Goal: Task Accomplishment & Management: Use online tool/utility

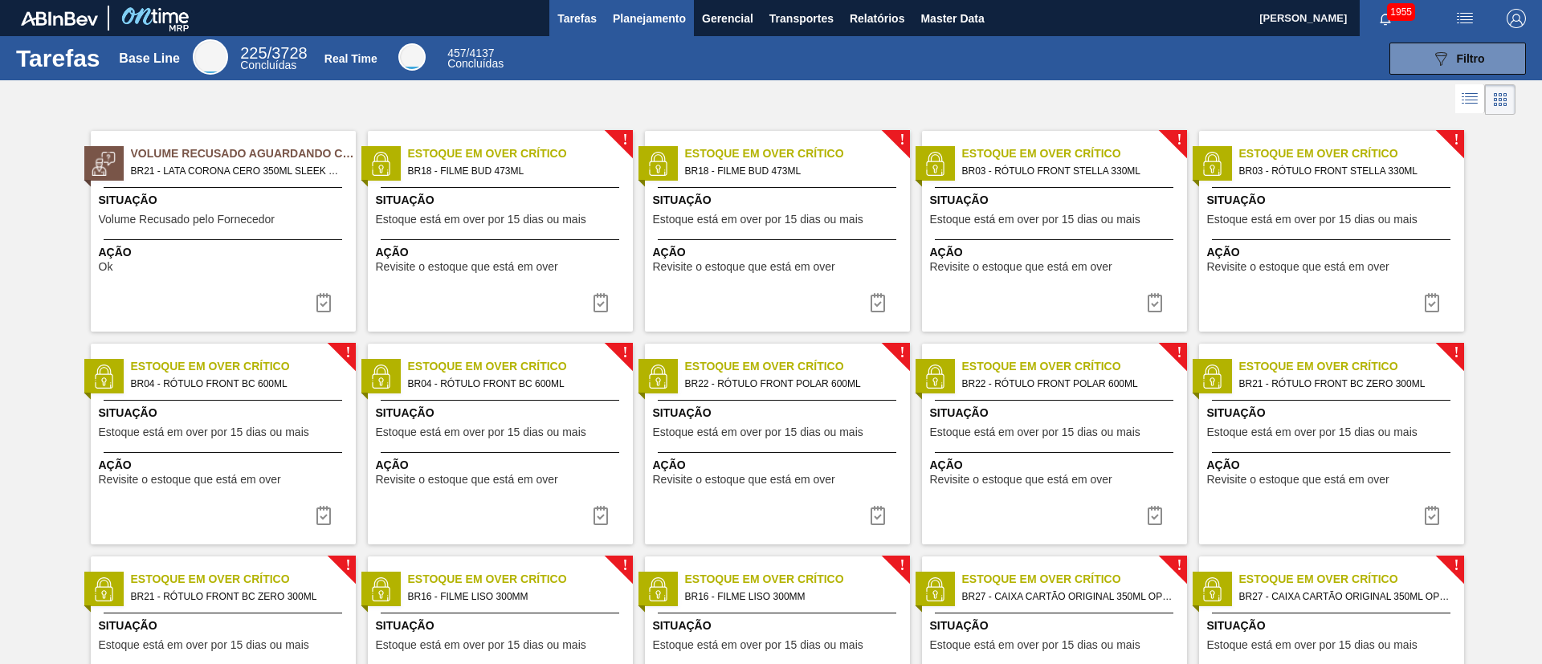
click at [635, 6] on button "Planejamento" at bounding box center [649, 18] width 89 height 36
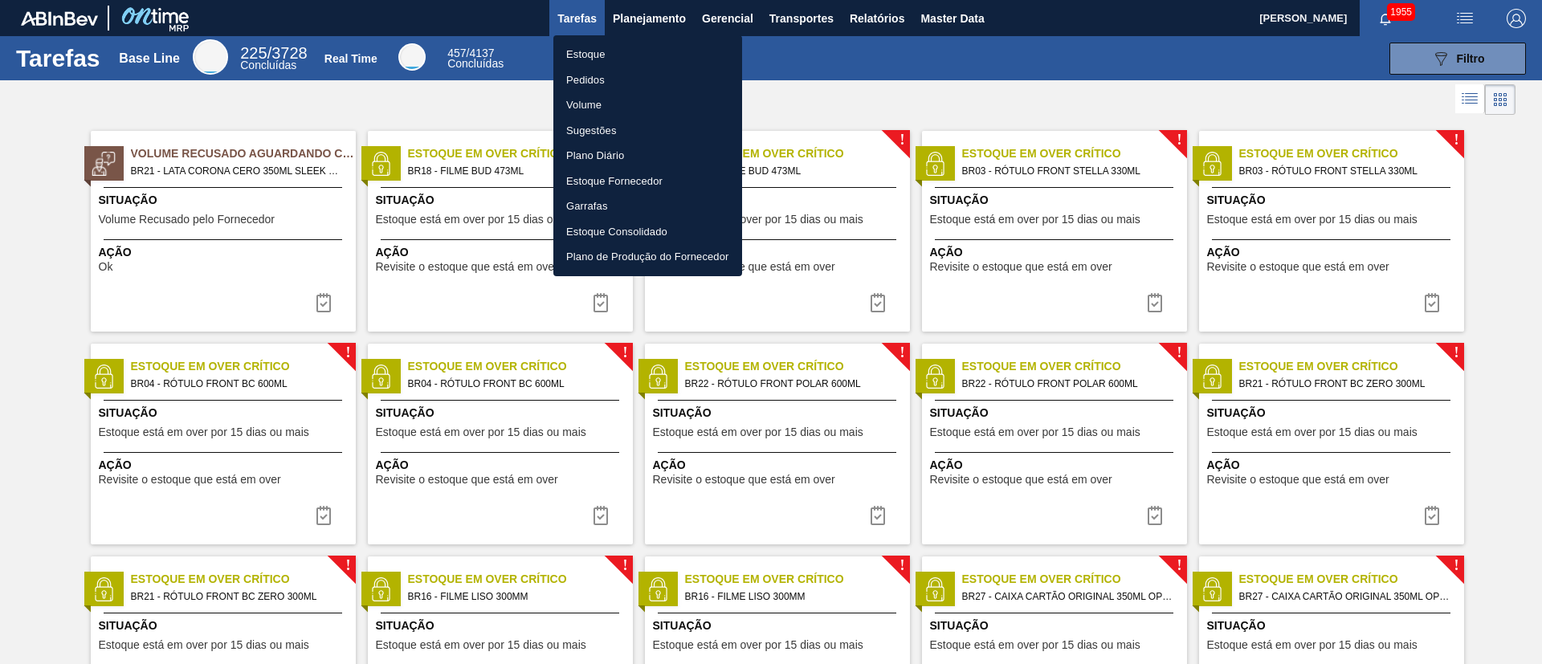
click at [601, 49] on li "Estoque" at bounding box center [647, 55] width 189 height 26
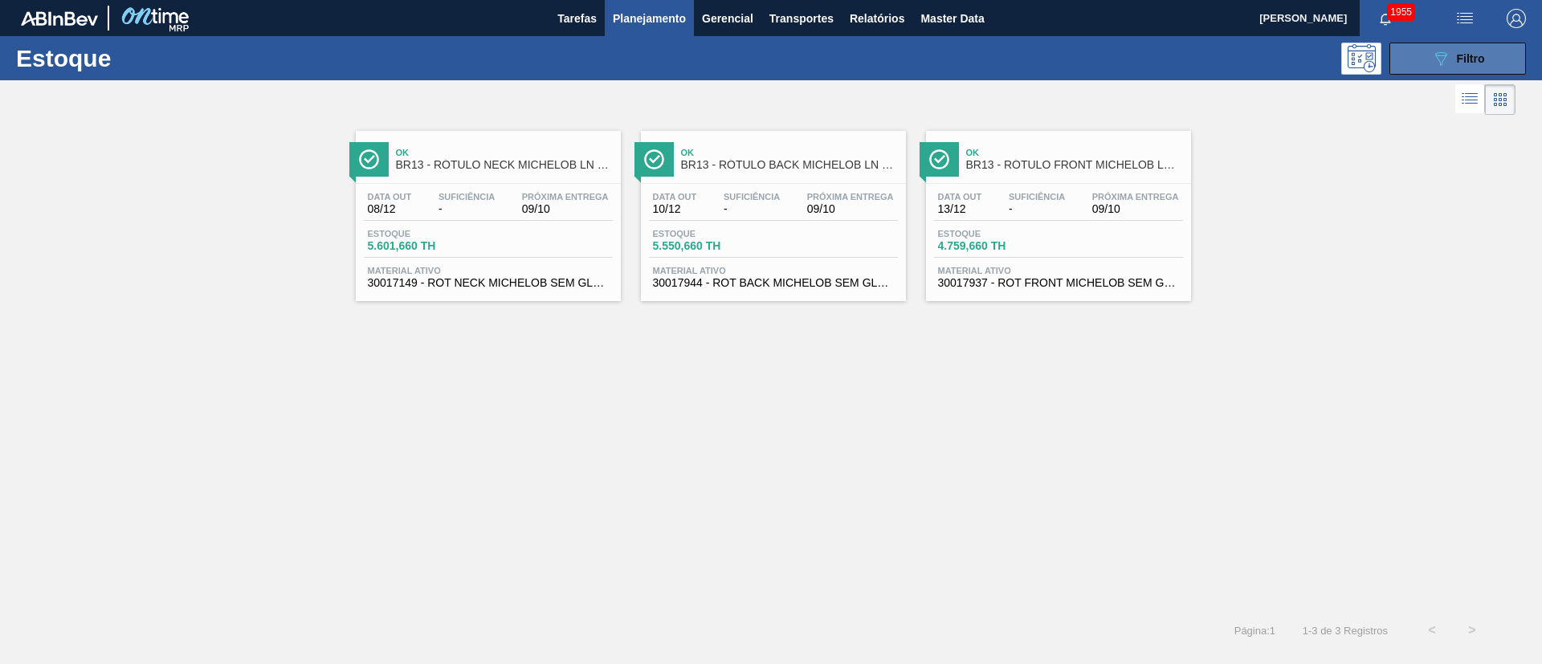
click at [1434, 55] on icon "089F7B8B-B2A5-4AFE-B5C0-19BA573D28AC" at bounding box center [1440, 58] width 19 height 19
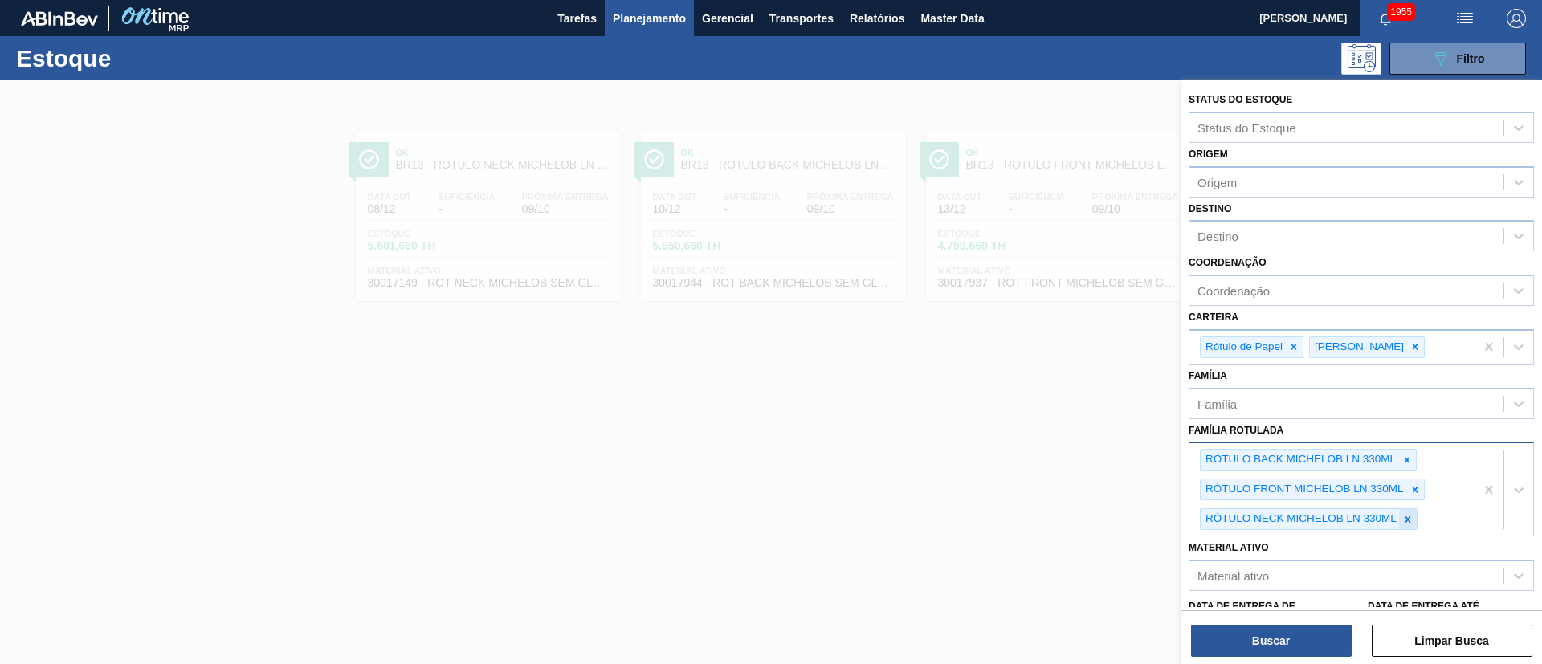
click at [1411, 516] on icon at bounding box center [1407, 519] width 11 height 11
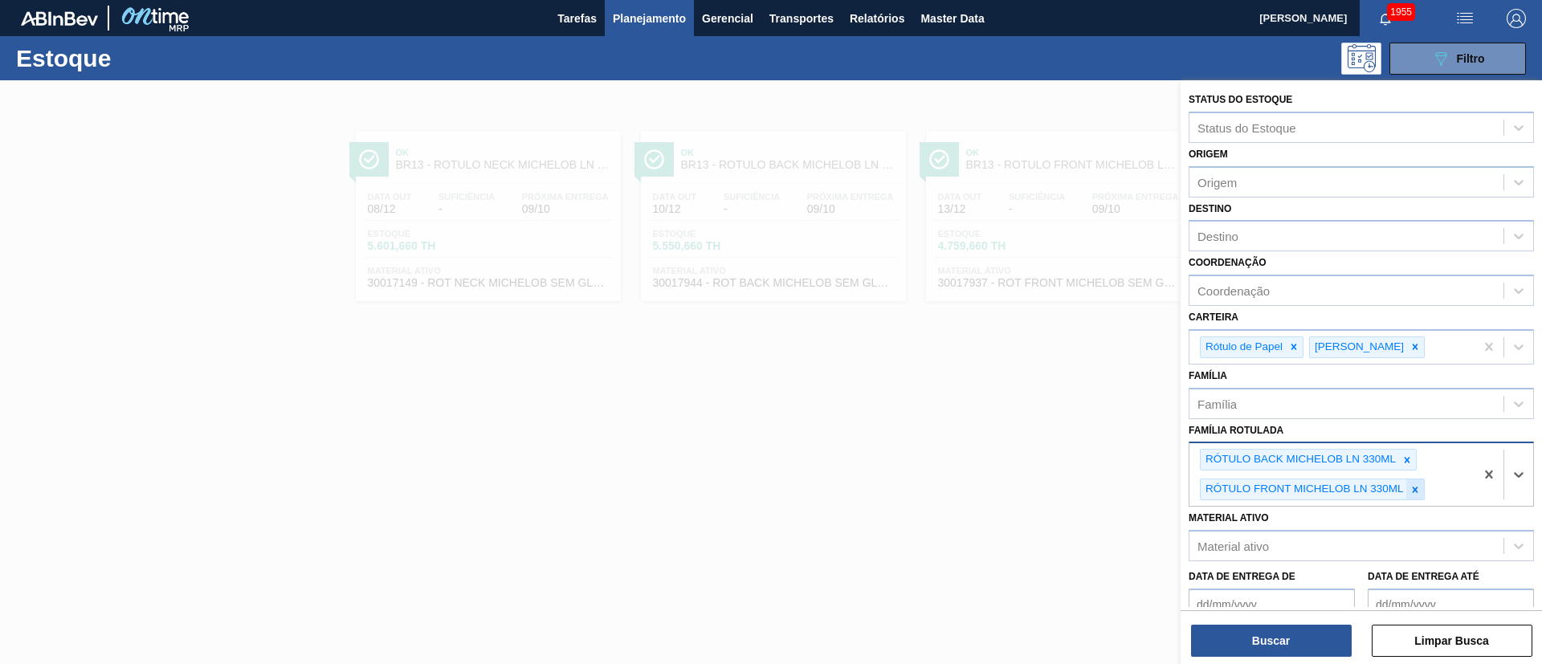
click at [1410, 485] on icon at bounding box center [1414, 489] width 11 height 11
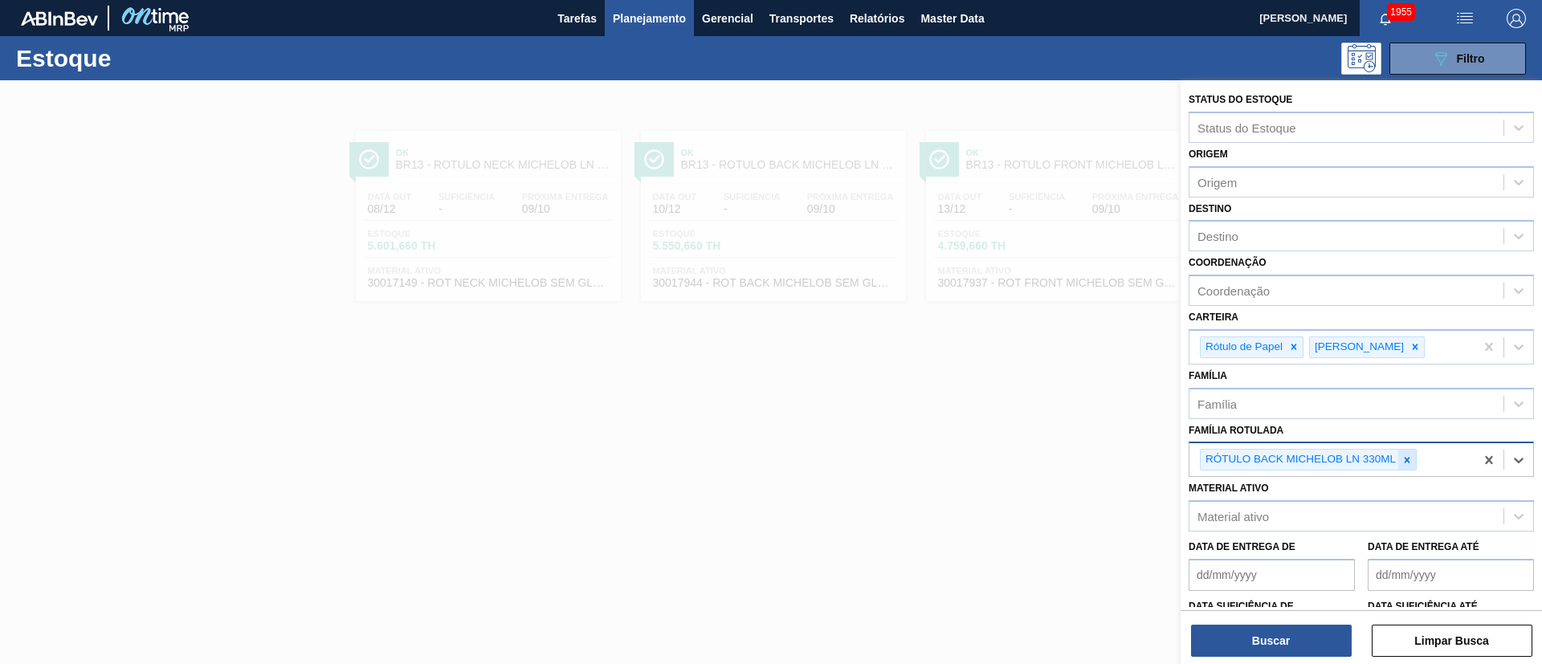
click at [1403, 454] on icon at bounding box center [1406, 459] width 11 height 11
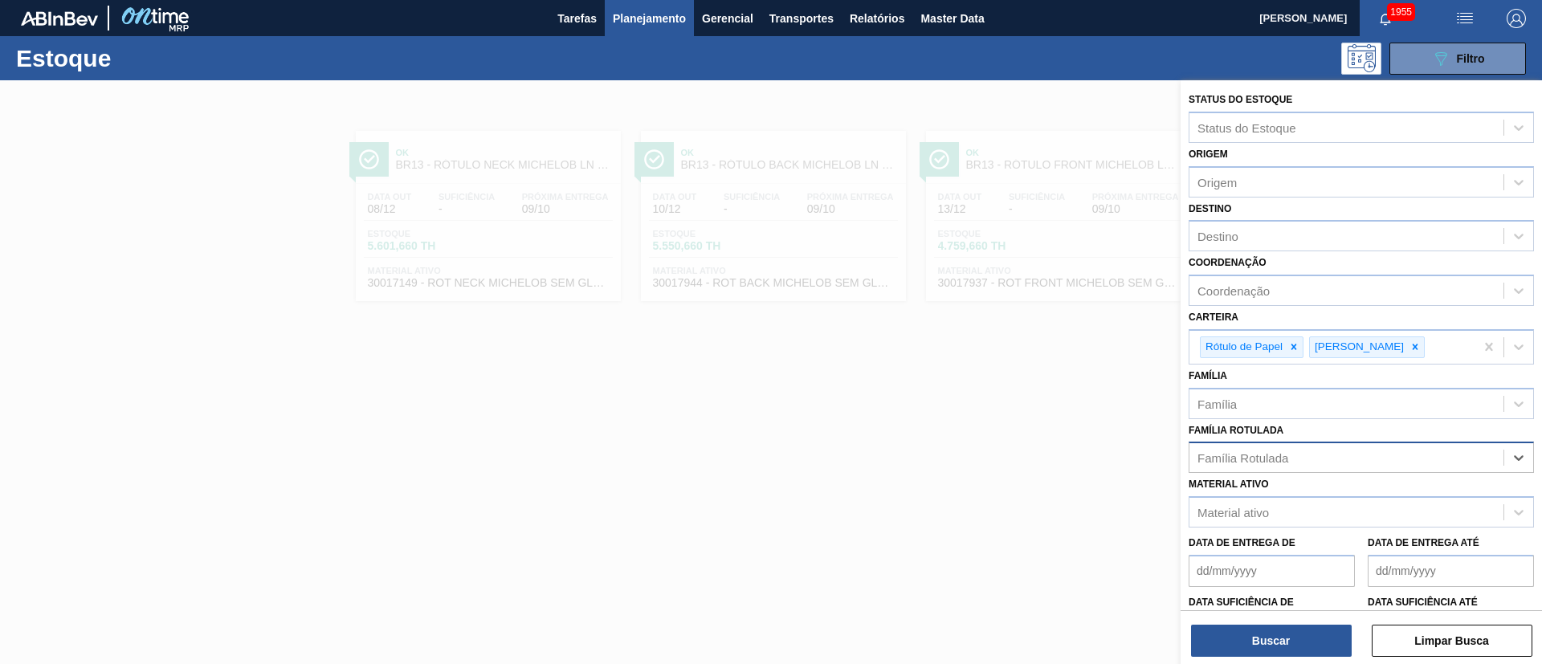
paste Rotulada "RÓTULO BACK SPATEN 355ML"
type Rotulada "RÓTULO BACK SPATEN 355ML"
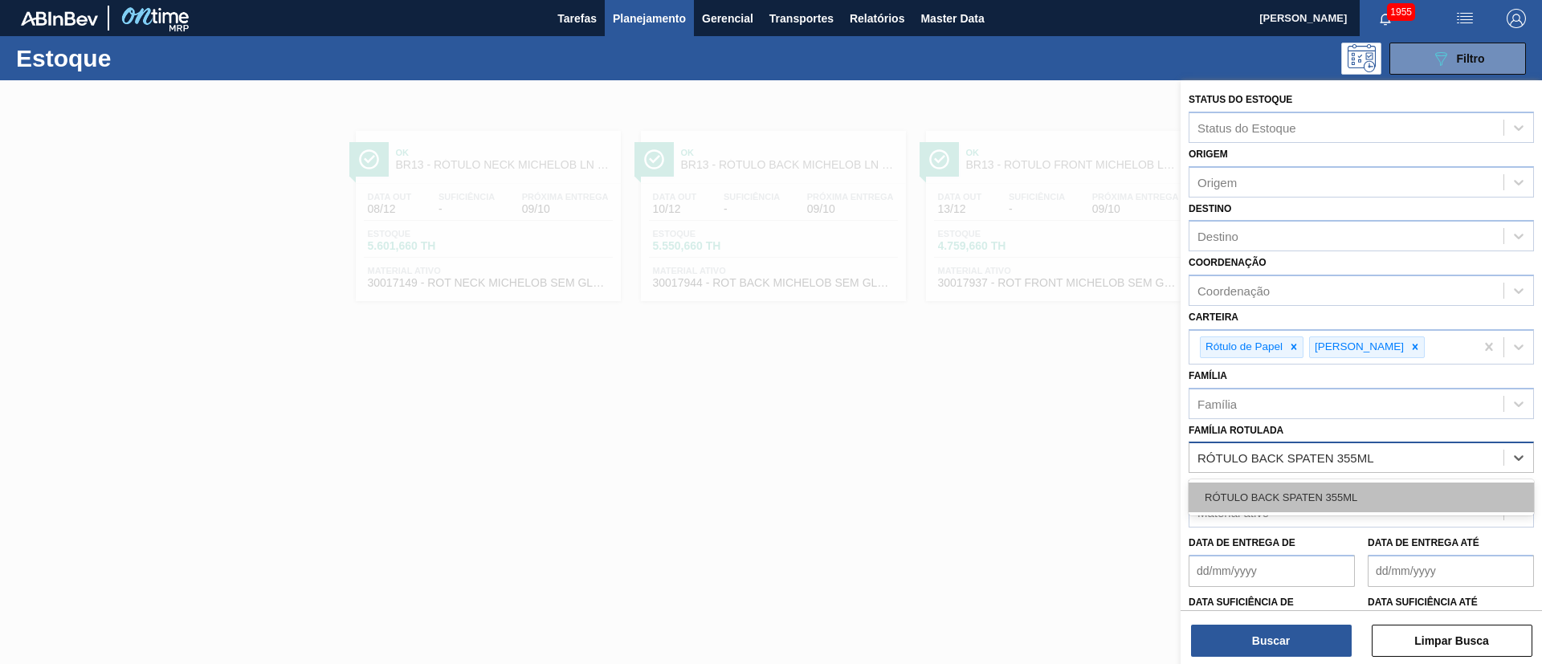
click at [1264, 495] on div "RÓTULO BACK SPATEN 355ML" at bounding box center [1360, 498] width 345 height 30
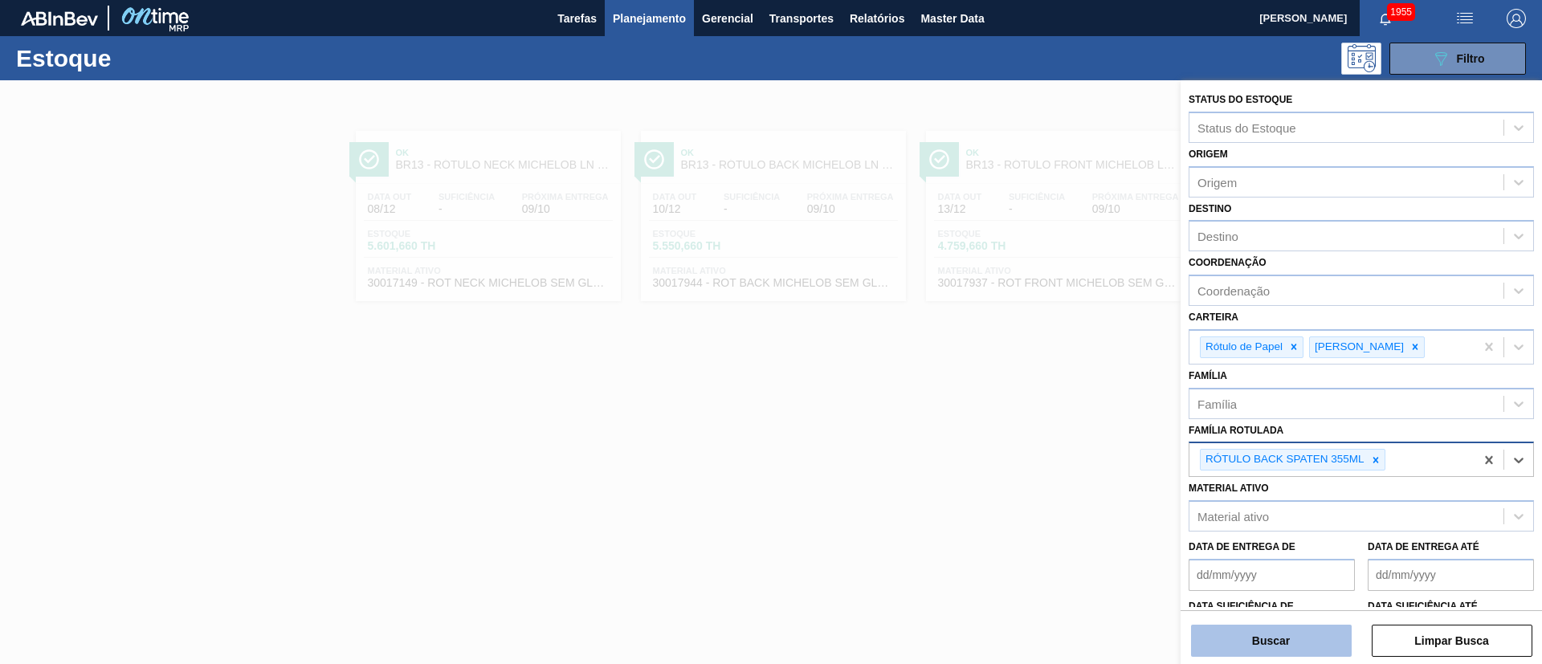
click at [1268, 640] on button "Buscar" at bounding box center [1271, 641] width 161 height 32
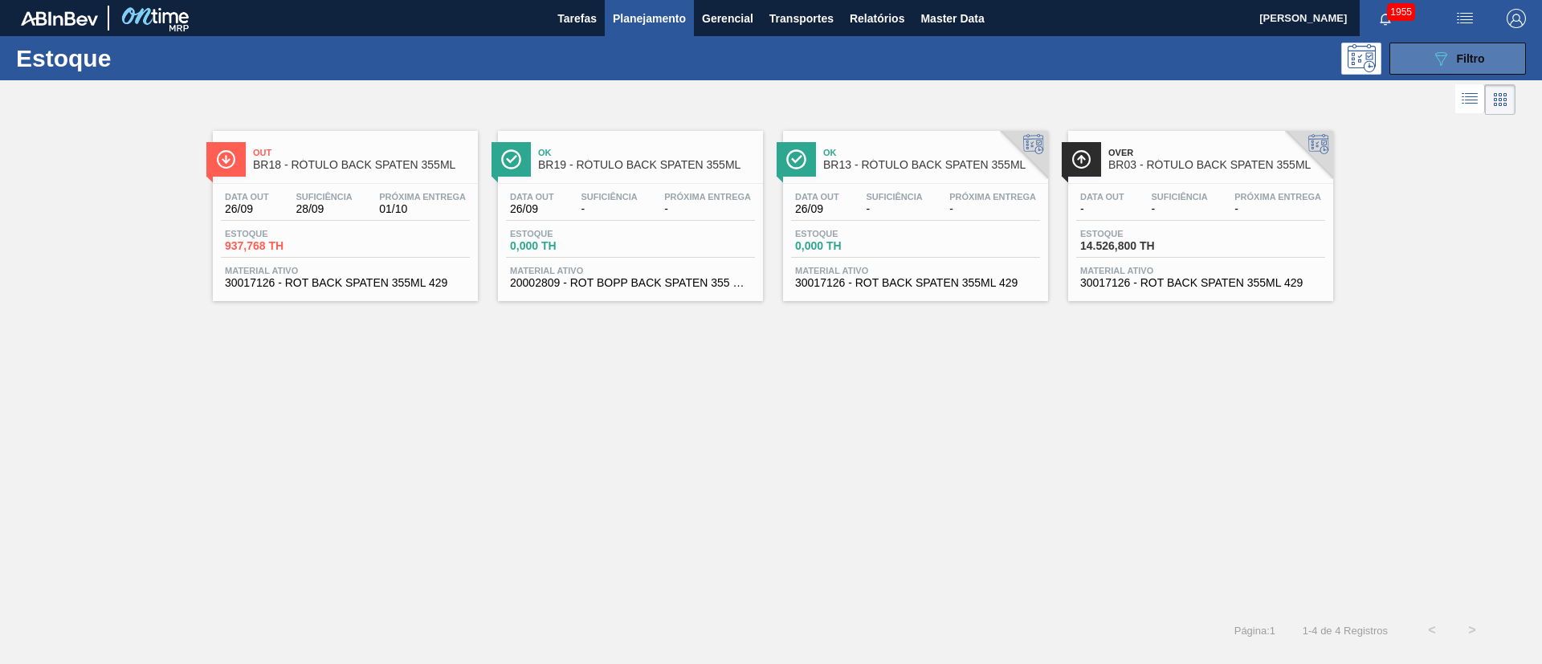
click at [1428, 57] on button "089F7B8B-B2A5-4AFE-B5C0-19BA573D28AC Filtro" at bounding box center [1457, 59] width 136 height 32
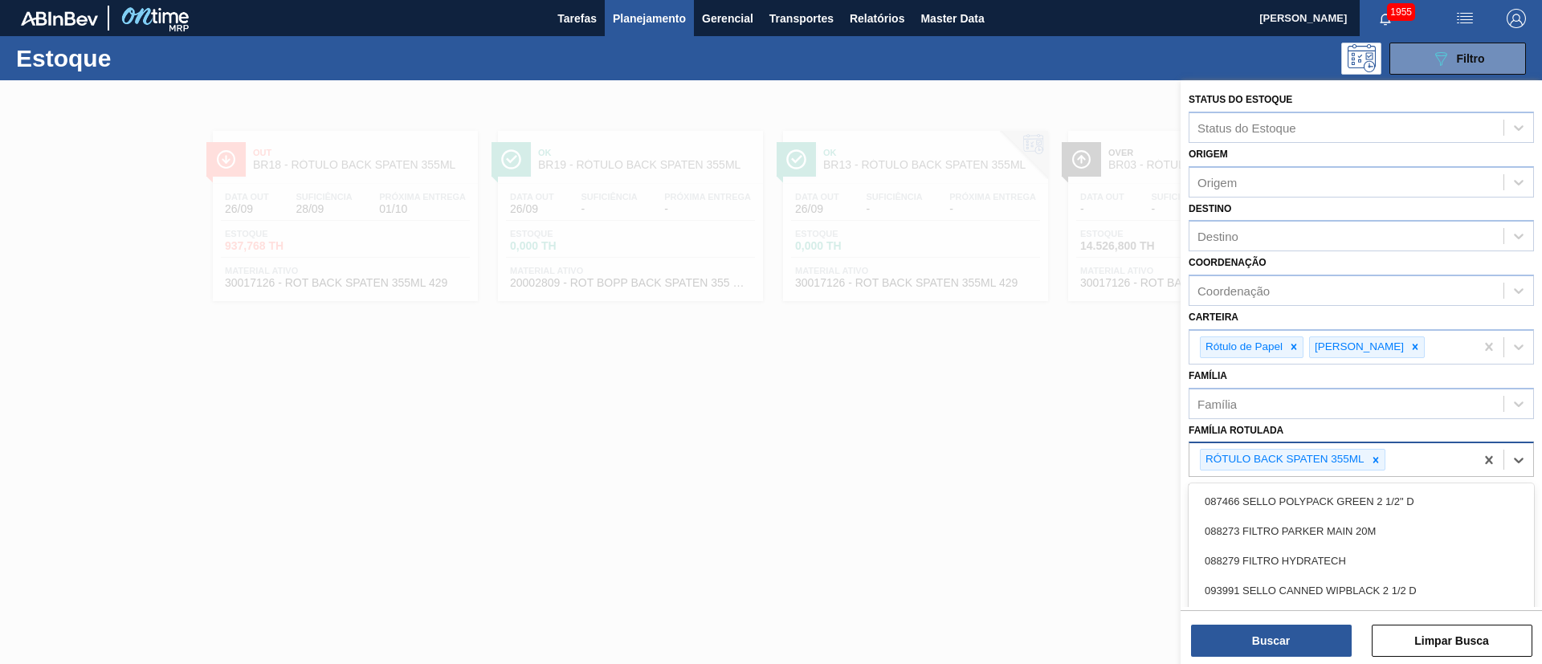
click at [1394, 458] on div "RÓTULO BACK SPATEN 355ML" at bounding box center [1331, 459] width 285 height 33
paste Rotulada "RÓTULO FRONT SPATEN 355ML"
type Rotulada "RÓTULO FRONT SPATEN 355ML"
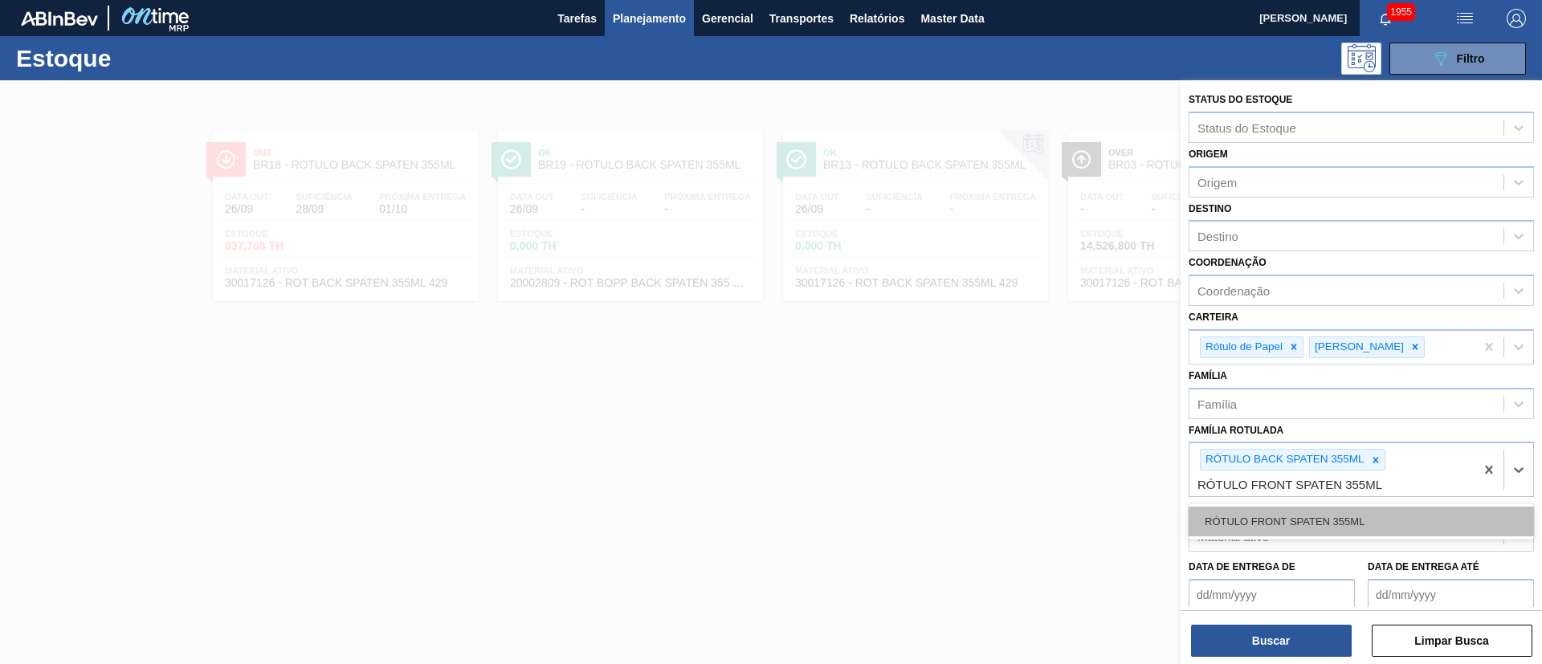
click at [1311, 521] on div "RÓTULO FRONT SPATEN 355ML" at bounding box center [1360, 522] width 345 height 30
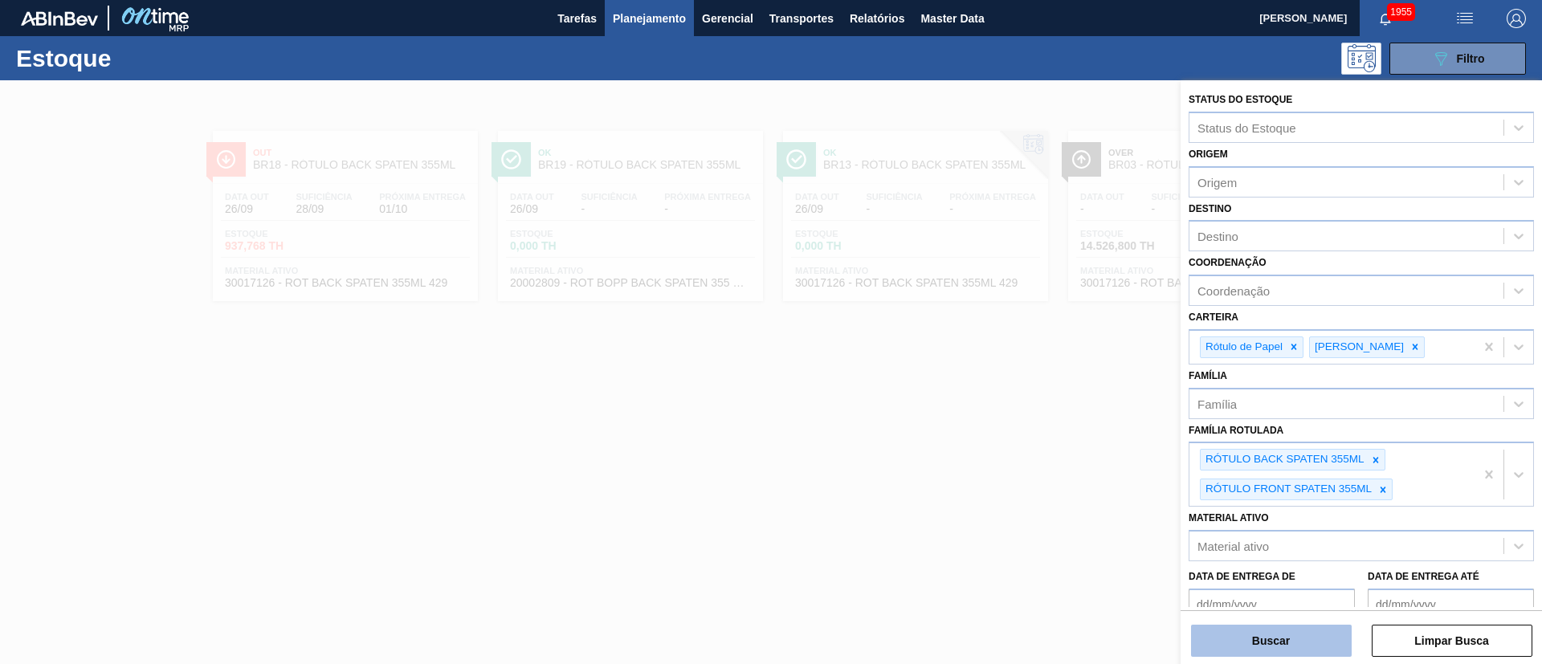
click at [1255, 637] on button "Buscar" at bounding box center [1271, 641] width 161 height 32
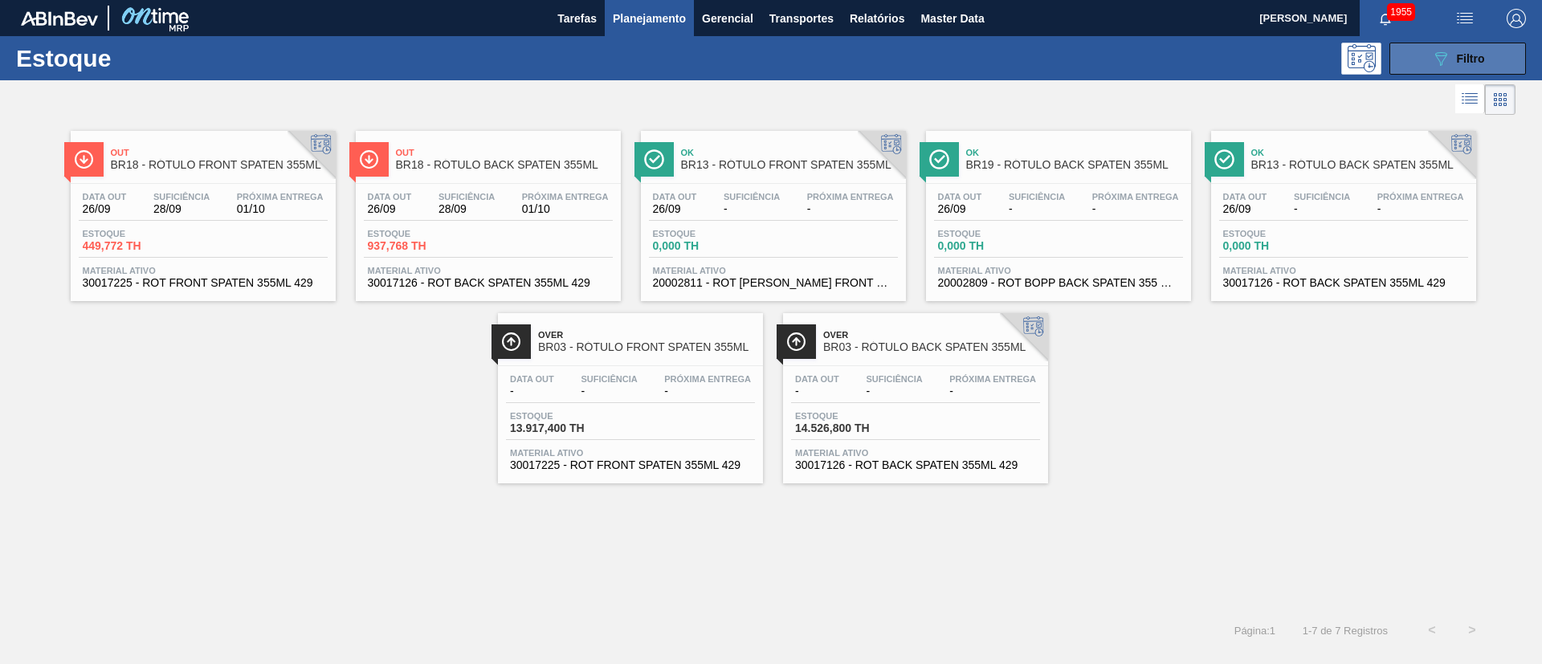
click at [1433, 60] on icon "089F7B8B-B2A5-4AFE-B5C0-19BA573D28AC" at bounding box center [1440, 58] width 19 height 19
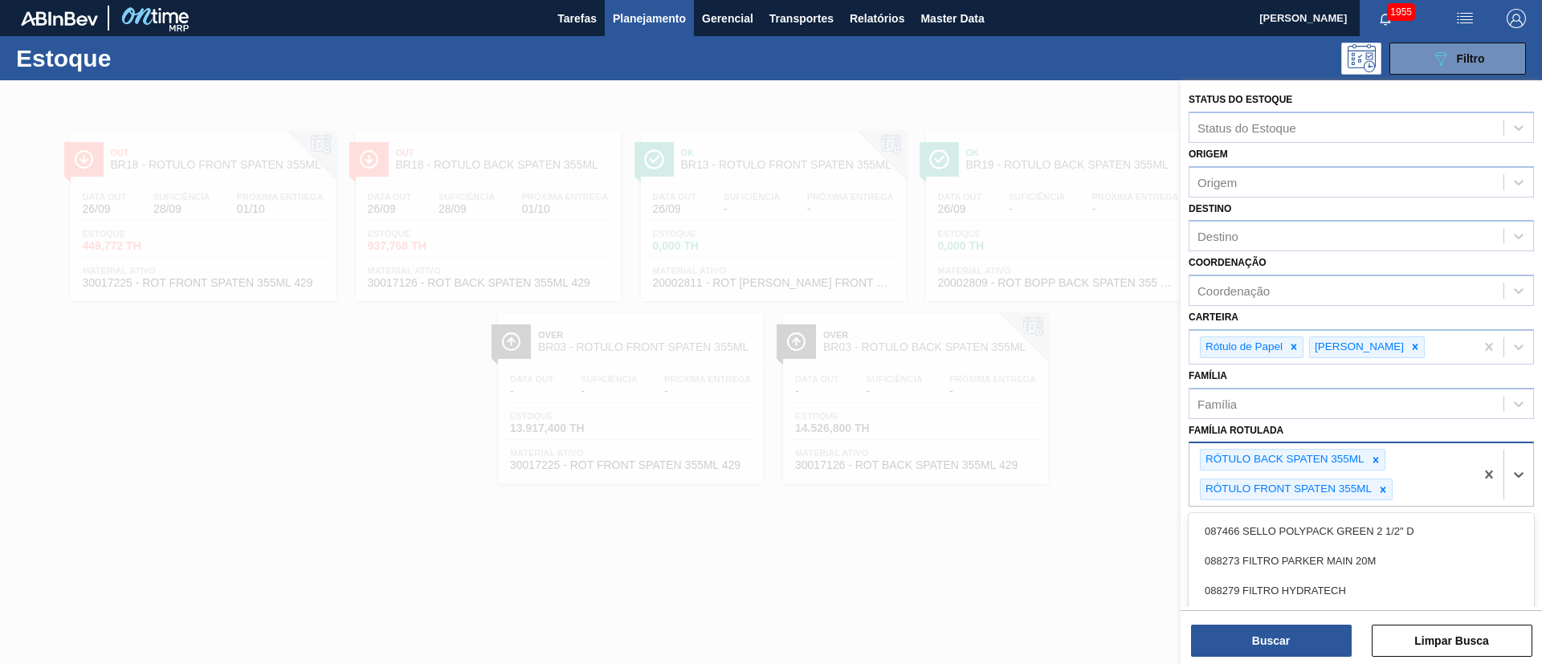
click at [1415, 497] on div "RÓTULO BACK SPATEN 355ML RÓTULO FRONT SPATEN 355ML" at bounding box center [1331, 474] width 285 height 63
paste Rotulada "RÓTULO NECK SPATEN 355ML"
type Rotulada "RÓTULO NECK SPATEN 355ML"
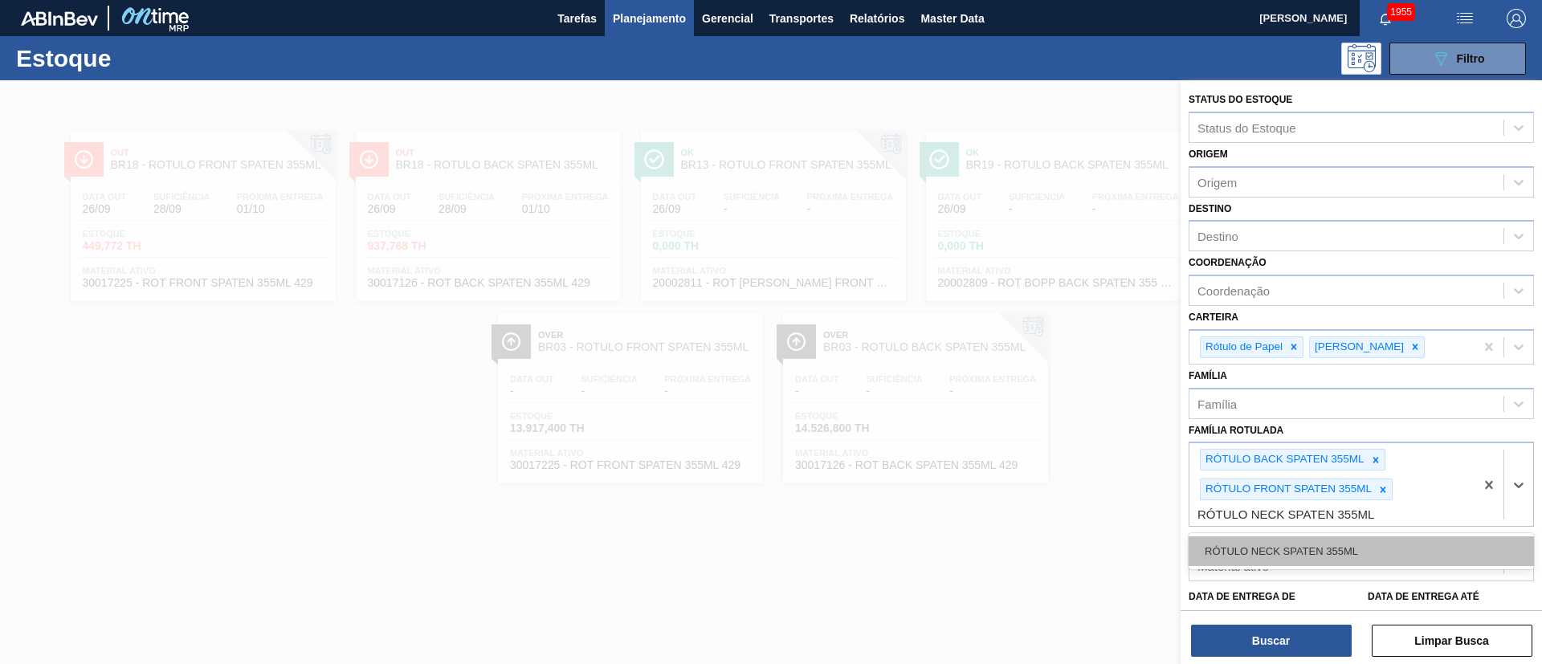
click at [1334, 539] on div "RÓTULO NECK SPATEN 355ML" at bounding box center [1360, 551] width 345 height 30
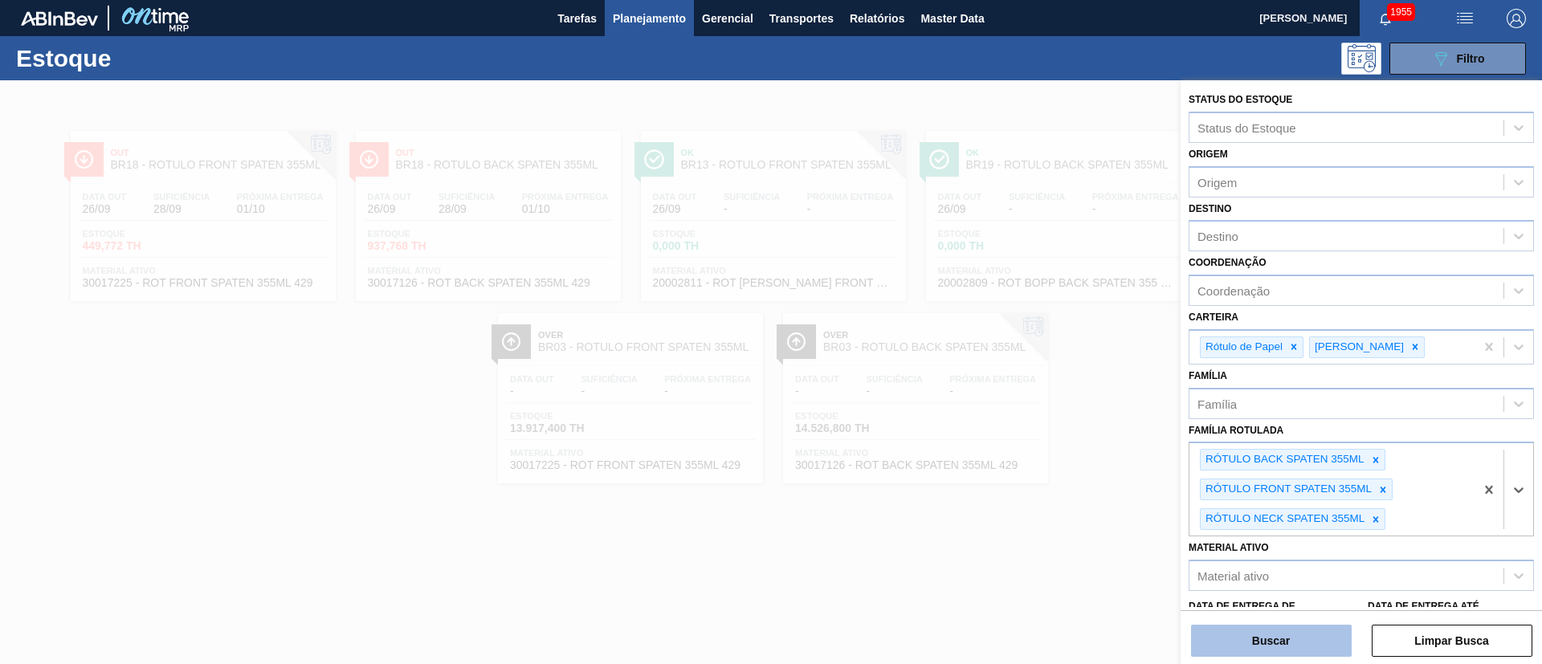
click at [1248, 634] on button "Buscar" at bounding box center [1271, 641] width 161 height 32
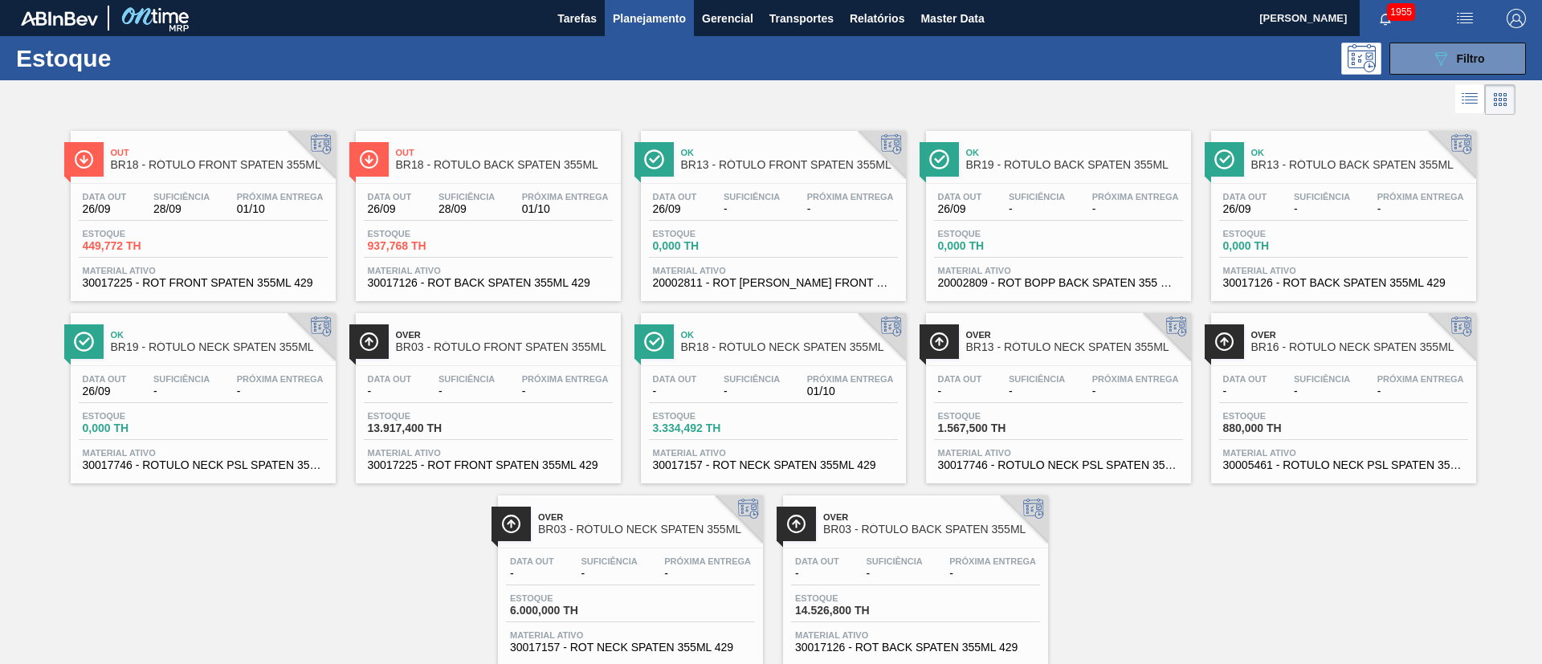
drag, startPoint x: 1468, startPoint y: 69, endPoint x: 1403, endPoint y: 101, distance: 71.8
click at [1468, 69] on button "089F7B8B-B2A5-4AFE-B5C0-19BA573D28AC Filtro" at bounding box center [1457, 59] width 136 height 32
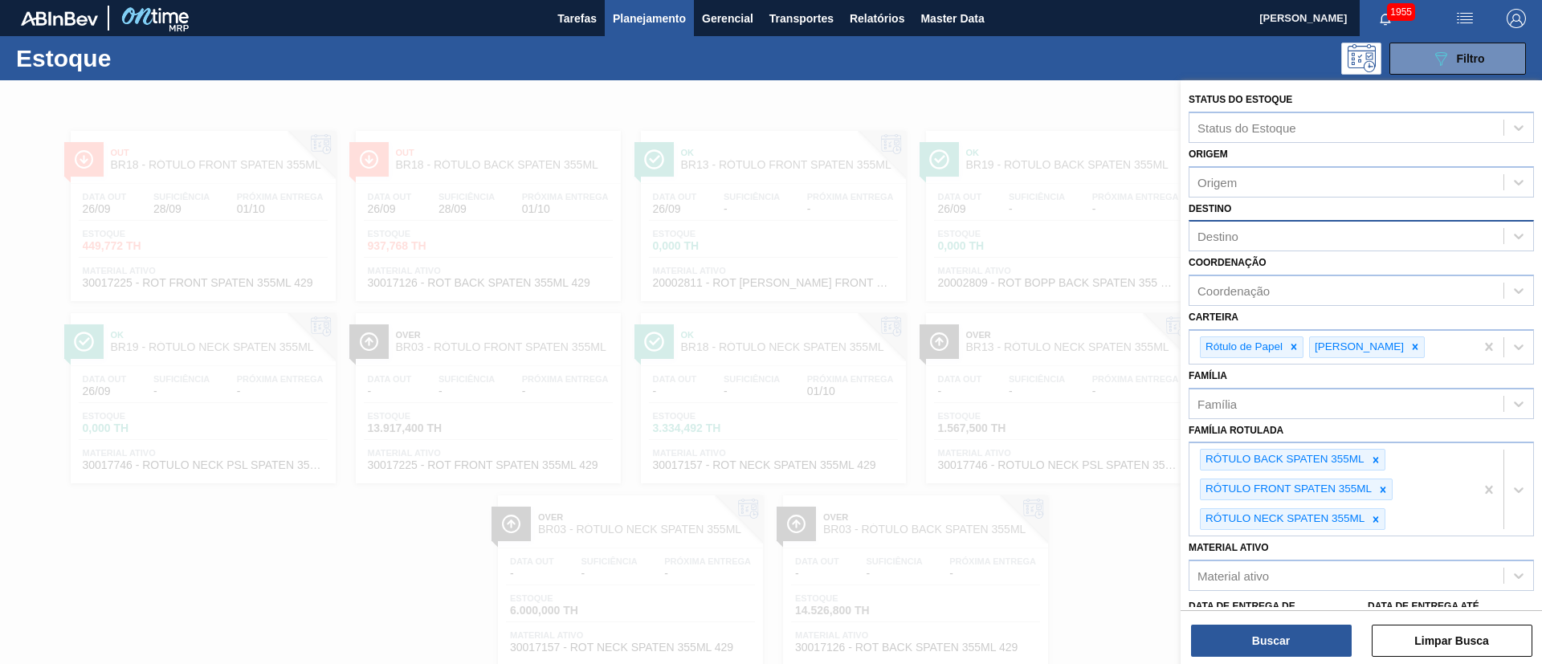
click at [1233, 237] on div "Destino" at bounding box center [1217, 237] width 41 height 14
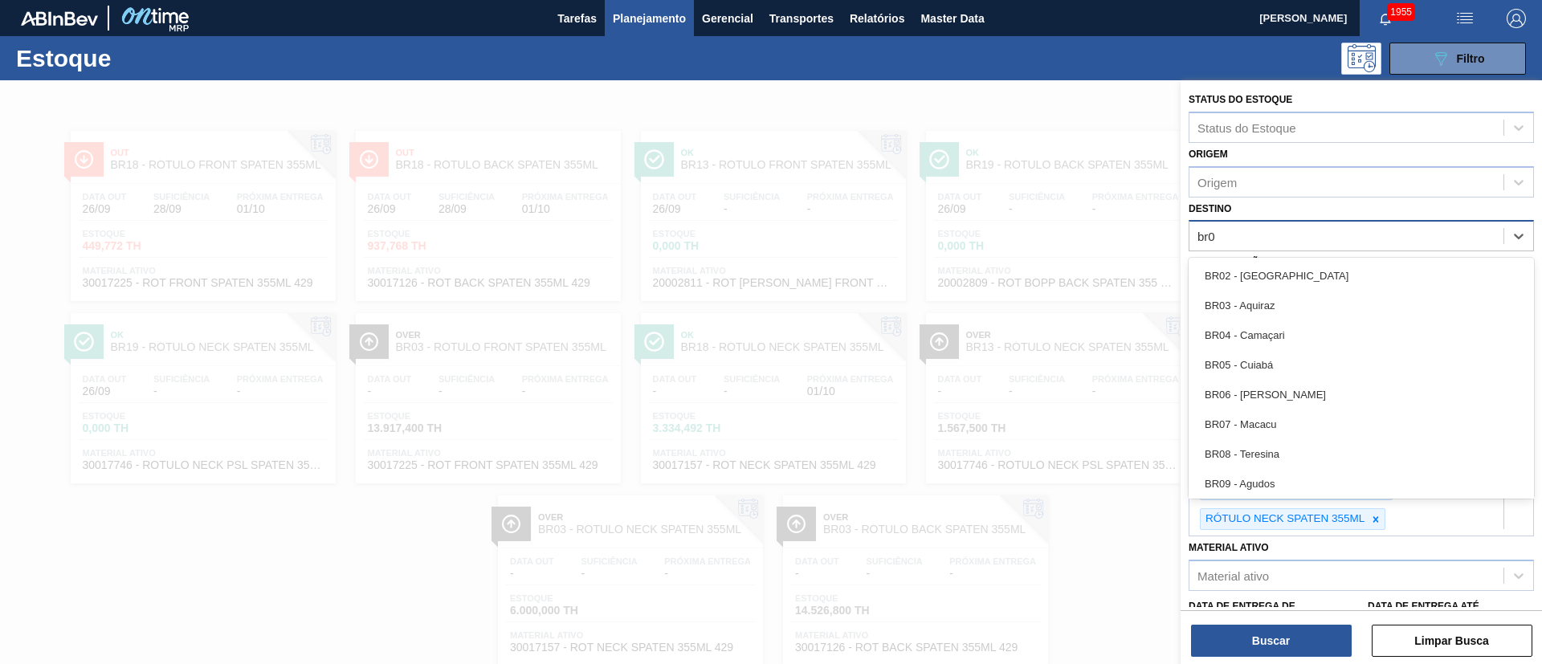
type input "br03"
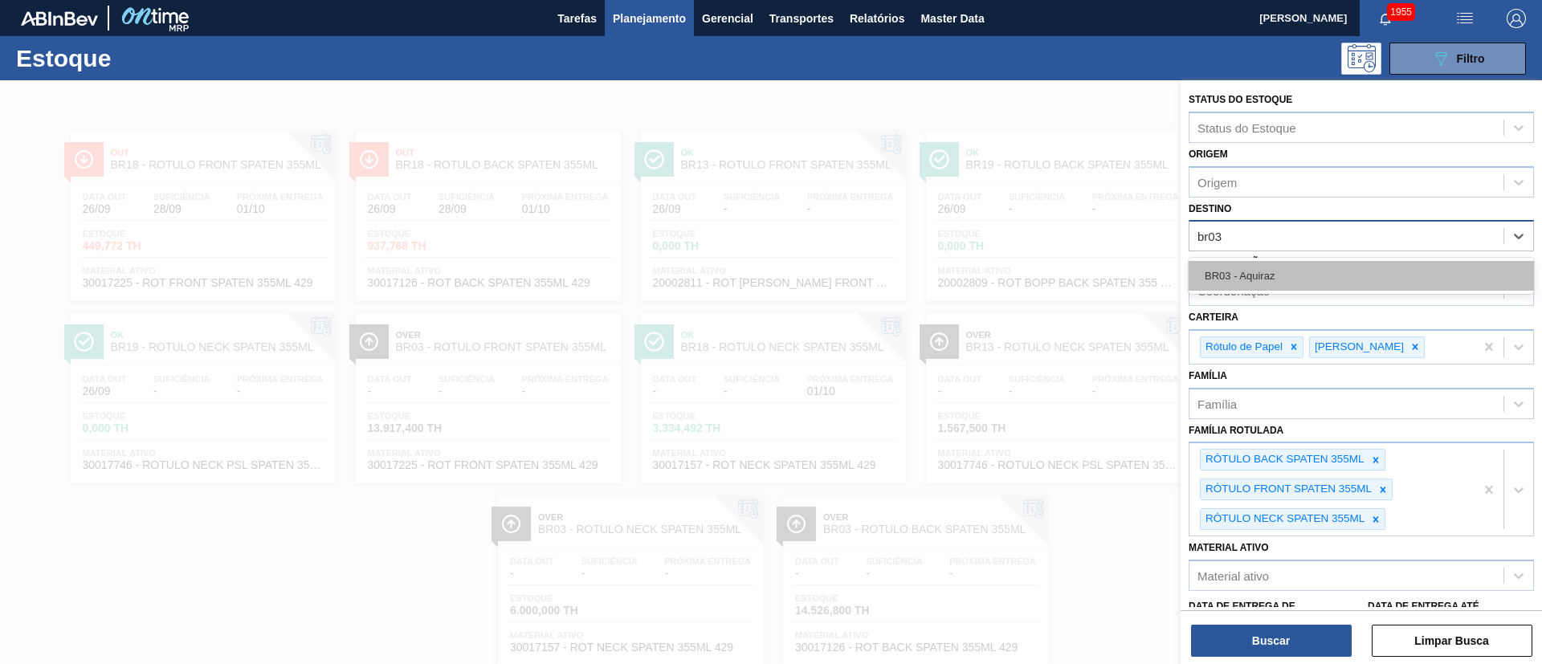
click at [1244, 269] on div "BR03 - Aquiraz" at bounding box center [1360, 276] width 345 height 30
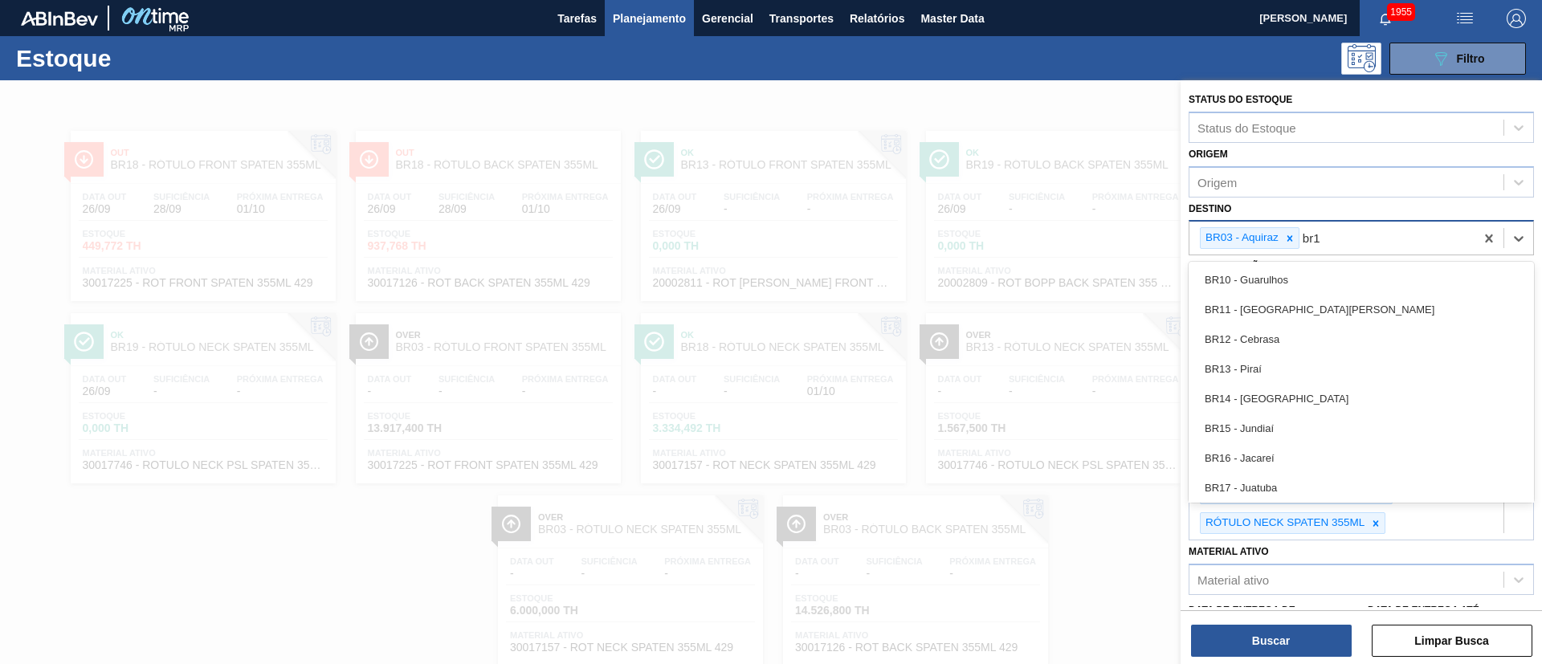
type input "br18"
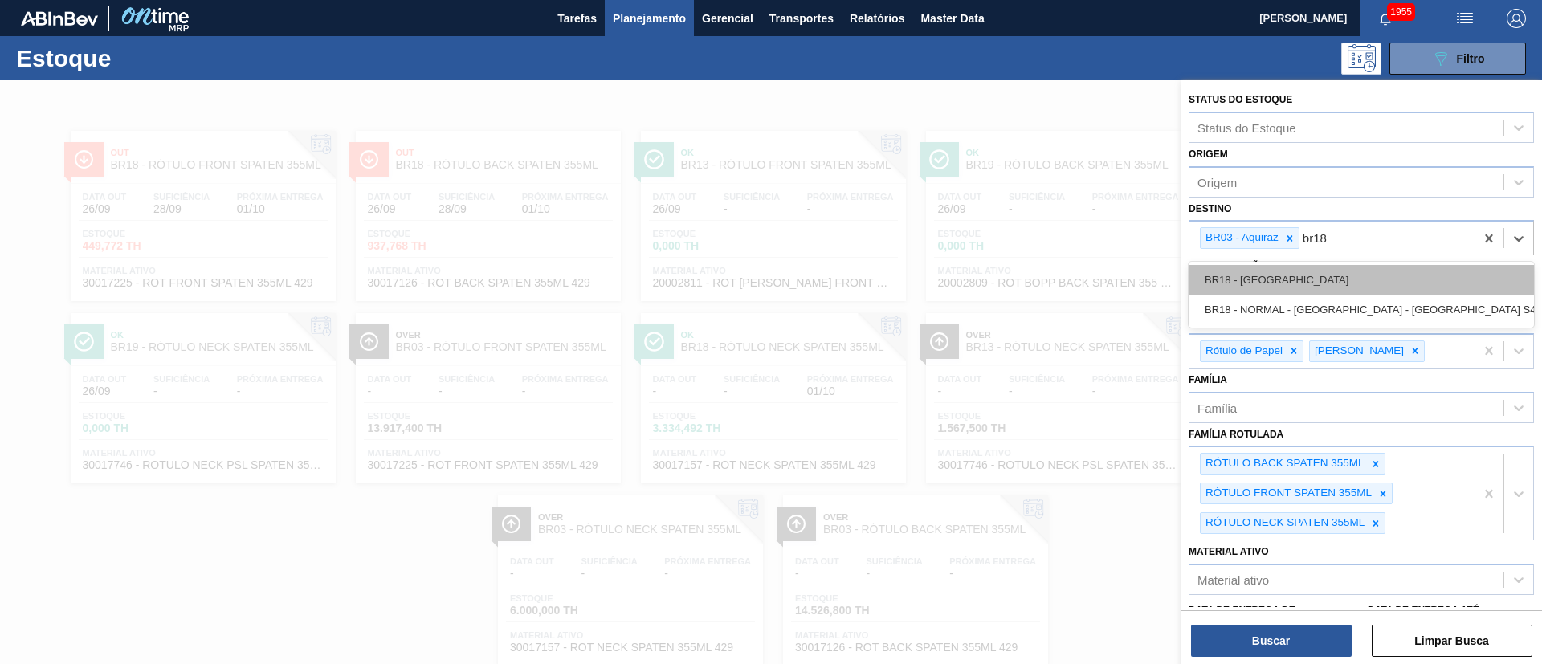
click at [1256, 287] on div "BR18 - Pernambuco" at bounding box center [1360, 280] width 345 height 30
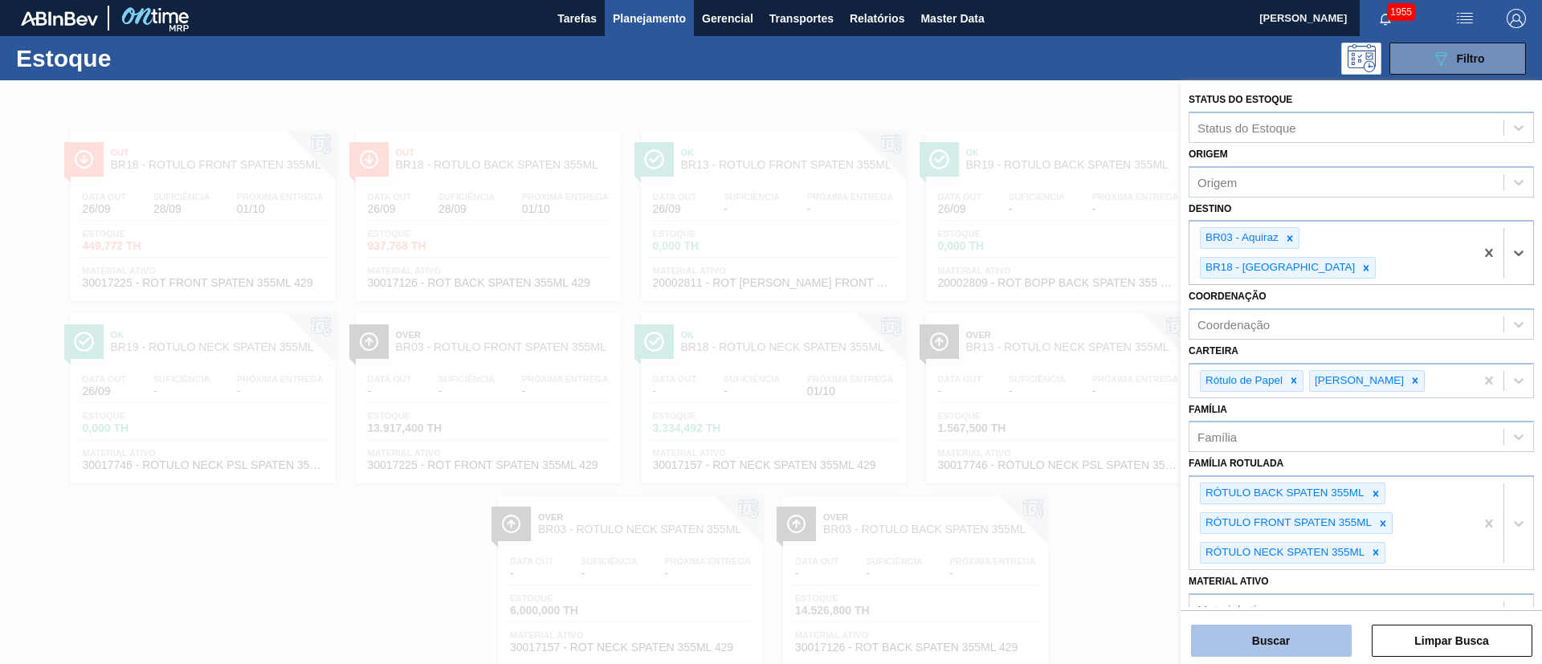
click at [1279, 640] on button "Buscar" at bounding box center [1271, 641] width 161 height 32
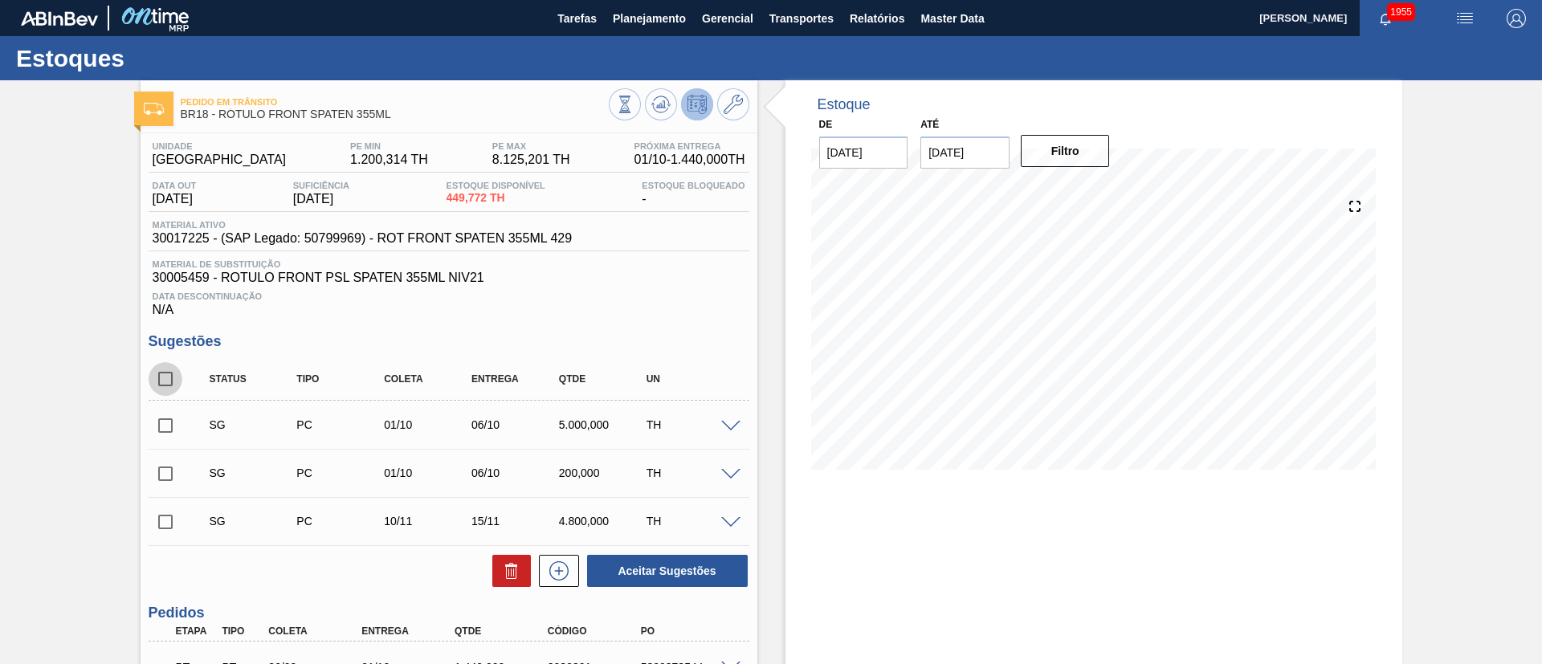
click at [176, 367] on input "checkbox" at bounding box center [166, 379] width 34 height 34
checkbox input "true"
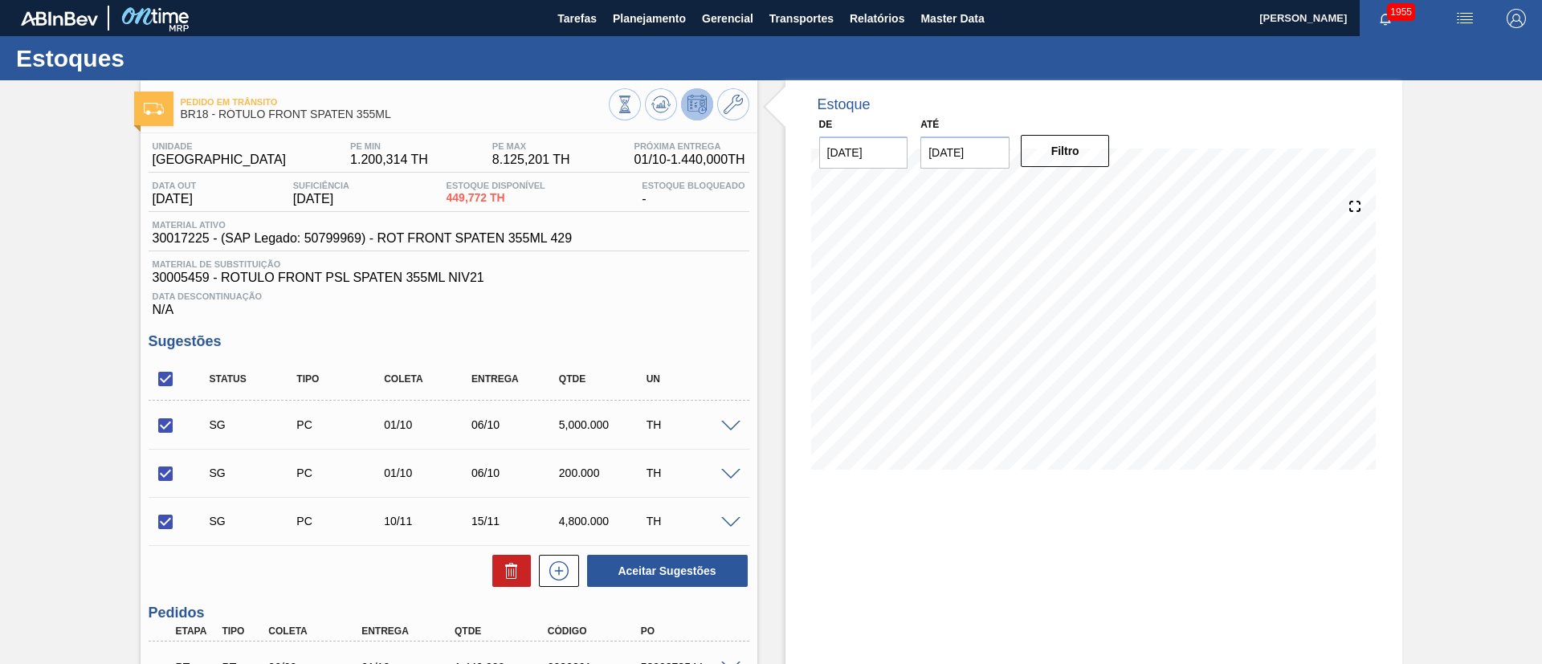
scroll to position [157, 0]
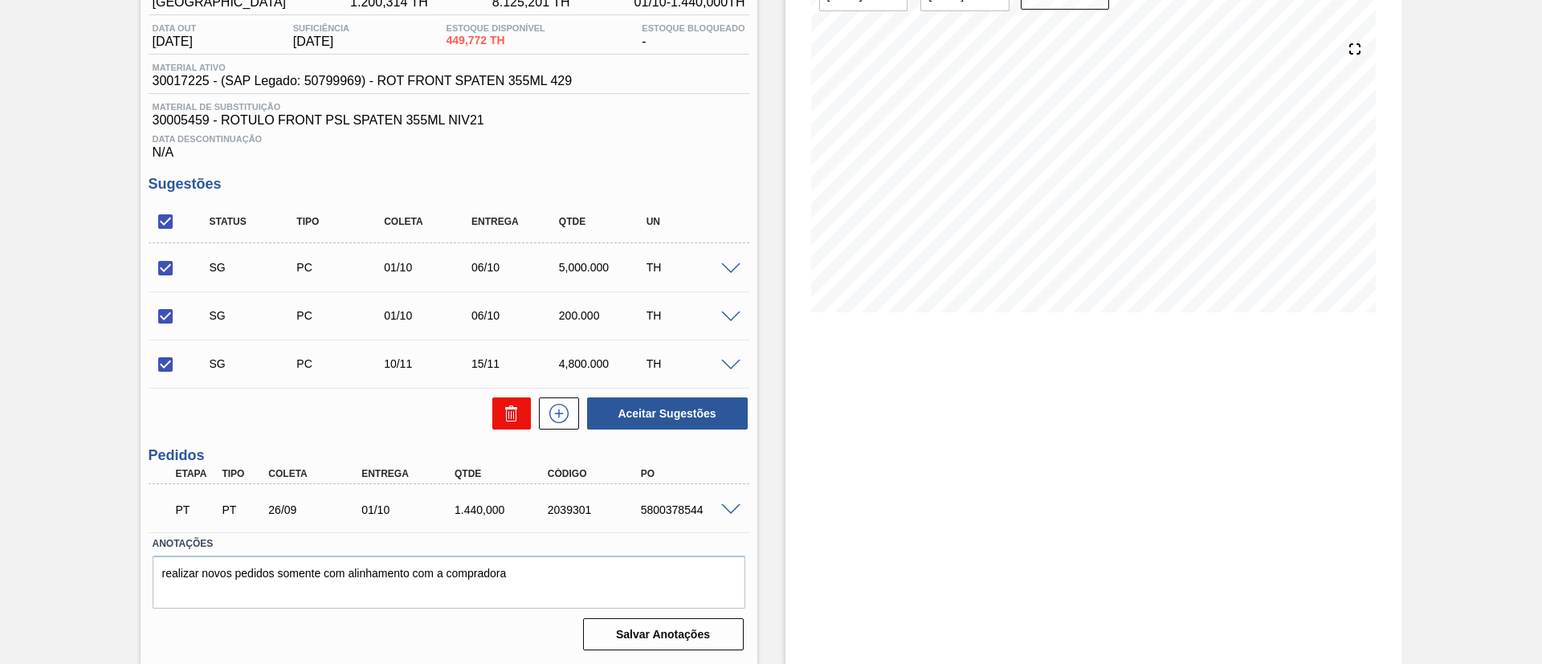
click at [495, 401] on button at bounding box center [511, 413] width 39 height 32
checkbox input "false"
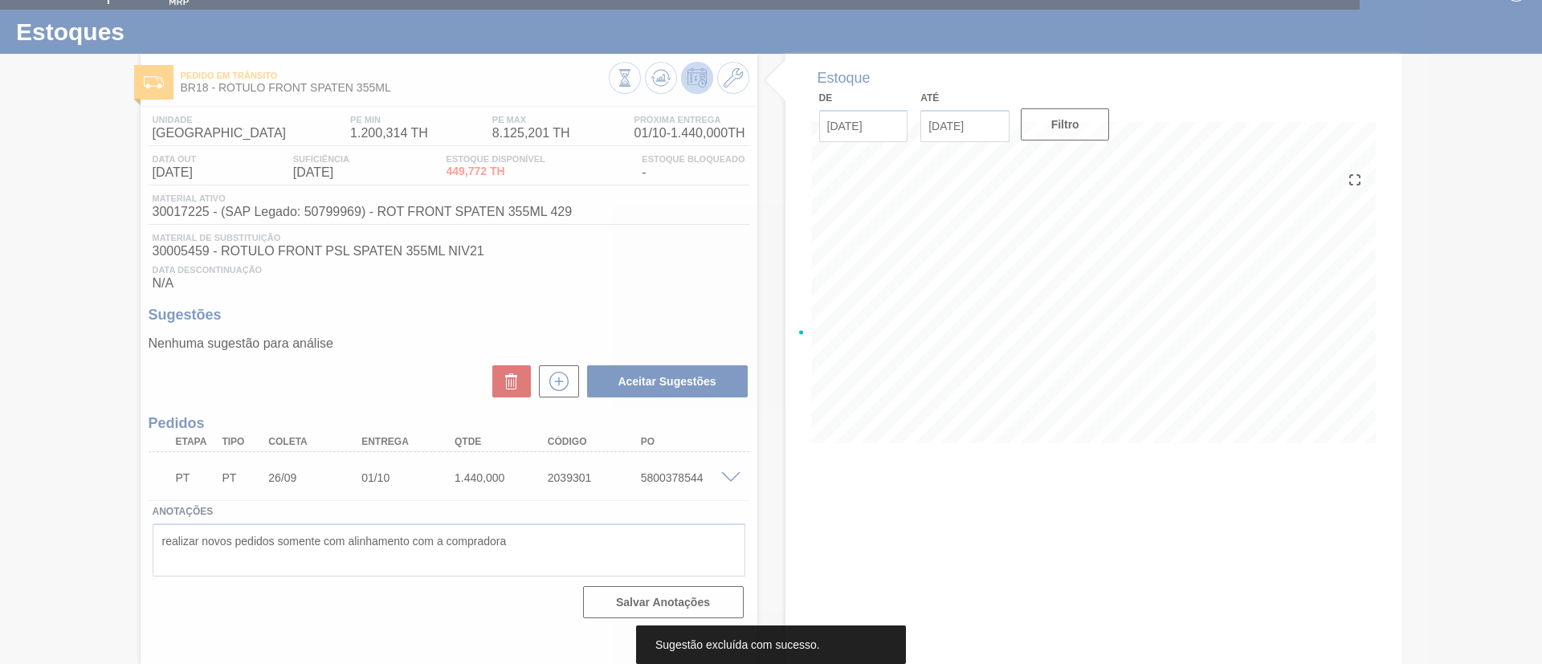
scroll to position [26, 0]
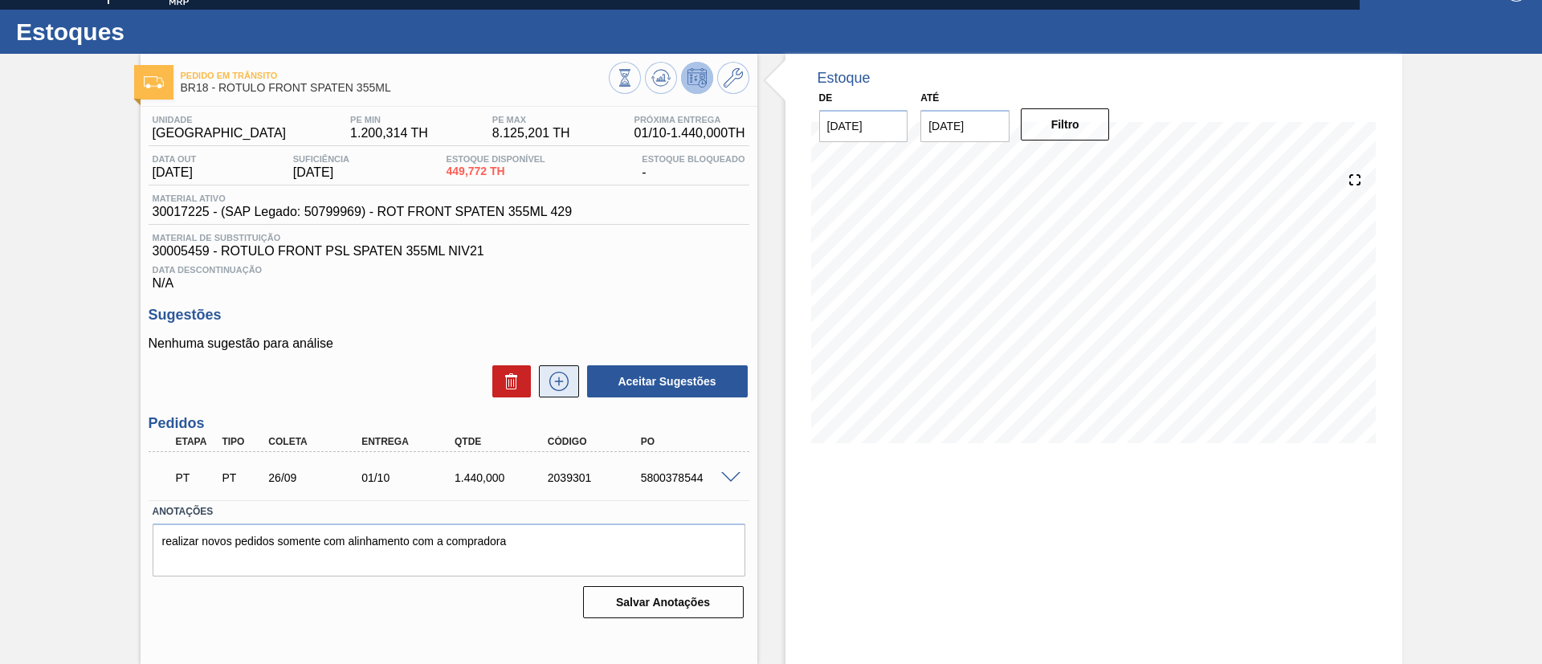
click at [567, 377] on icon at bounding box center [559, 381] width 26 height 19
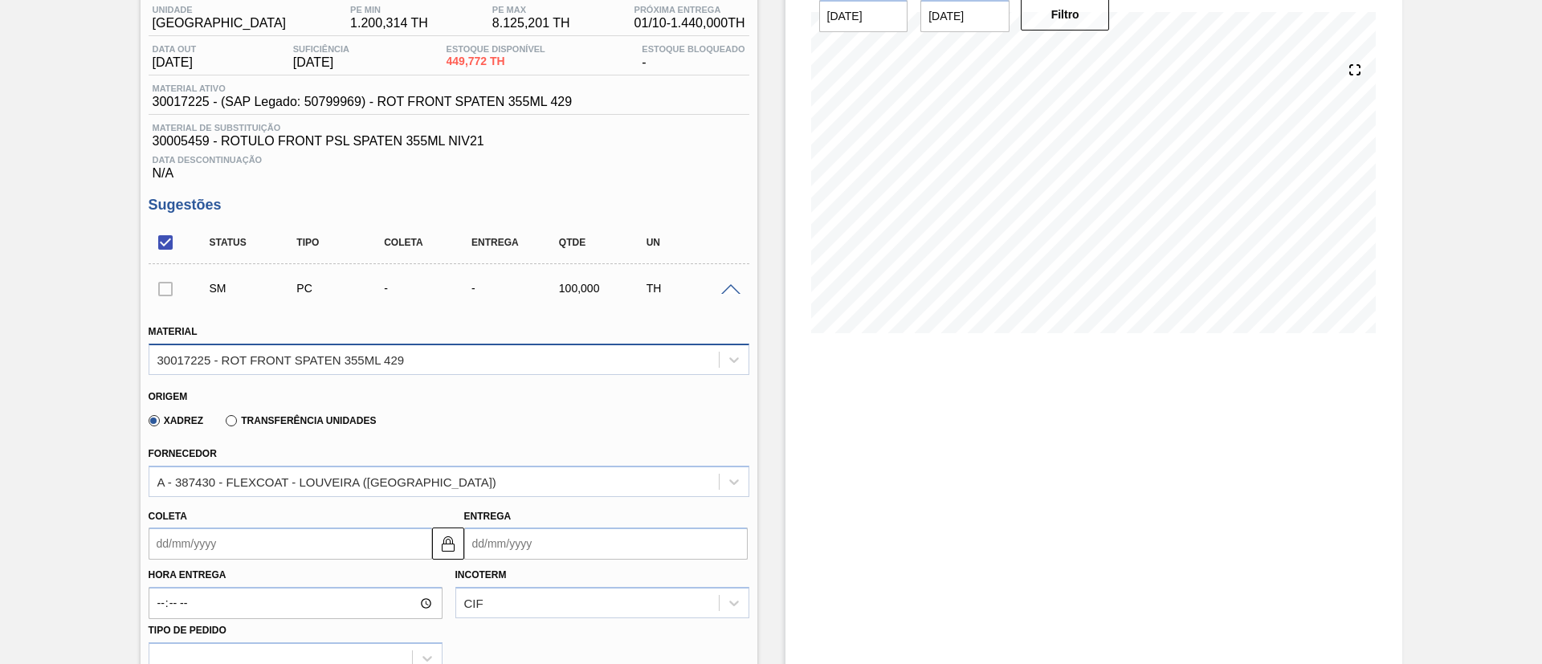
scroll to position [267, 0]
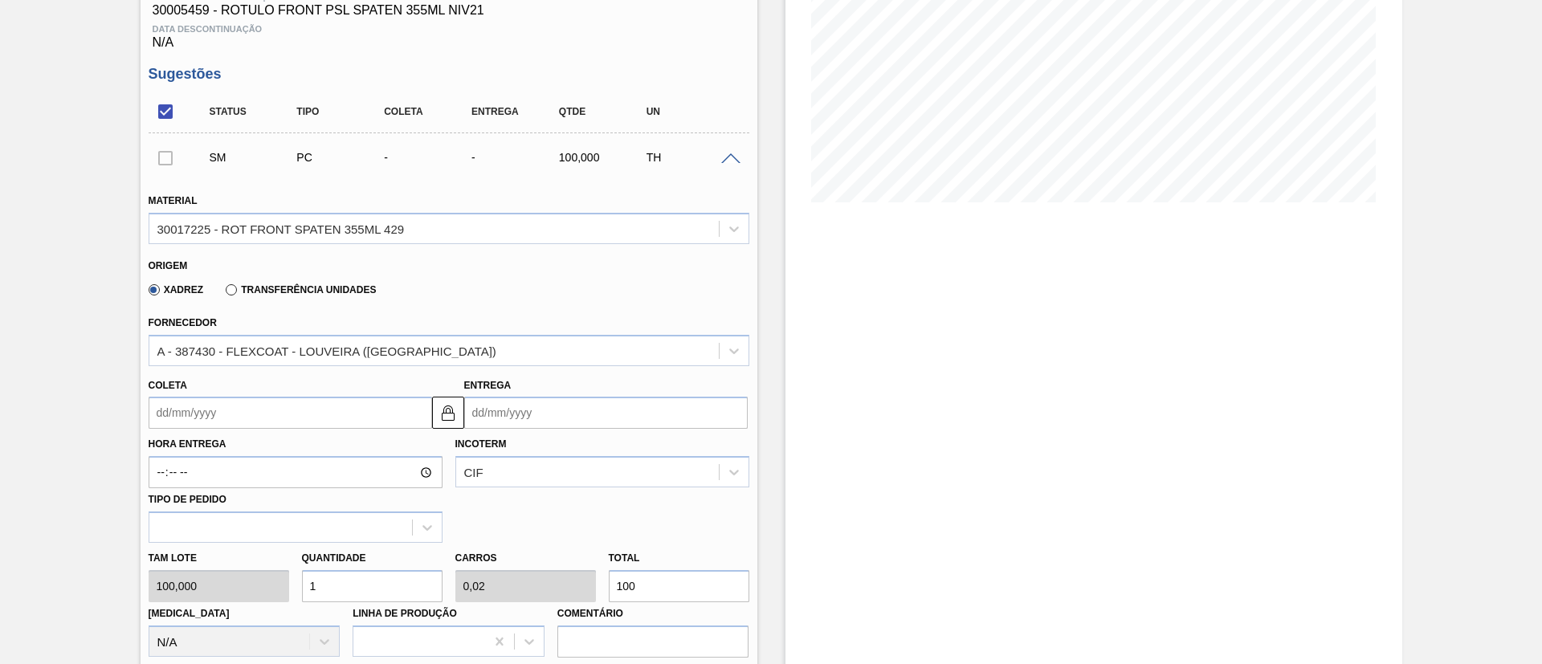
click at [318, 285] on label "Transferência Unidades" at bounding box center [301, 289] width 150 height 11
click at [223, 293] on input "Transferência Unidades" at bounding box center [223, 293] width 0 height 0
click at [191, 416] on input "Coleta" at bounding box center [290, 413] width 283 height 32
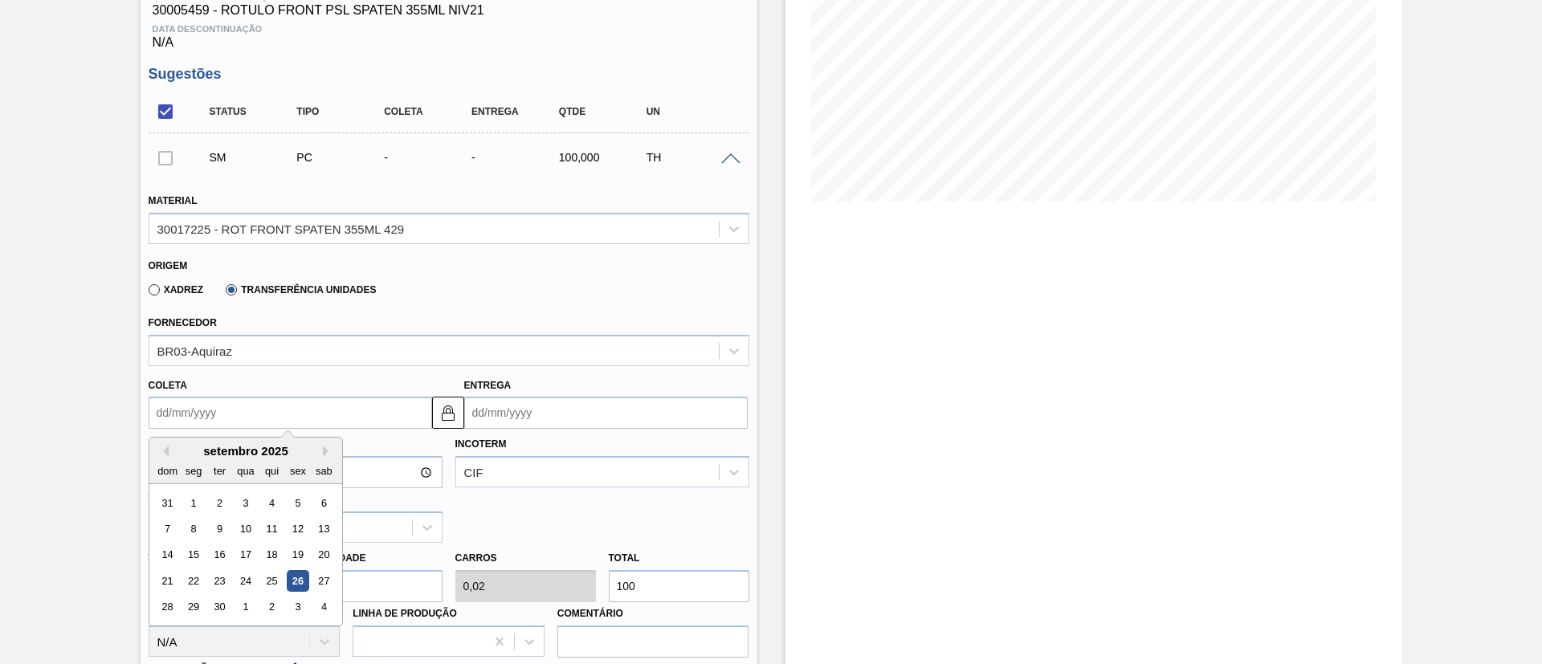
click at [299, 577] on div "26" at bounding box center [298, 581] width 22 height 22
type input "[DATE]"
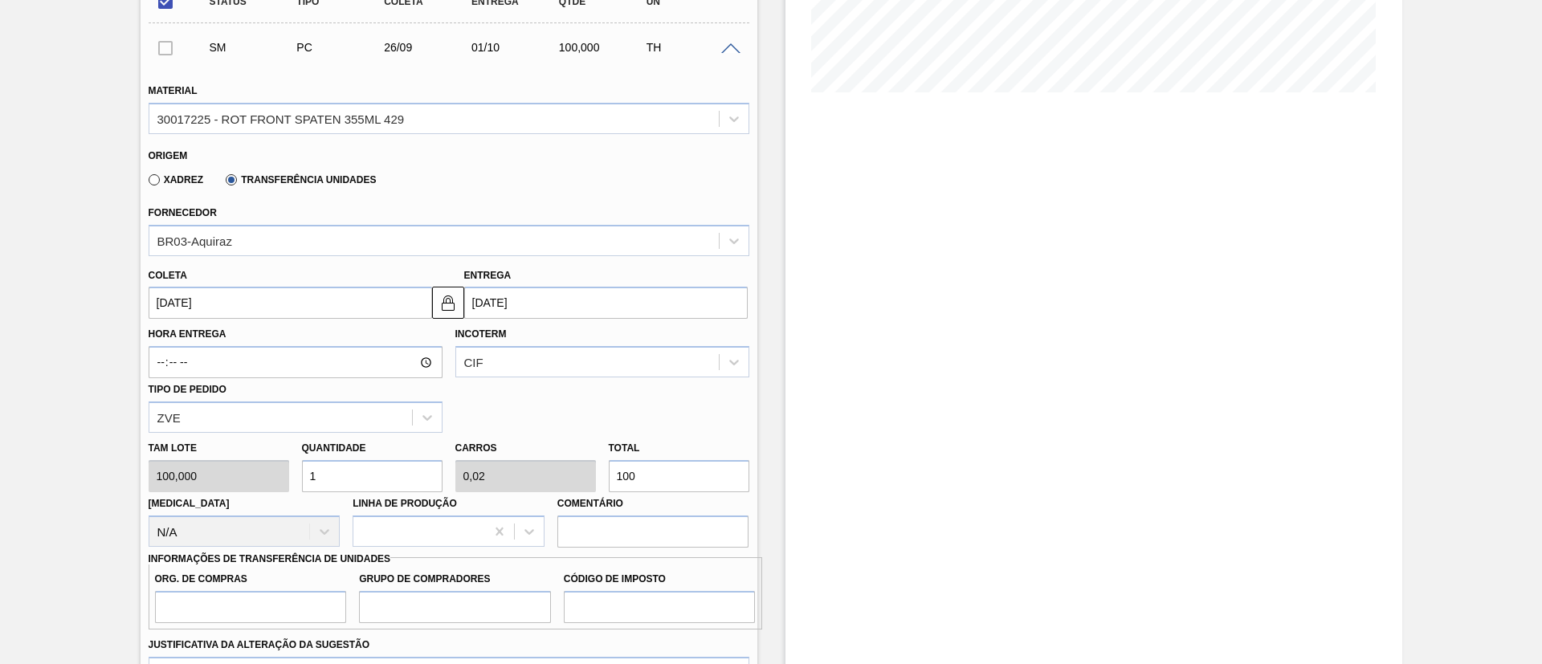
scroll to position [508, 0]
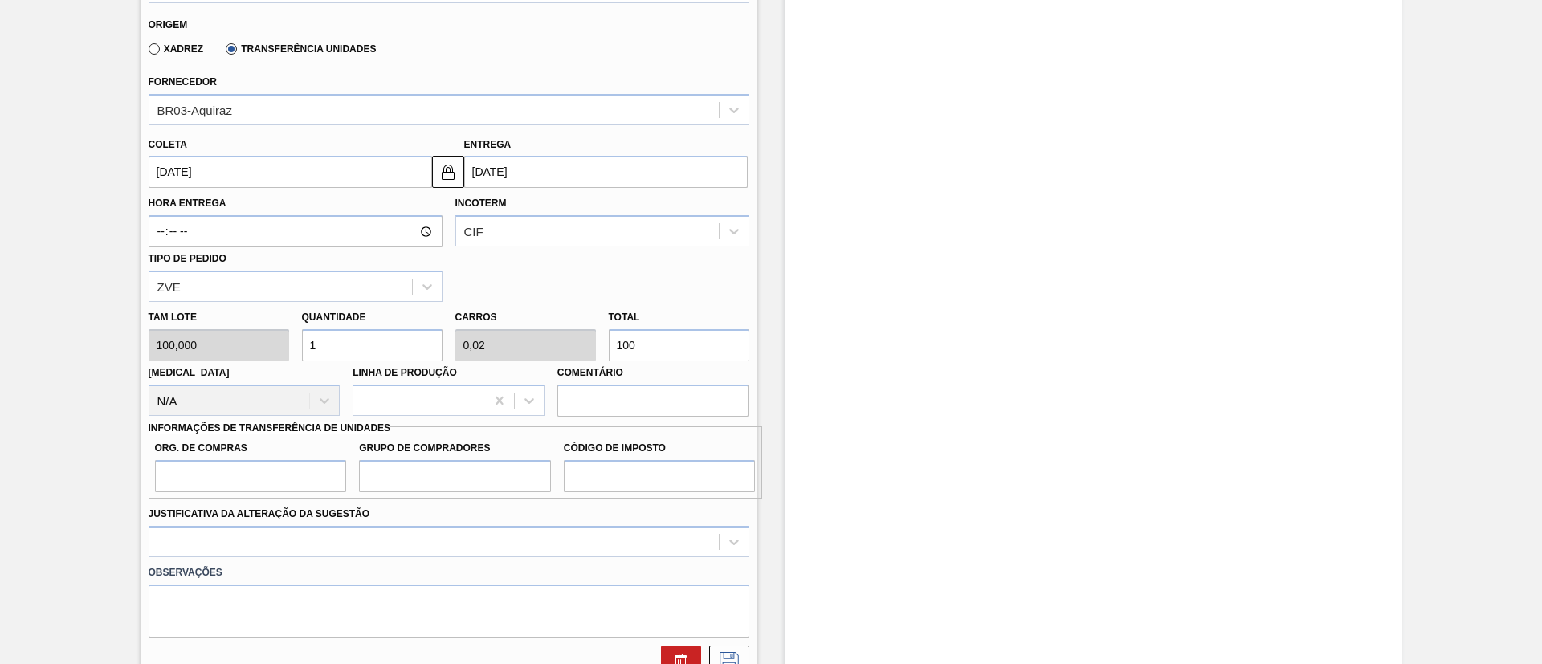
click at [572, 346] on div "Tam lote 100,000 Quantidade 1 Carros 0,02 Total 100 Doca N/A Linha de Produção …" at bounding box center [448, 359] width 613 height 115
type input "3"
type input "0,03"
type input "0,001"
type input "0,3"
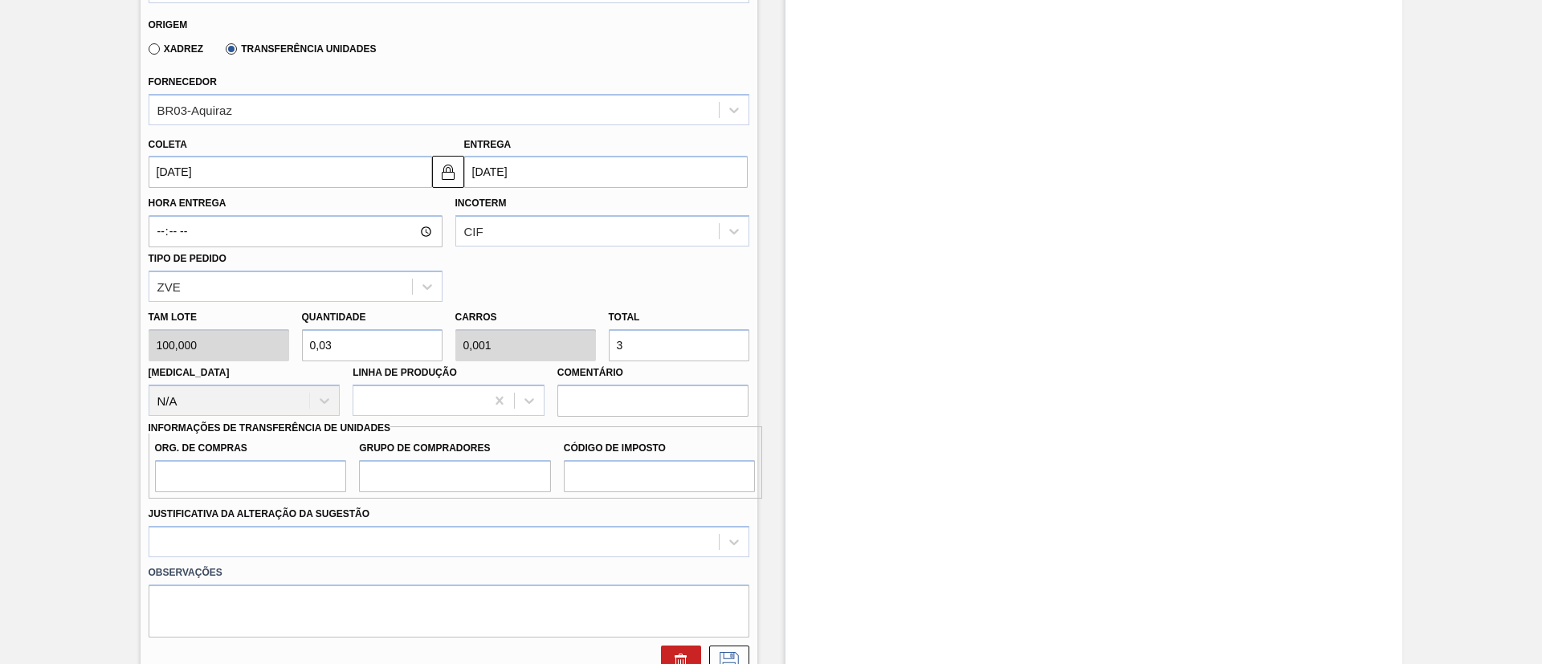
type input "0,006"
type input "30"
type input "3"
type input "0,06"
type input "300"
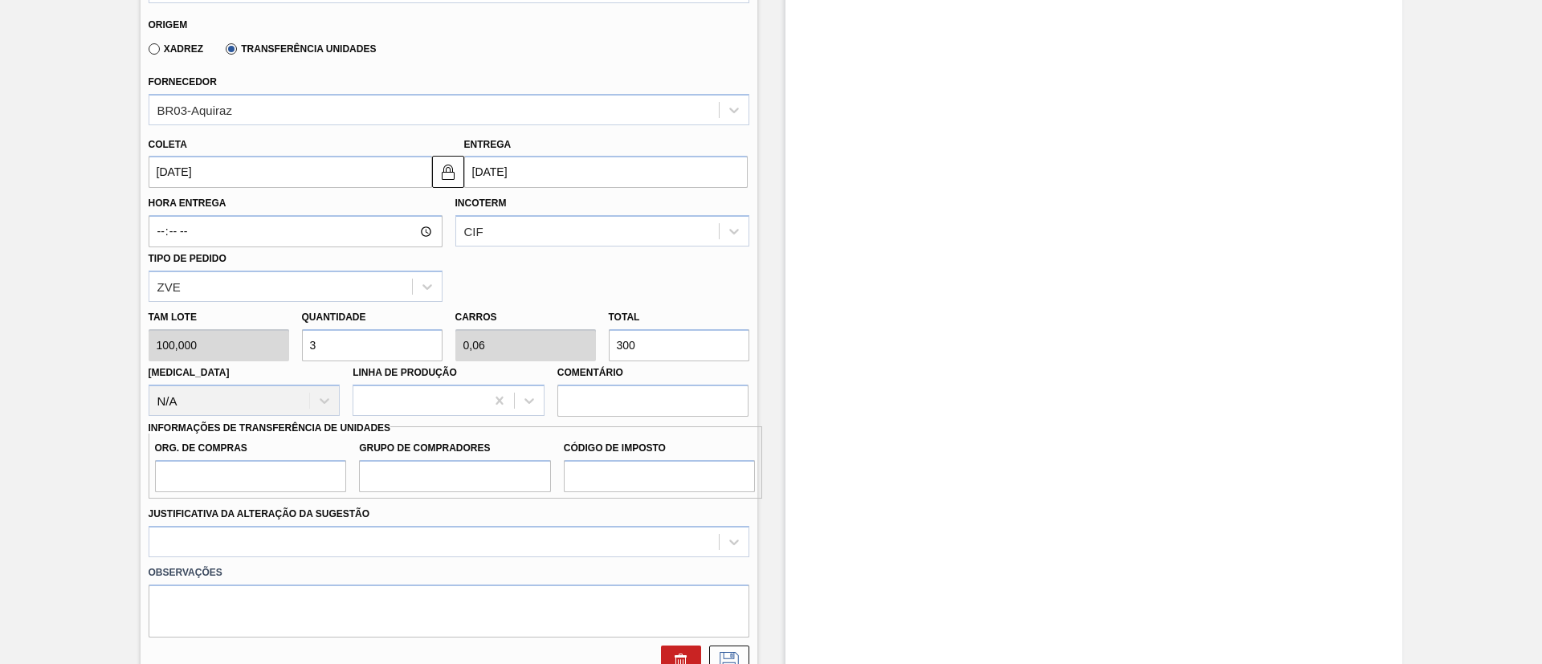
type input "30"
type input "0,6"
type input "3.000"
click at [255, 491] on input "Org. de Compras" at bounding box center [251, 476] width 192 height 32
type input "BR00"
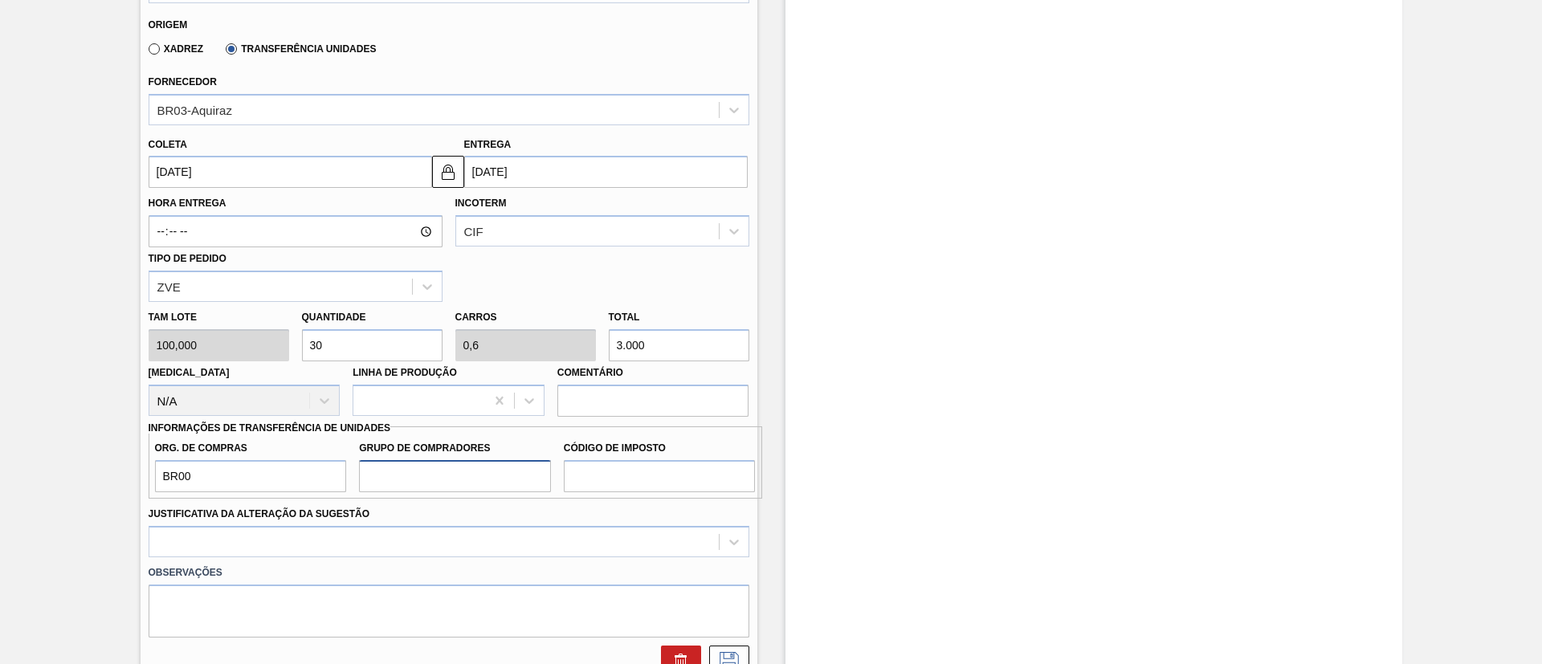
click at [407, 479] on input "Grupo de Compradores" at bounding box center [455, 476] width 192 height 32
type input "A01"
click at [614, 479] on input "Código de Imposto" at bounding box center [660, 476] width 192 height 32
type input "I1"
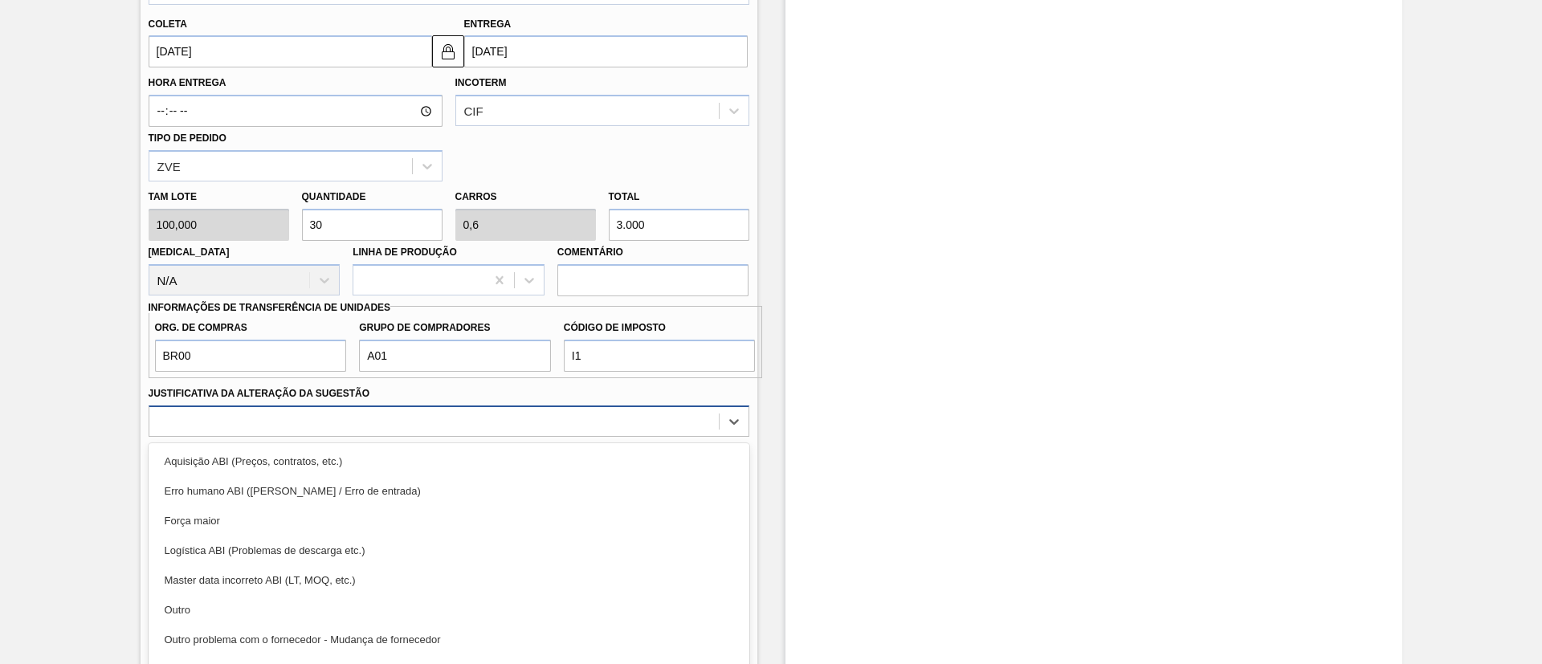
click at [327, 425] on div "option Aquisição ABI (Preços, contratos, etc.) focused, 1 of 18. 18 results ava…" at bounding box center [449, 420] width 601 height 31
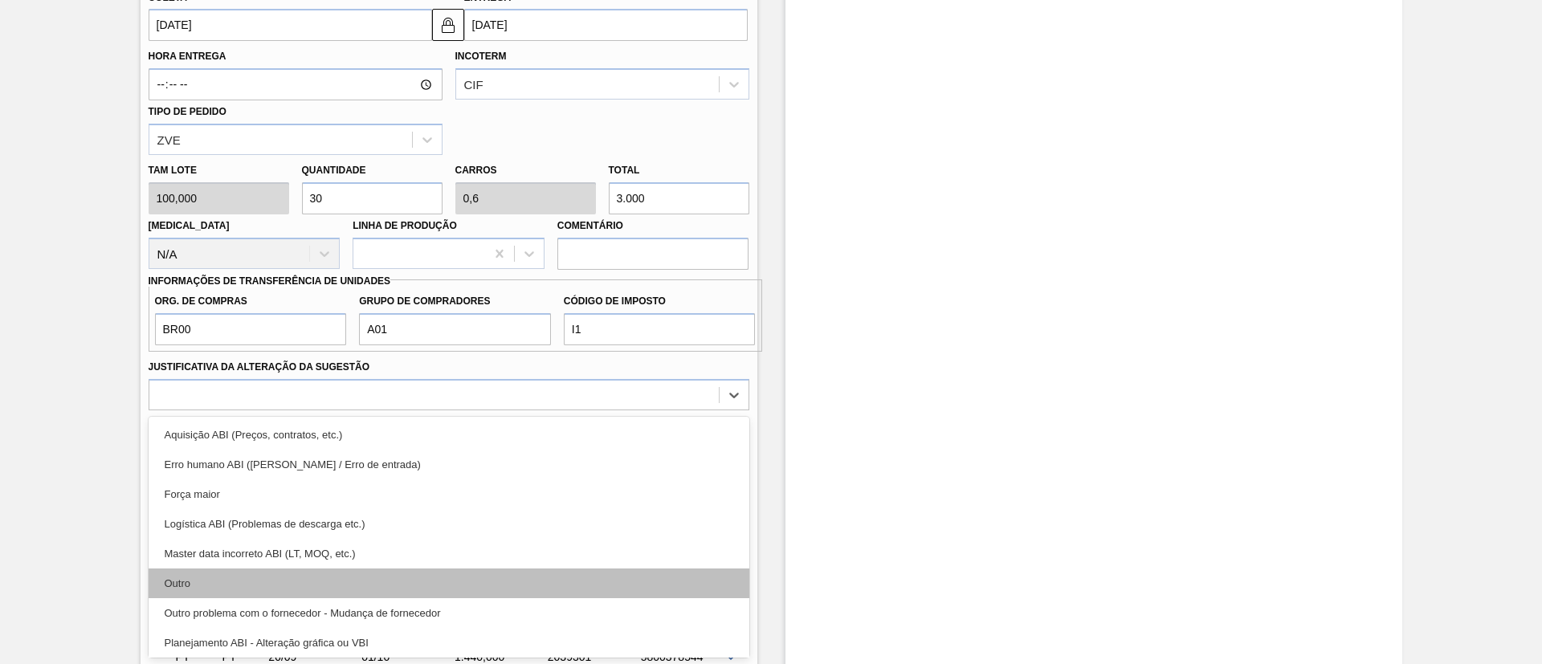
click at [275, 580] on div "Outro" at bounding box center [449, 583] width 601 height 30
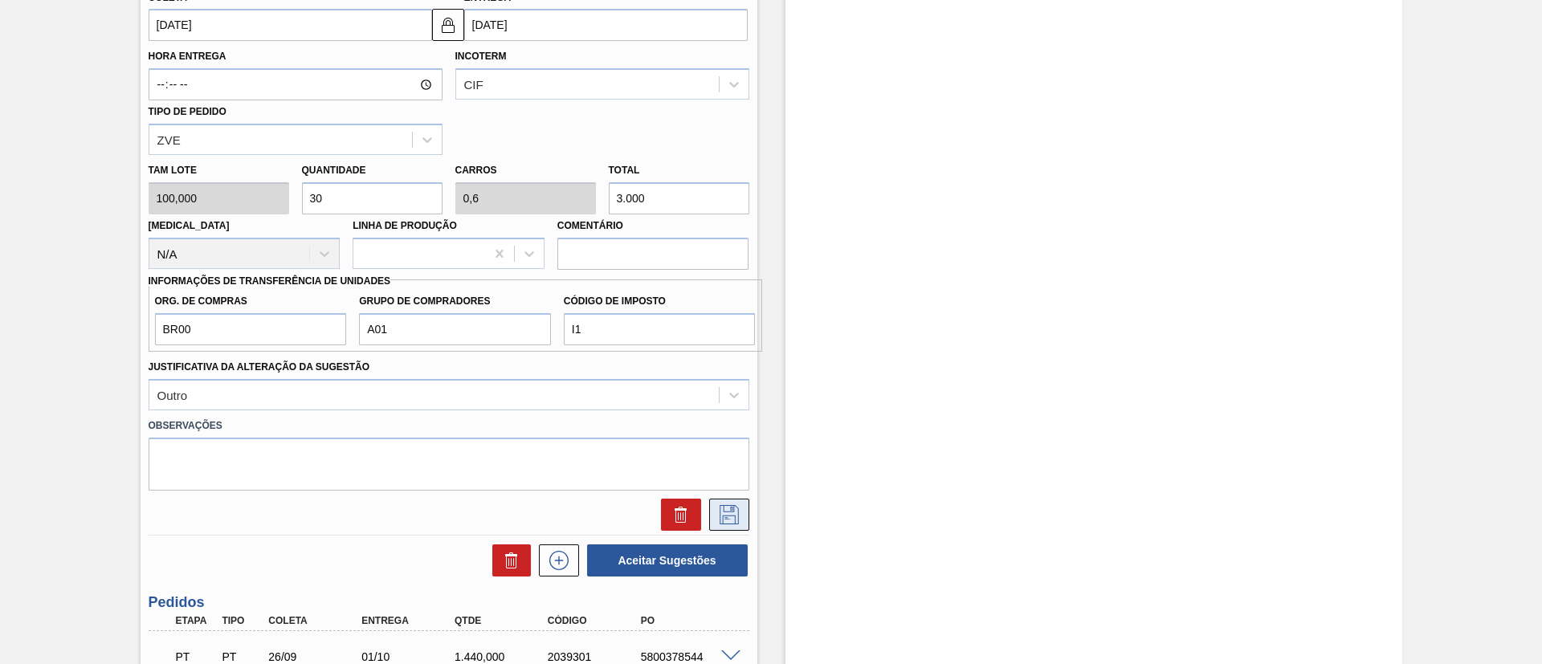
click at [744, 511] on button at bounding box center [729, 515] width 40 height 32
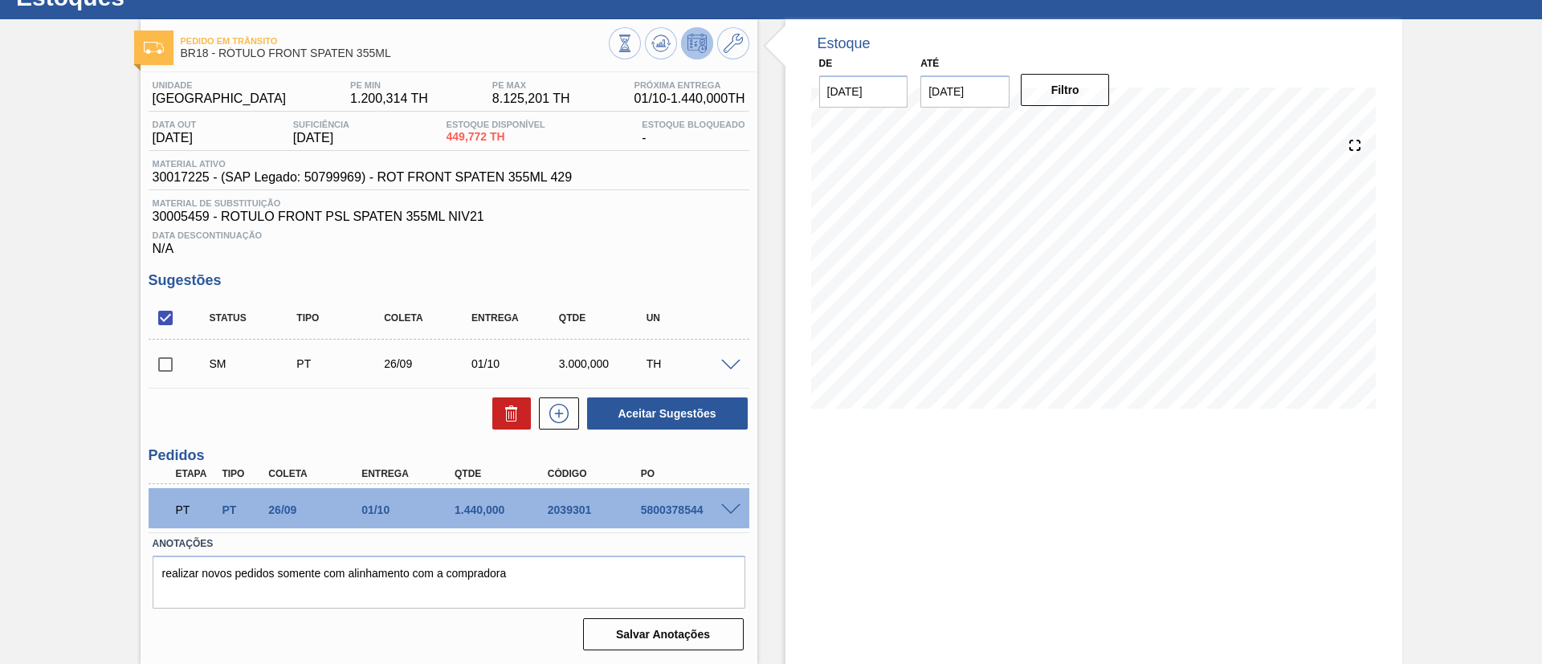
scroll to position [61, 0]
click at [729, 365] on span at bounding box center [730, 366] width 19 height 12
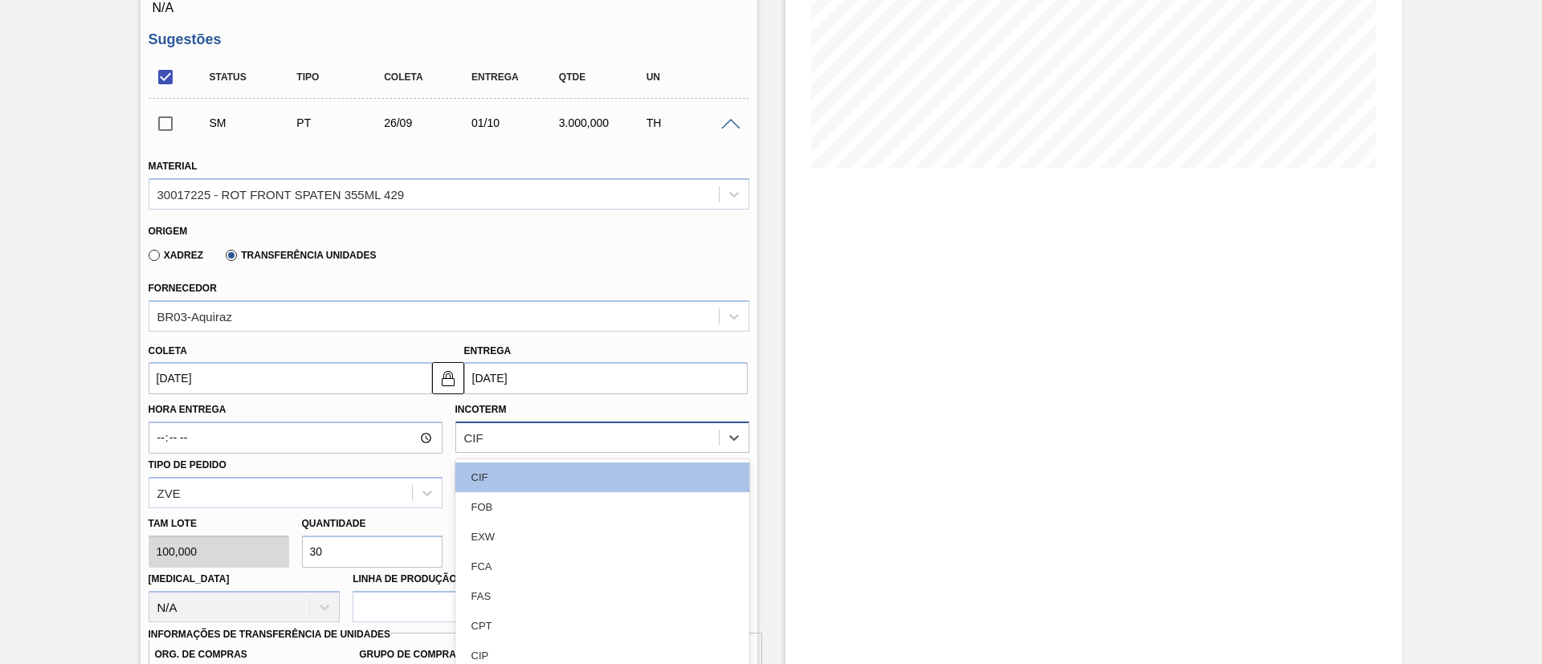
scroll to position [344, 0]
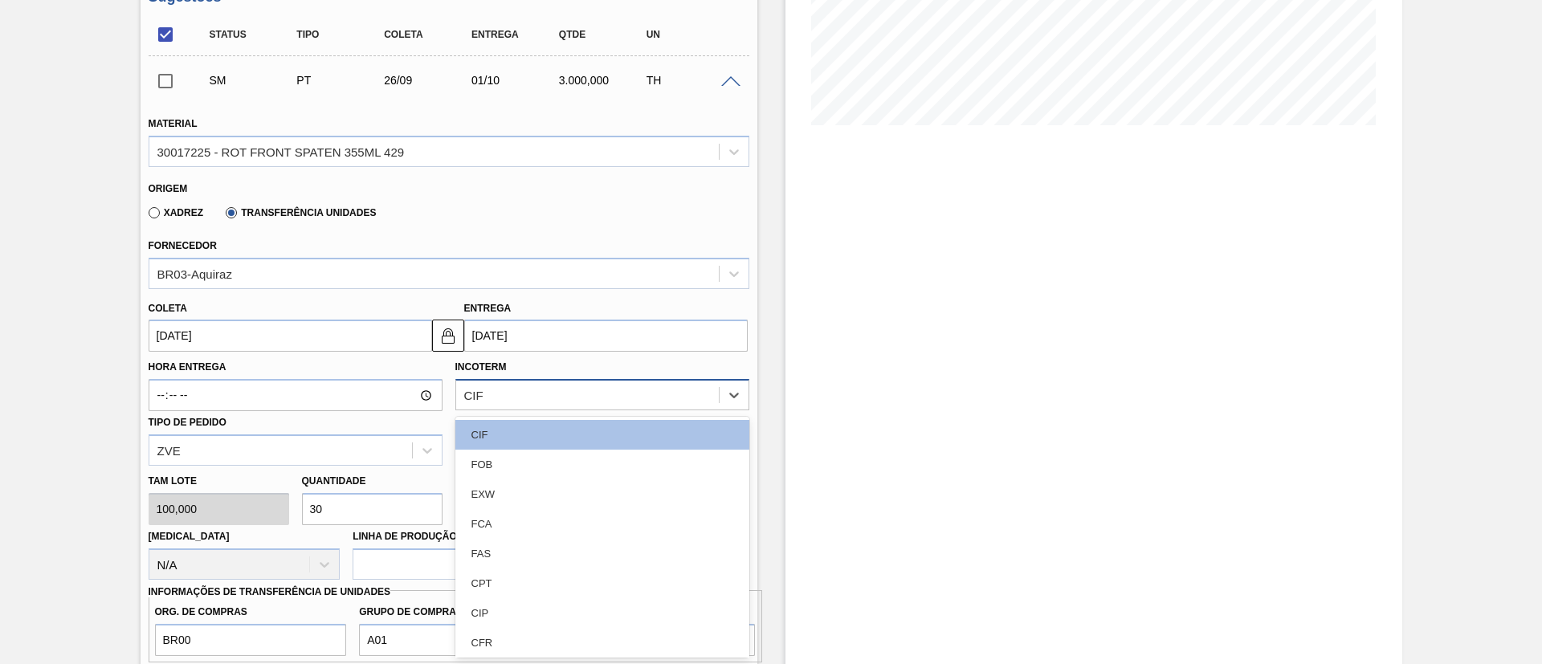
click at [503, 410] on div "option CIF focused, 1 of 11. 11 results available. Use Up and Down to choose op…" at bounding box center [602, 394] width 294 height 31
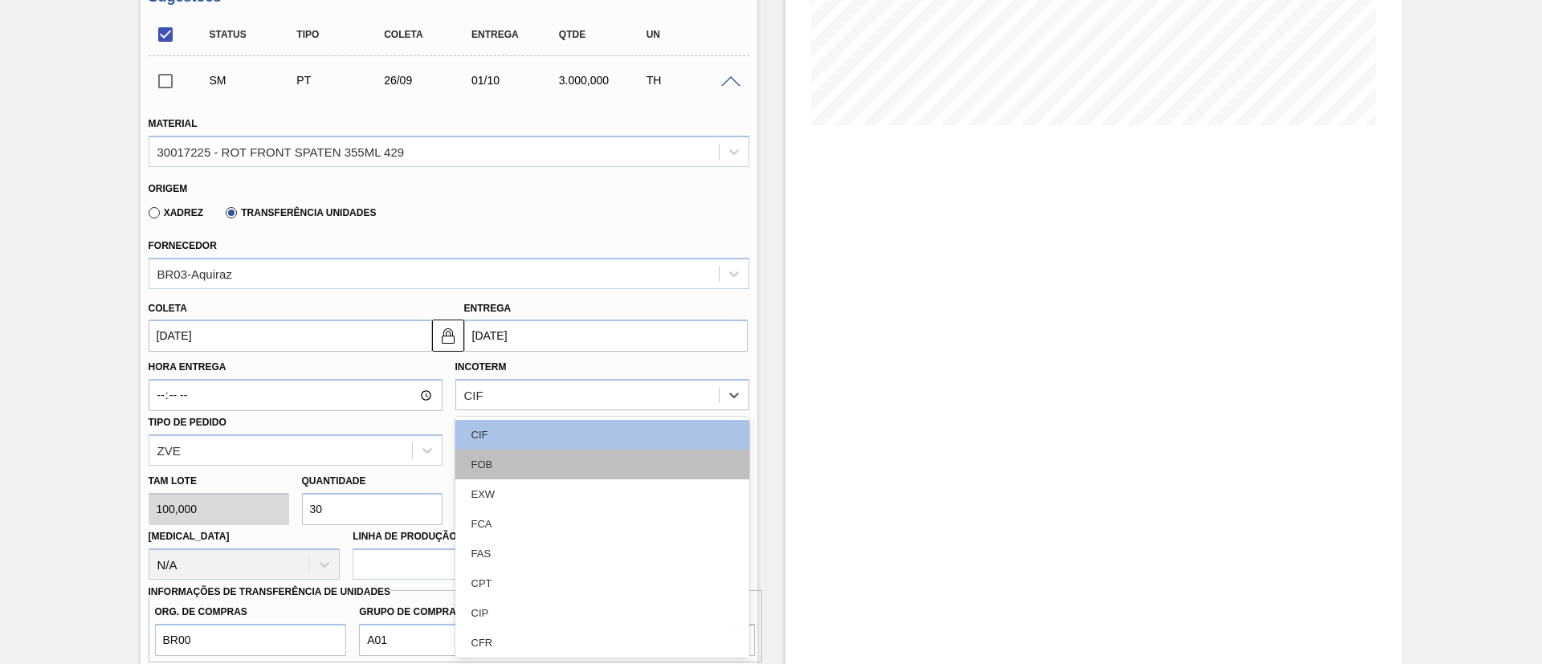
click at [501, 472] on div "FOB" at bounding box center [602, 465] width 294 height 30
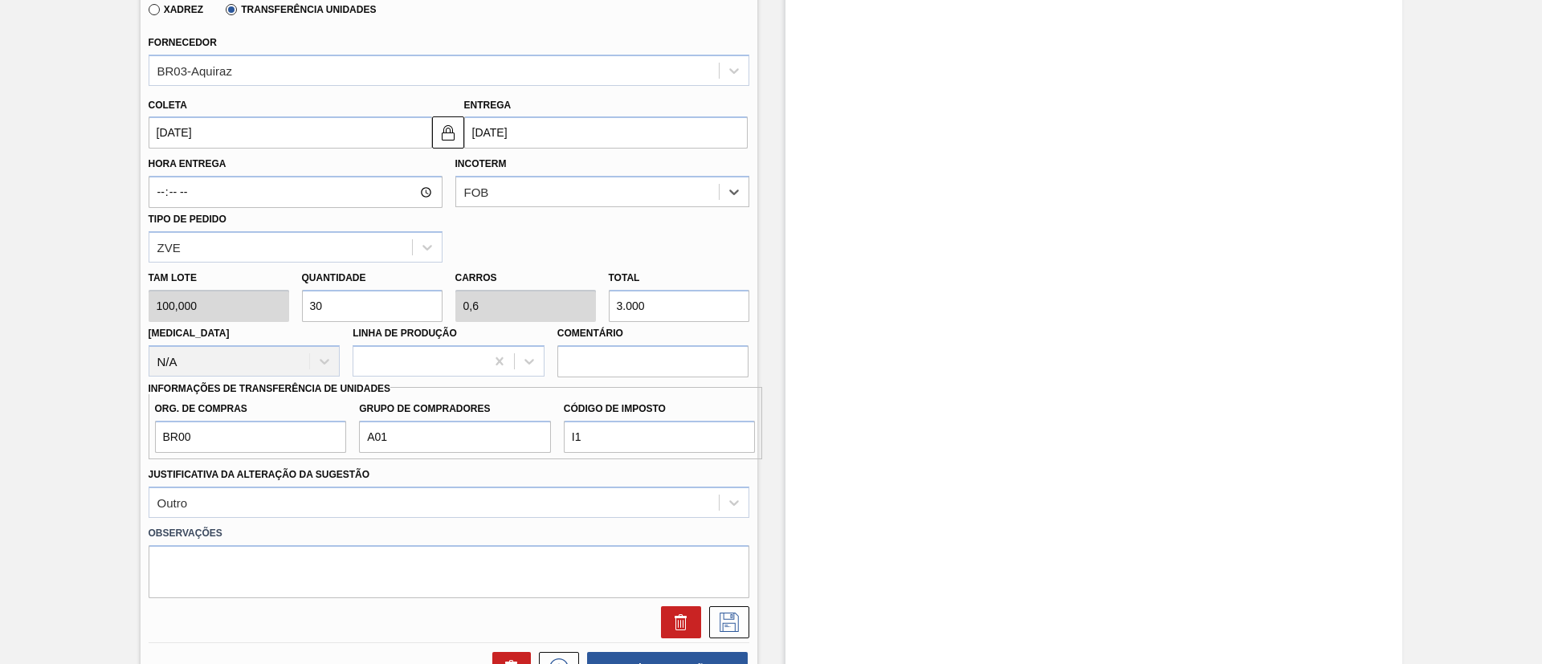
scroll to position [585, 0]
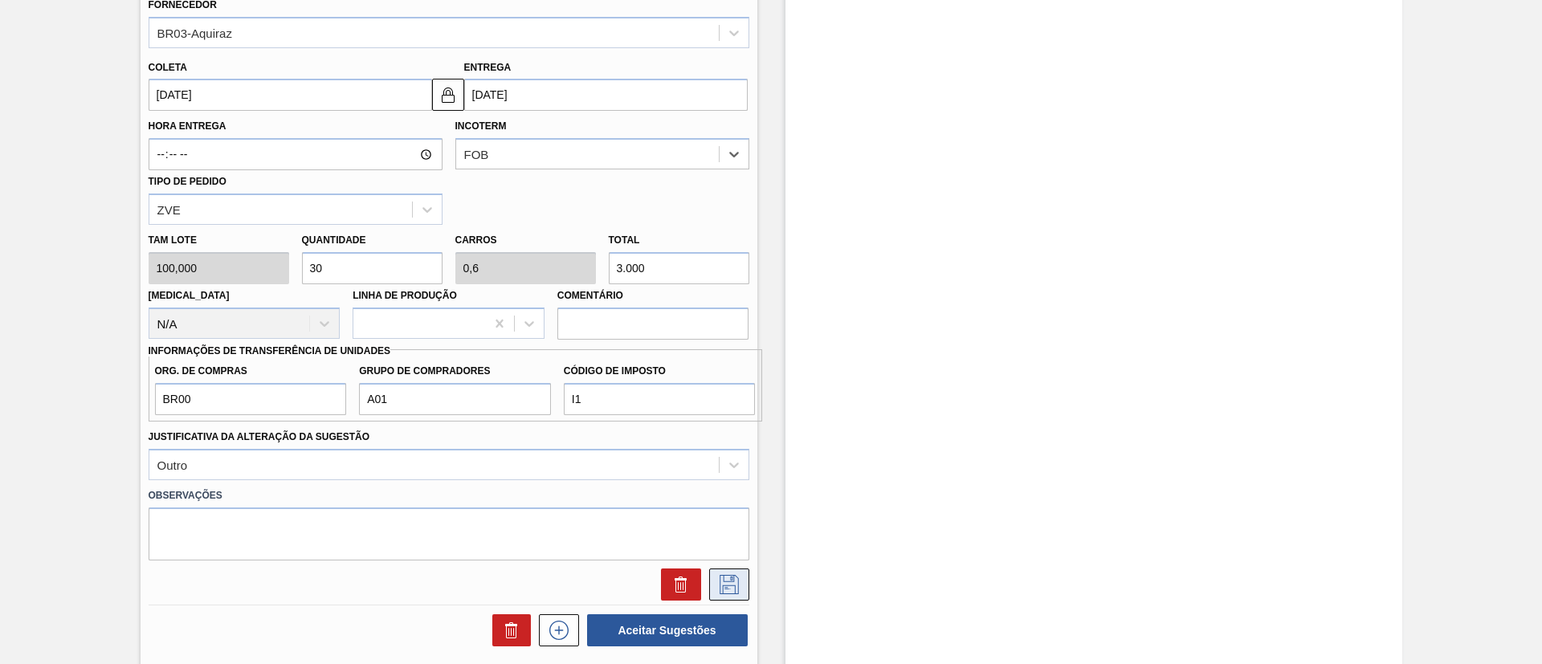
click at [723, 577] on icon at bounding box center [729, 584] width 26 height 19
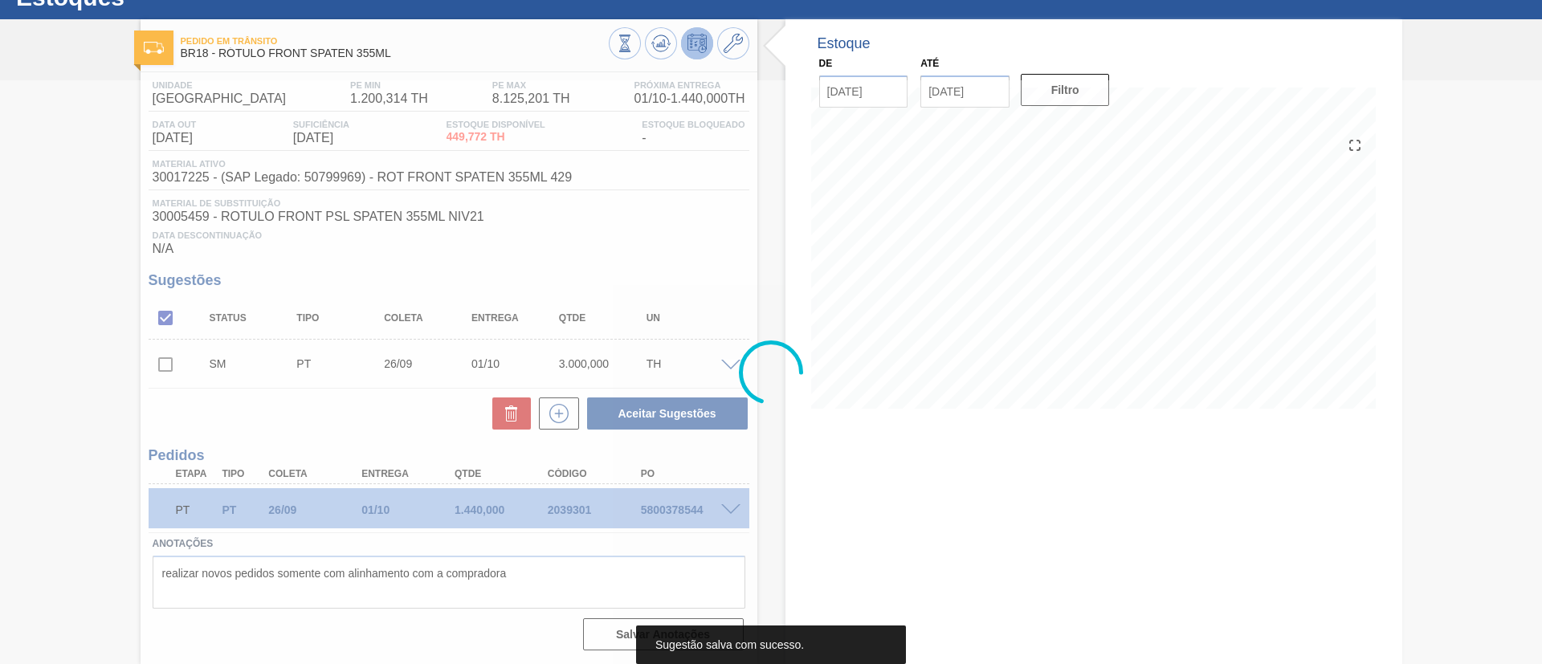
scroll to position [61, 0]
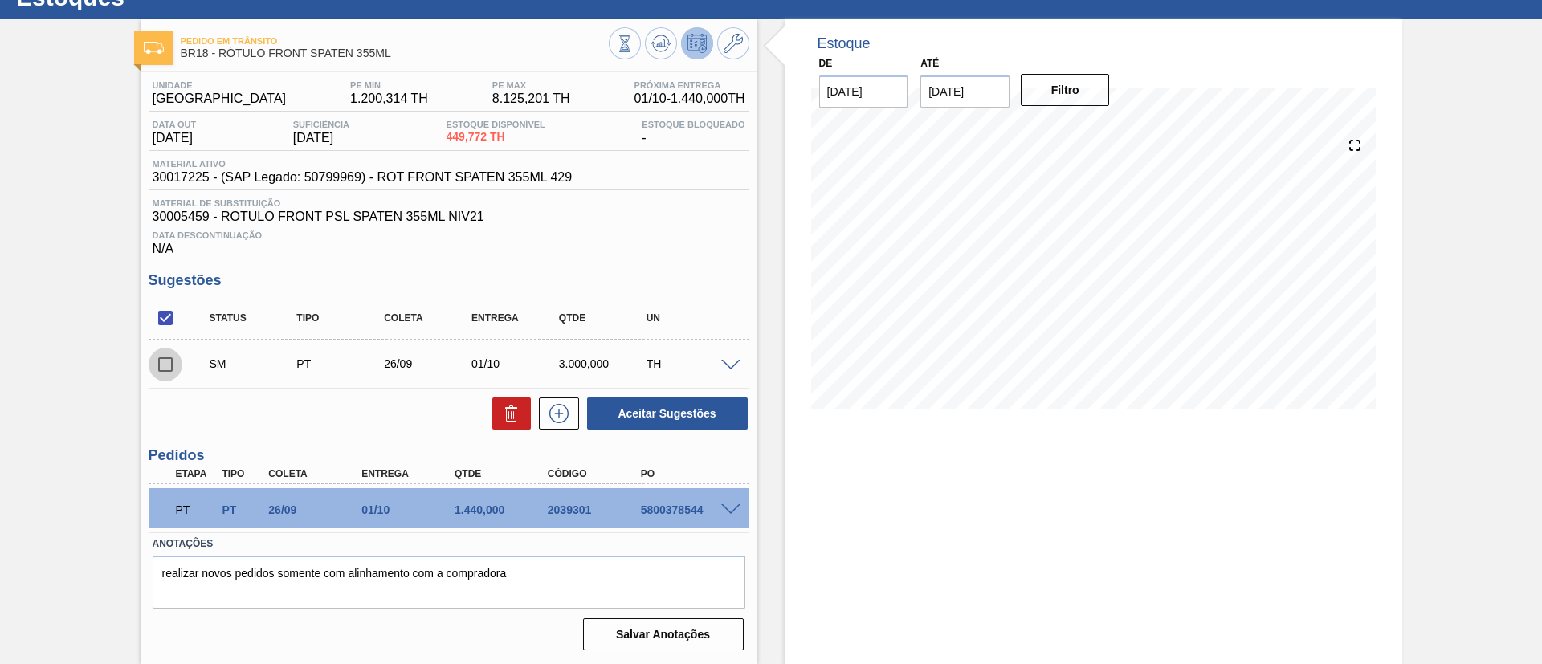
click at [159, 362] on input "checkbox" at bounding box center [166, 365] width 34 height 34
checkbox input "true"
click at [629, 412] on button "Aceitar Sugestões" at bounding box center [667, 413] width 161 height 32
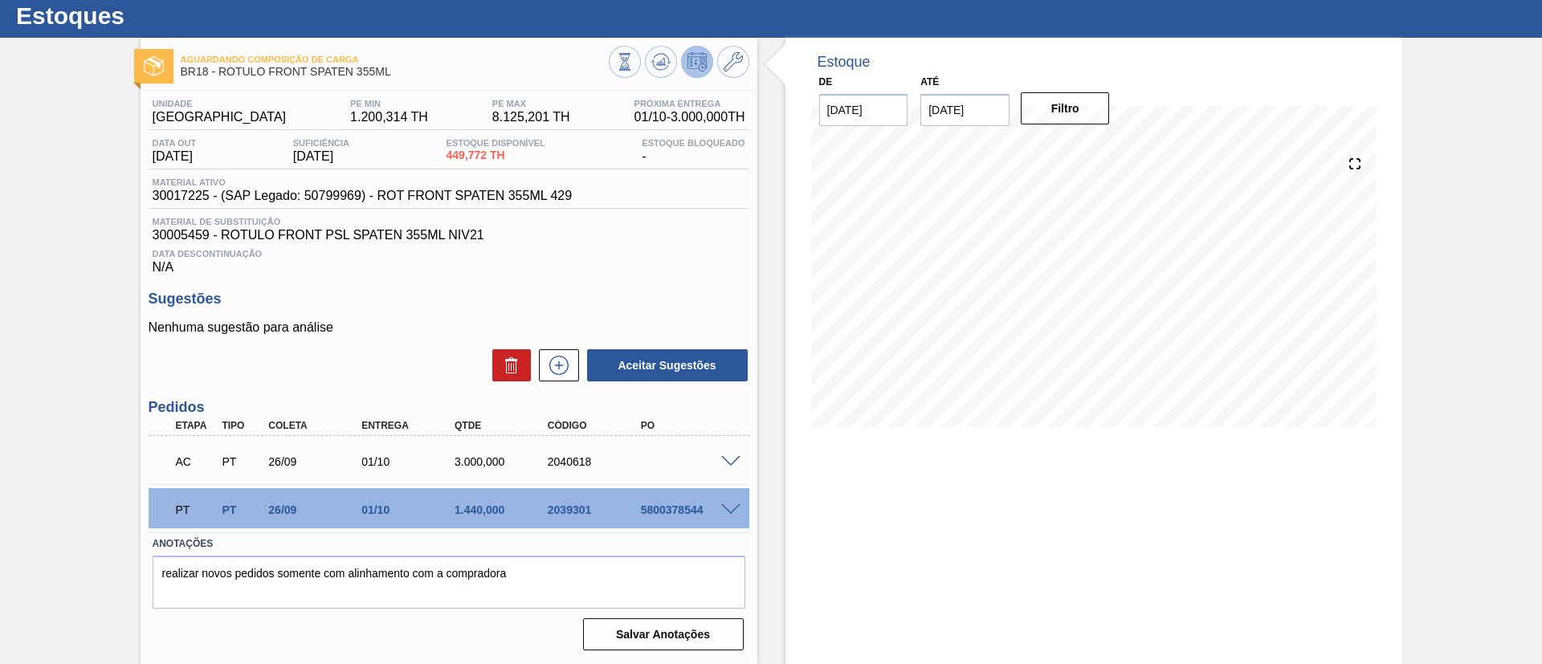
scroll to position [43, 0]
click at [562, 364] on icon at bounding box center [559, 365] width 26 height 19
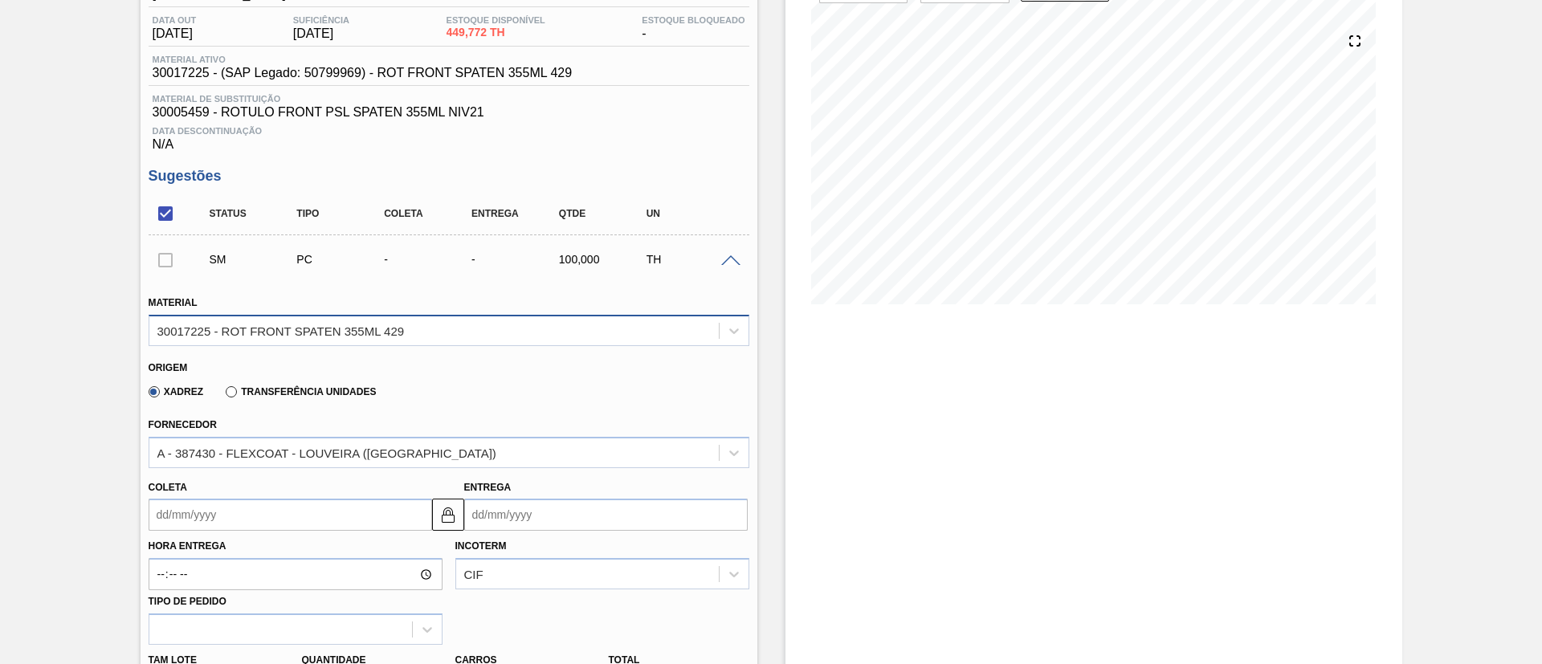
scroll to position [283, 0]
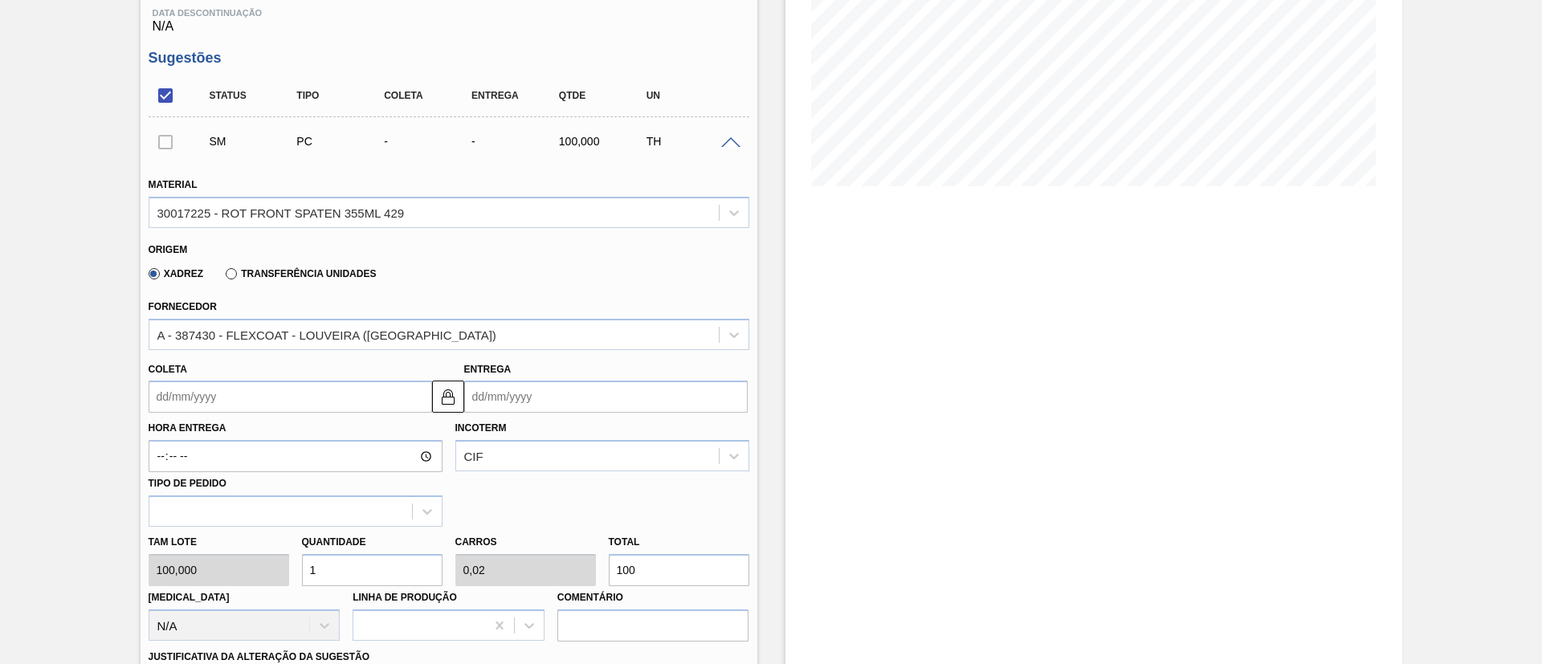
click at [298, 268] on label "Transferência Unidades" at bounding box center [301, 273] width 150 height 11
click at [223, 277] on input "Transferência Unidades" at bounding box center [223, 277] width 0 height 0
click at [198, 396] on input "Coleta" at bounding box center [290, 397] width 283 height 32
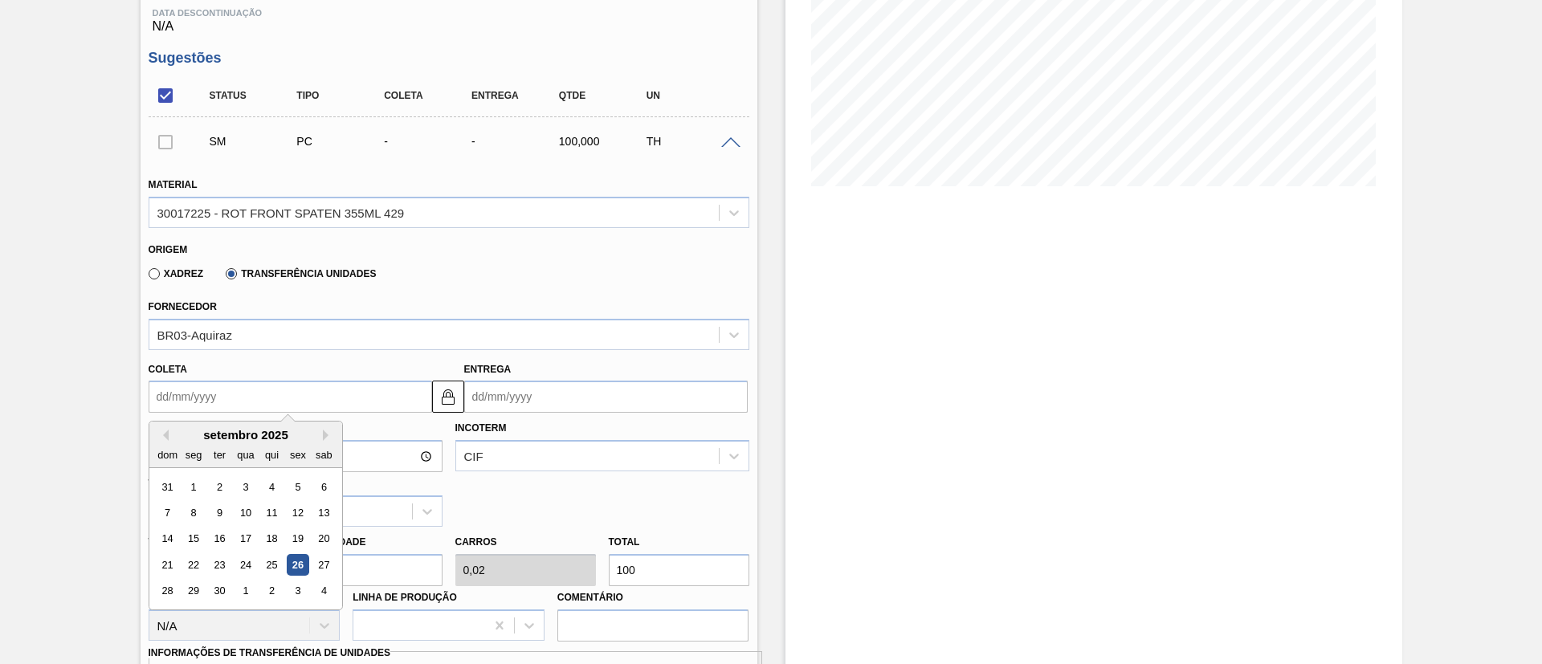
click at [306, 568] on div "26" at bounding box center [298, 565] width 22 height 22
type input "[DATE]"
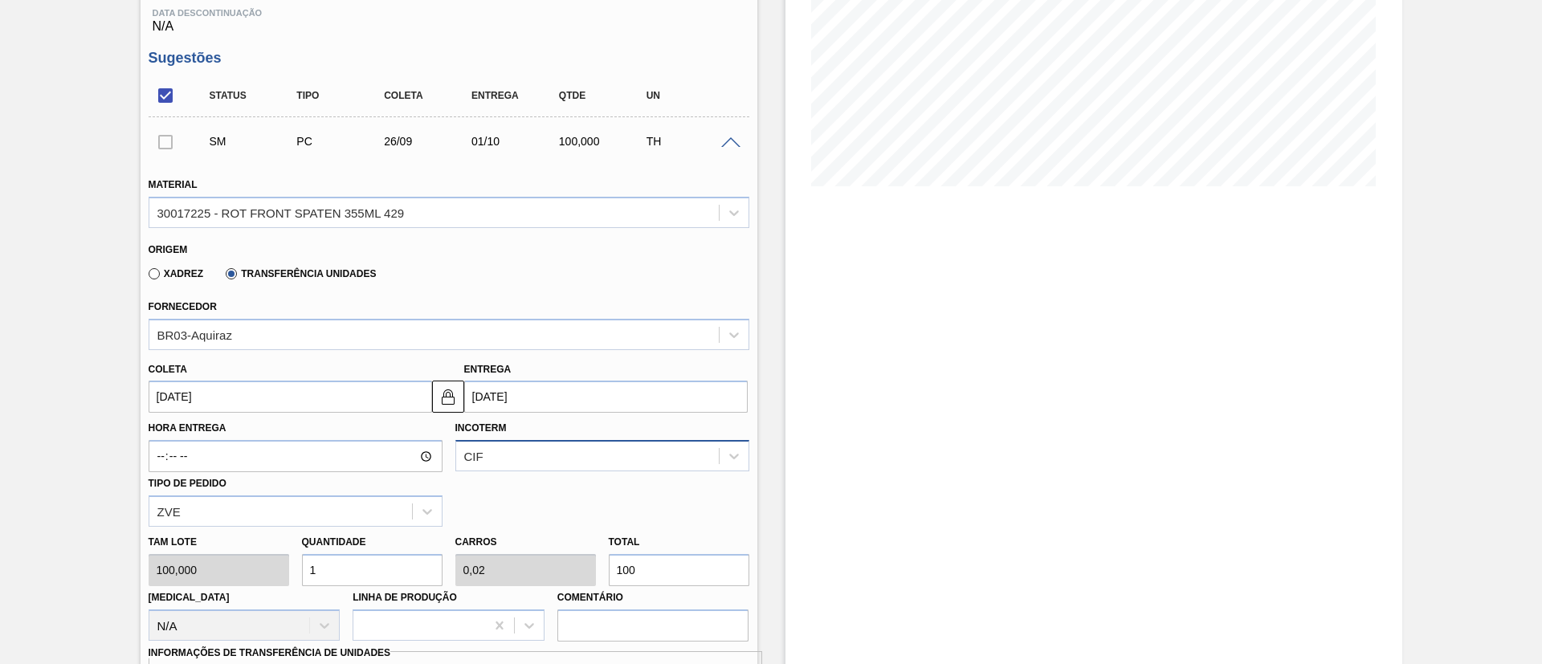
click at [488, 460] on div "CIF" at bounding box center [602, 455] width 294 height 31
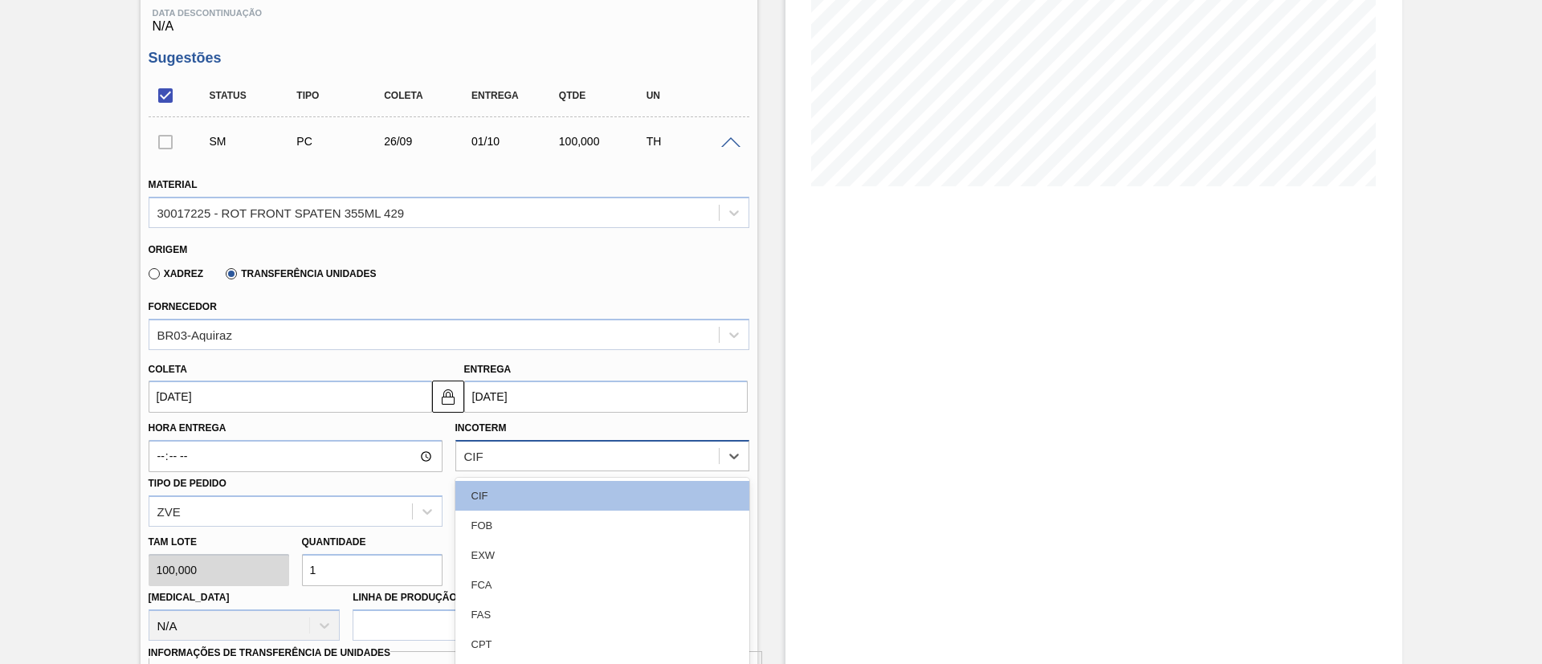
scroll to position [344, 0]
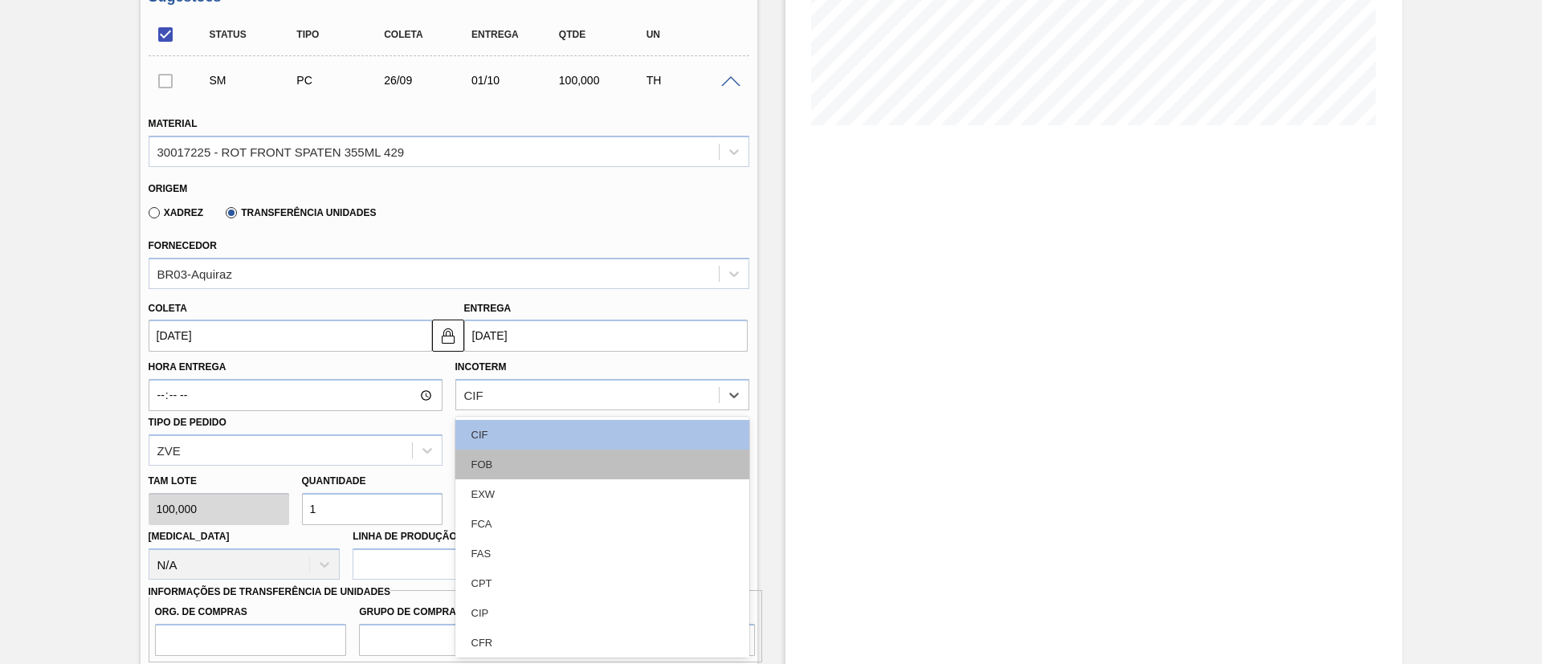
click at [493, 467] on div "FOB" at bounding box center [602, 465] width 294 height 30
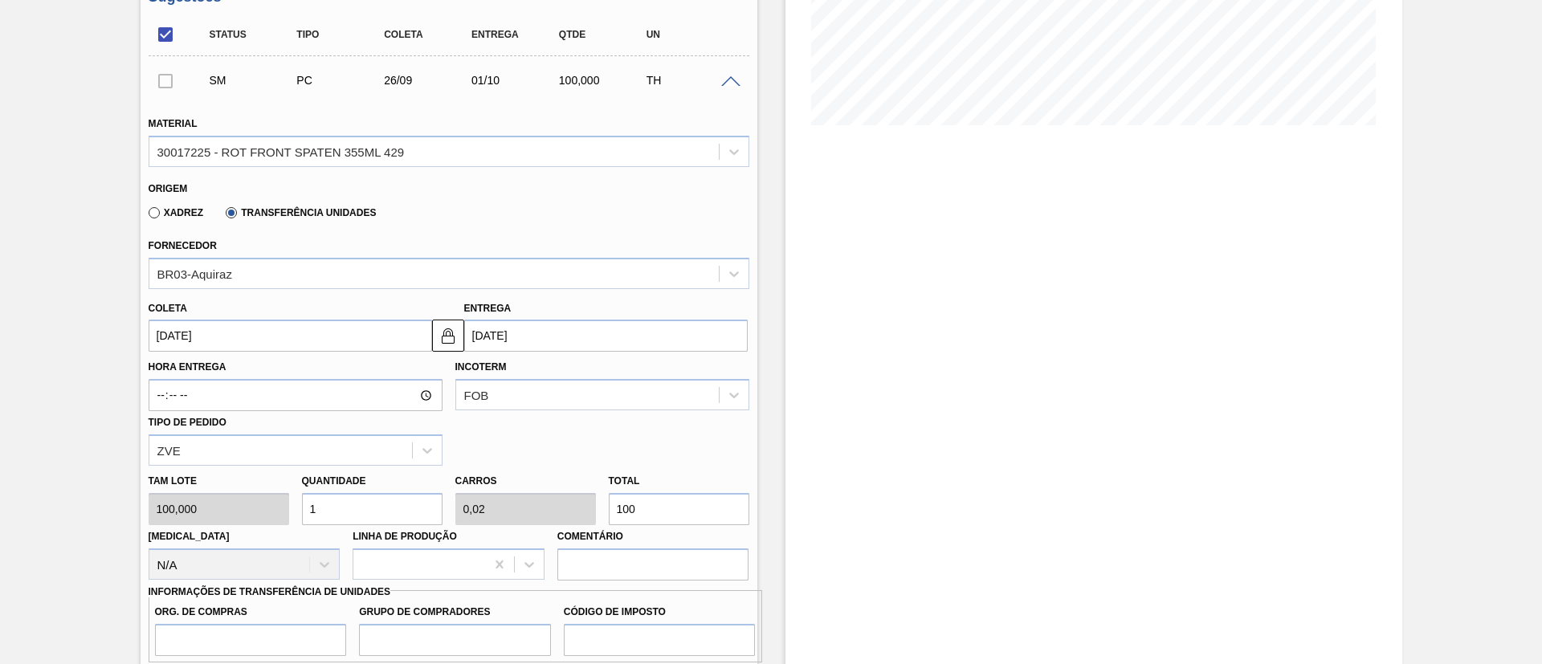
click at [546, 507] on div "Tam lote 100,000 Quantidade 1 Carros 0,02 Total 100 Doca N/A Linha de Produção …" at bounding box center [448, 523] width 613 height 115
type input "0,02"
type input "0"
type input "2"
type input "0,28"
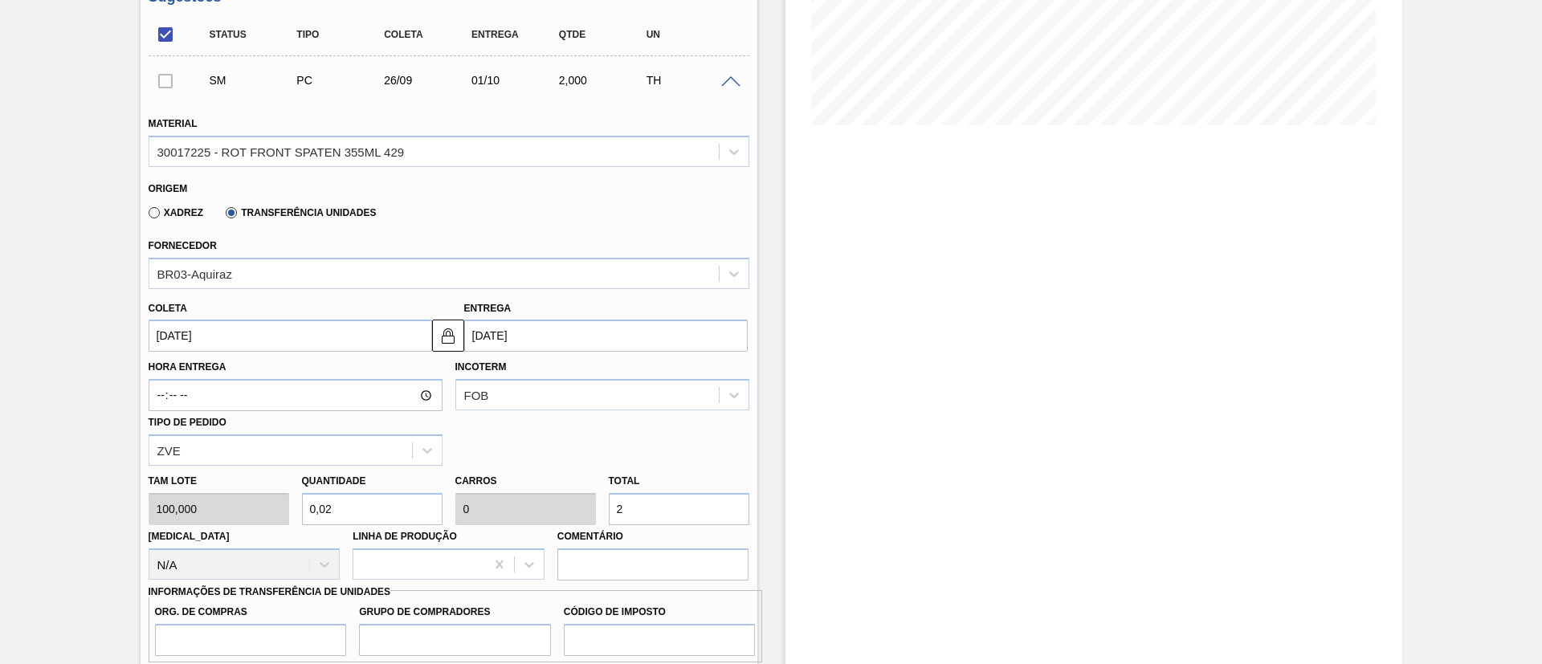
type input "0,006"
type input "28"
type input "2,88"
type input "0,058"
type input "288"
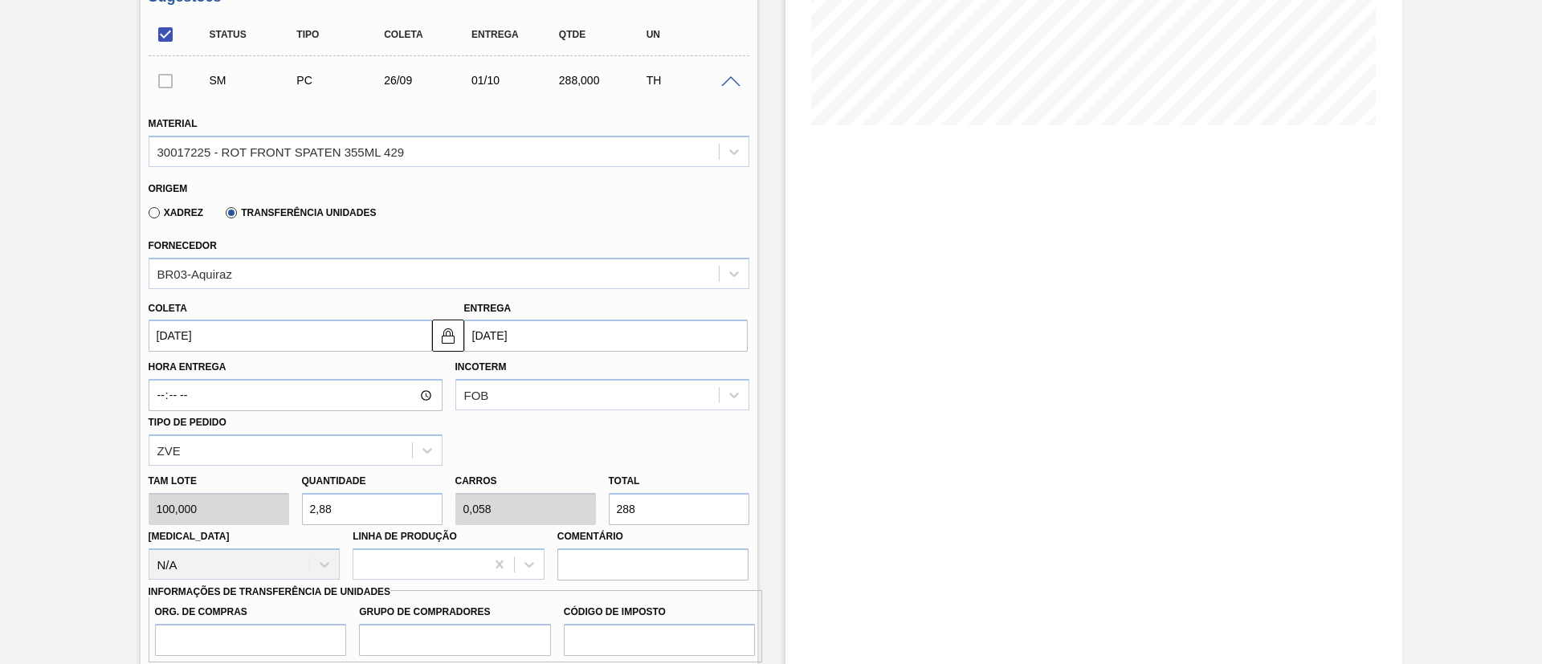
type input "28,8"
type input "0,576"
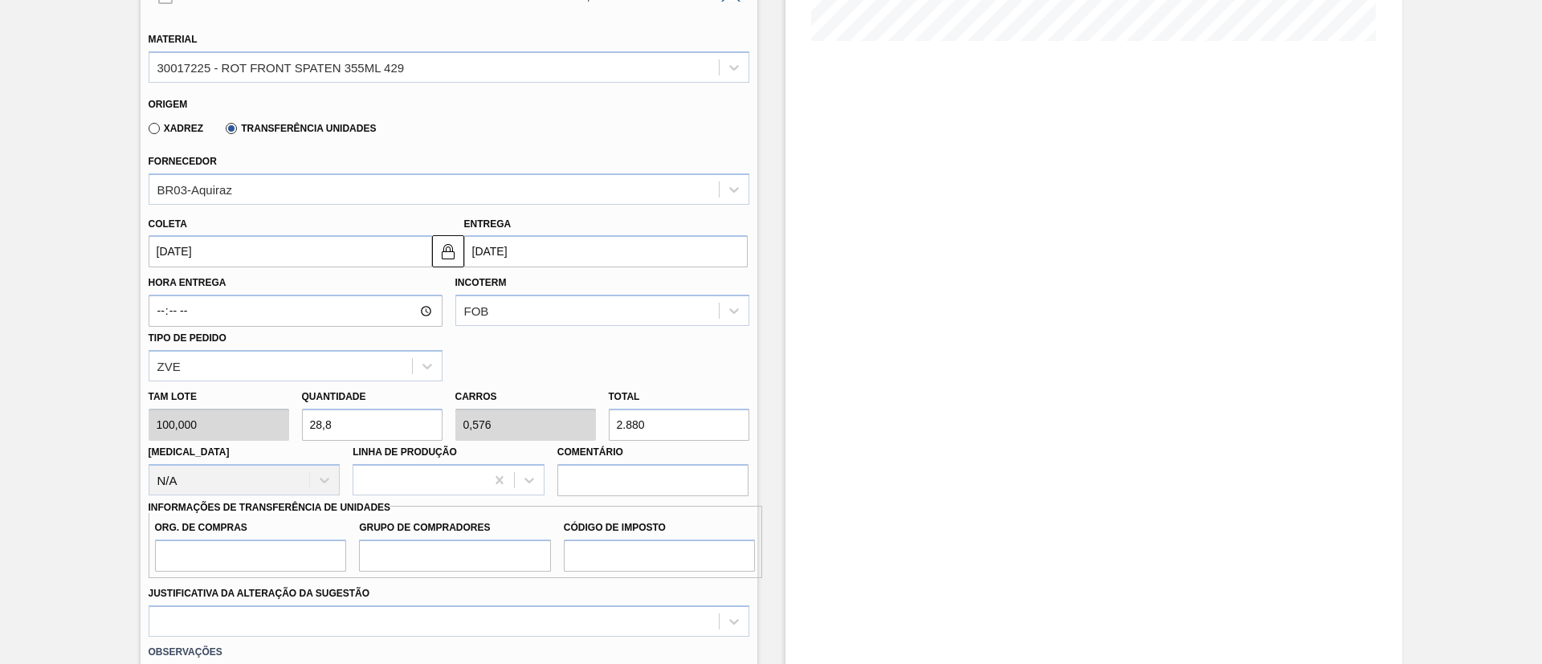
scroll to position [465, 0]
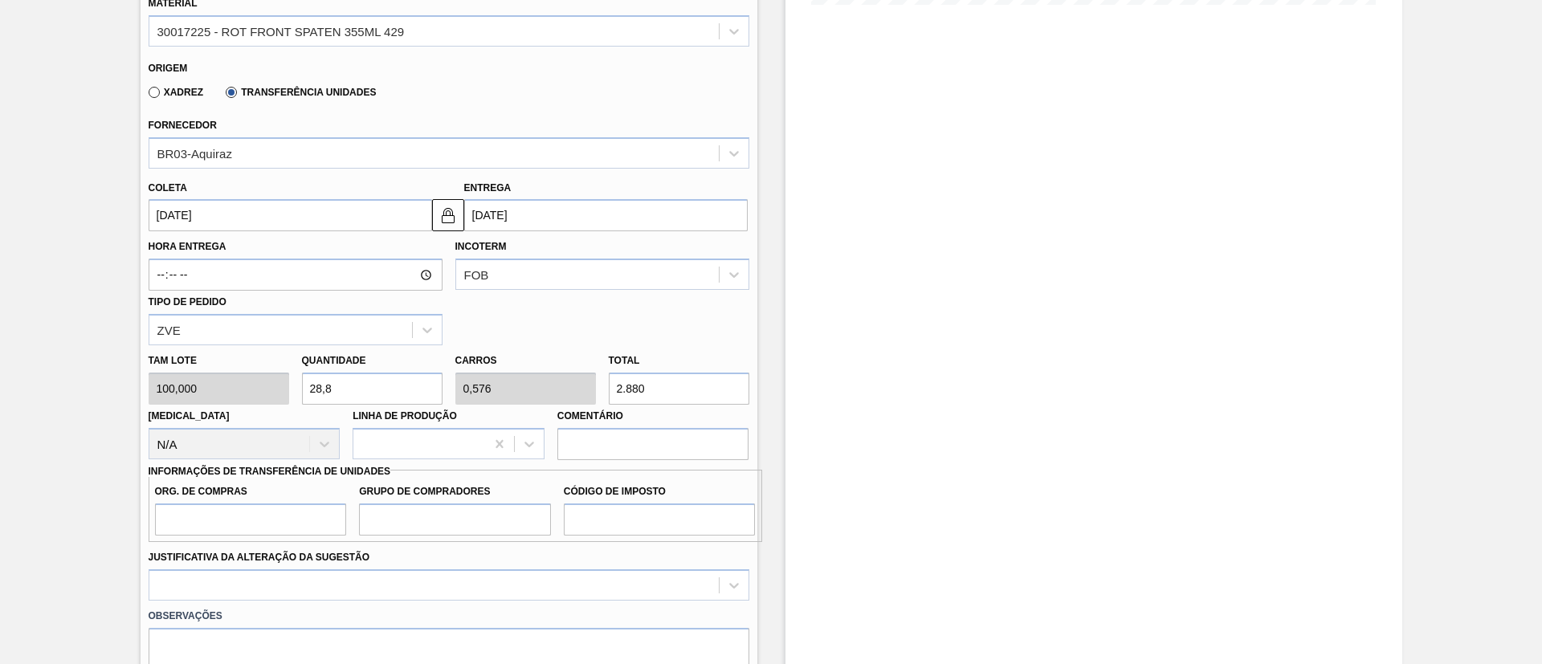
type input "2.880"
click at [228, 530] on input "Org. de Compras" at bounding box center [251, 519] width 192 height 32
type input "BR00"
click at [422, 527] on input "Grupo de Compradores" at bounding box center [455, 519] width 192 height 32
type input "A01"
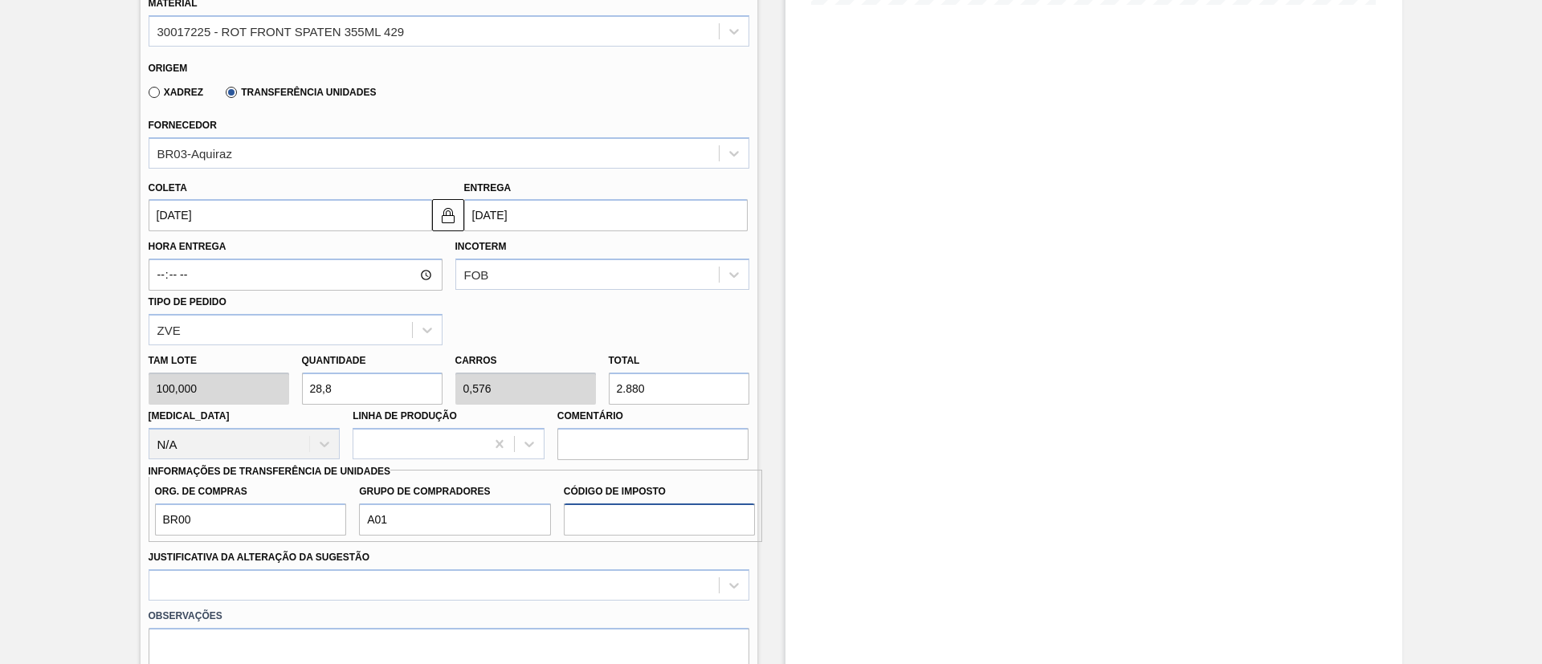
click at [616, 524] on input "Código de Imposto" at bounding box center [660, 519] width 192 height 32
type input "I1"
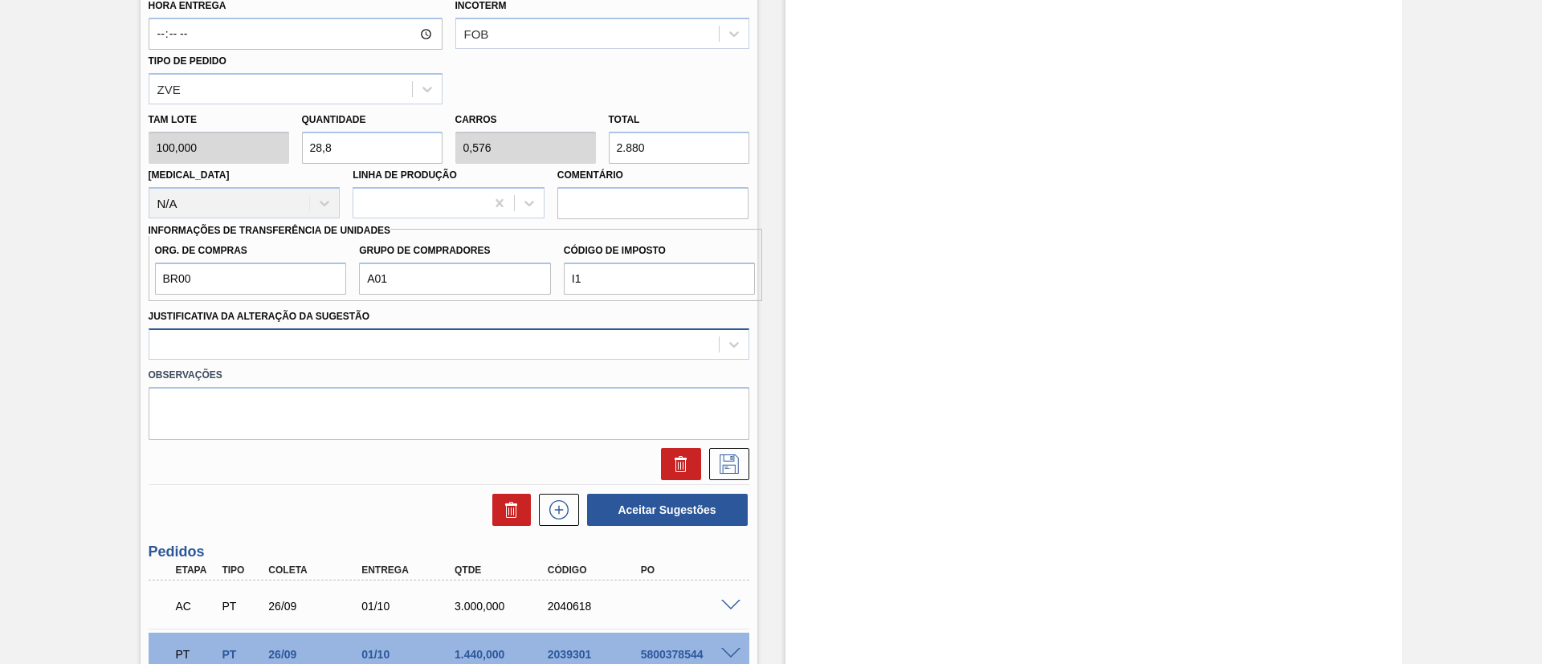
click at [288, 348] on div at bounding box center [433, 343] width 569 height 23
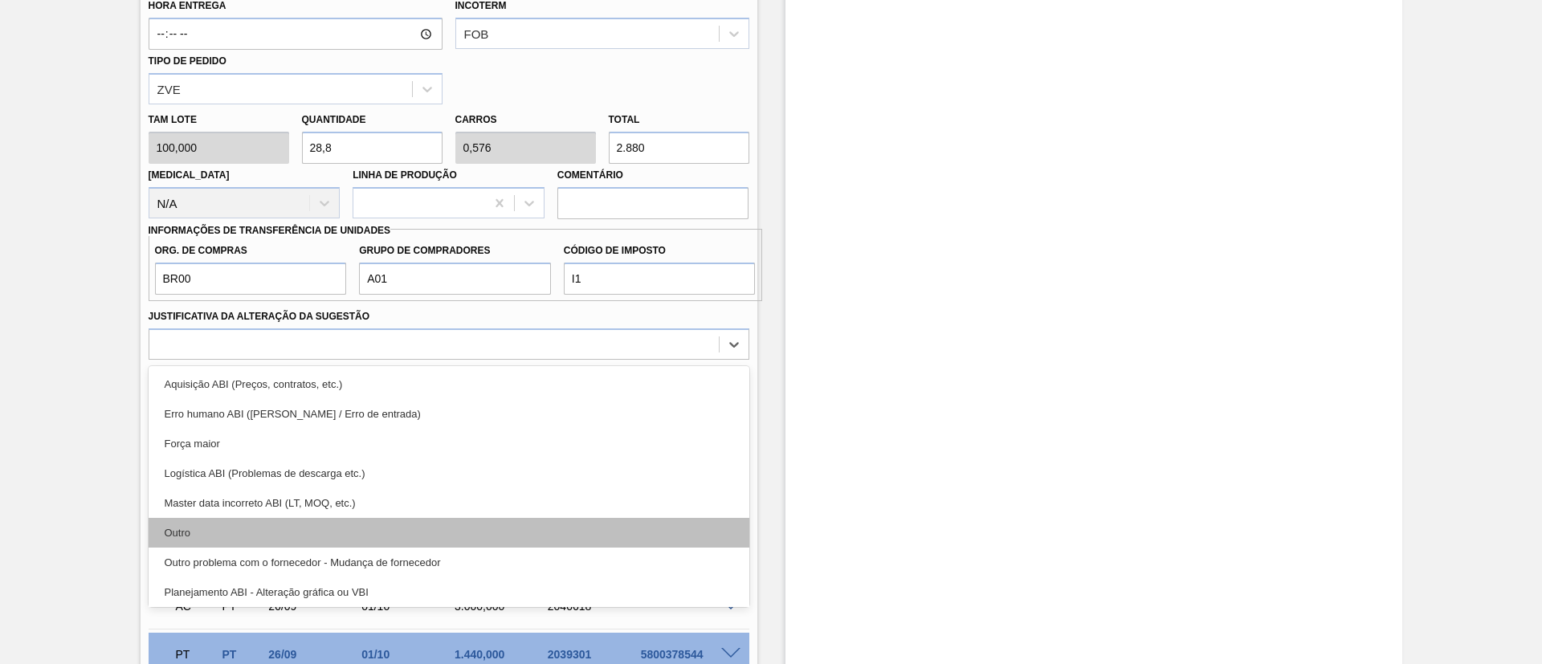
click at [280, 527] on div "Outro" at bounding box center [449, 533] width 601 height 30
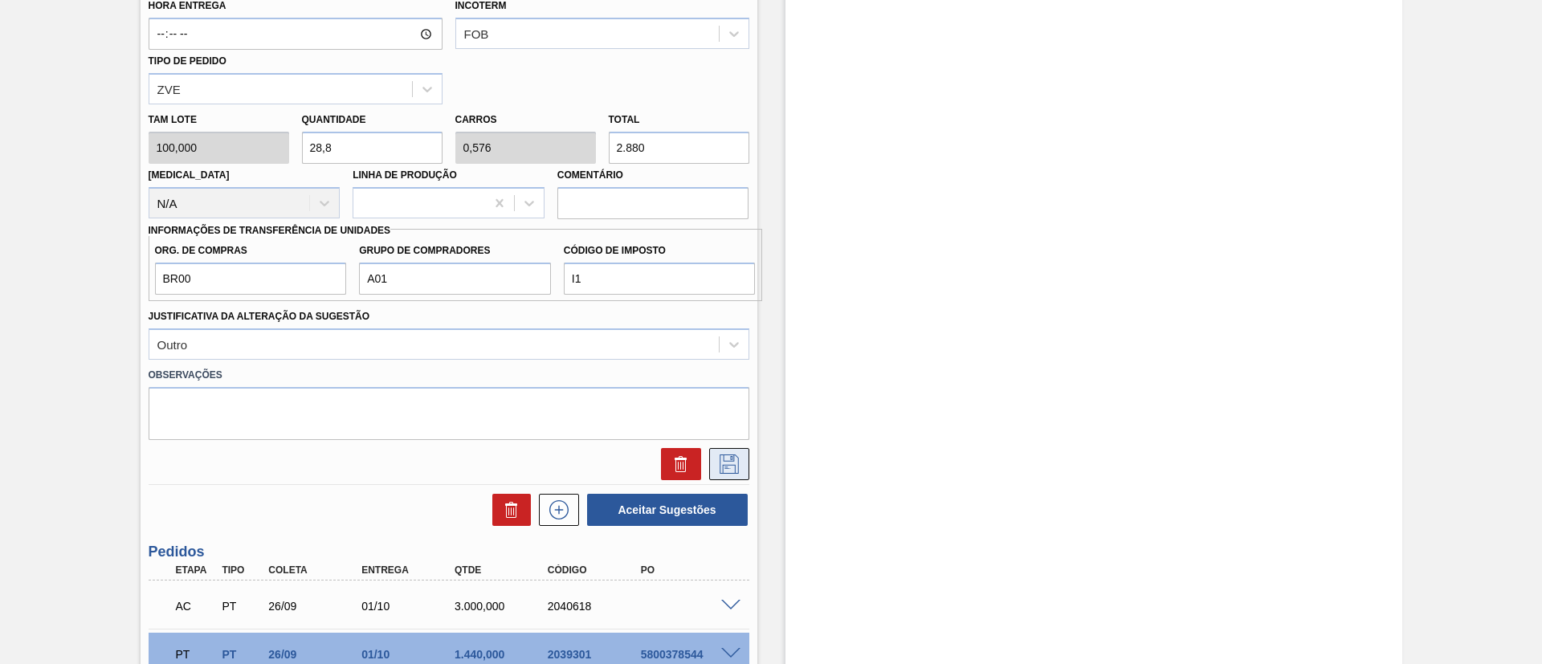
click at [720, 465] on icon at bounding box center [729, 463] width 26 height 19
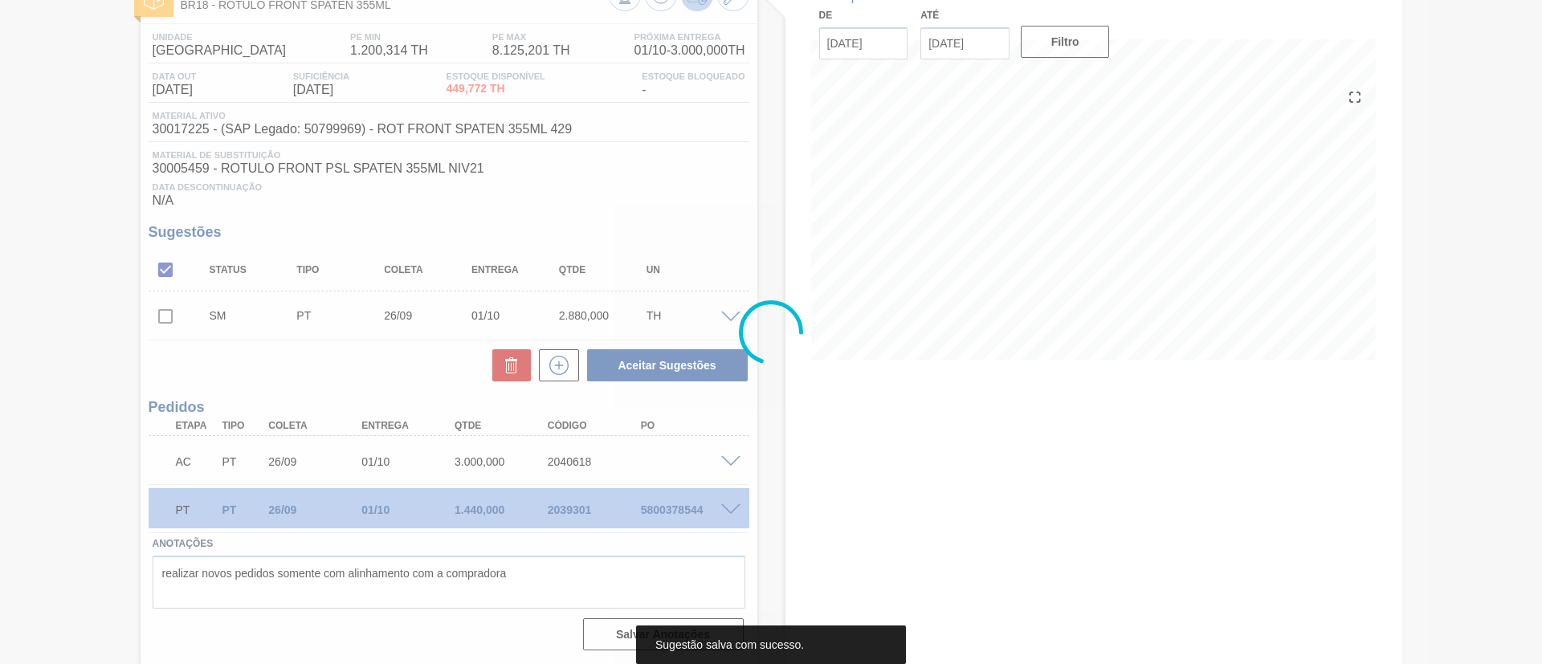
scroll to position [109, 0]
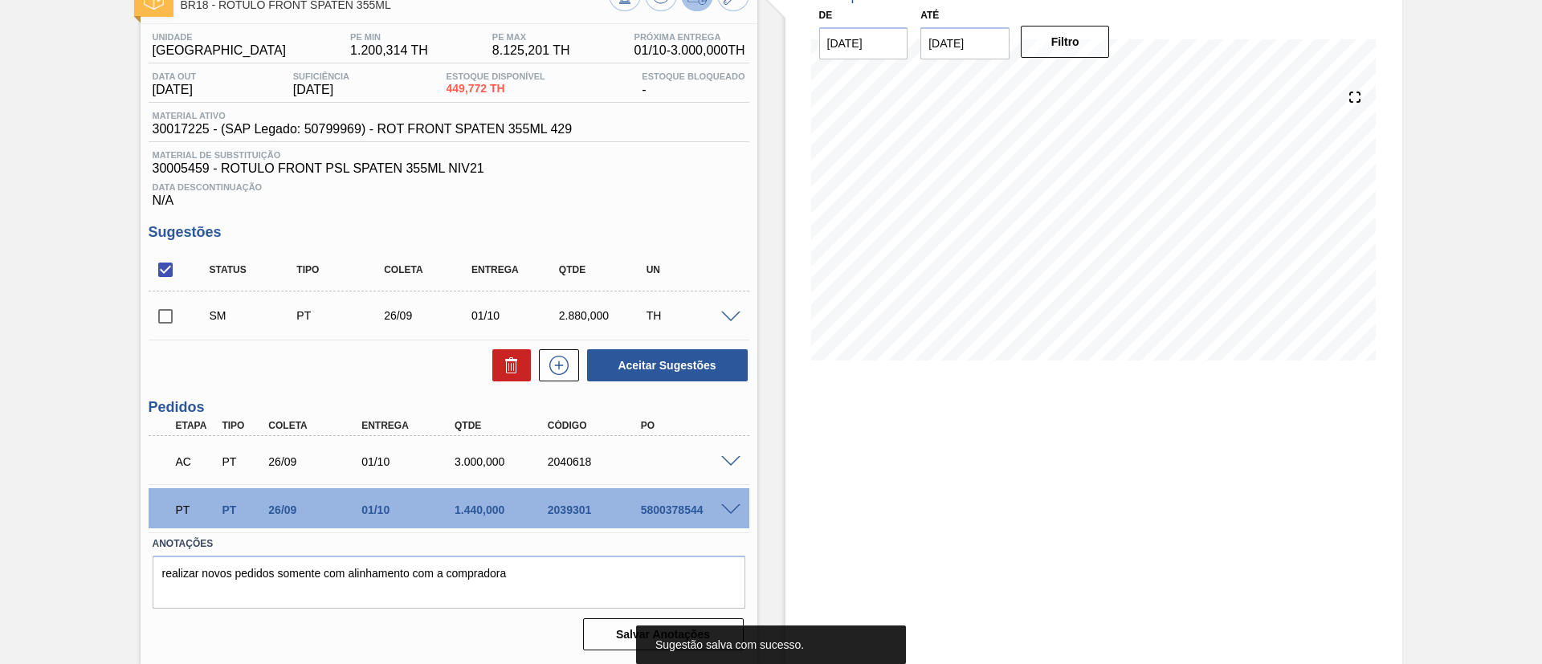
click at [161, 313] on input "checkbox" at bounding box center [166, 316] width 34 height 34
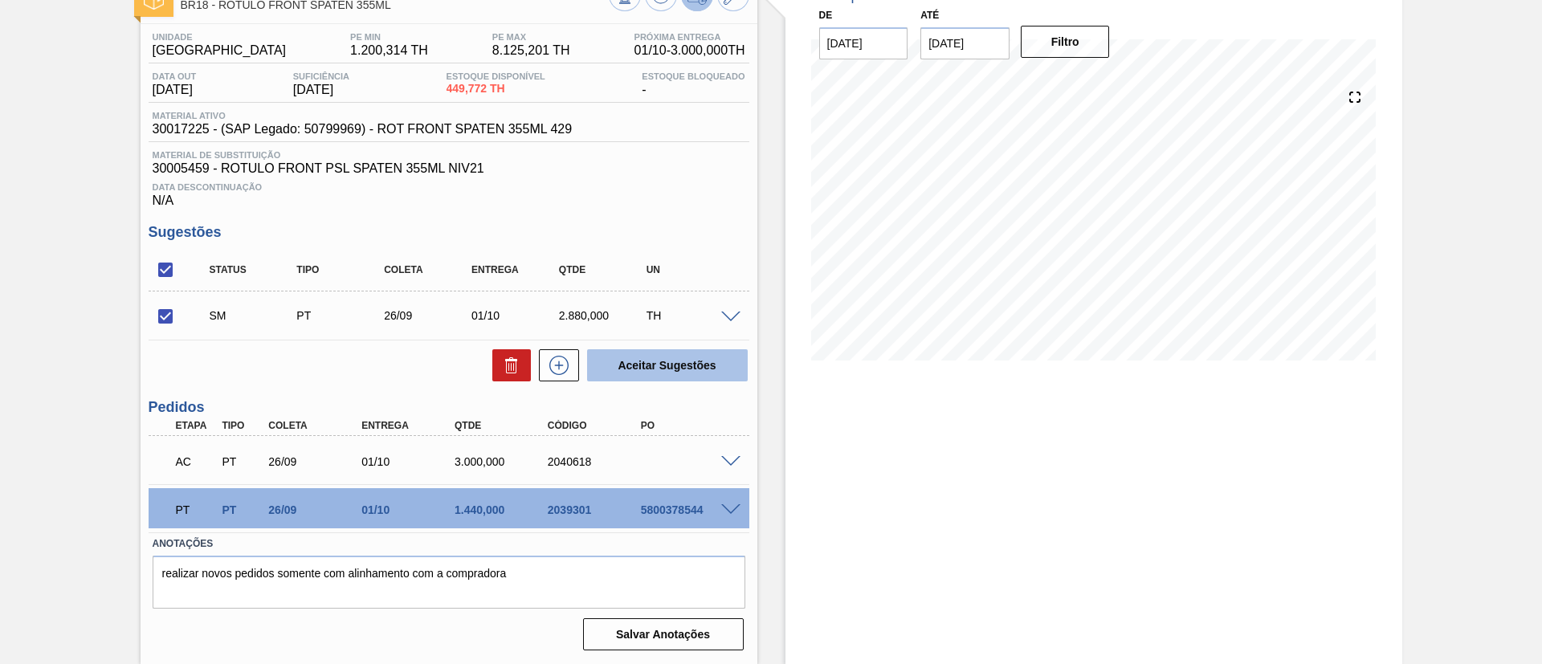
click at [620, 368] on button "Aceitar Sugestões" at bounding box center [667, 365] width 161 height 32
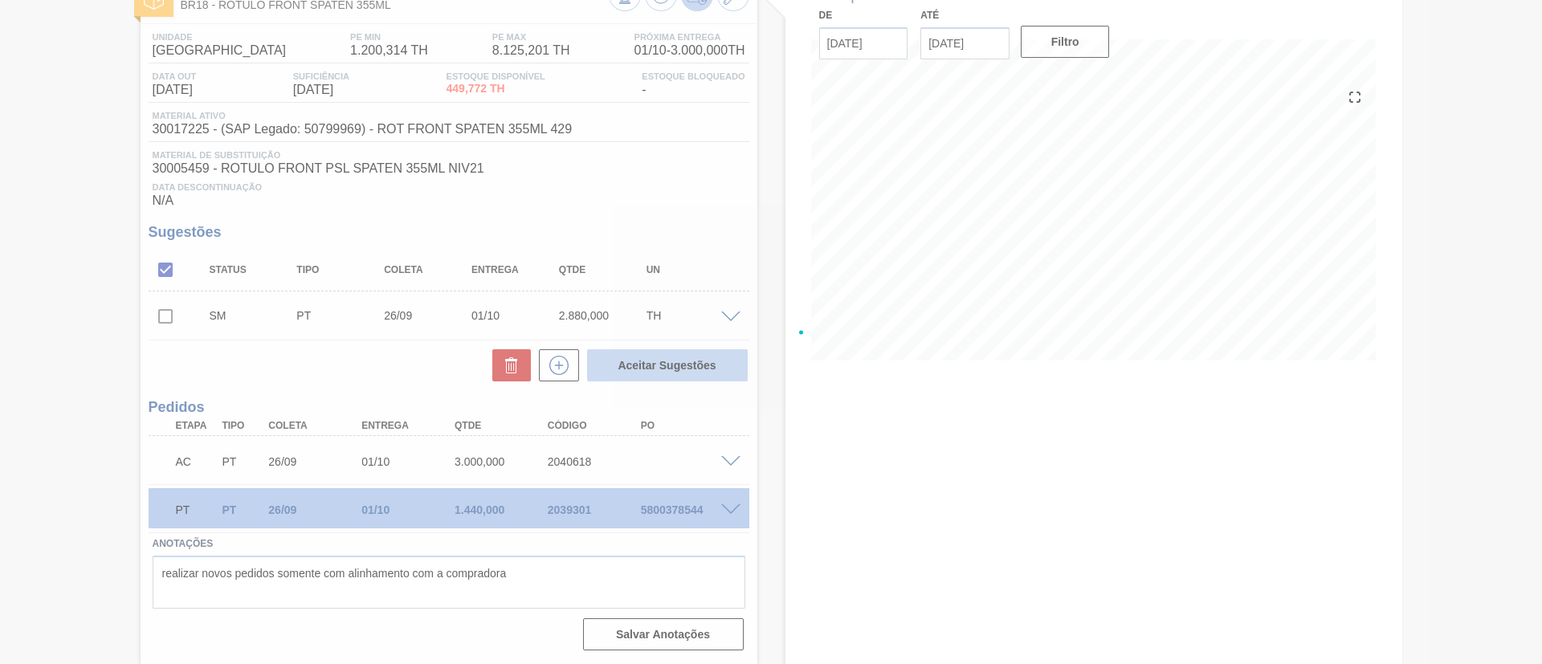
checkbox input "false"
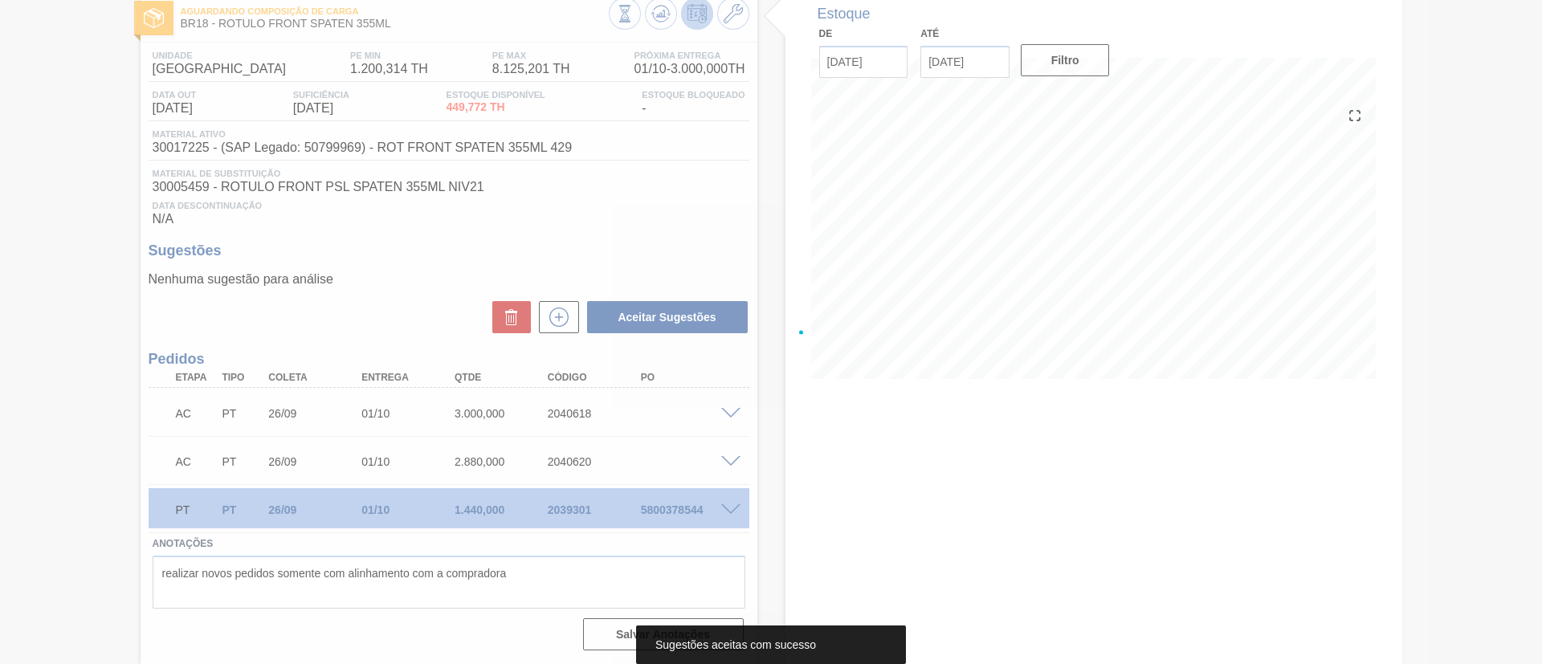
scroll to position [91, 0]
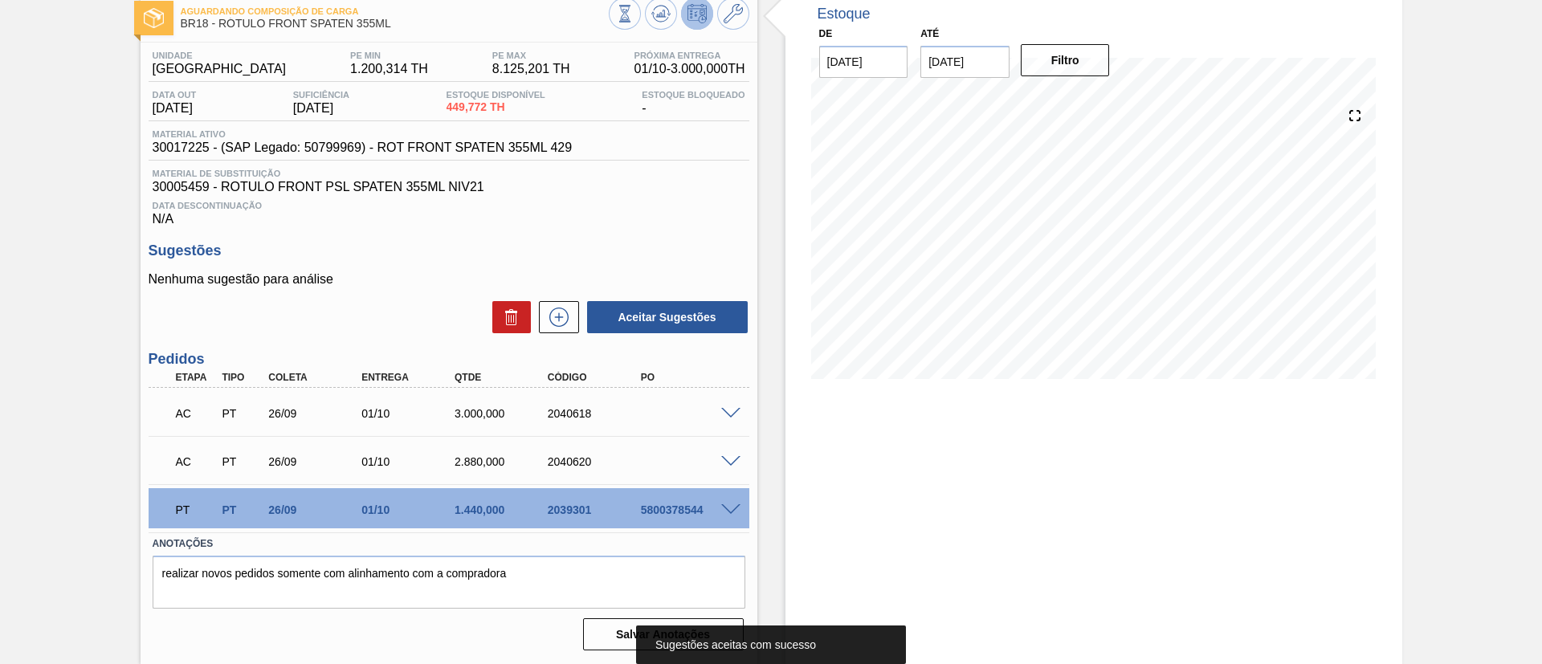
click at [726, 406] on div at bounding box center [733, 412] width 32 height 12
click at [725, 410] on span at bounding box center [730, 414] width 19 height 12
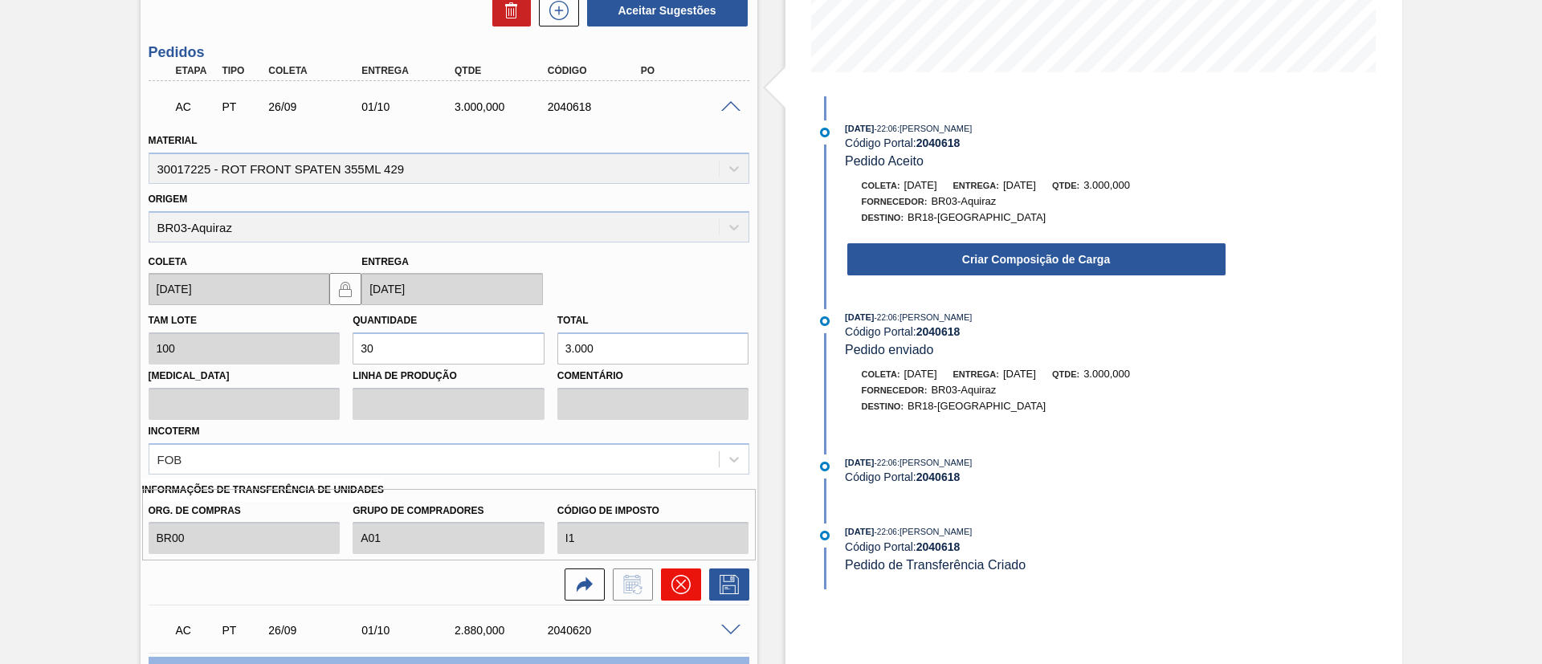
scroll to position [452, 0]
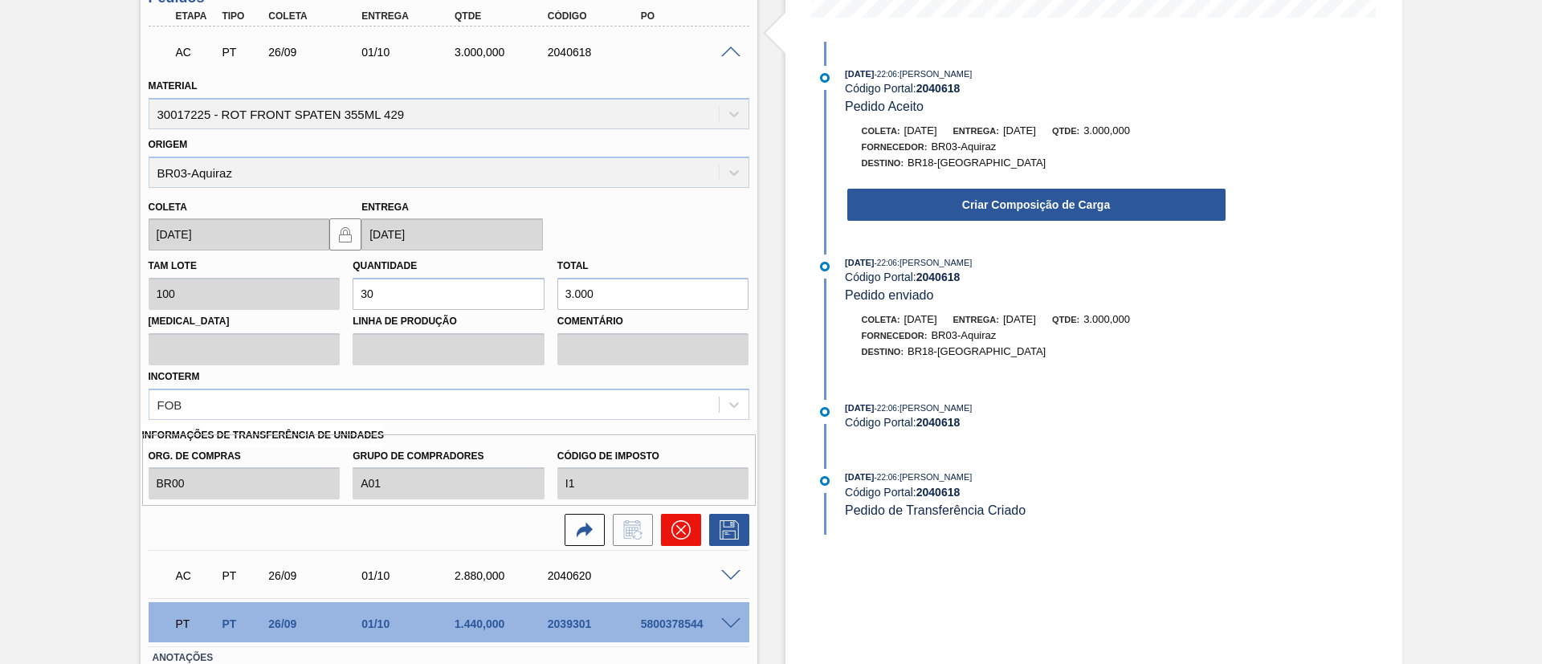
click at [682, 531] on icon at bounding box center [680, 529] width 19 height 19
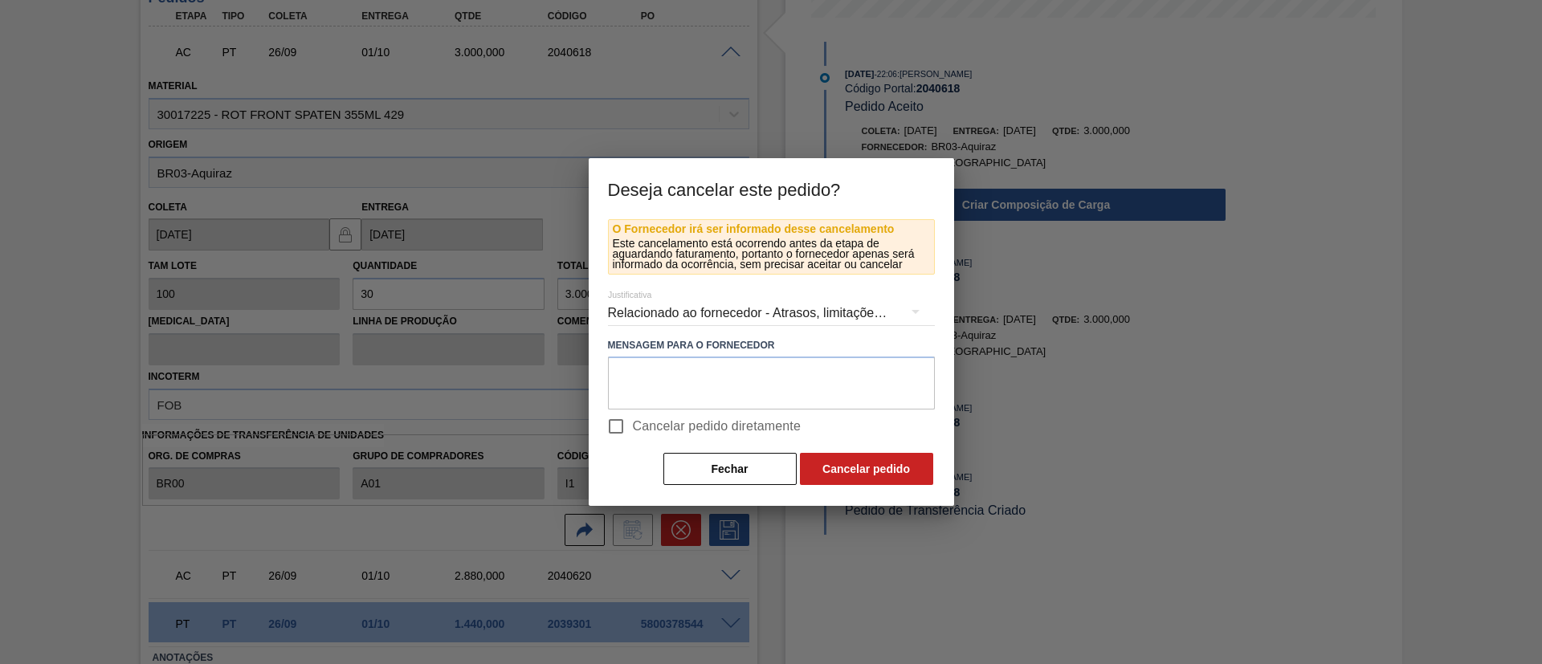
click at [678, 417] on span "Cancelar pedido diretamente" at bounding box center [717, 426] width 169 height 19
click at [633, 417] on input "Cancelar pedido diretamente" at bounding box center [616, 426] width 34 height 34
checkbox input "true"
click at [856, 465] on button "Cancelar pedido" at bounding box center [866, 469] width 133 height 32
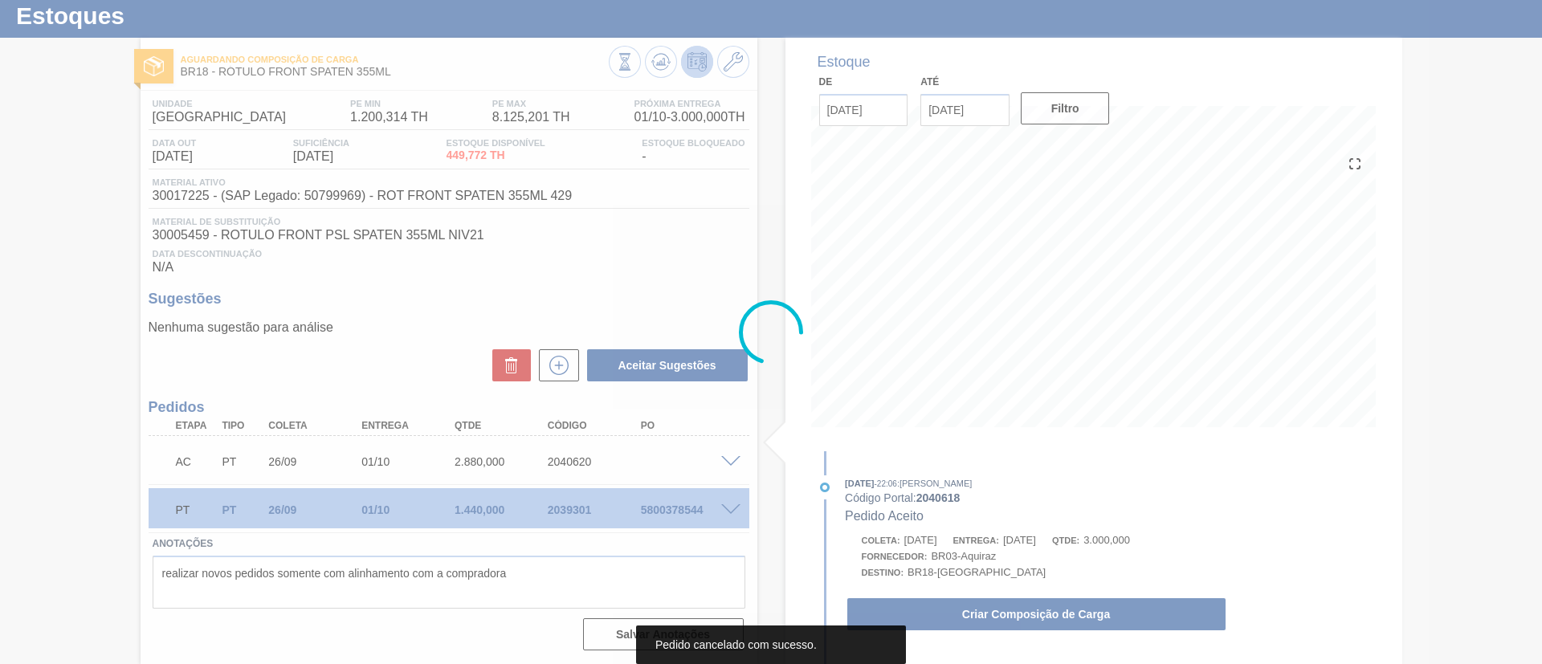
scroll to position [43, 0]
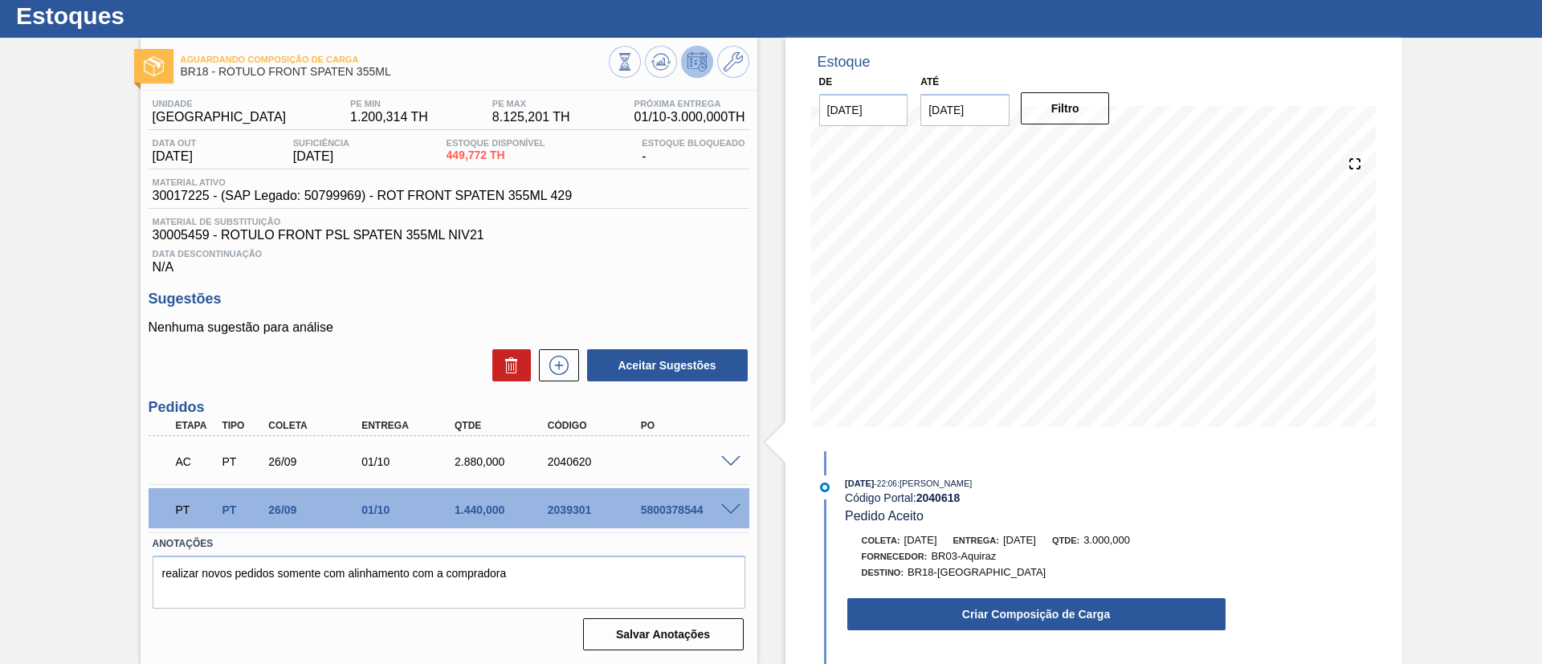
click at [721, 456] on span at bounding box center [730, 462] width 19 height 12
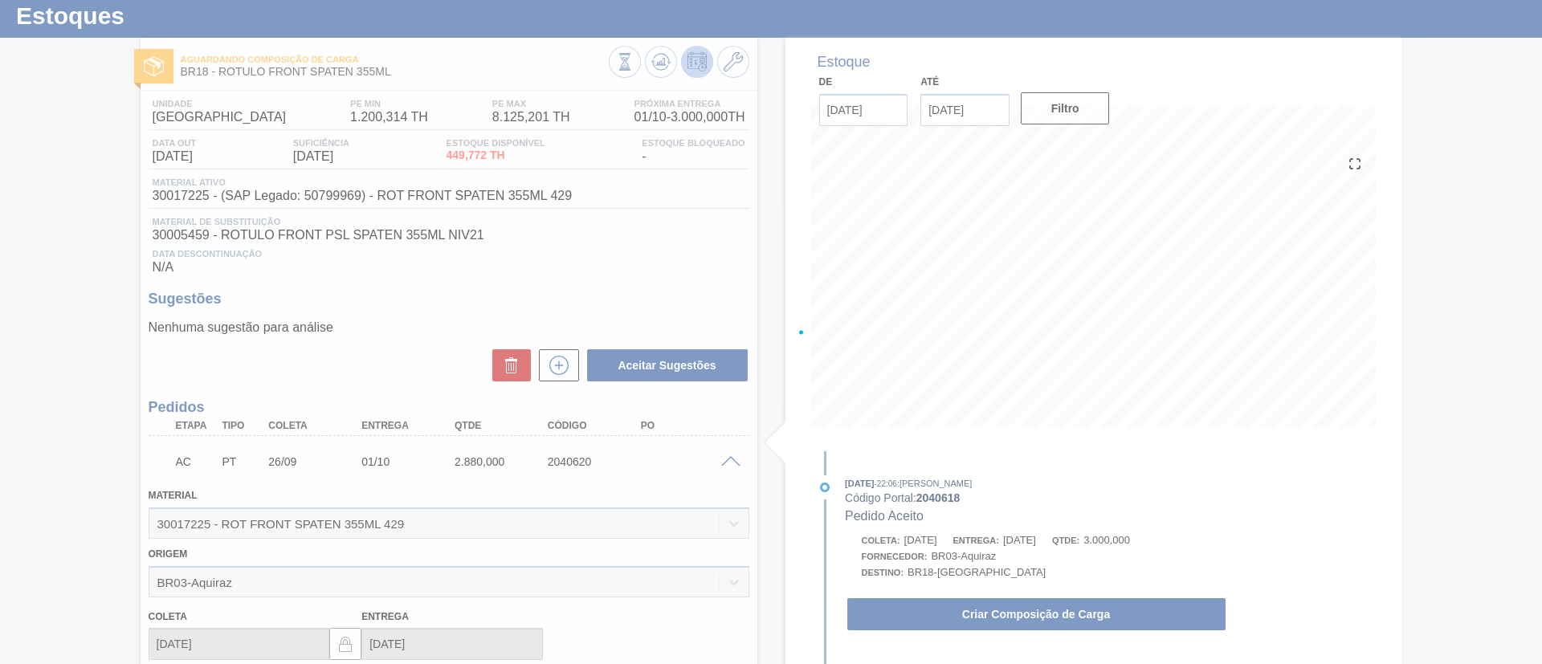
scroll to position [452, 0]
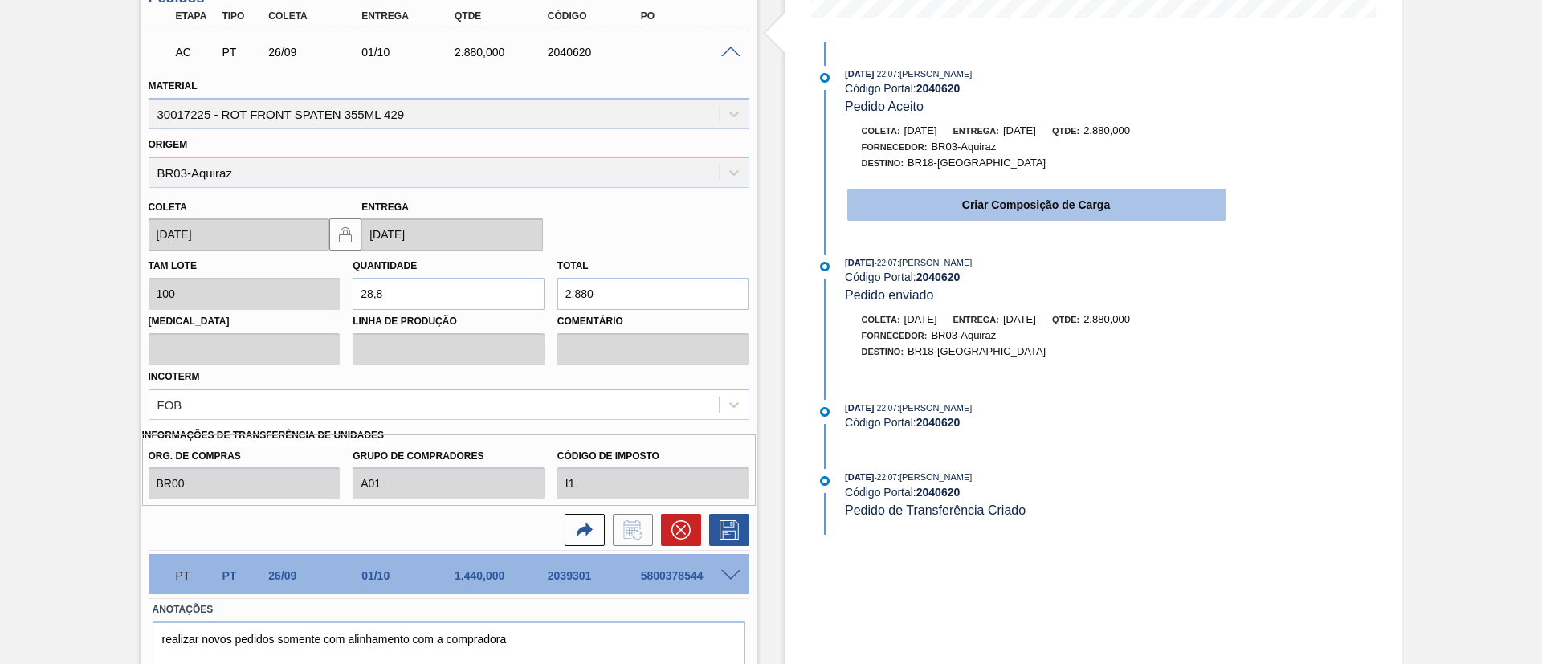
click at [960, 211] on button "Criar Composição de Carga" at bounding box center [1036, 205] width 378 height 32
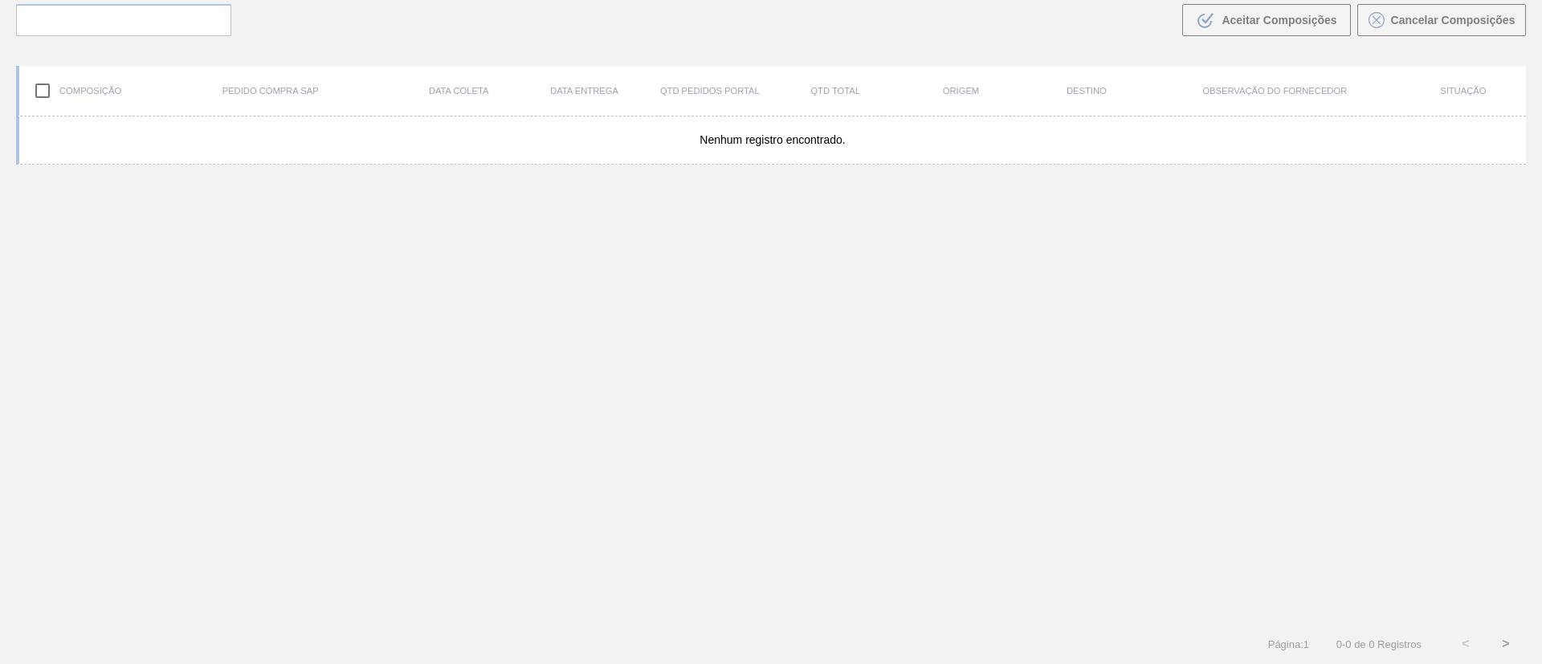
scroll to position [116, 0]
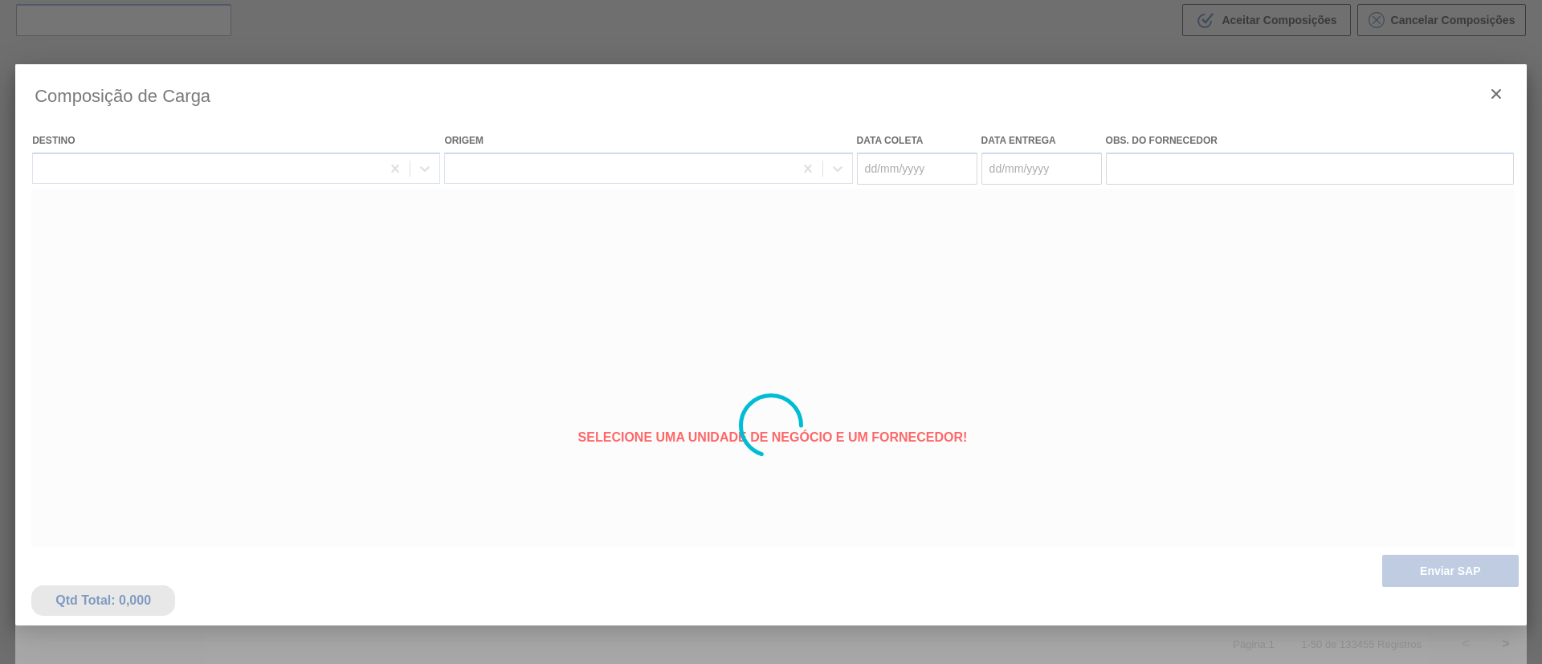
type coleta "[DATE]"
type entrega "[DATE]"
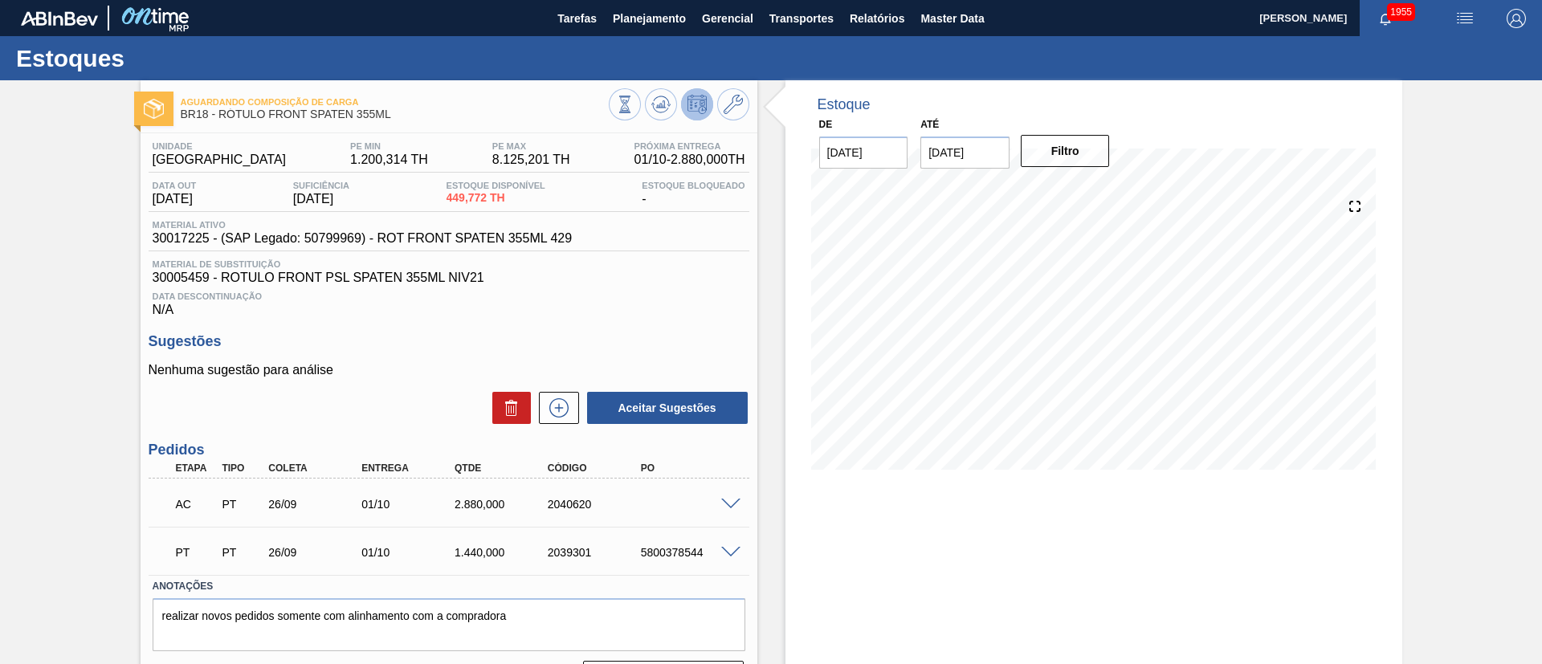
click at [727, 507] on span at bounding box center [730, 505] width 19 height 12
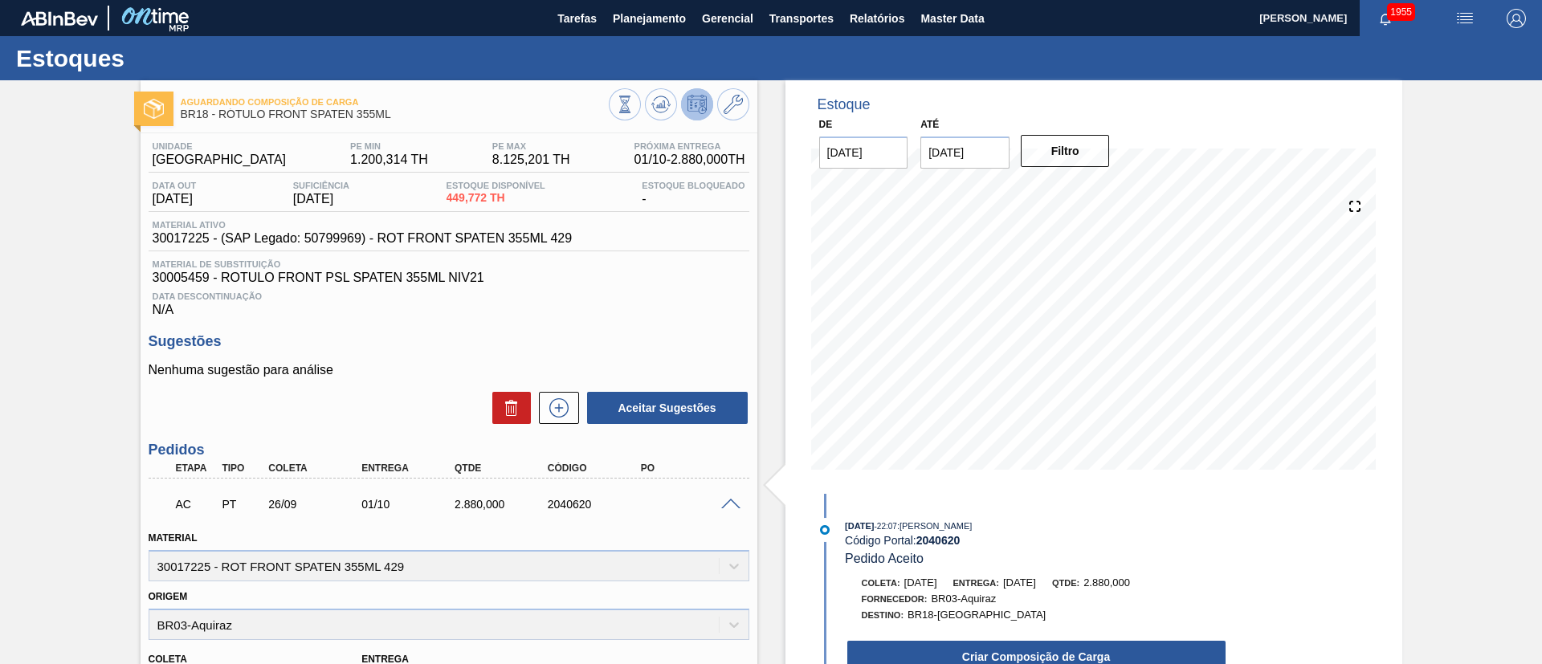
scroll to position [241, 0]
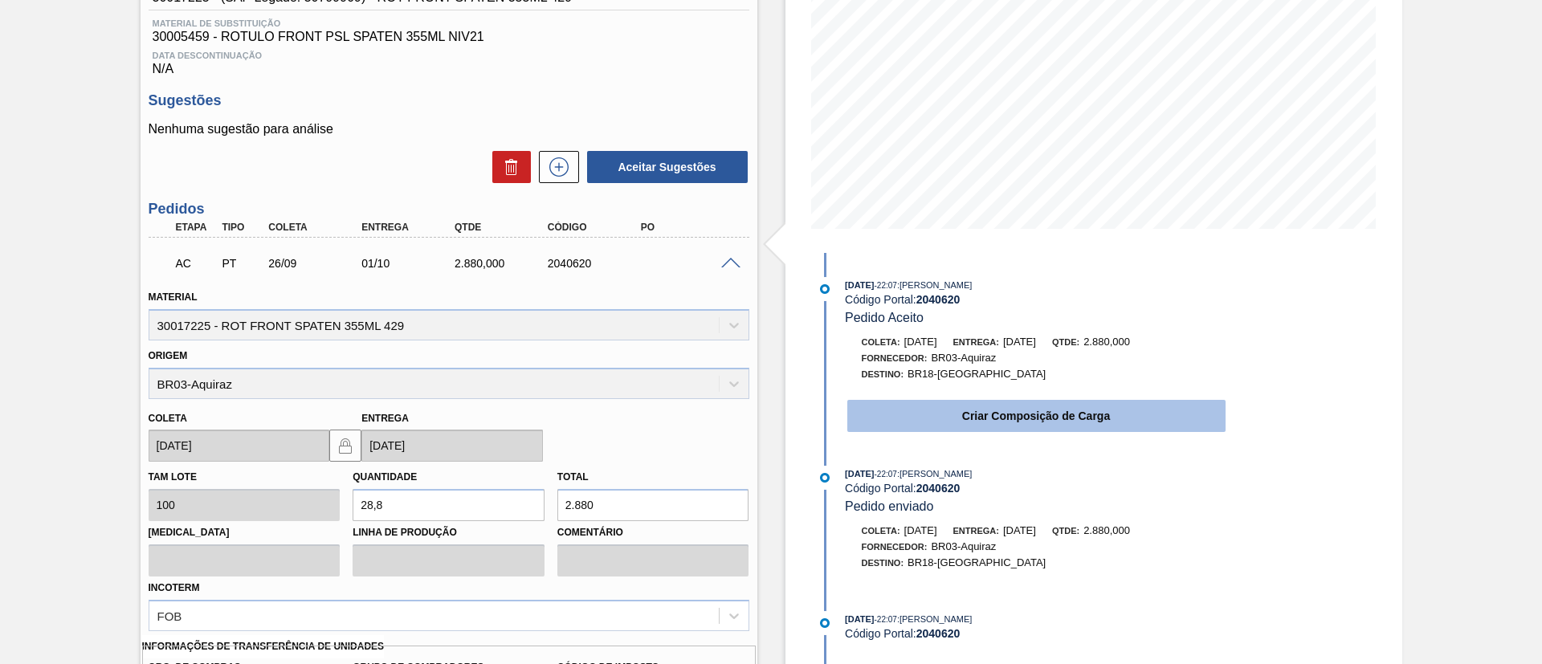
click at [904, 411] on button "Criar Composição de Carga" at bounding box center [1036, 416] width 378 height 32
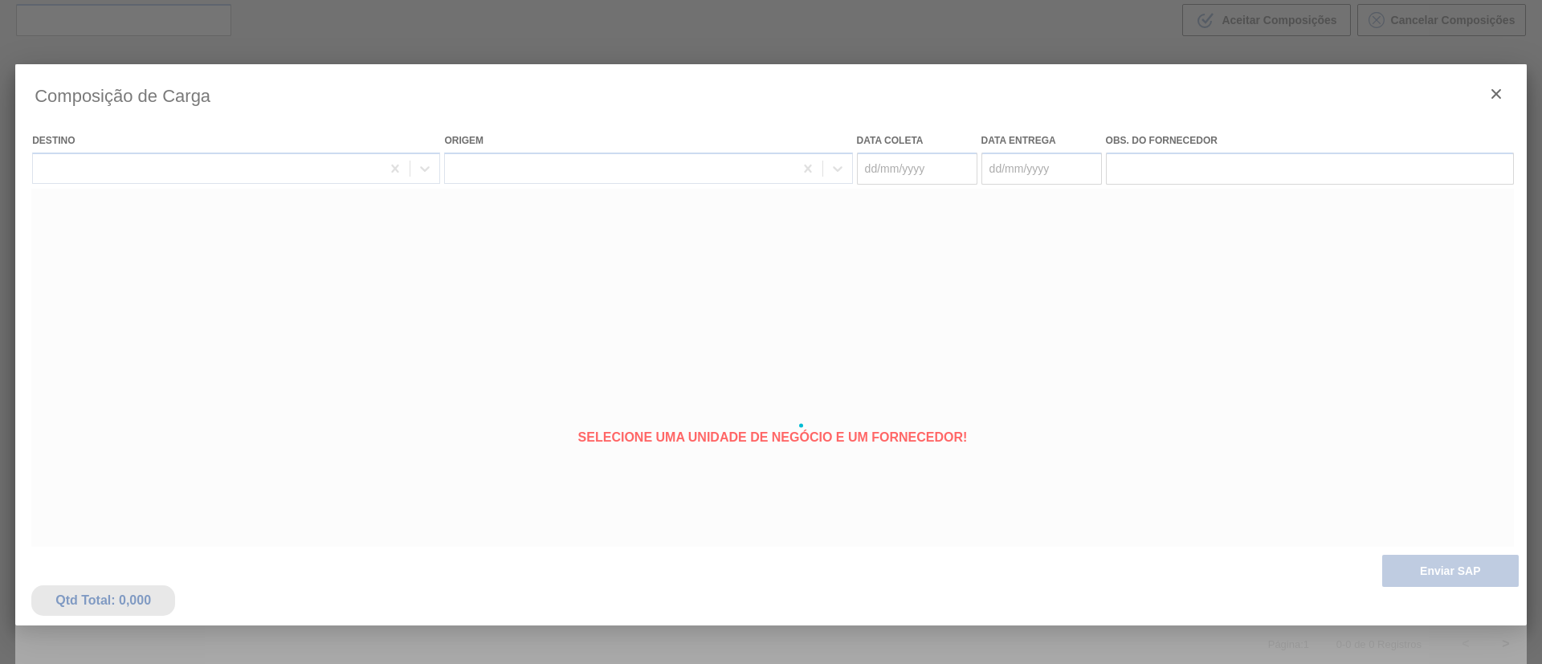
scroll to position [116, 0]
type coleta "[DATE]"
type entrega "[DATE]"
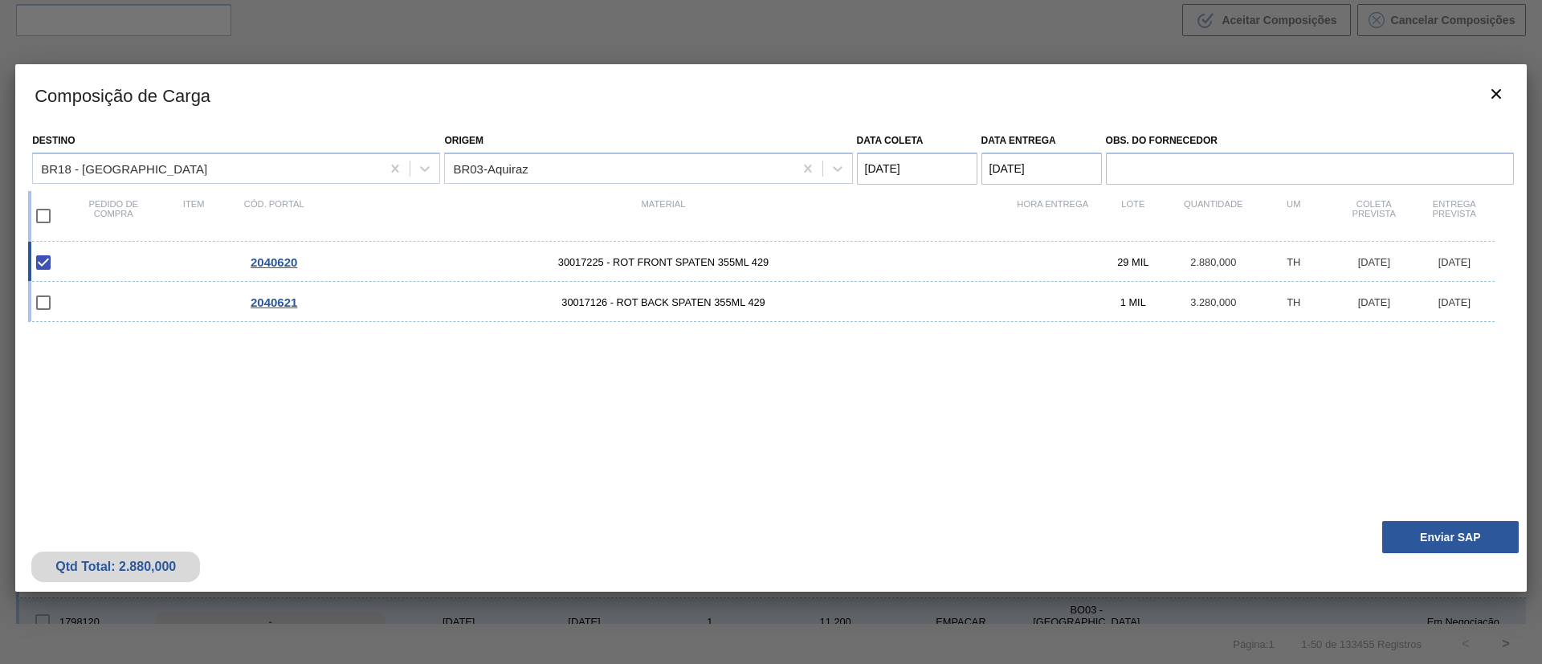
click at [42, 214] on input "checkbox" at bounding box center [43, 216] width 34 height 34
checkbox input "true"
click at [1430, 544] on button "Enviar SAP" at bounding box center [1450, 537] width 136 height 32
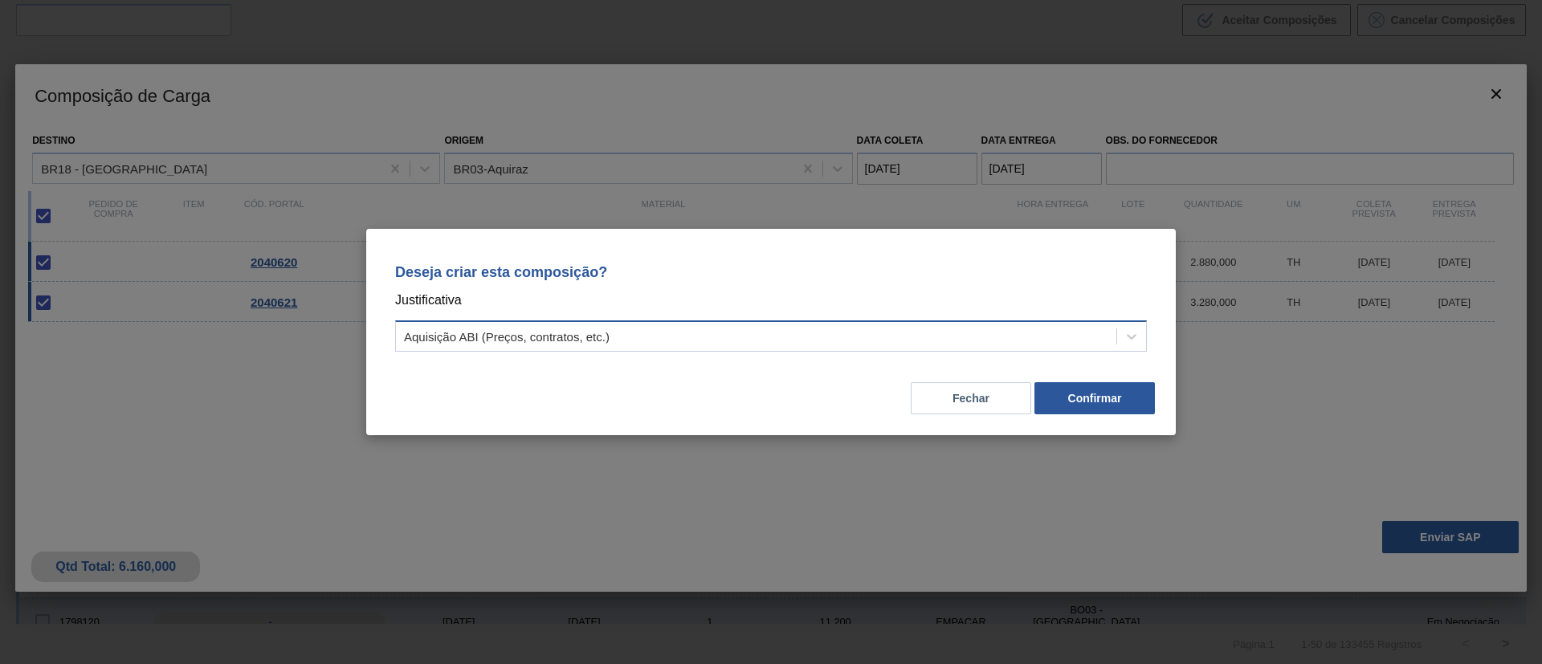
click at [568, 344] on div "Aquisição ABI (Preços, contratos, etc.)" at bounding box center [756, 336] width 720 height 23
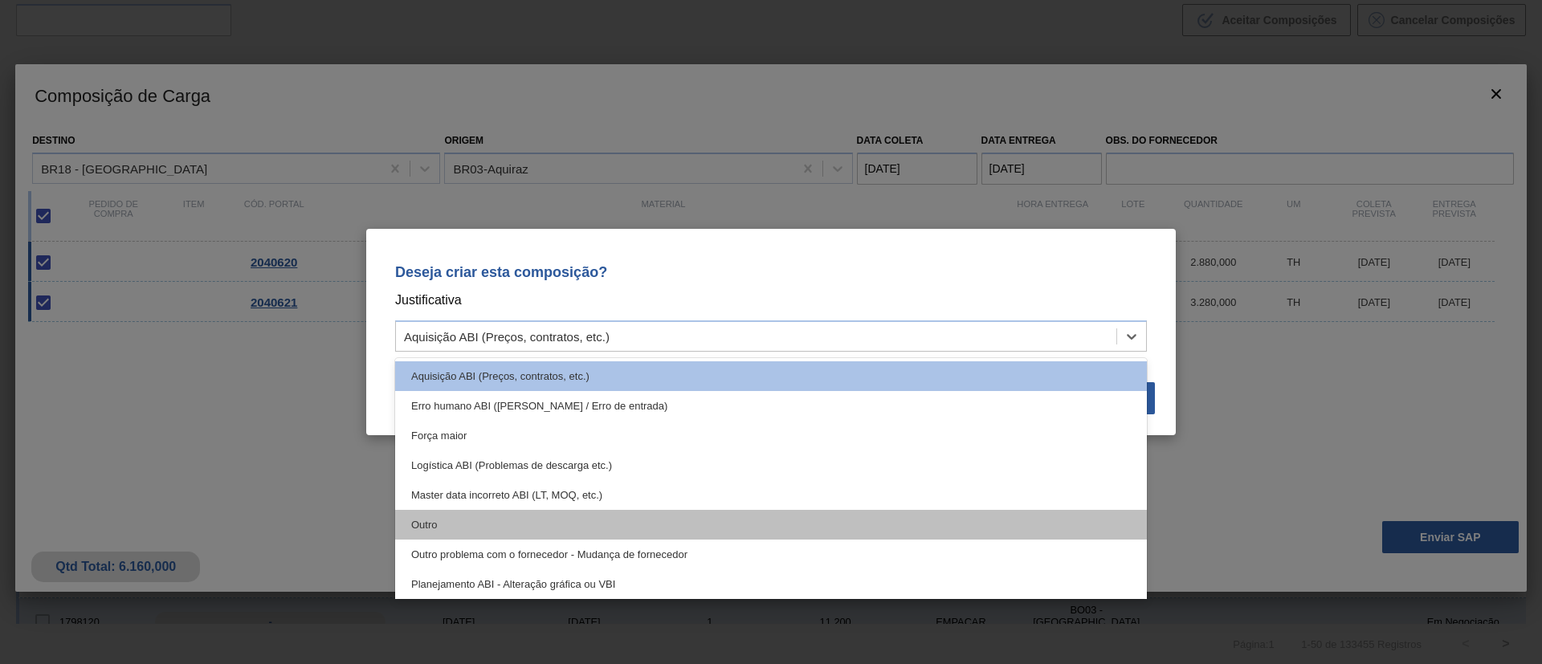
click at [452, 514] on div "Outro" at bounding box center [770, 525] width 751 height 30
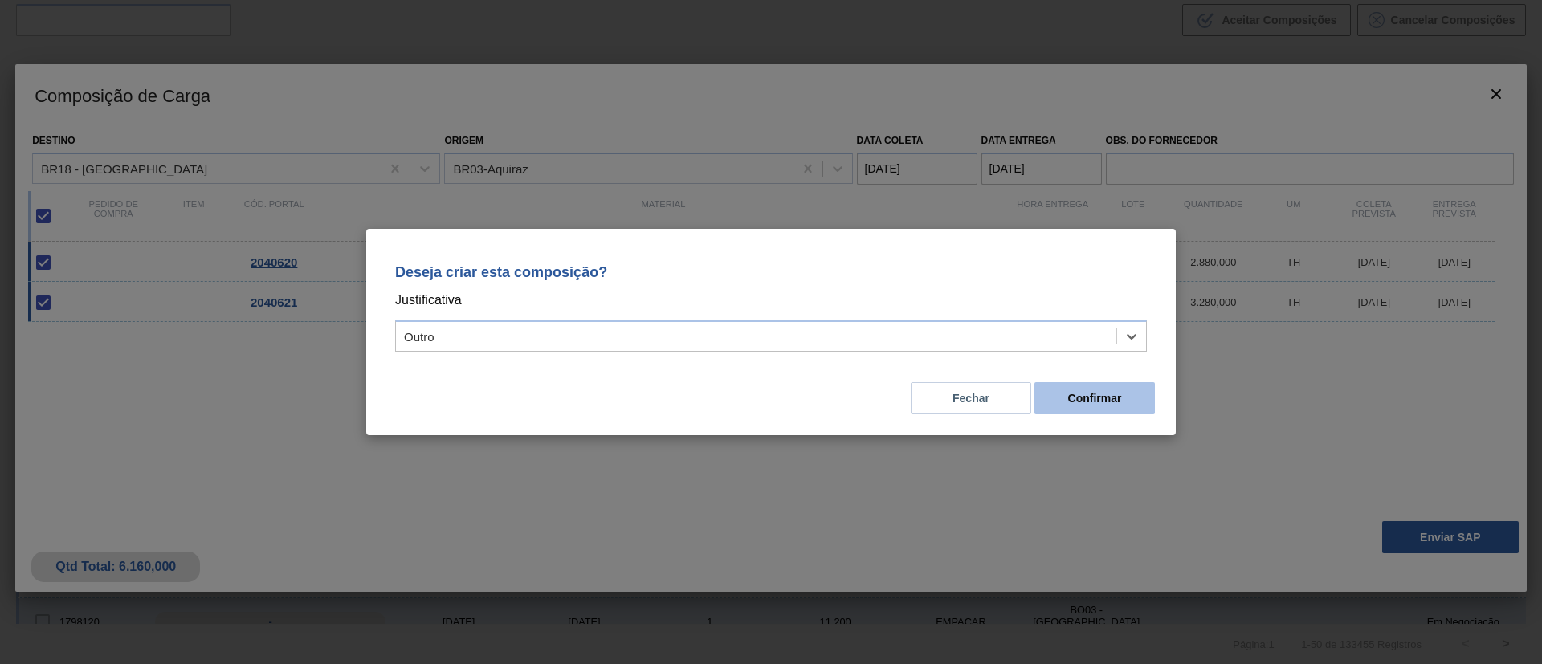
click at [1061, 400] on button "Confirmar" at bounding box center [1094, 398] width 120 height 32
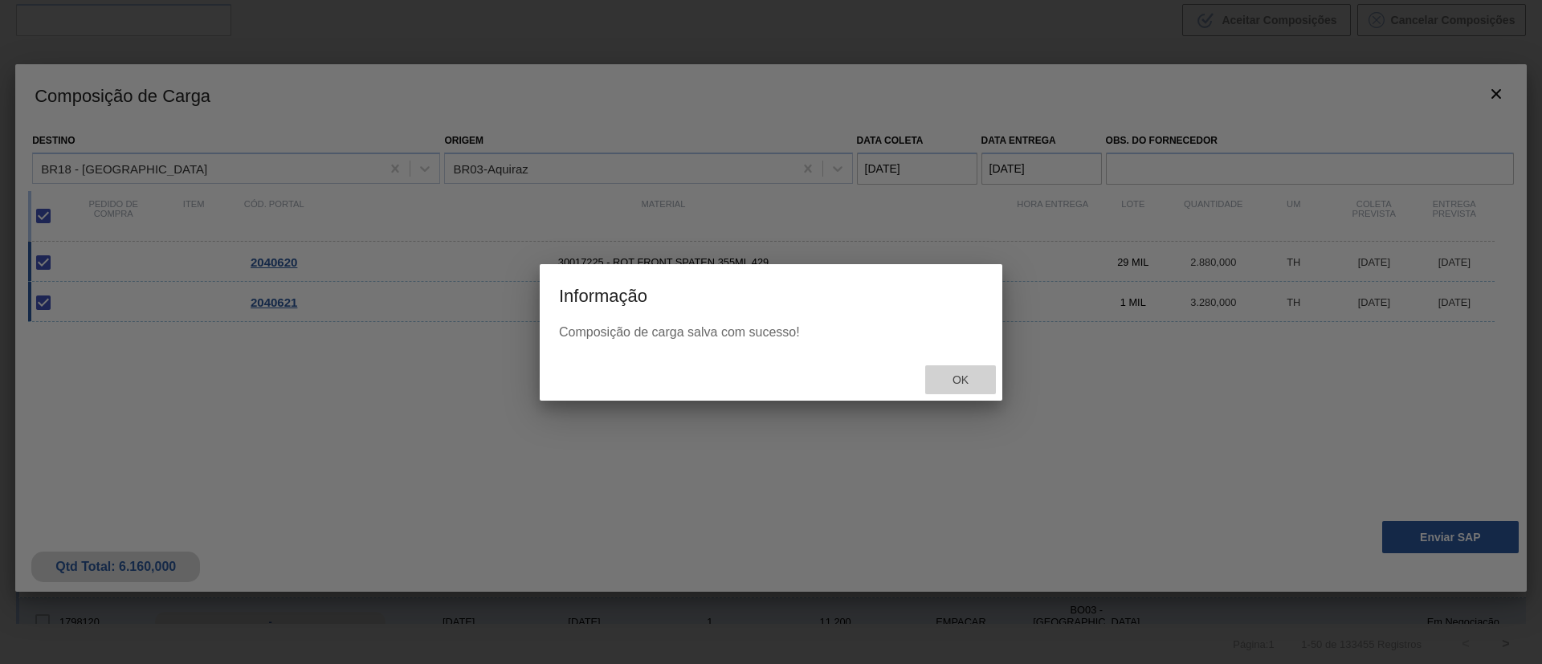
click at [959, 370] on div "Ok" at bounding box center [960, 380] width 71 height 30
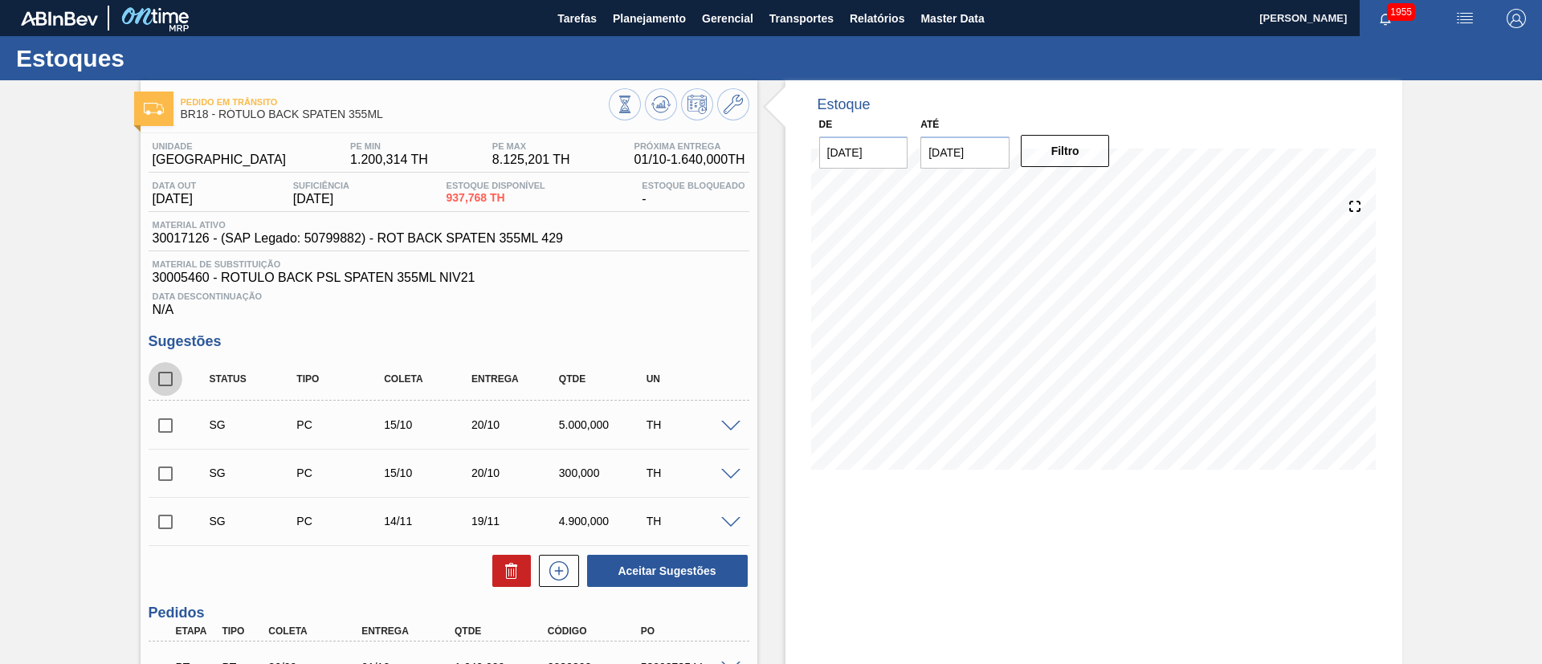
click at [161, 380] on input "checkbox" at bounding box center [166, 379] width 34 height 34
checkbox input "true"
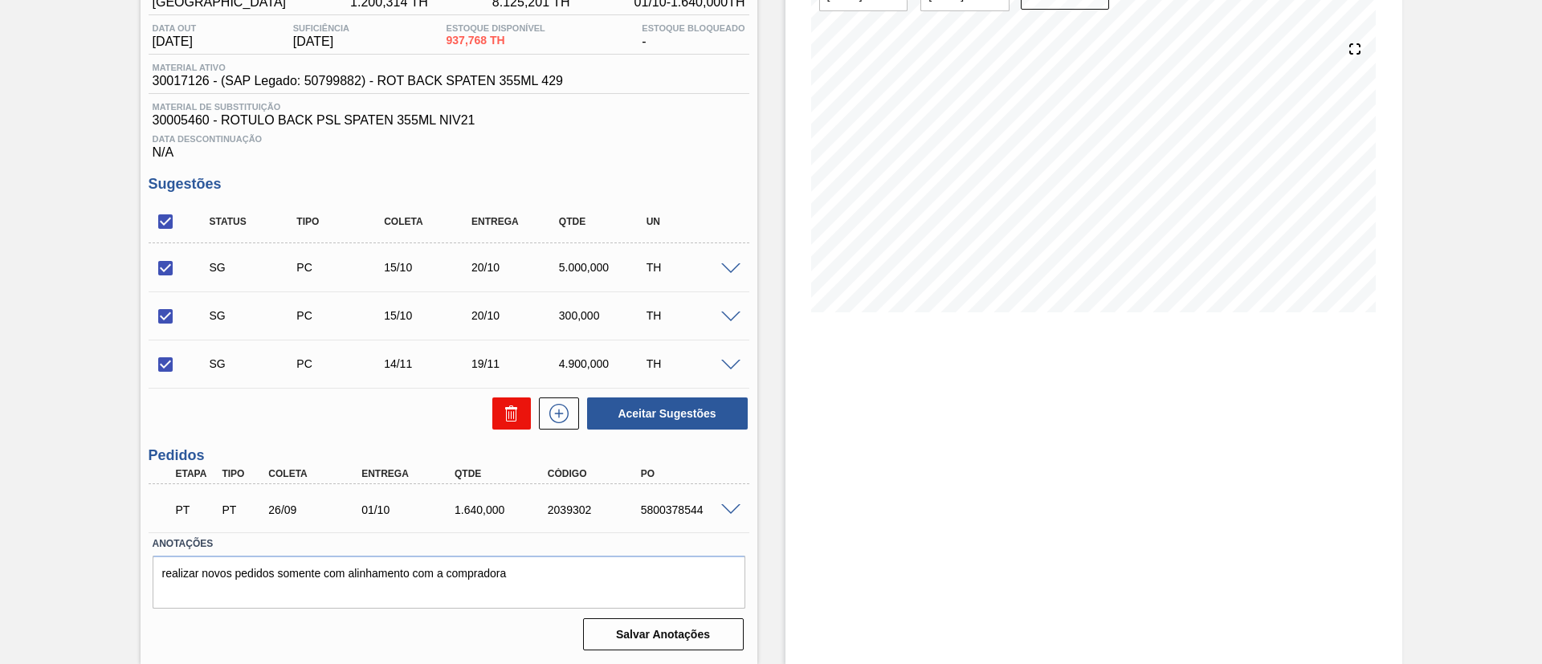
click at [511, 419] on icon at bounding box center [511, 413] width 19 height 19
checkbox input "false"
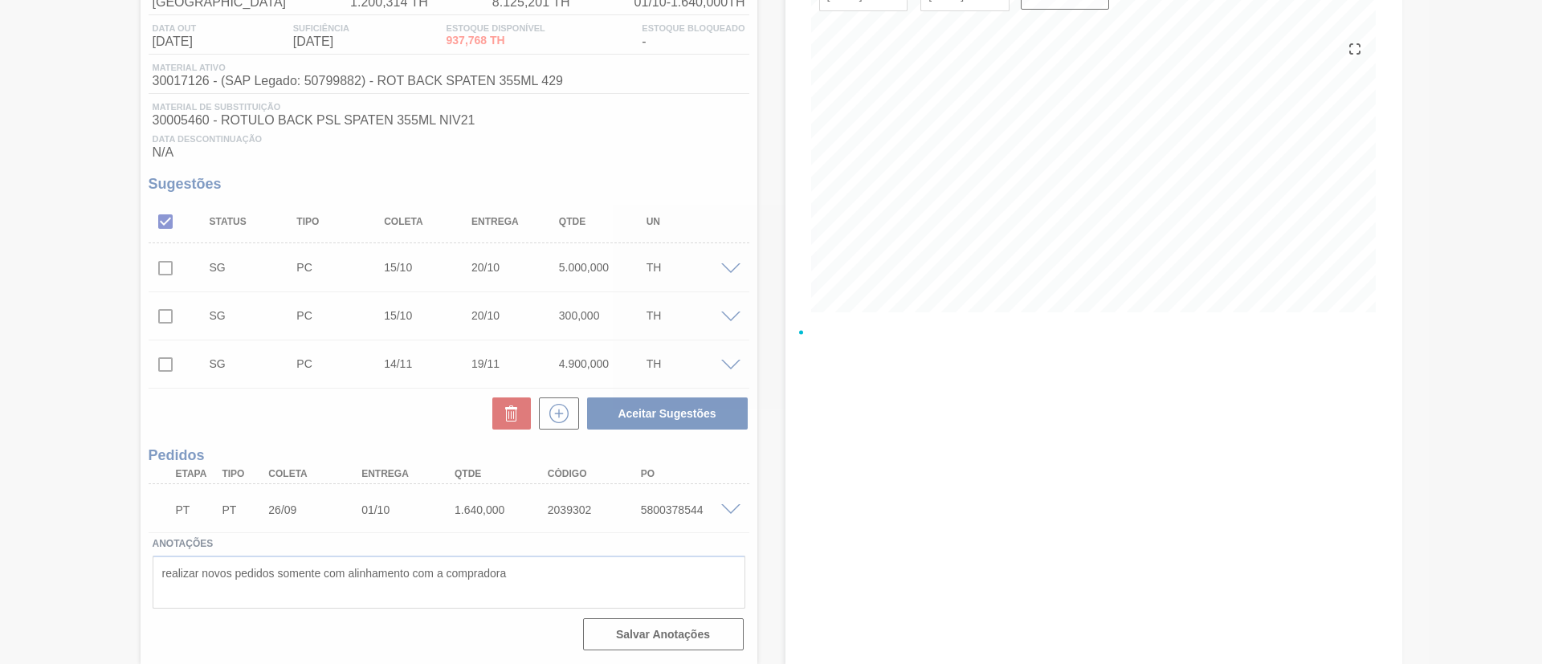
scroll to position [26, 0]
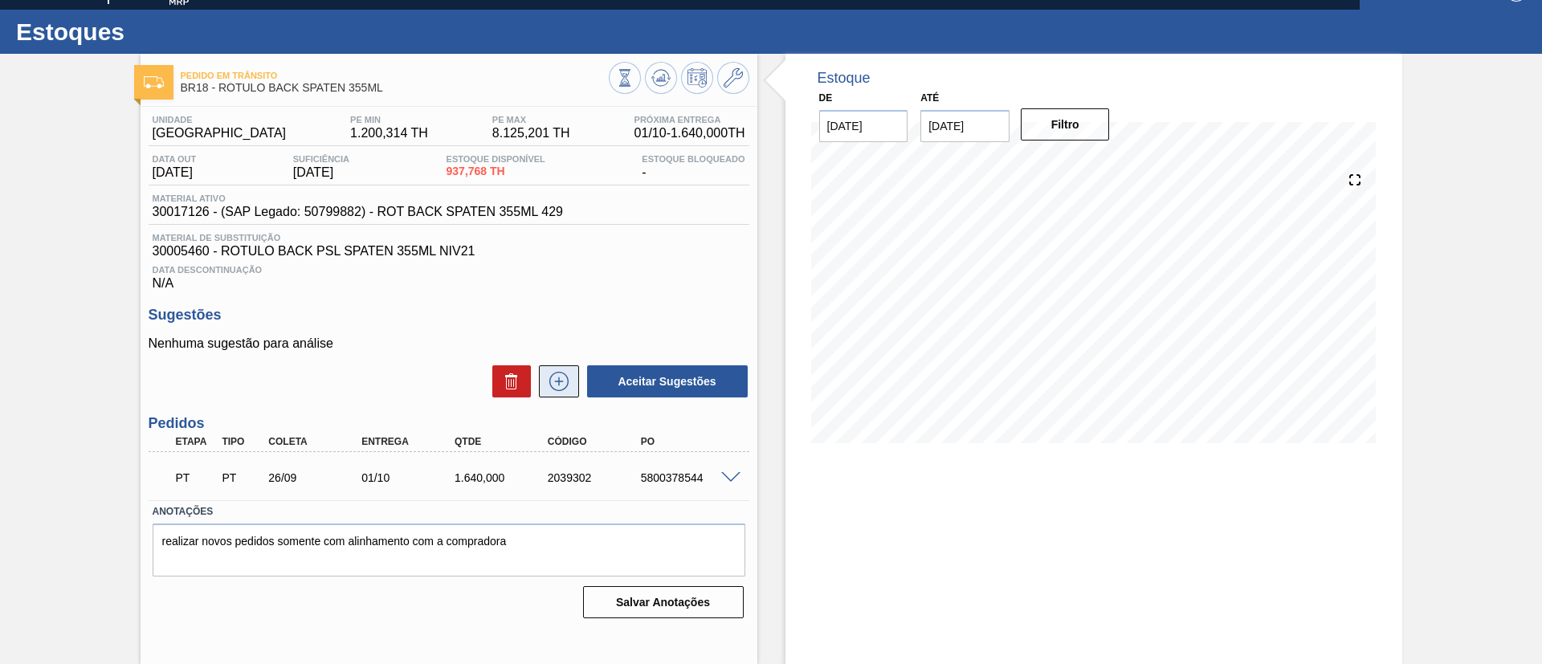
click at [563, 374] on icon at bounding box center [558, 381] width 19 height 19
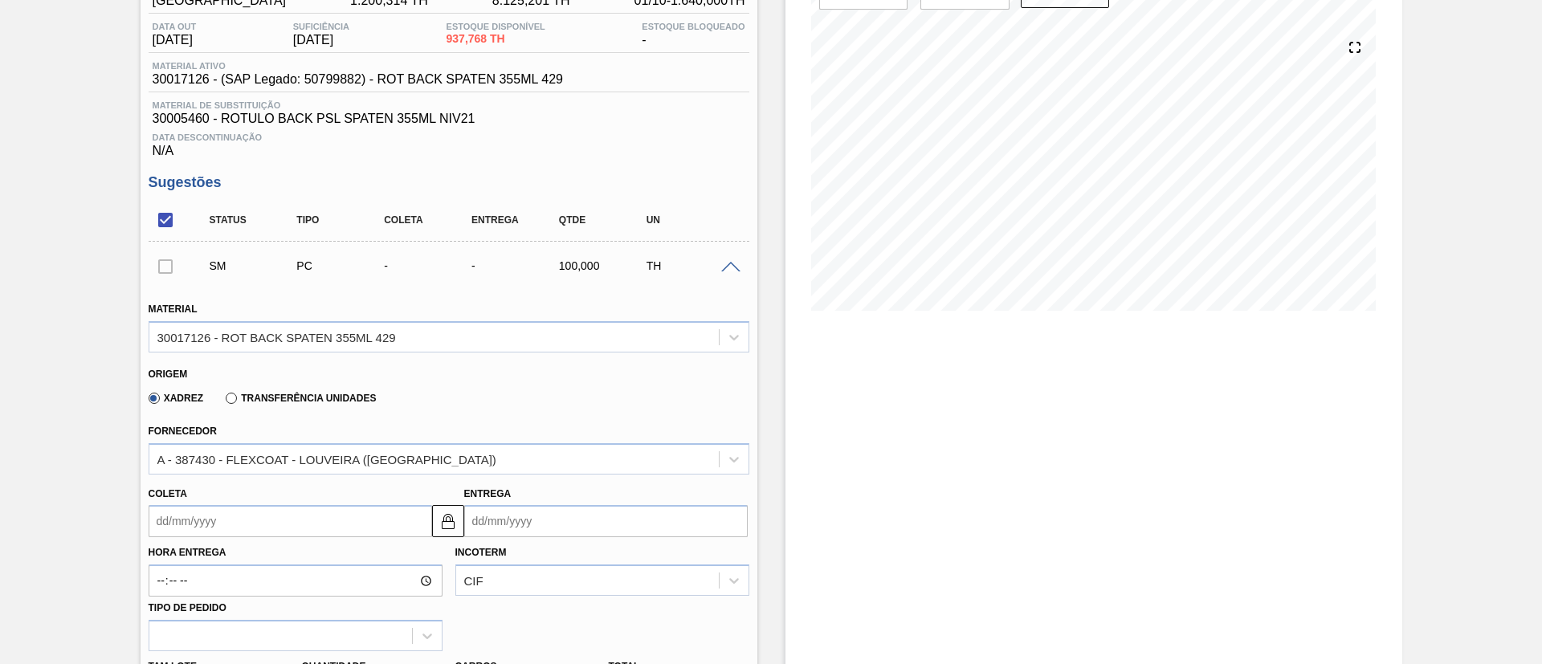
scroll to position [267, 0]
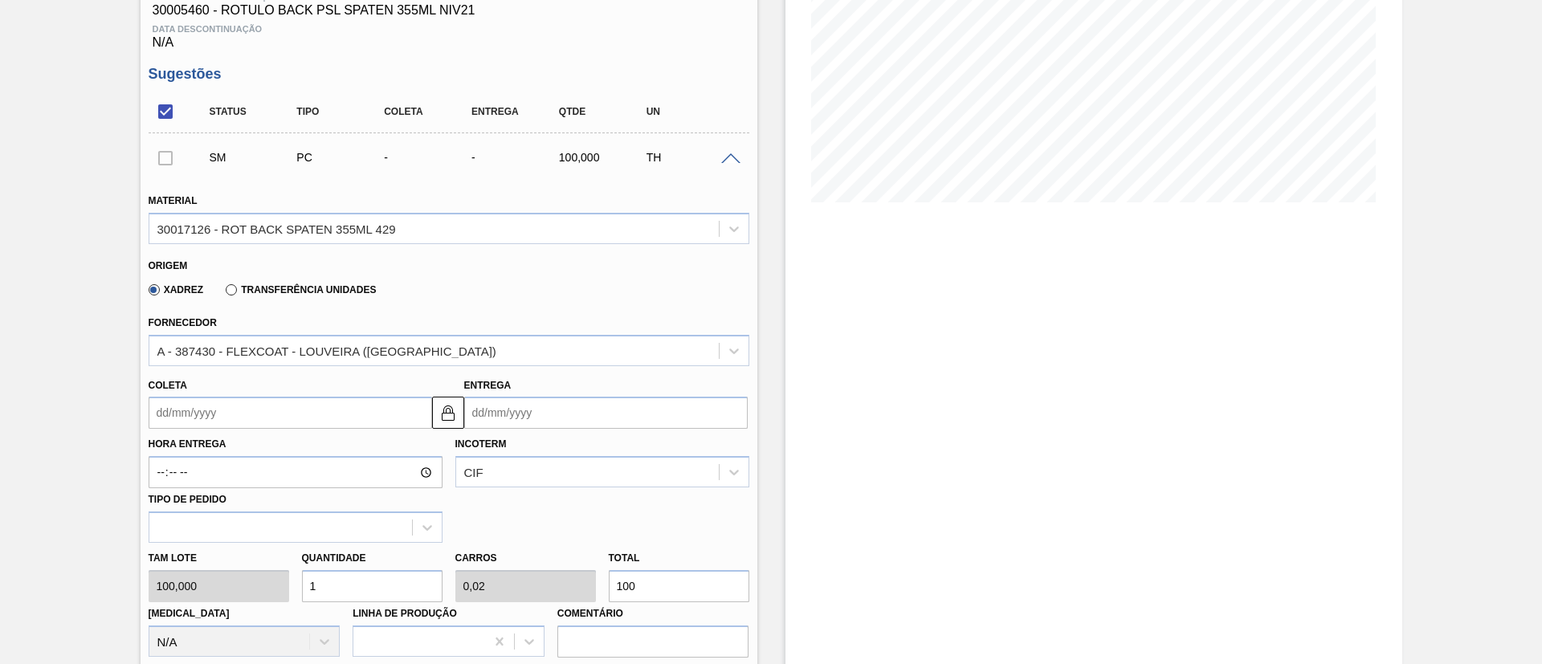
click at [260, 291] on label "Transferência Unidades" at bounding box center [301, 289] width 150 height 11
click at [223, 293] on input "Transferência Unidades" at bounding box center [223, 293] width 0 height 0
click at [218, 411] on input "Coleta" at bounding box center [290, 413] width 283 height 32
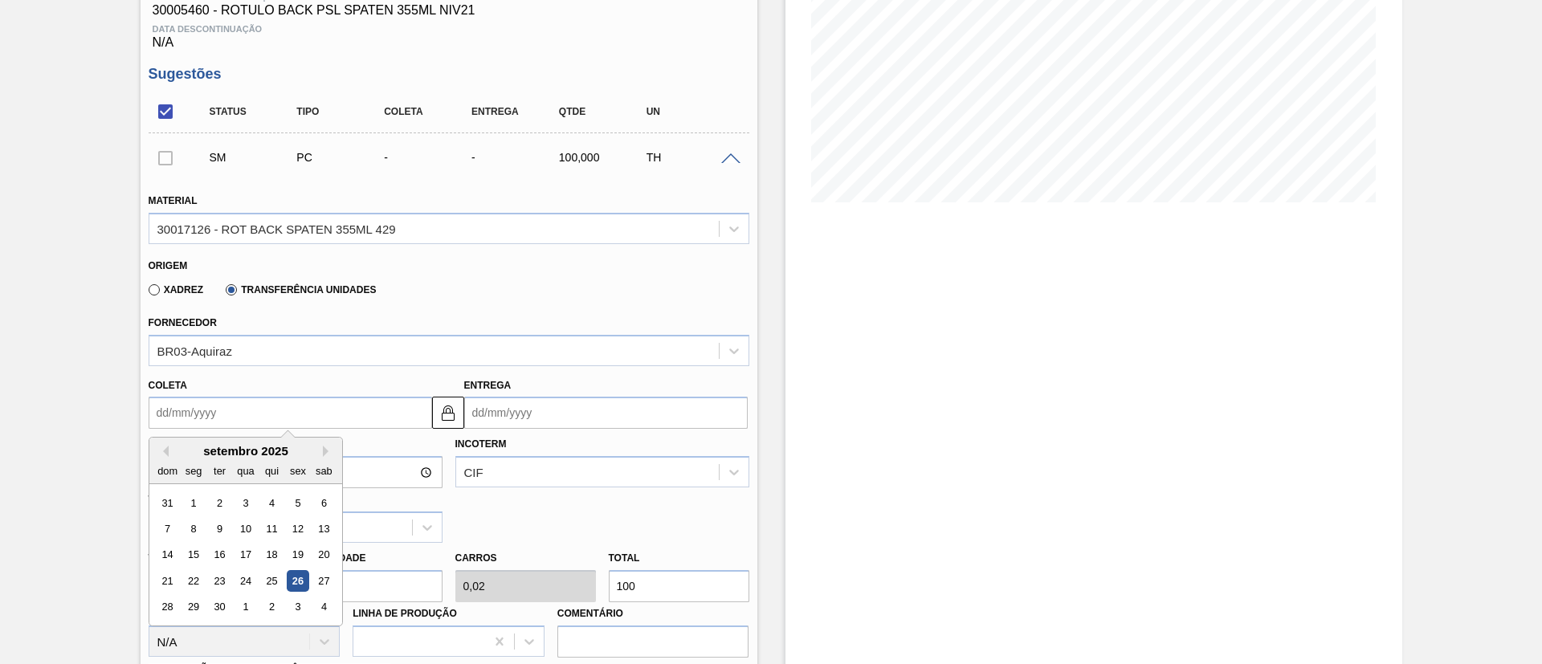
click at [300, 573] on div "26" at bounding box center [298, 581] width 22 height 22
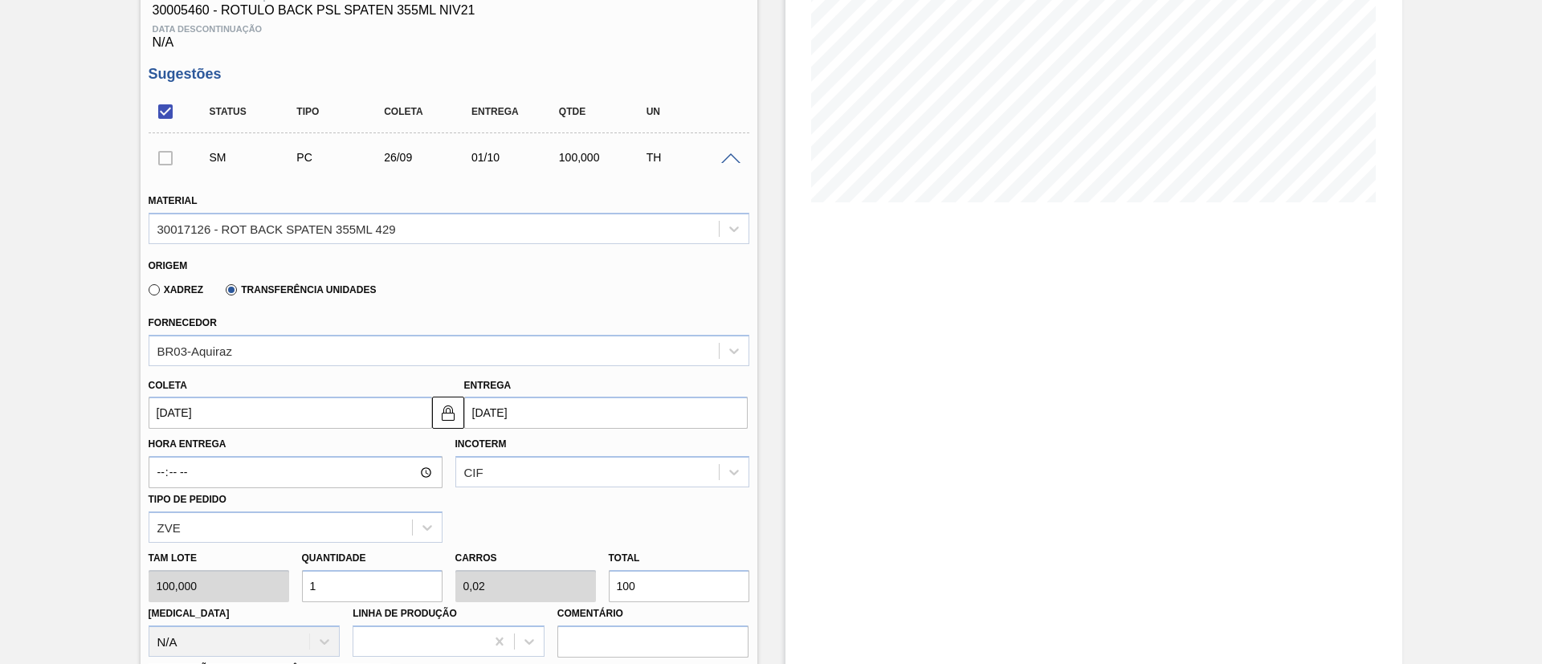
type input "[DATE]"
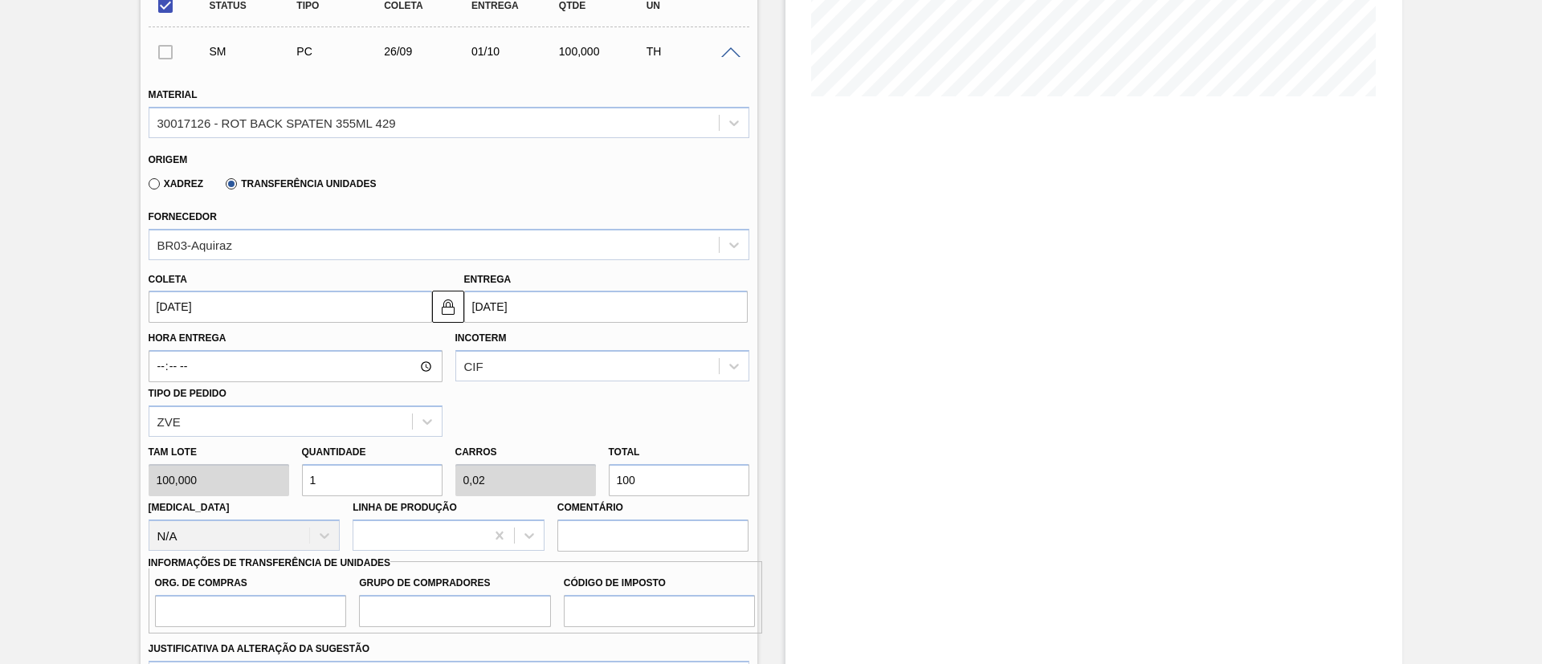
scroll to position [508, 0]
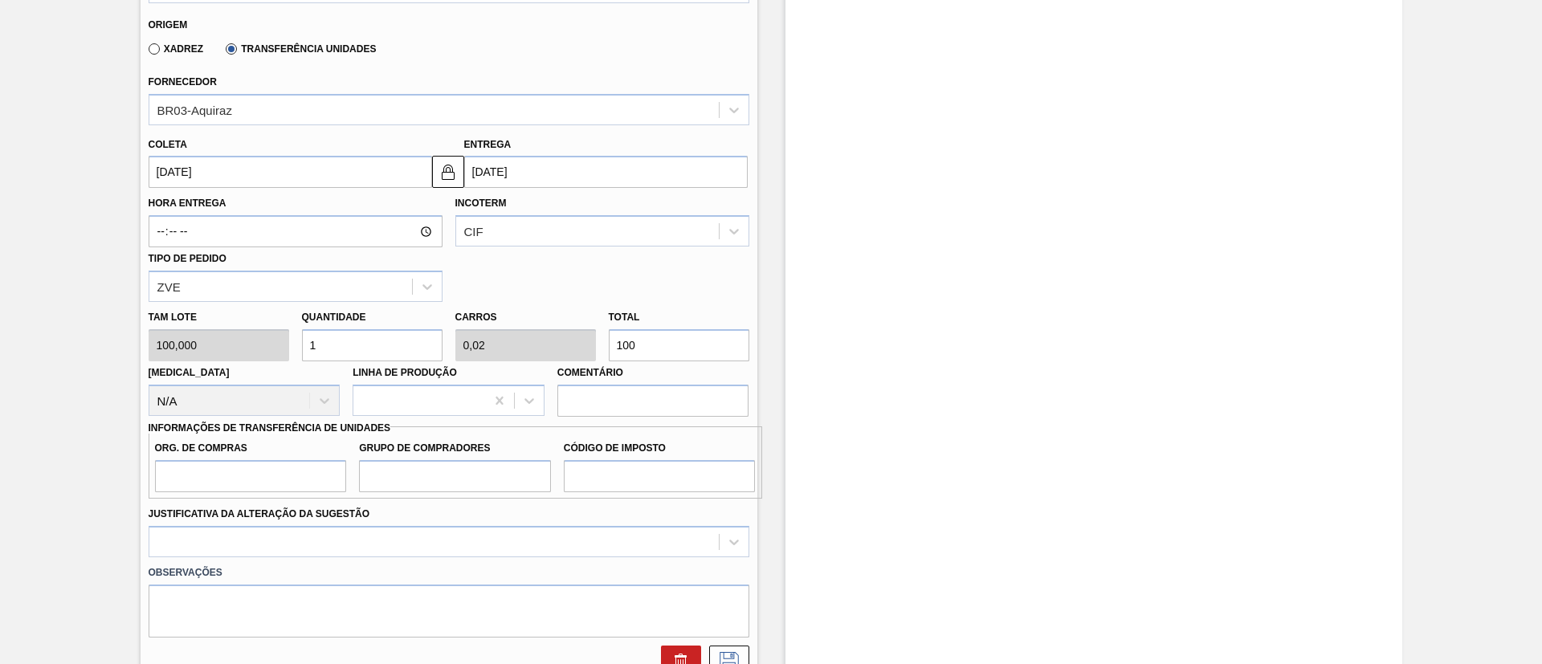
click at [540, 341] on div "Tam lote 100,000 Quantidade 1 Carros 0,02 Total 100 Doca N/A Linha de Produção …" at bounding box center [448, 359] width 613 height 115
type input "0,03"
type input "0,001"
type input "3"
type input "0,3"
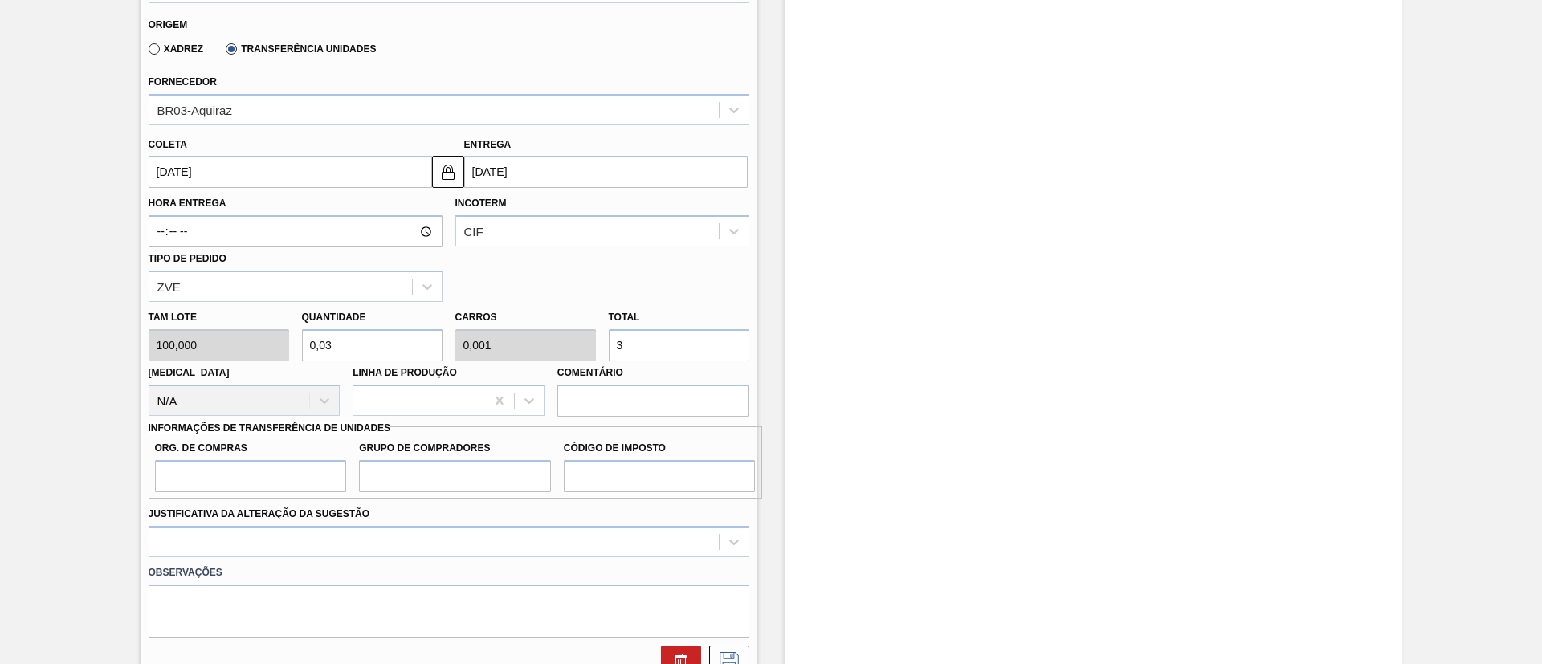
type input "0,006"
type input "30"
type input "3"
type input "0,06"
type input "300"
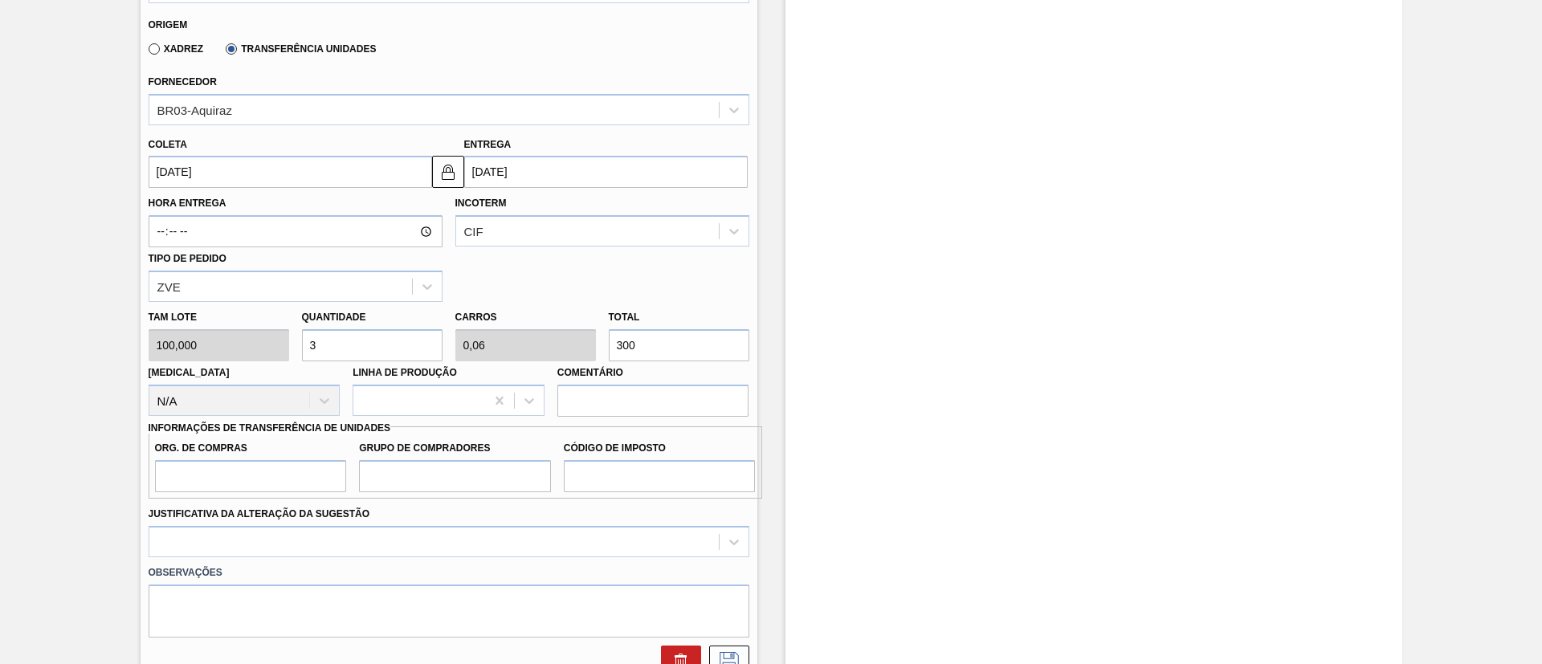
type input "30"
type input "0,6"
type input "3.000"
drag, startPoint x: 250, startPoint y: 475, endPoint x: 259, endPoint y: 487, distance: 15.4
click at [250, 475] on input "Org. de Compras" at bounding box center [251, 476] width 192 height 32
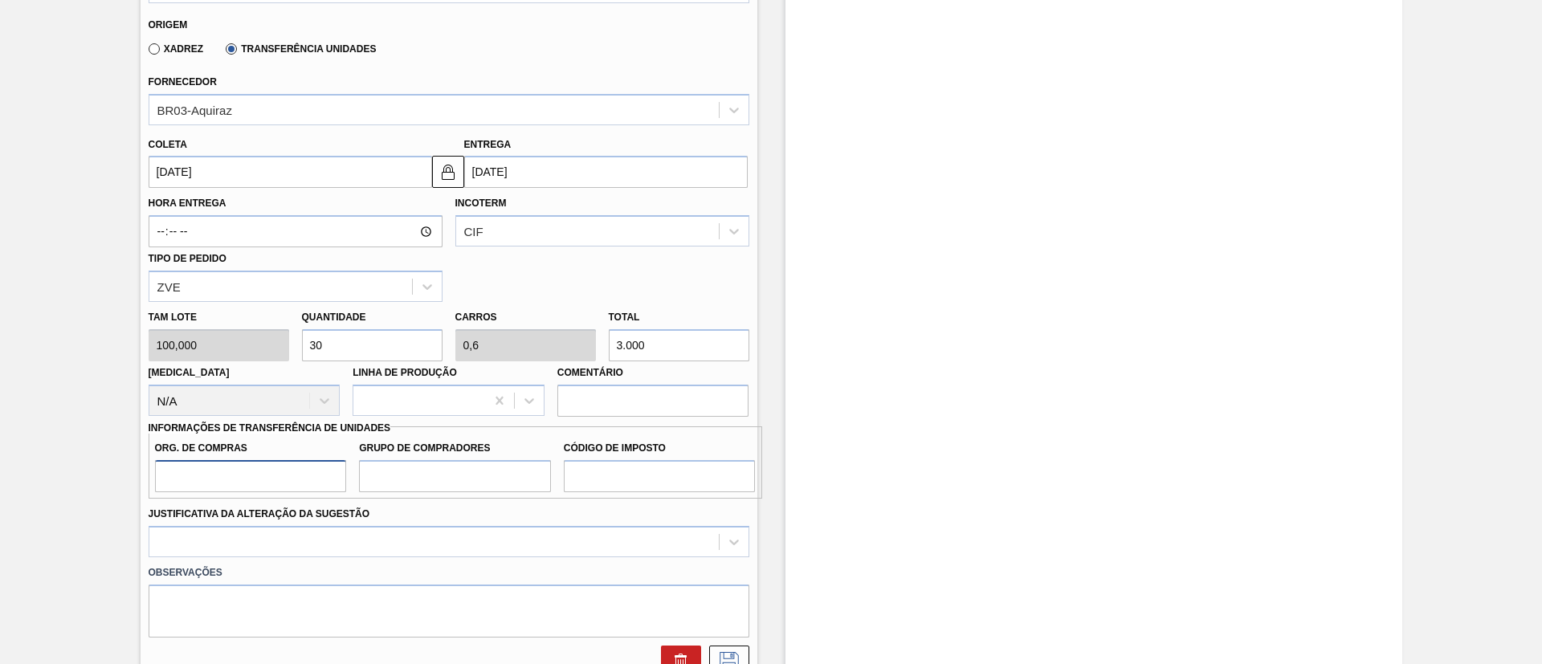
type input "BR00"
click at [402, 471] on input "Grupo de Compradores" at bounding box center [455, 476] width 192 height 32
type input "A01"
click at [611, 455] on label "Código de Imposto" at bounding box center [660, 448] width 192 height 23
click at [611, 460] on input "Código de Imposto" at bounding box center [660, 476] width 192 height 32
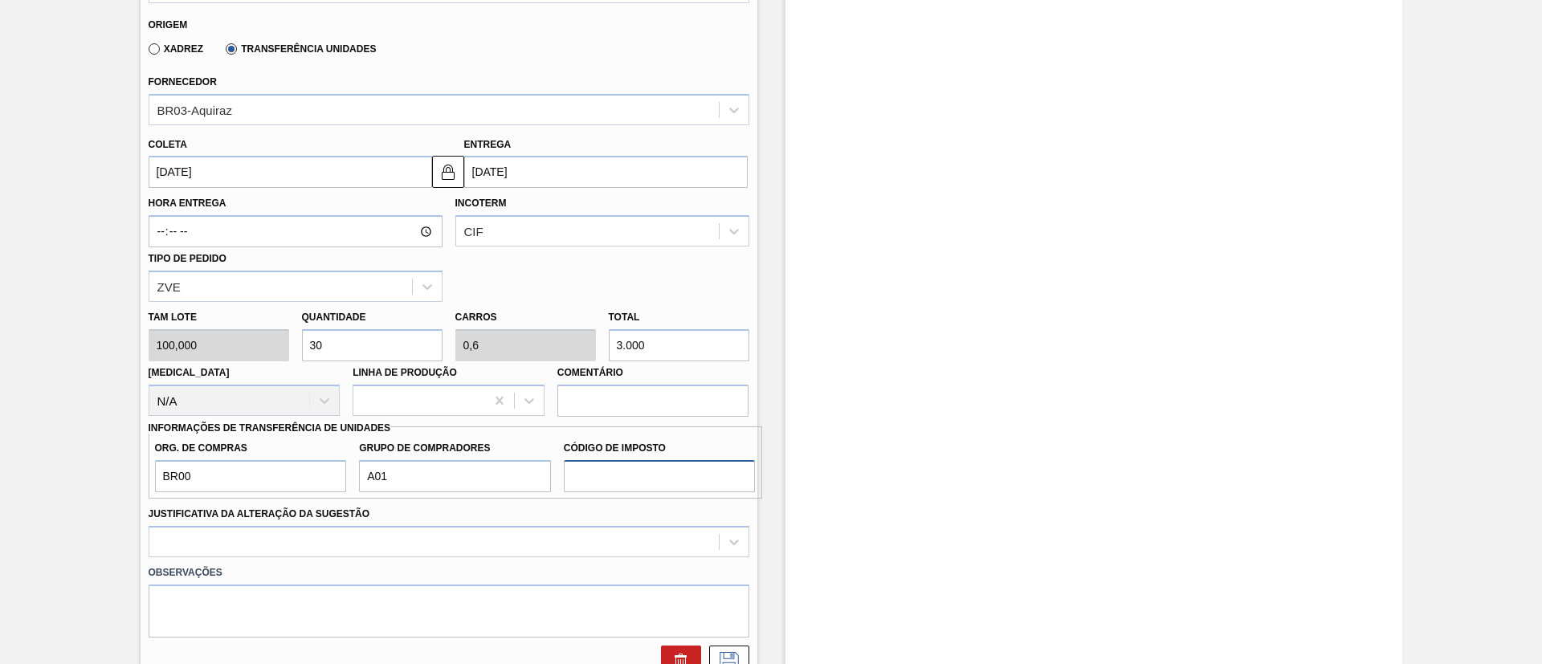
drag, startPoint x: 615, startPoint y: 468, endPoint x: 617, endPoint y: 484, distance: 16.2
click at [615, 469] on input "Código de Imposto" at bounding box center [660, 476] width 192 height 32
type input "I1"
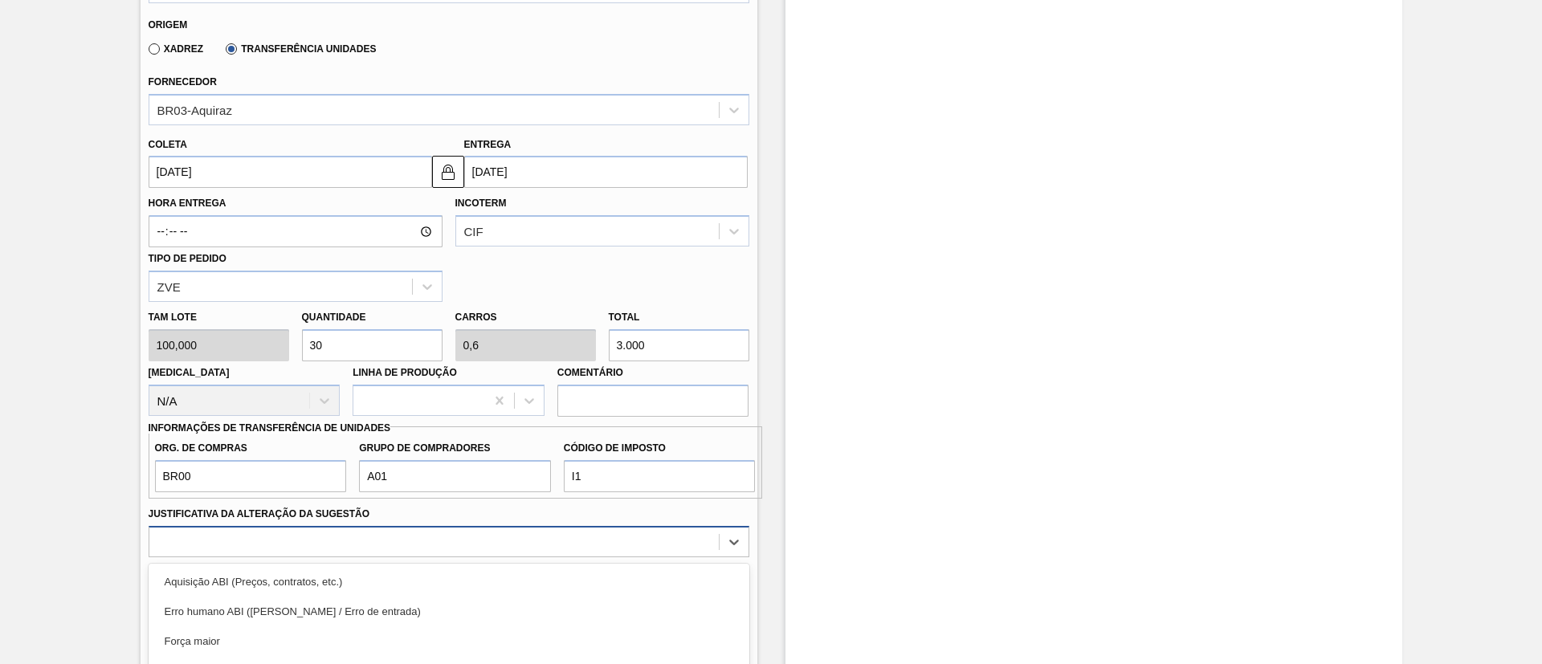
click at [455, 547] on div "option Master data incorreto ABI (LT, MOQ, etc.) focused, 5 of 18. 18 results a…" at bounding box center [449, 541] width 601 height 31
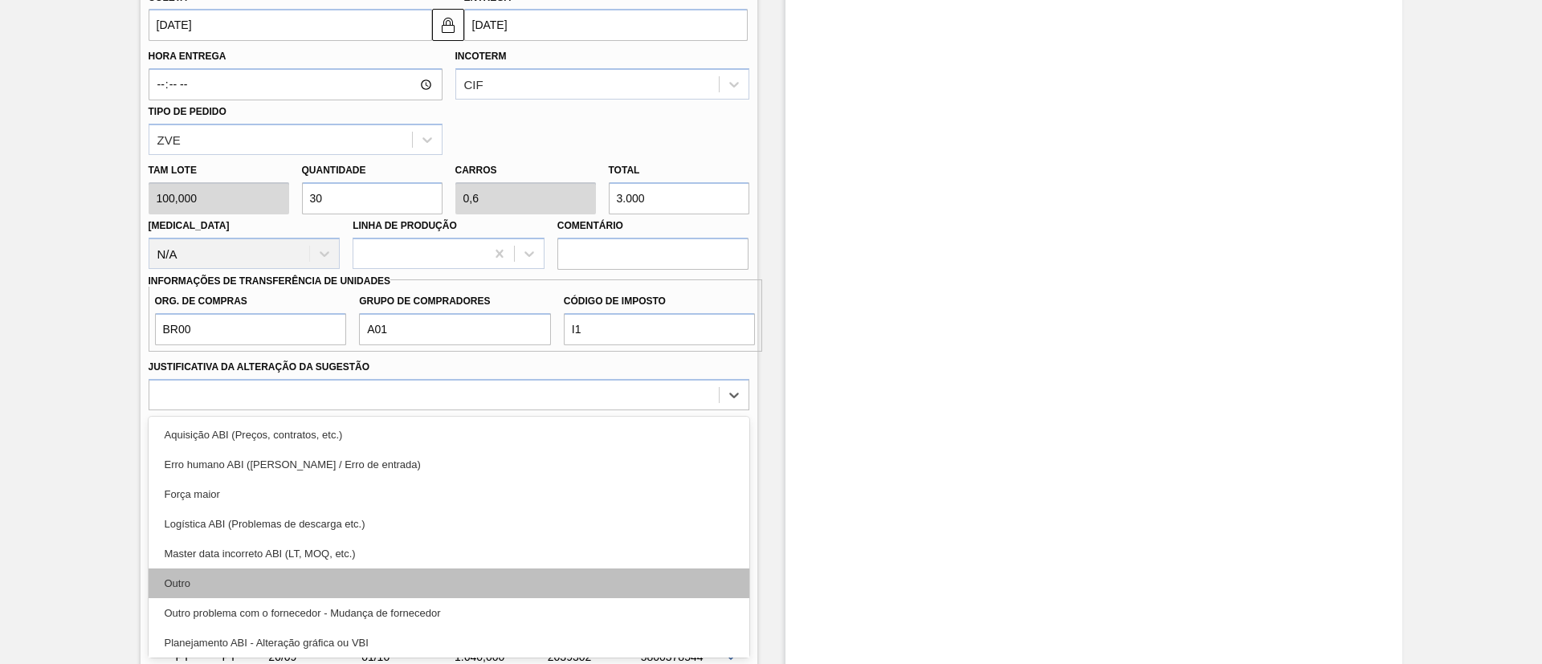
click at [294, 585] on div "Outro" at bounding box center [449, 583] width 601 height 30
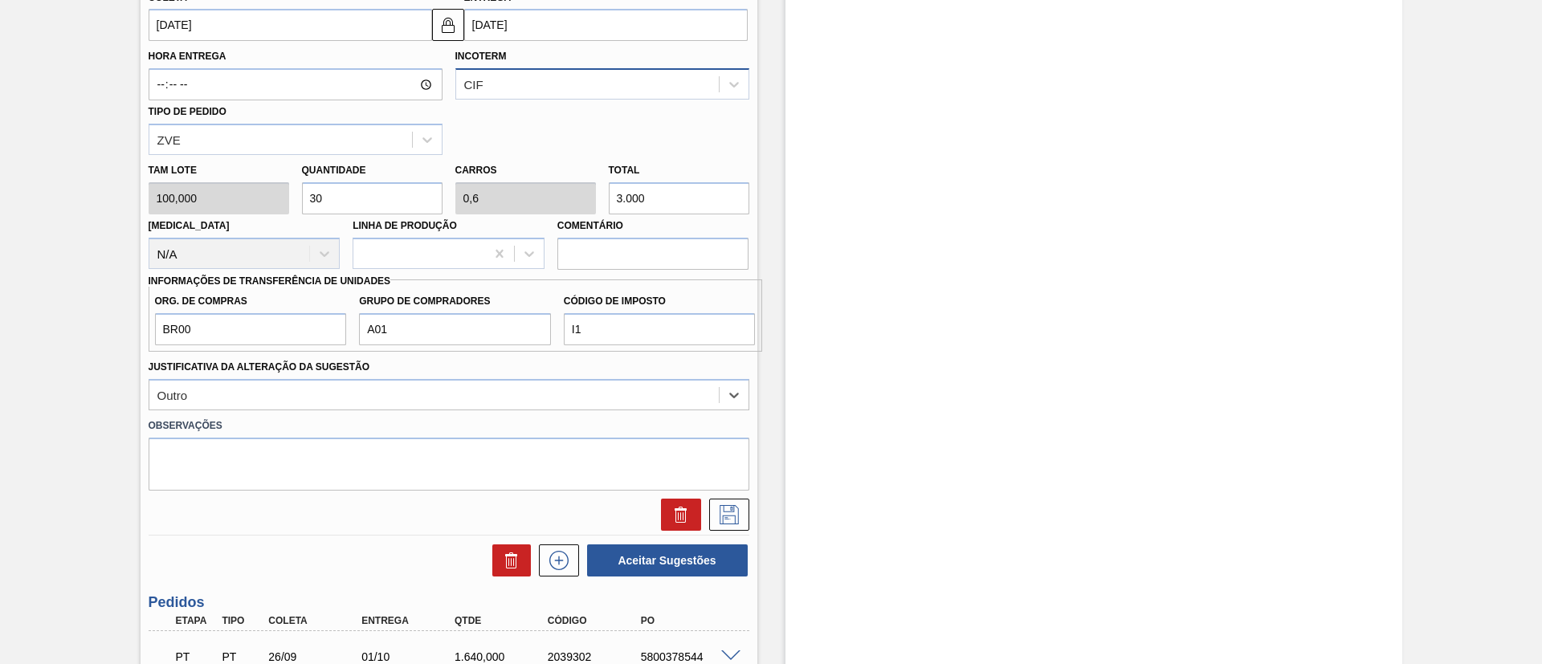
click at [505, 87] on div "CIF" at bounding box center [587, 84] width 263 height 23
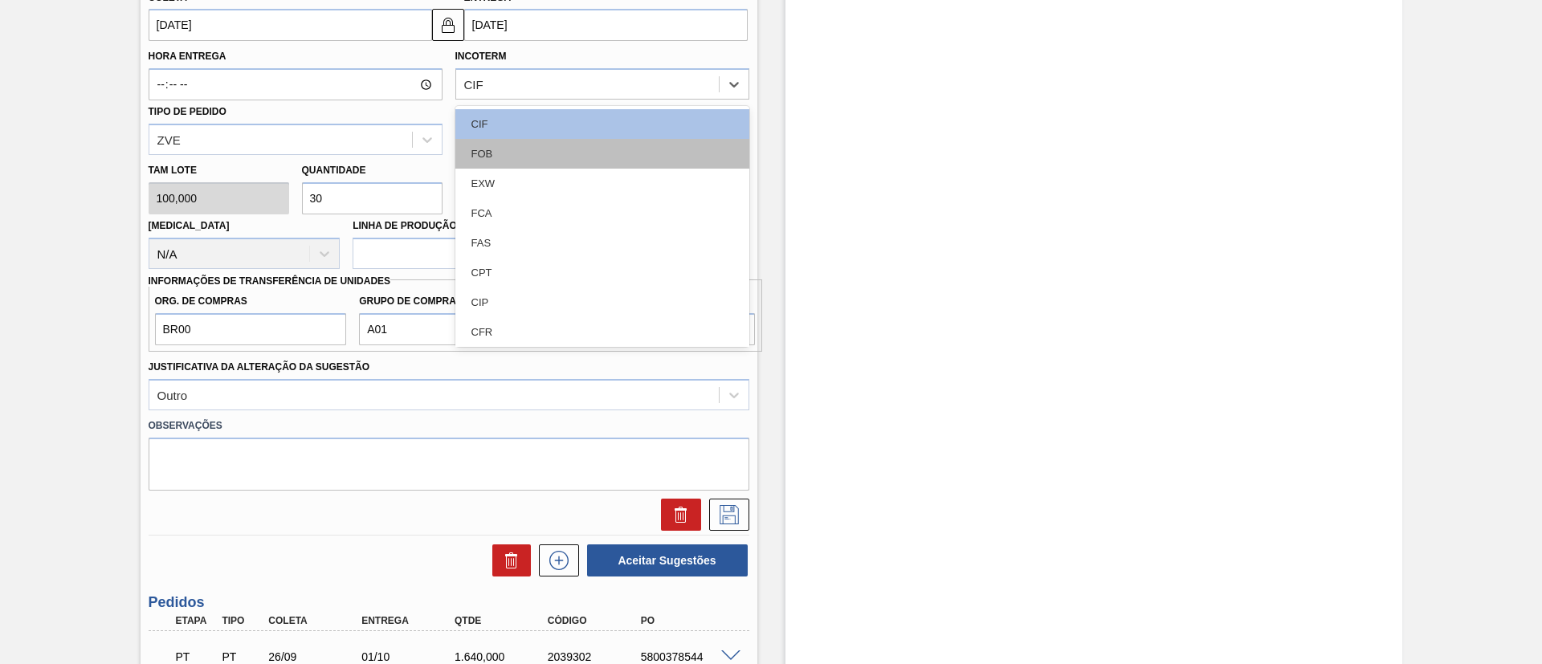
click at [489, 145] on div "FOB" at bounding box center [602, 154] width 294 height 30
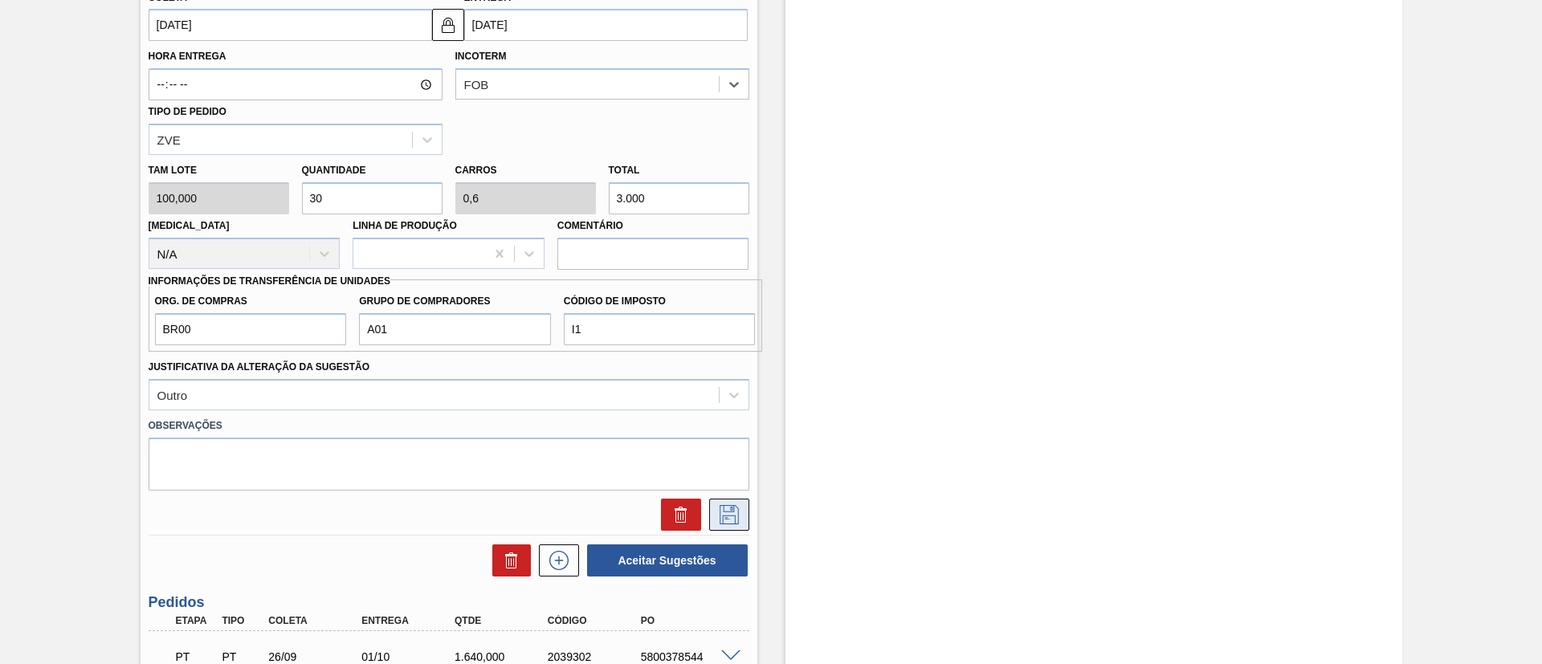
click at [735, 509] on icon at bounding box center [729, 514] width 26 height 19
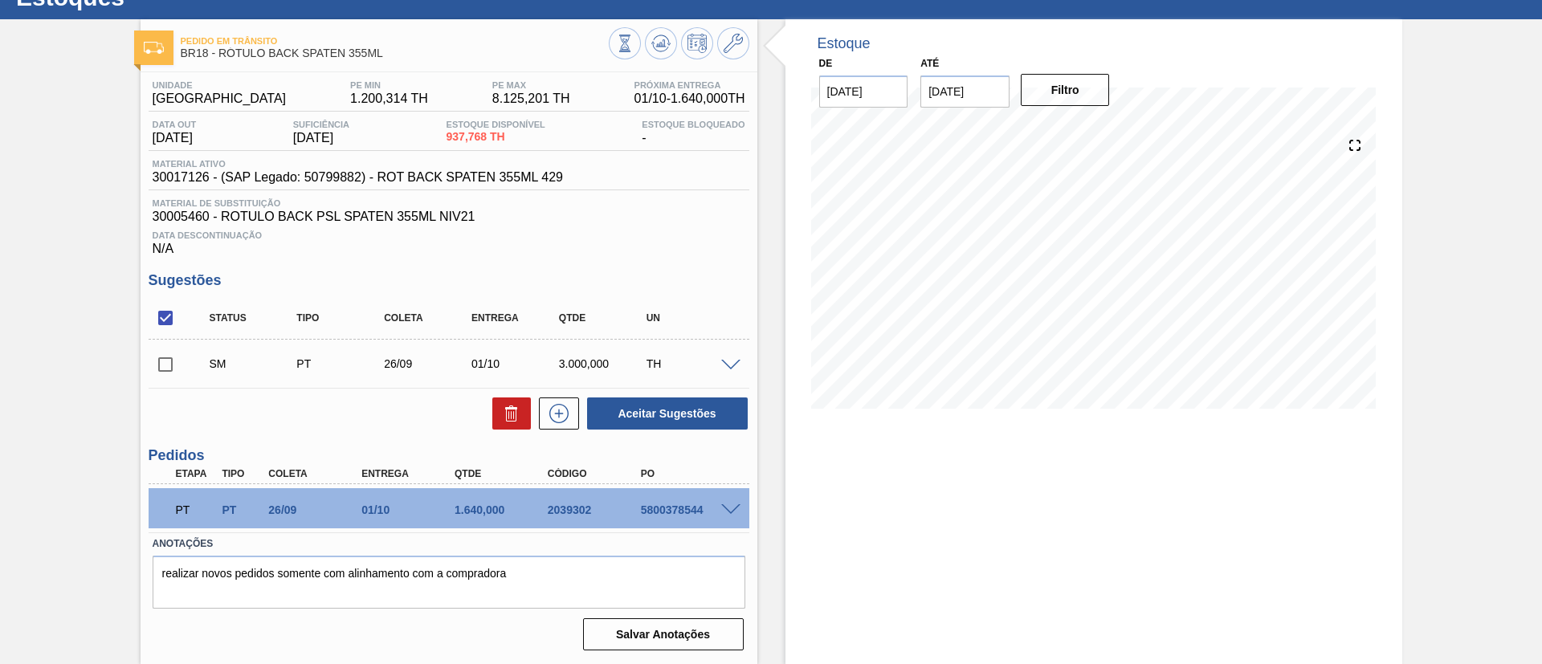
scroll to position [61, 0]
click at [170, 358] on input "checkbox" at bounding box center [166, 365] width 34 height 34
checkbox input "true"
click at [686, 411] on button "Aceitar Sugestões" at bounding box center [667, 413] width 161 height 32
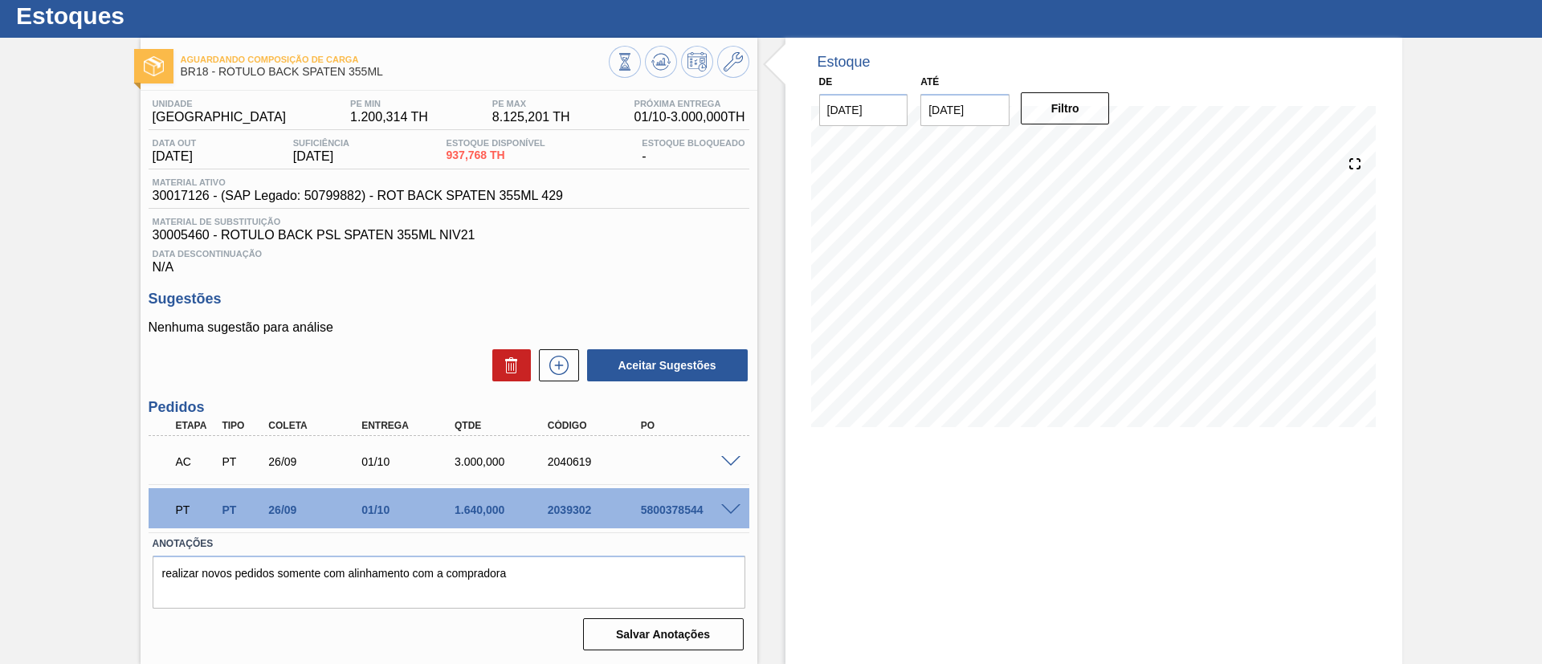
scroll to position [43, 0]
click at [565, 358] on icon at bounding box center [559, 365] width 26 height 19
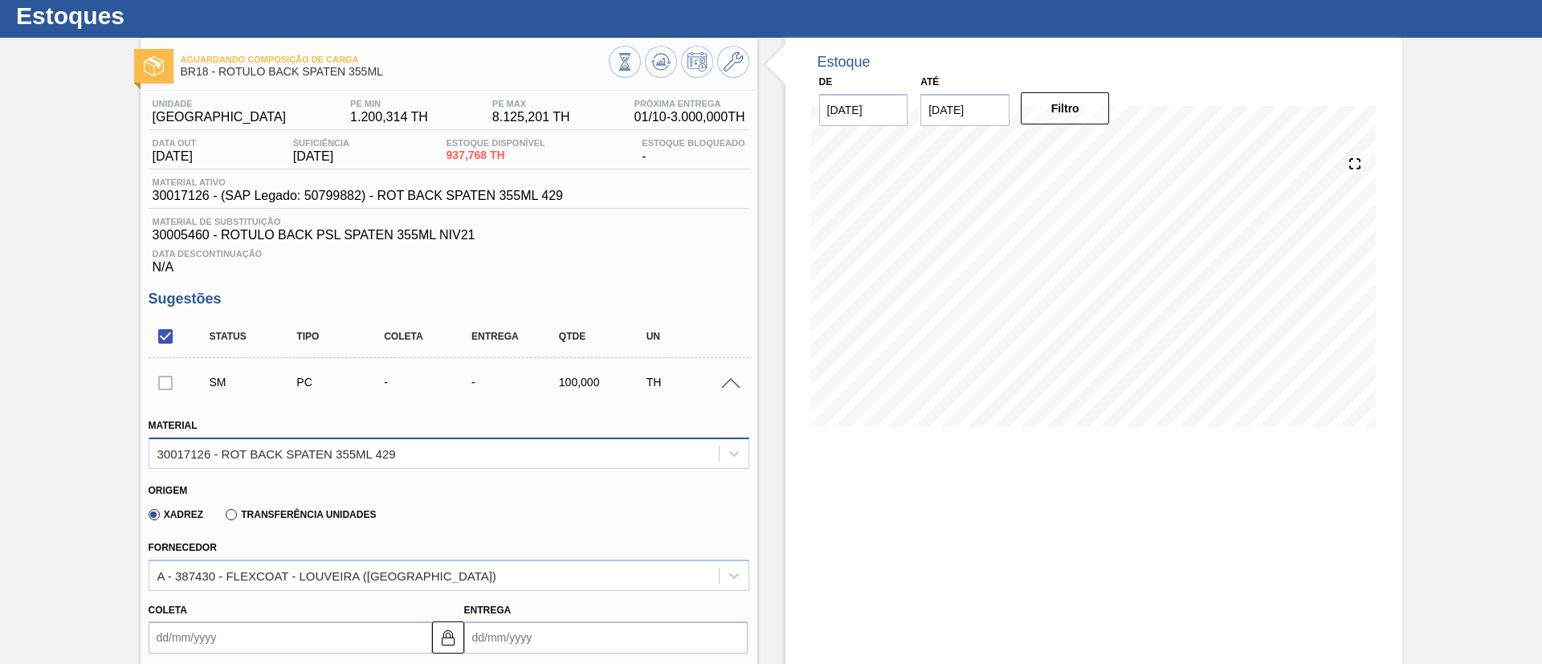
scroll to position [404, 0]
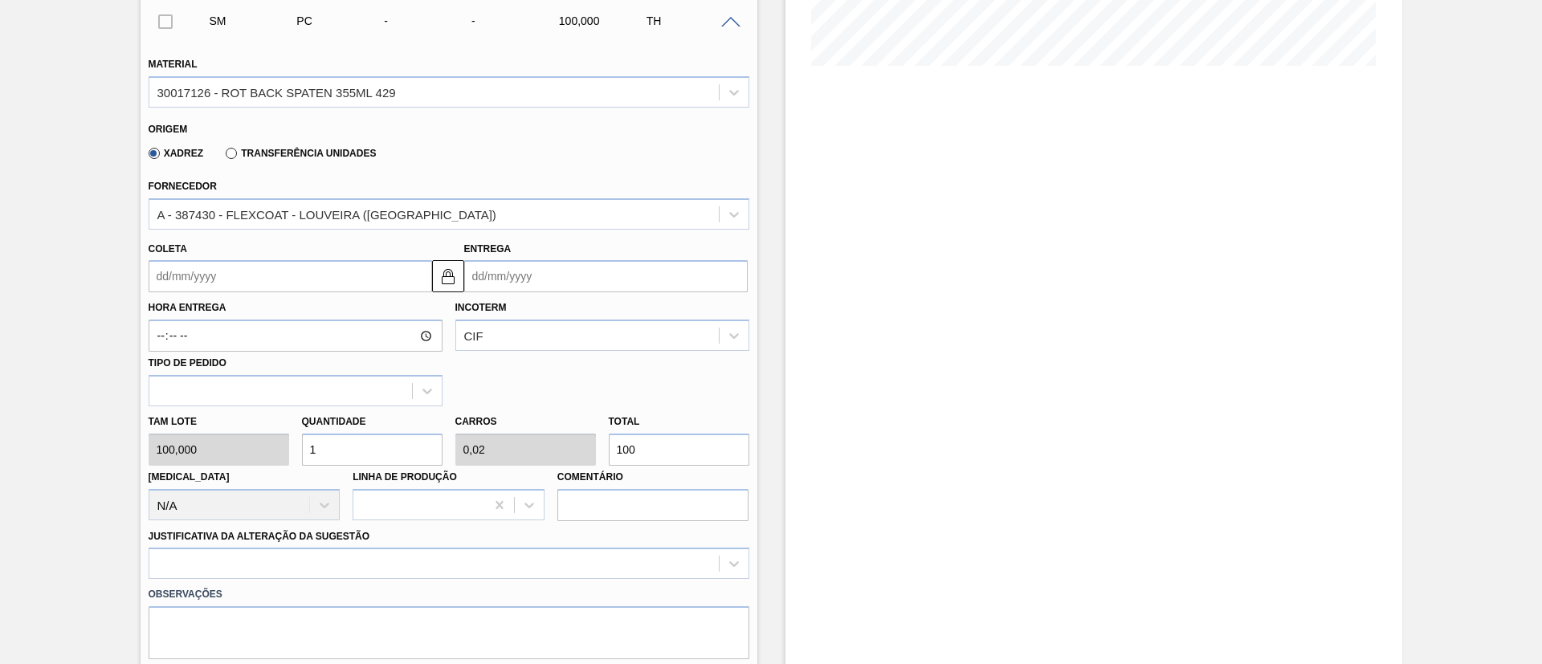
click at [263, 146] on div "Transferência Unidades" at bounding box center [297, 152] width 157 height 14
click at [267, 153] on label "Transferência Unidades" at bounding box center [301, 153] width 150 height 11
click at [223, 157] on input "Transferência Unidades" at bounding box center [223, 157] width 0 height 0
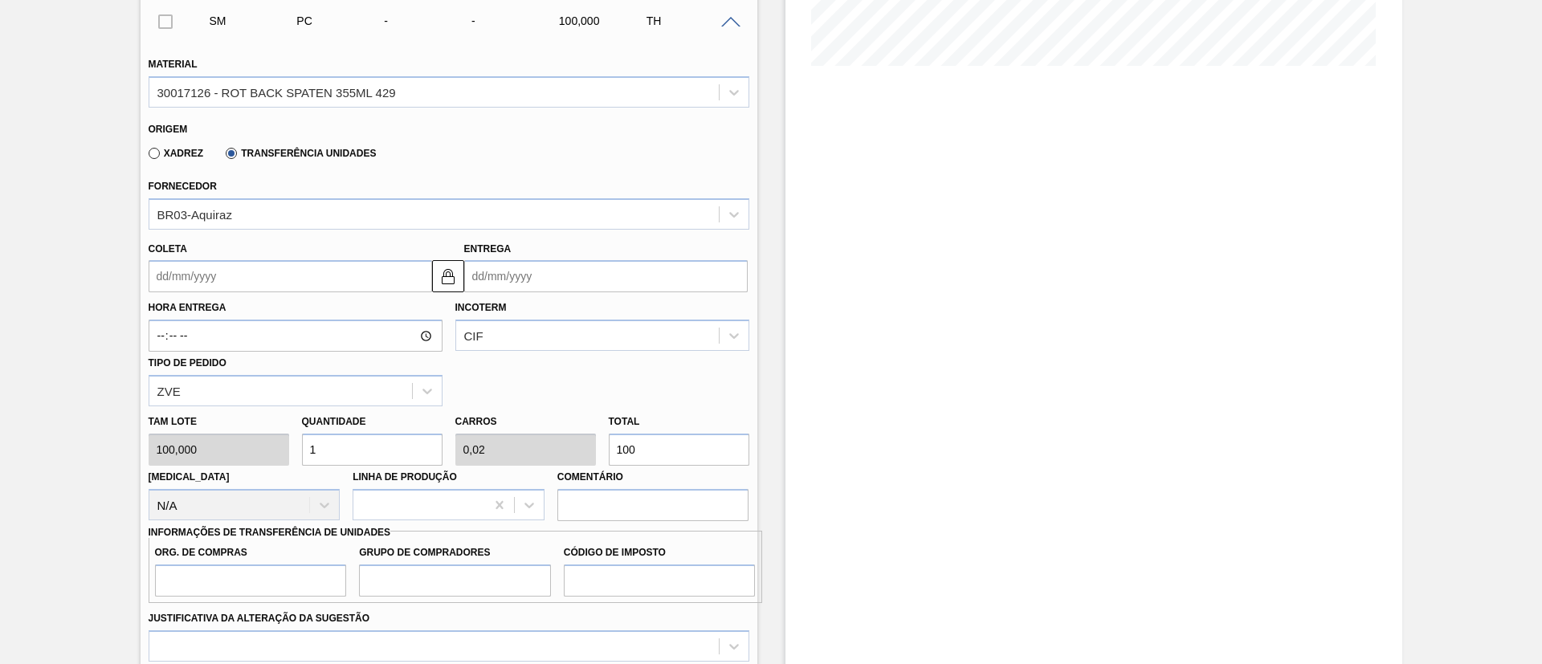
click at [207, 270] on input "Coleta" at bounding box center [290, 276] width 283 height 32
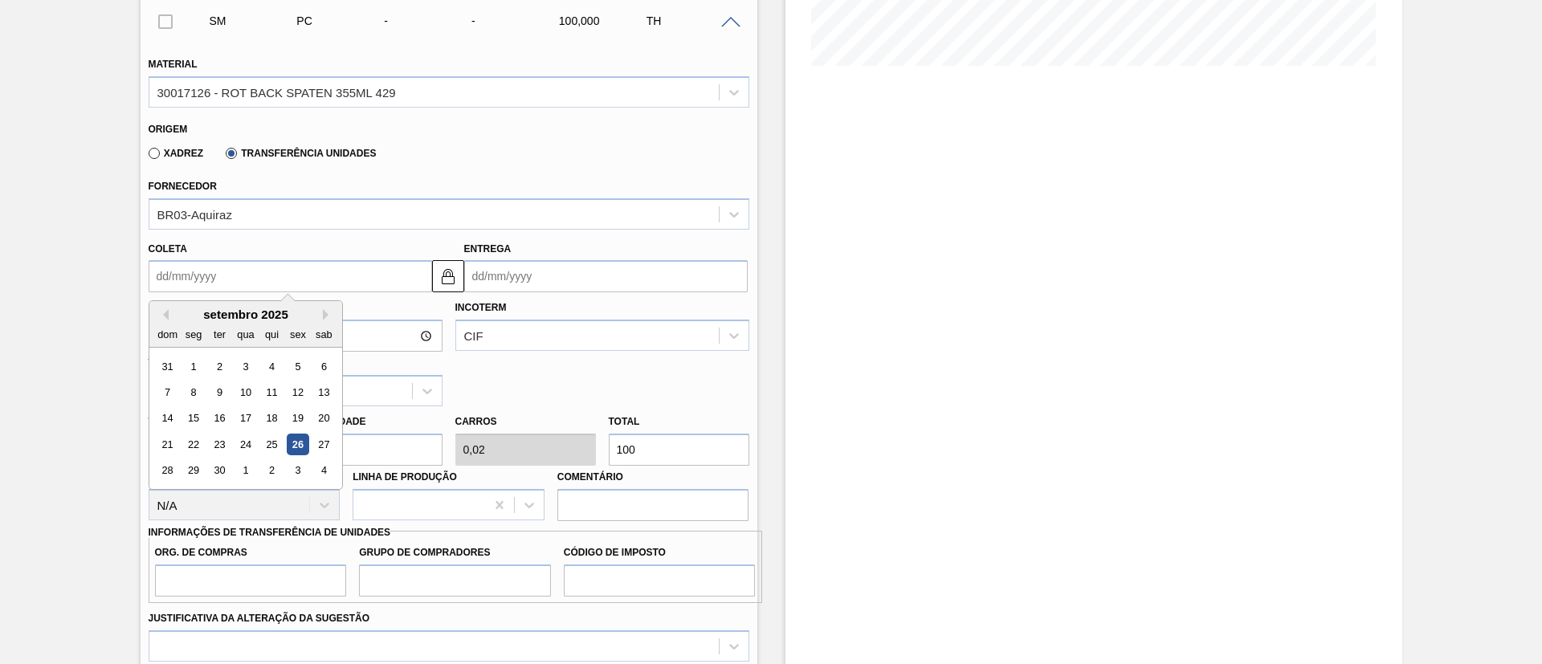
click at [305, 440] on div "26" at bounding box center [298, 445] width 22 height 22
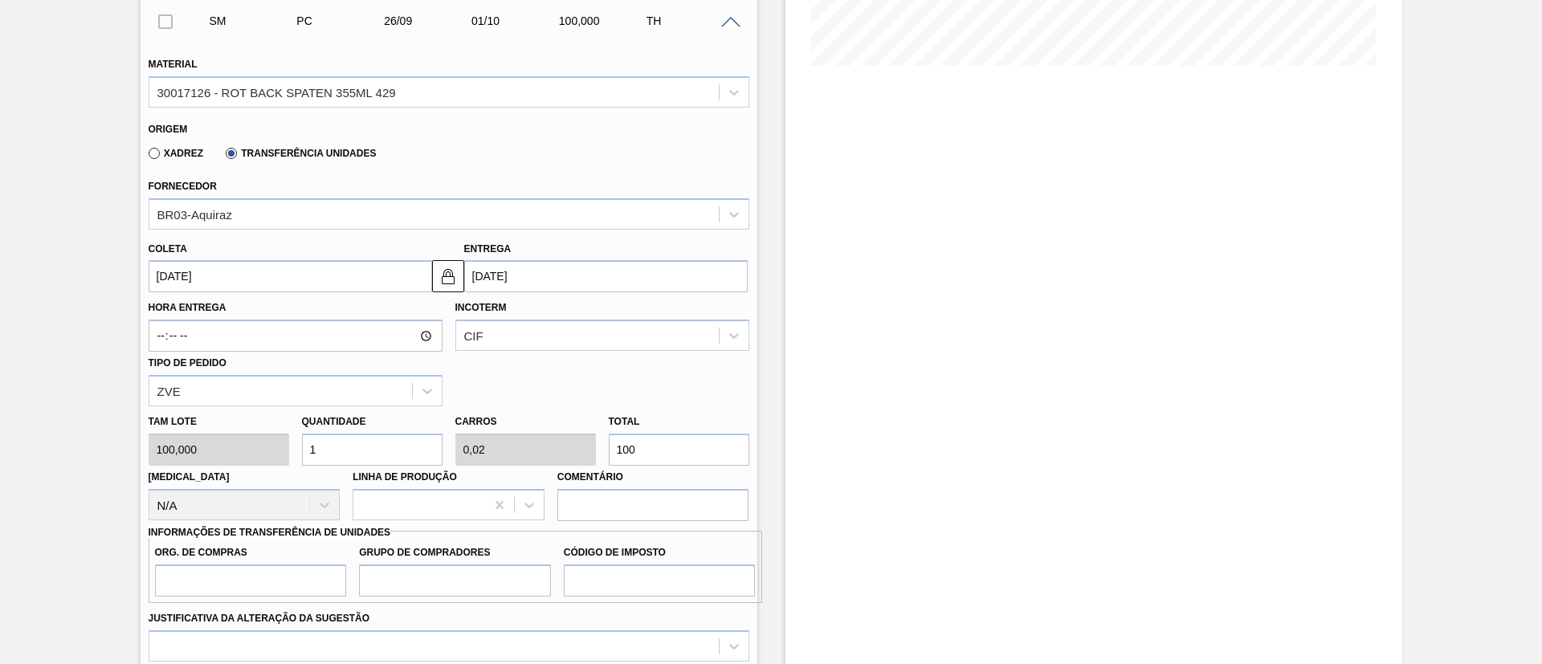
type input "[DATE]"
click at [526, 338] on div "CIF" at bounding box center [587, 335] width 263 height 23
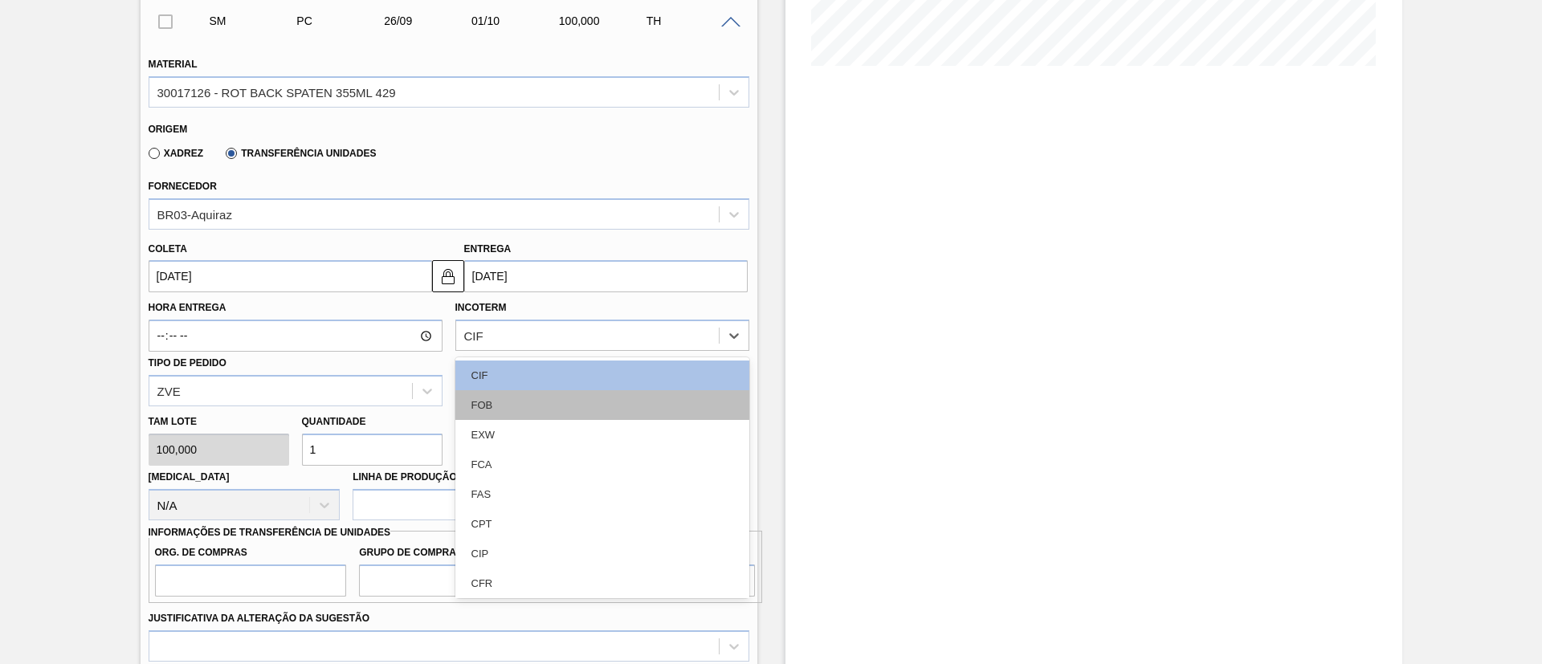
click at [496, 395] on div "FOB" at bounding box center [602, 405] width 294 height 30
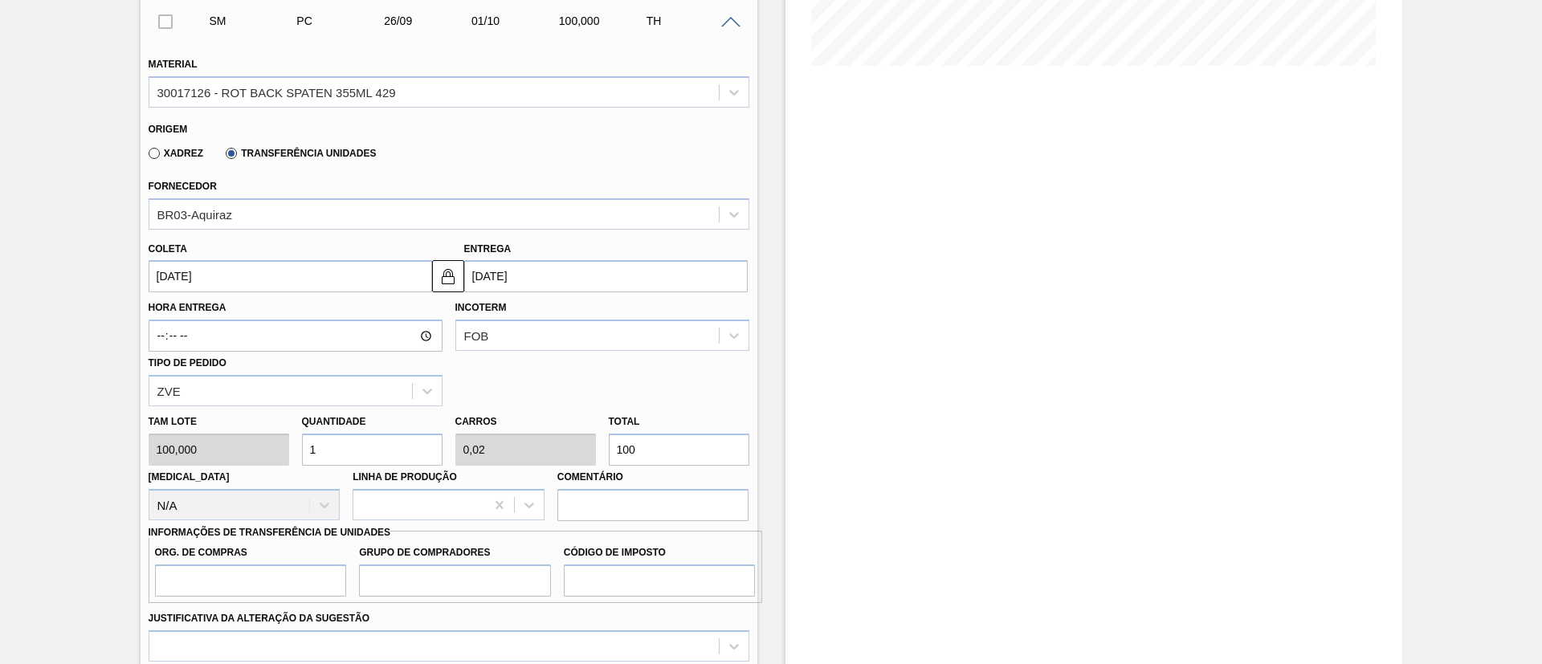
click at [548, 455] on div "Tam lote 100,000 Quantidade 1 Carros 0,02 Total 100 Doca N/A Linha de Produção …" at bounding box center [448, 463] width 613 height 115
type input "3"
type input "0,03"
type input "0,001"
type input "0,32"
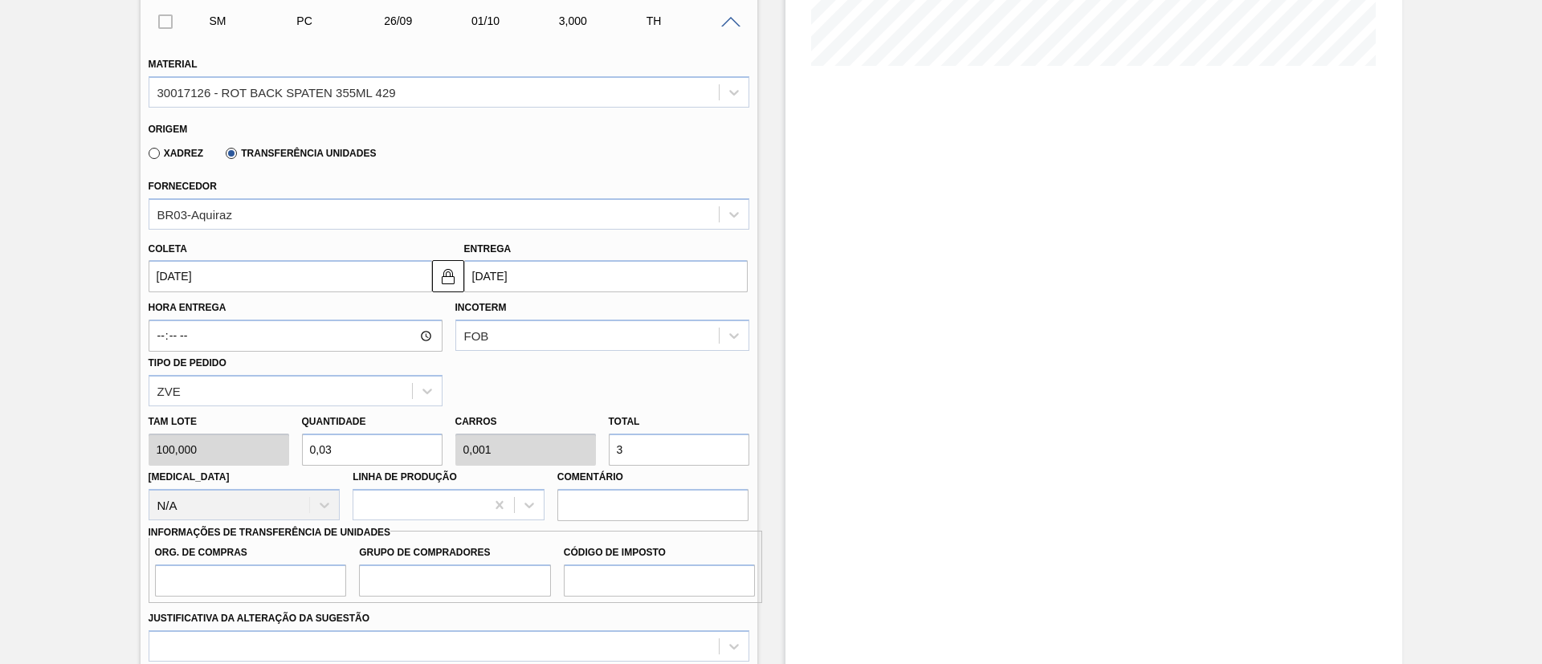
type input "0,006"
type input "32"
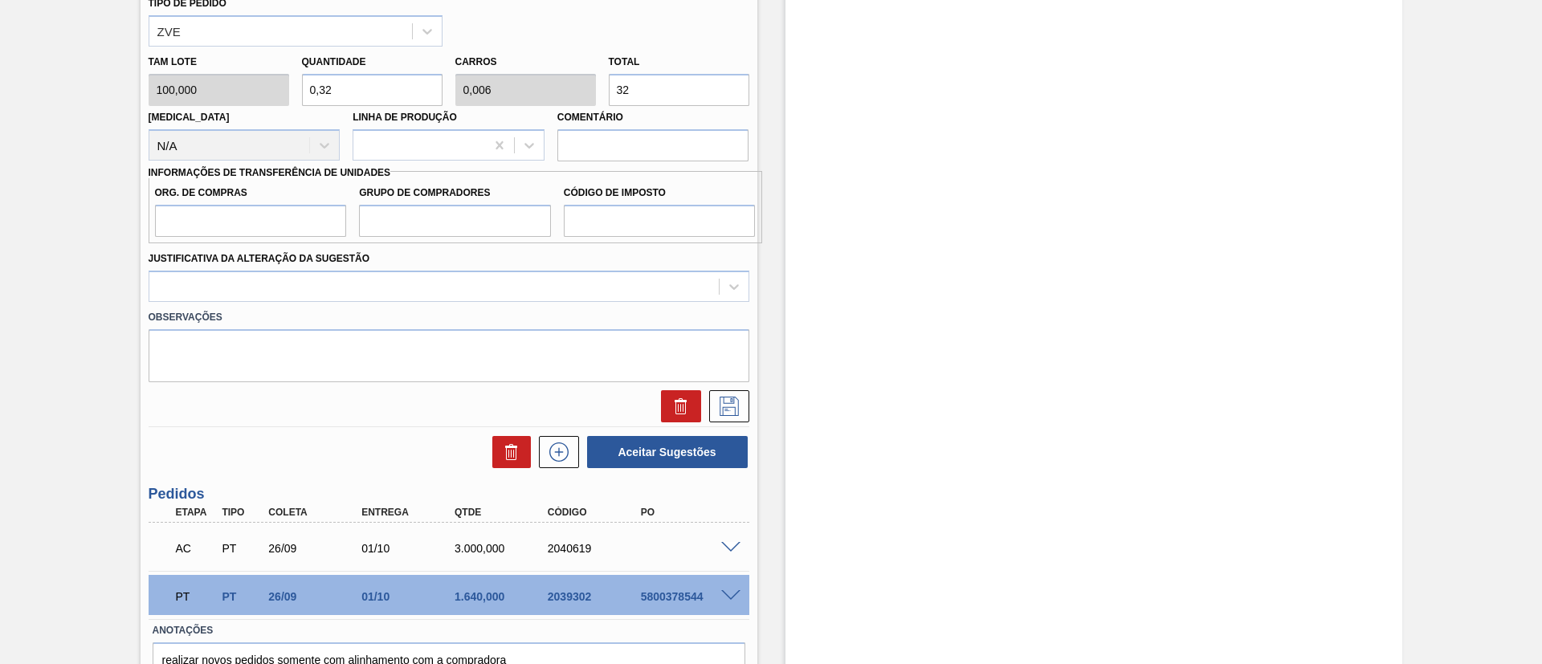
scroll to position [765, 0]
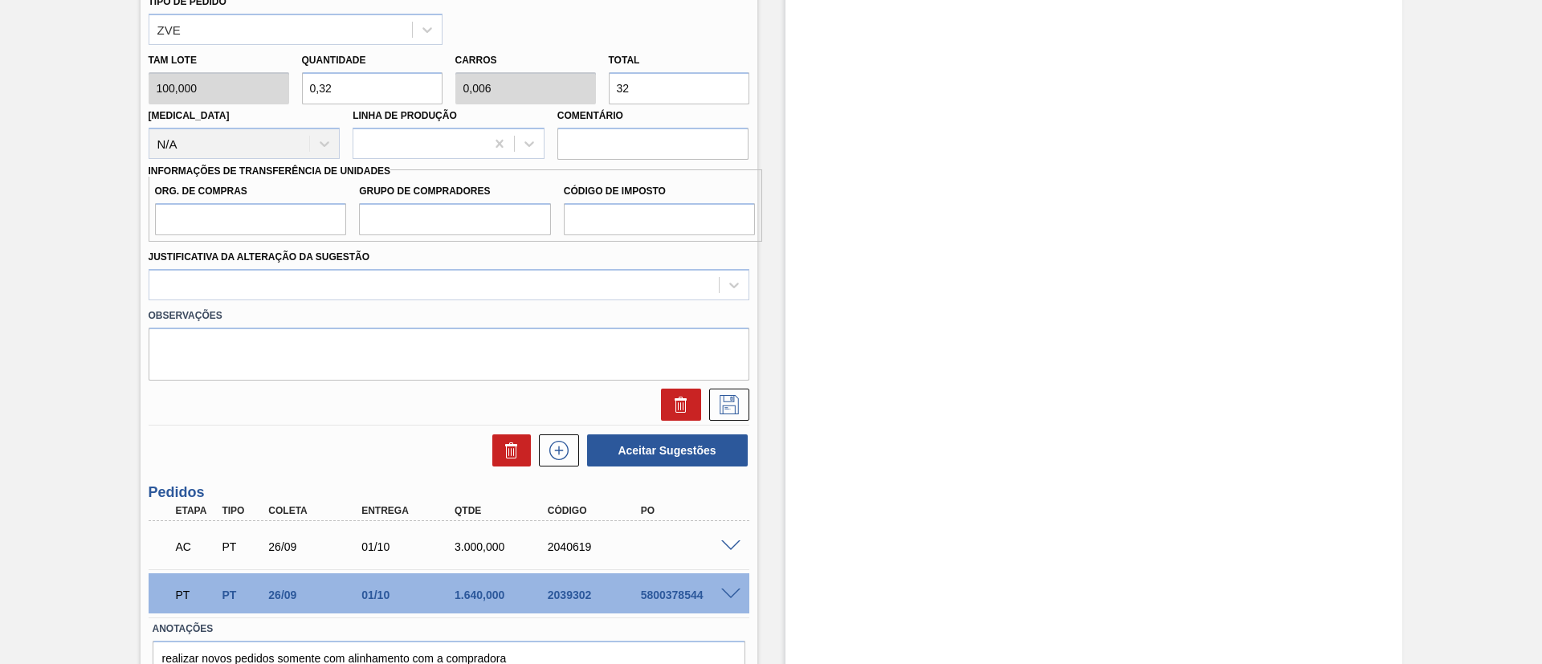
type input "3,28"
type input "0,066"
type input "328"
type input "32,8"
type input "0,656"
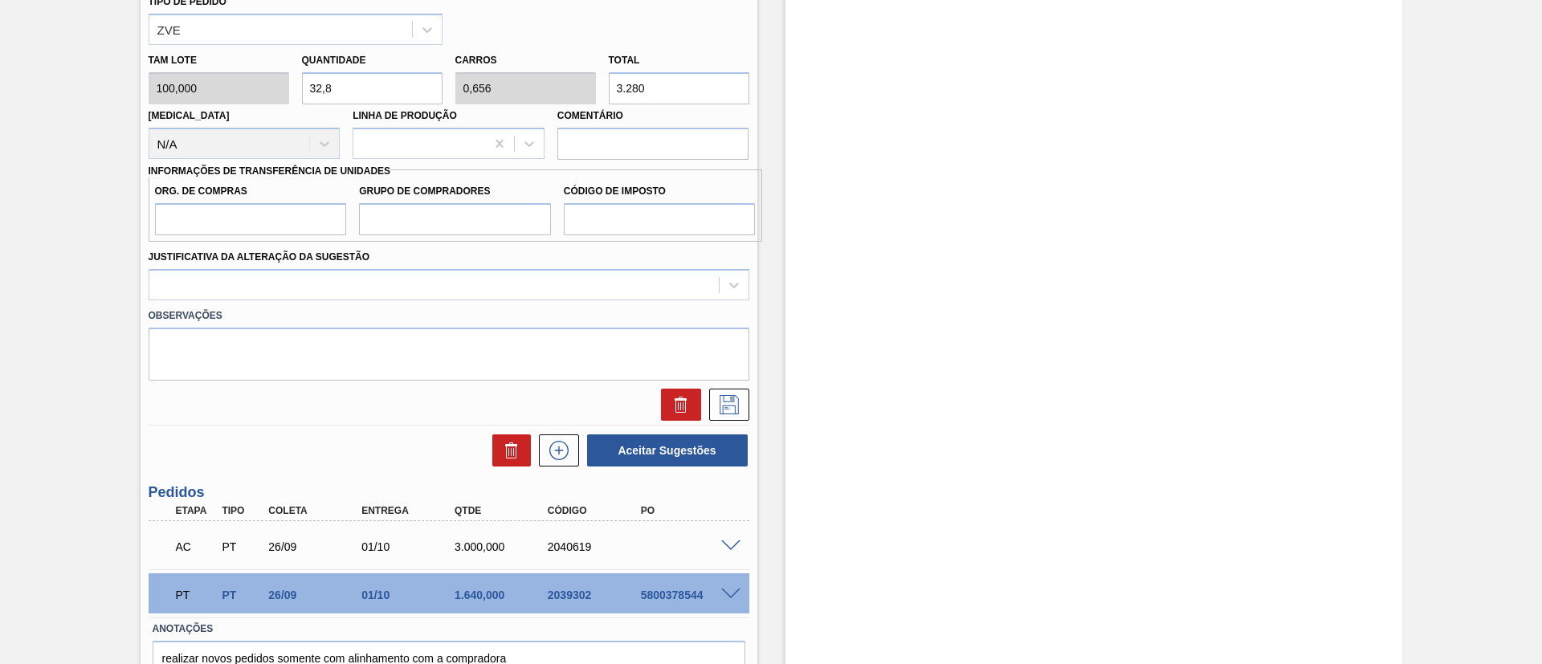
type input "3.280"
drag, startPoint x: 256, startPoint y: 218, endPoint x: 268, endPoint y: 236, distance: 21.4
click at [256, 218] on input "Org. de Compras" at bounding box center [251, 219] width 192 height 32
type input "BR00"
click at [415, 220] on input "Grupo de Compradores" at bounding box center [455, 219] width 192 height 32
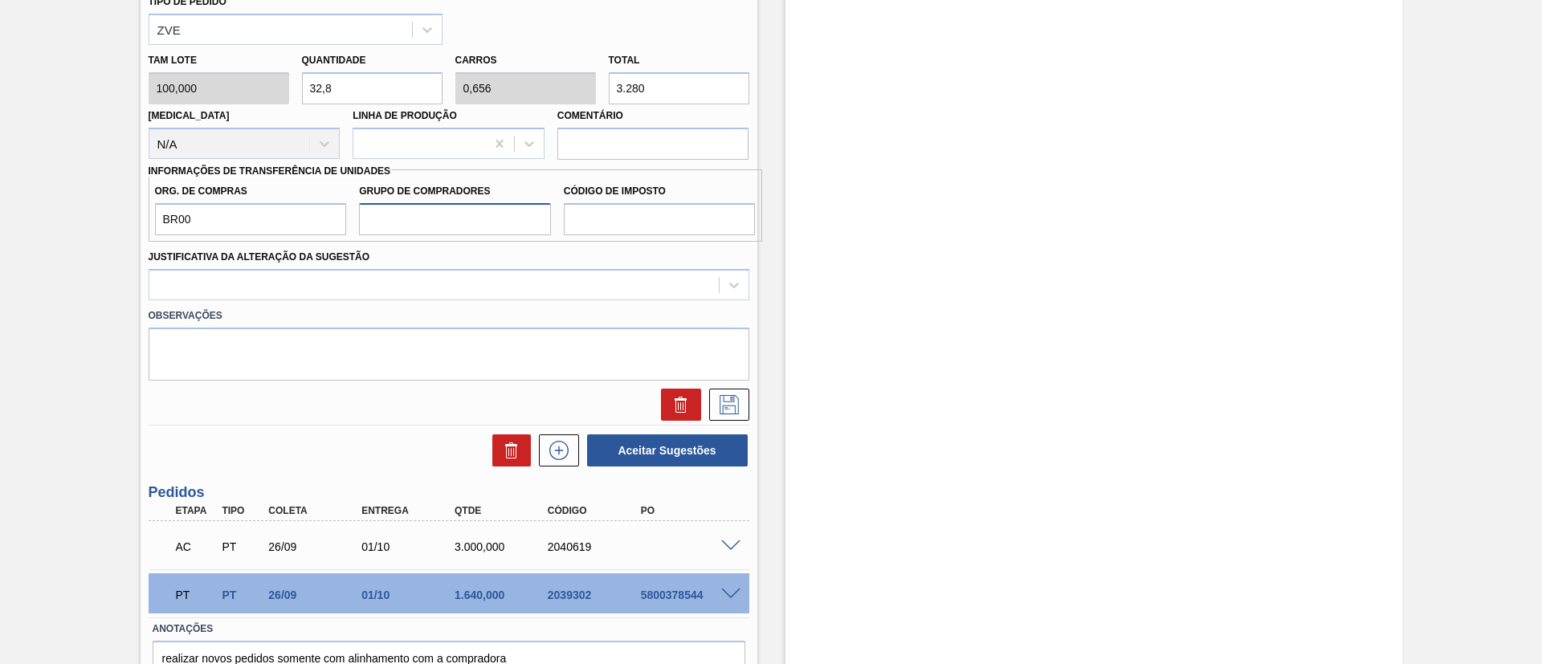
type input "A01"
click at [620, 221] on input "Código de Imposto" at bounding box center [660, 219] width 192 height 32
type input "I1"
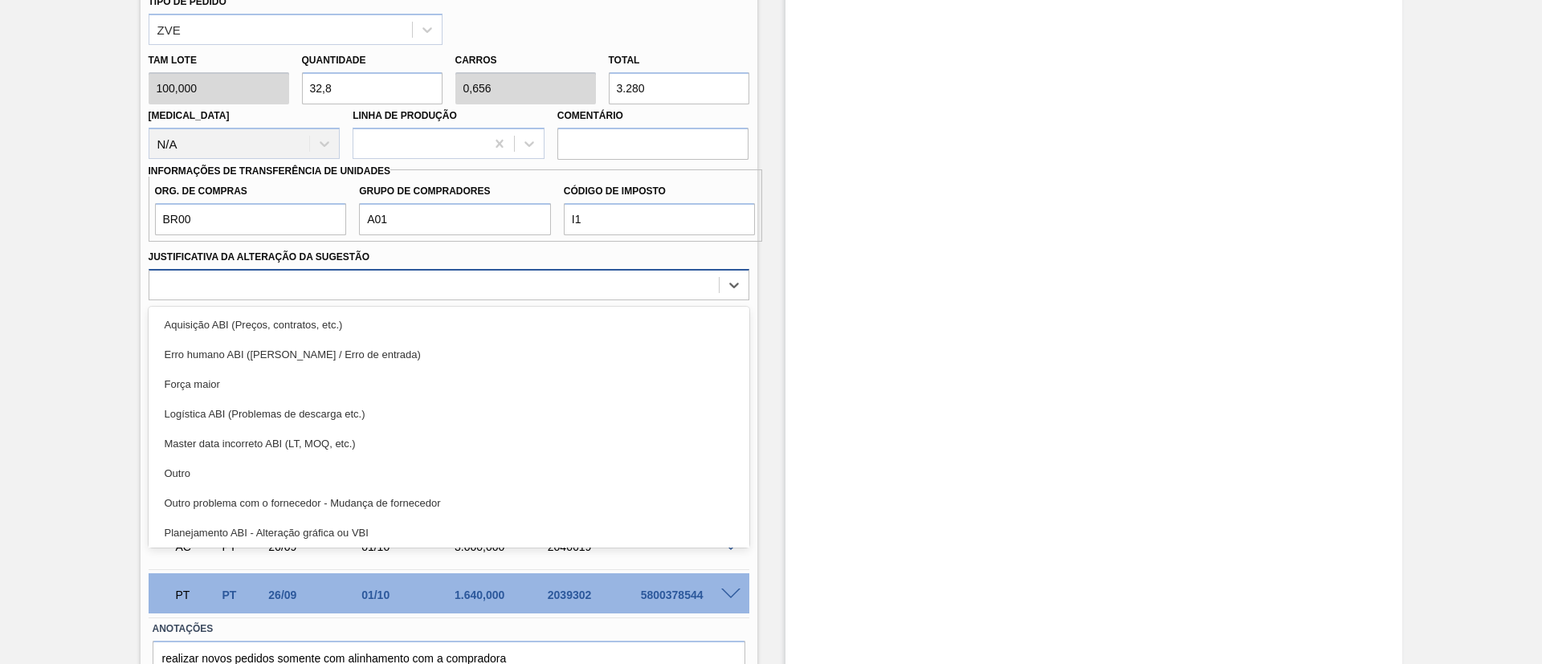
click at [438, 287] on div at bounding box center [433, 284] width 569 height 23
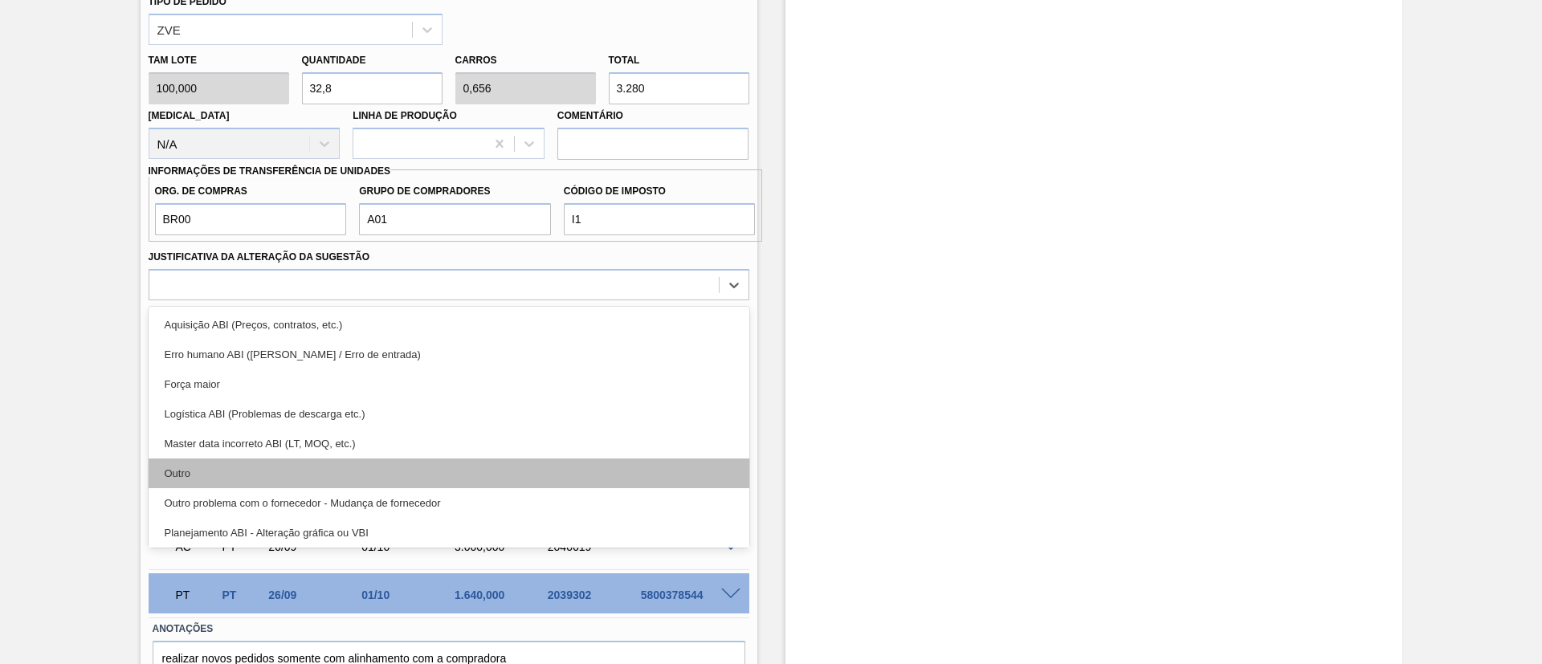
click at [245, 475] on div "Outro" at bounding box center [449, 473] width 601 height 30
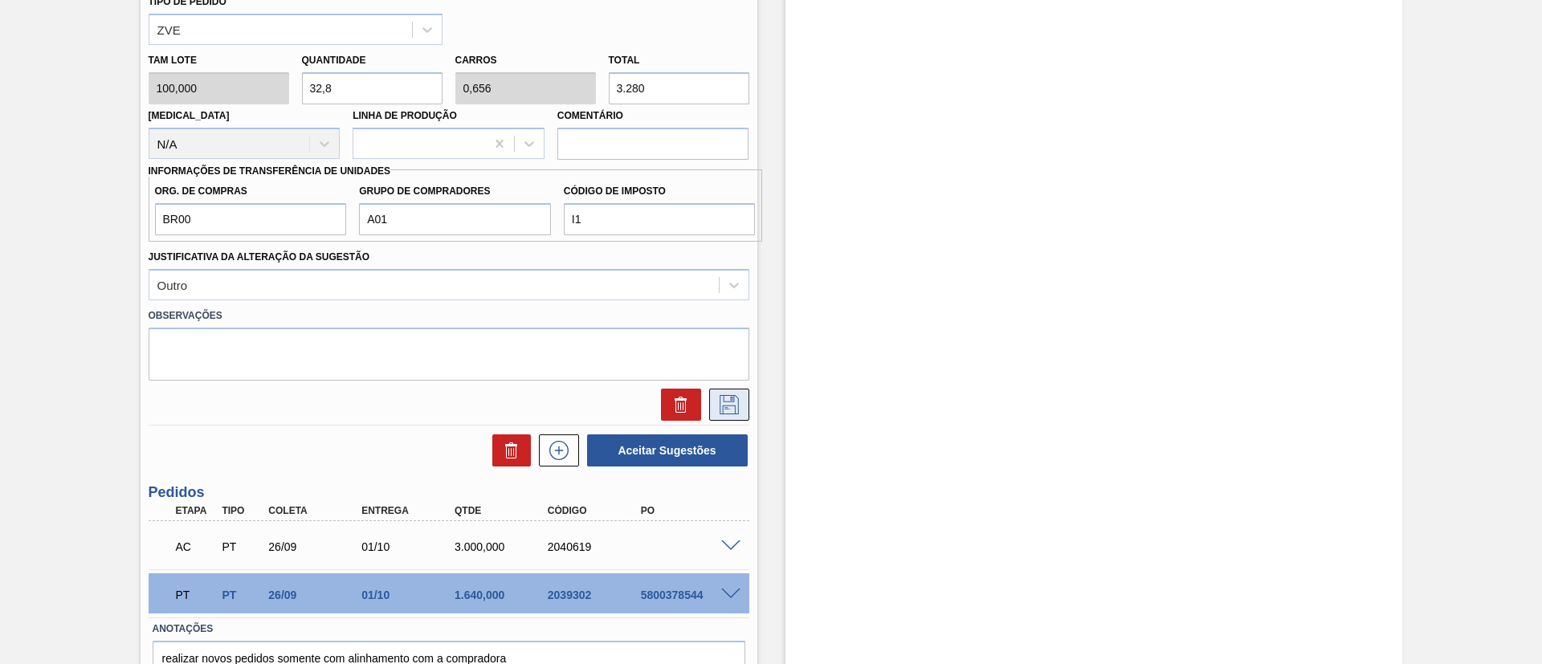
click at [727, 408] on icon at bounding box center [729, 404] width 26 height 19
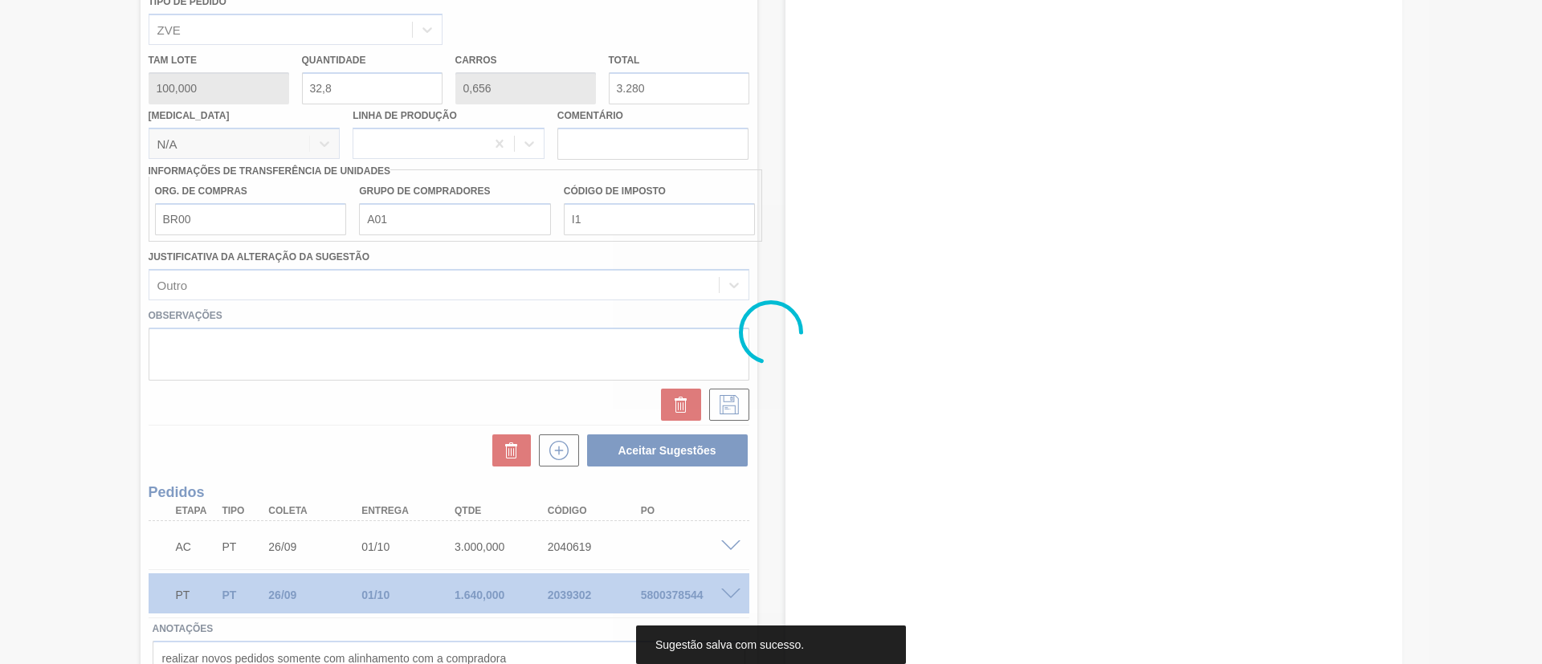
scroll to position [109, 0]
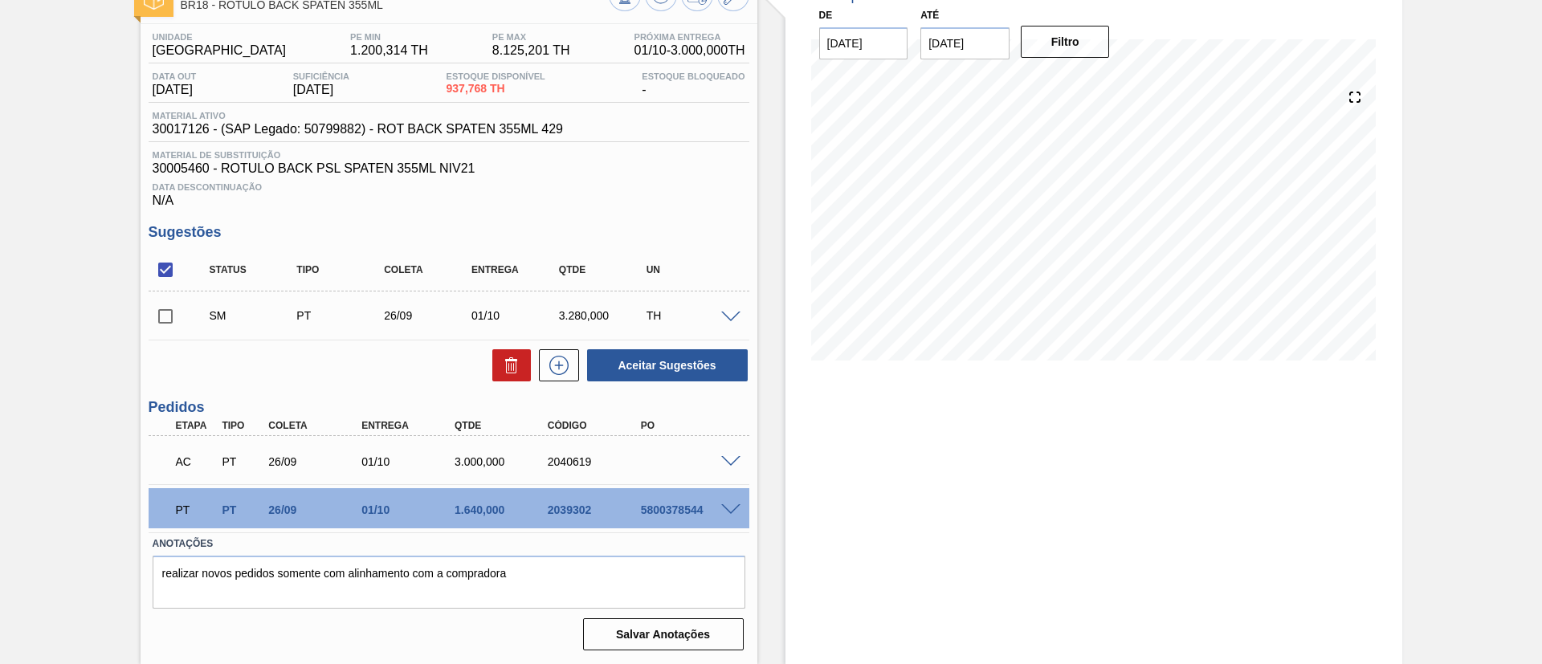
click at [173, 315] on input "checkbox" at bounding box center [166, 316] width 34 height 34
click at [659, 359] on button "Aceitar Sugestões" at bounding box center [667, 365] width 161 height 32
checkbox input "false"
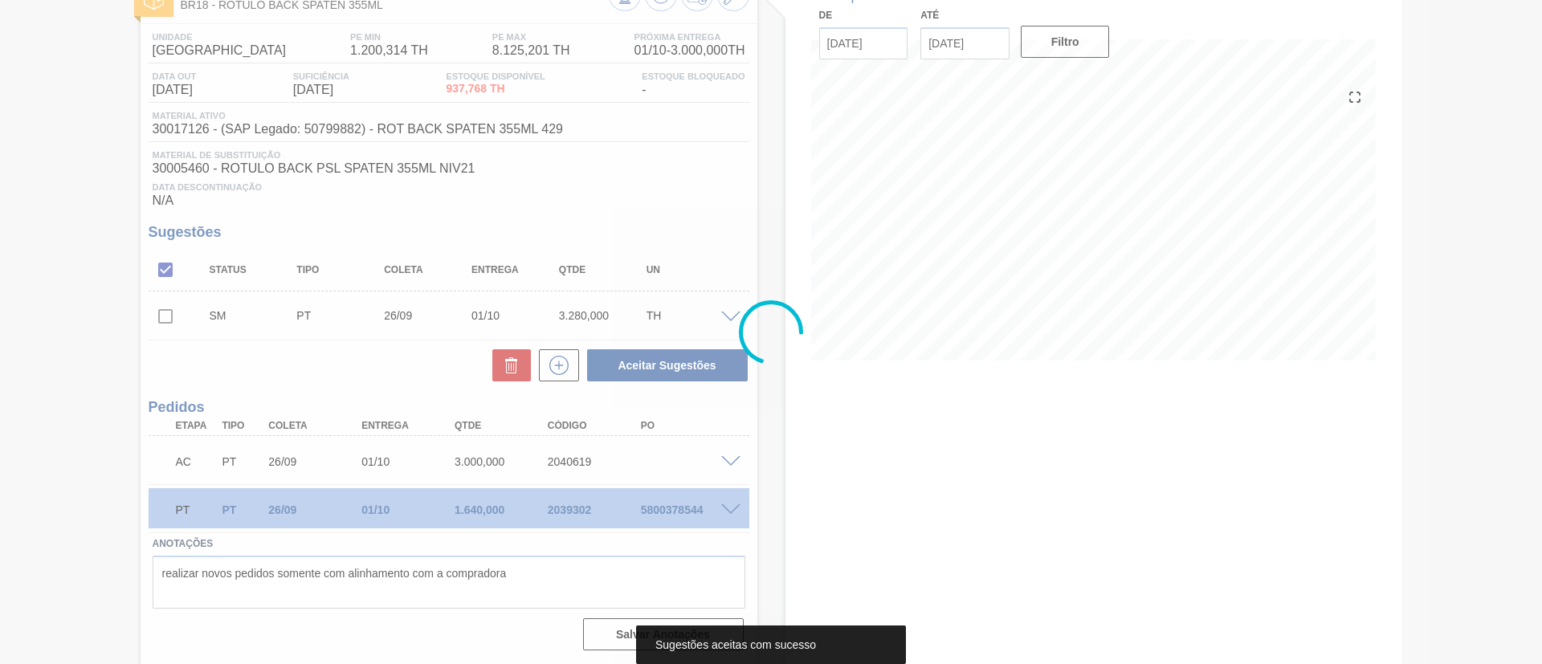
scroll to position [91, 0]
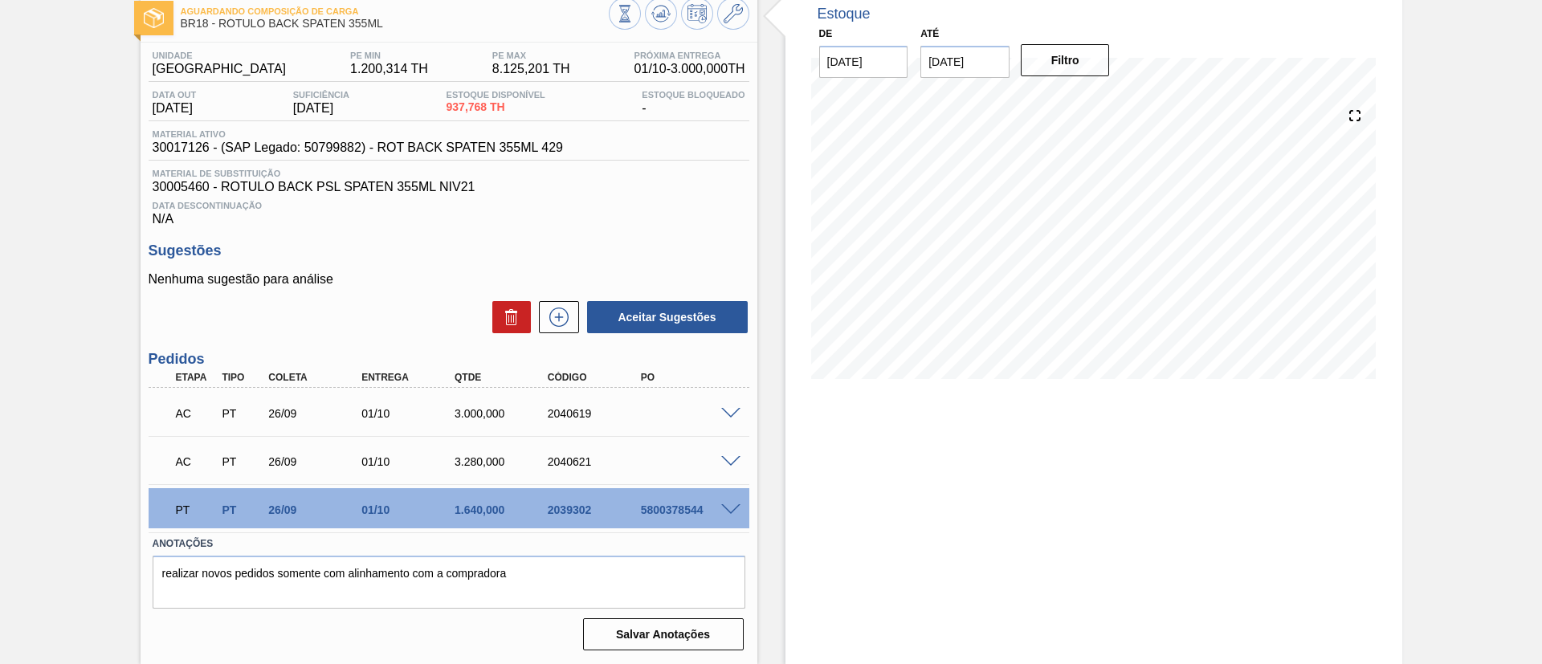
click at [726, 408] on span at bounding box center [730, 414] width 19 height 12
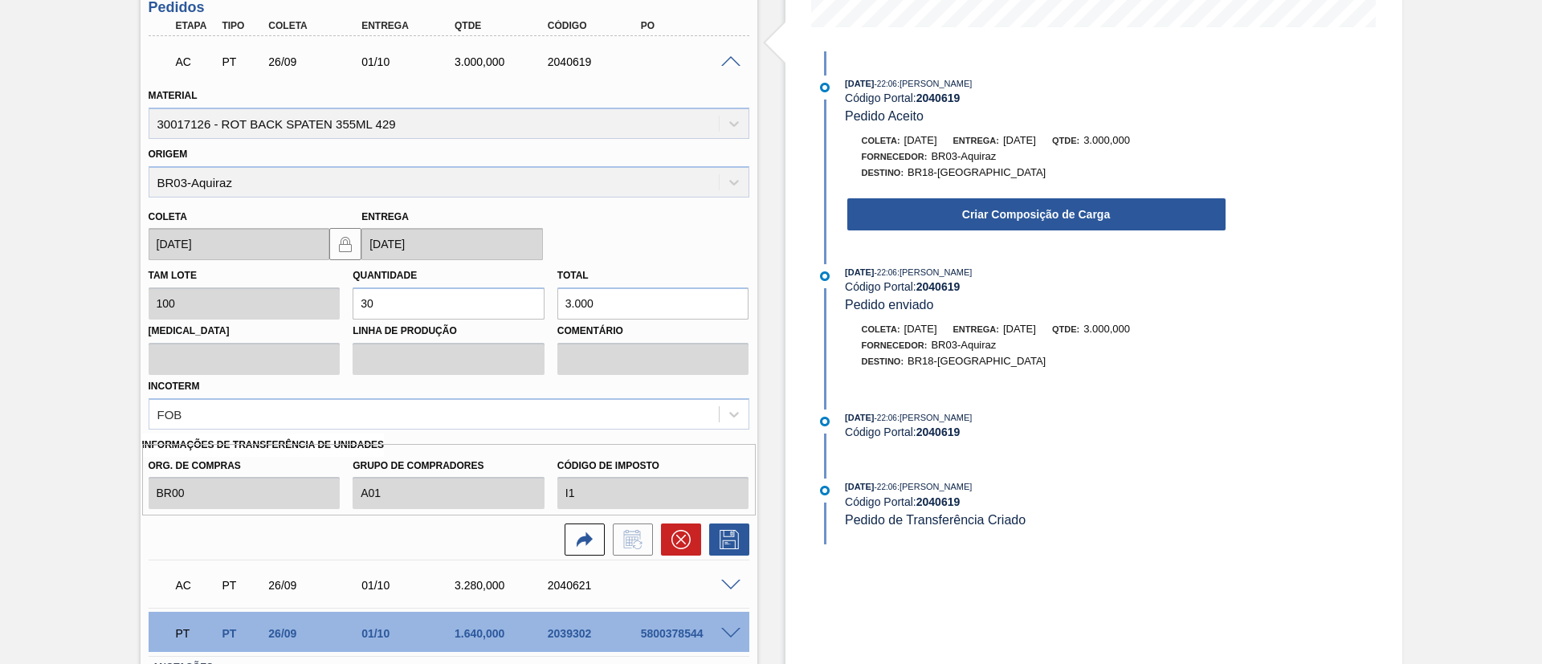
scroll to position [452, 0]
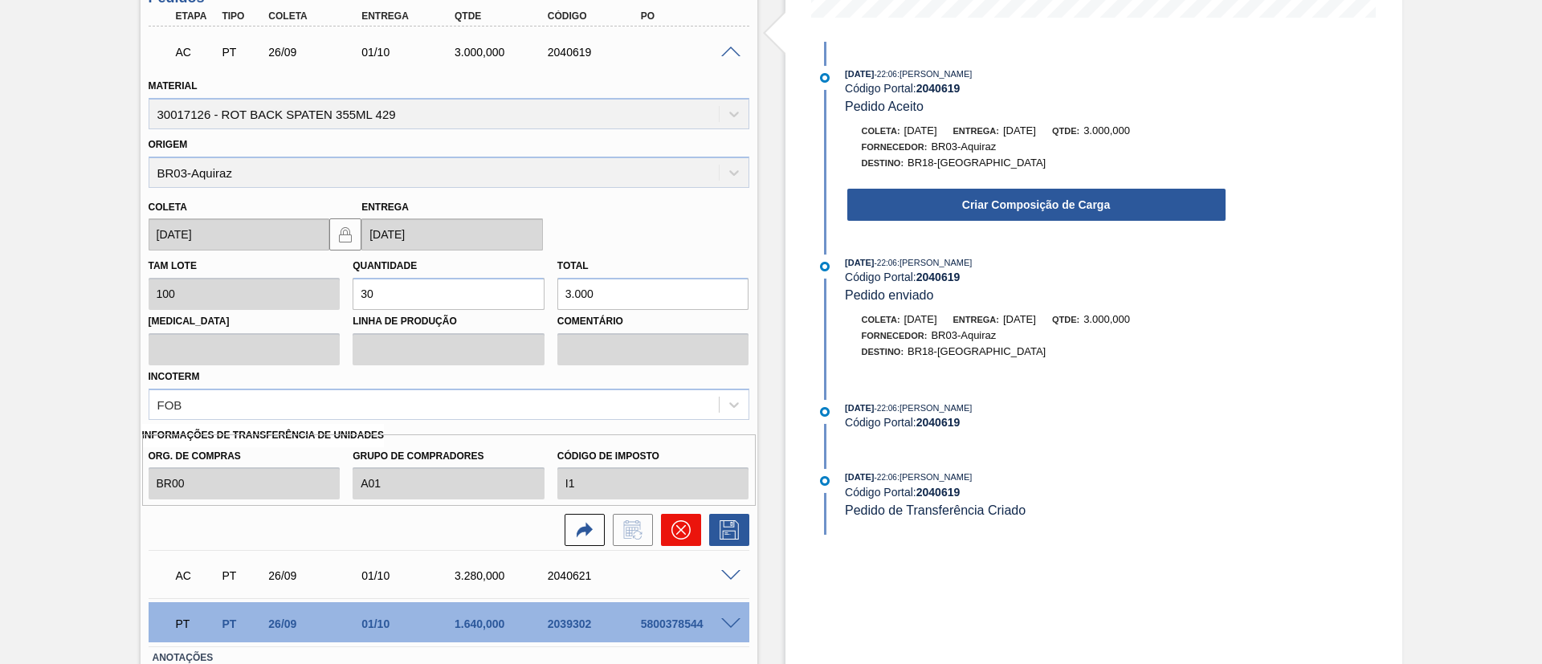
click at [668, 529] on button at bounding box center [681, 530] width 40 height 32
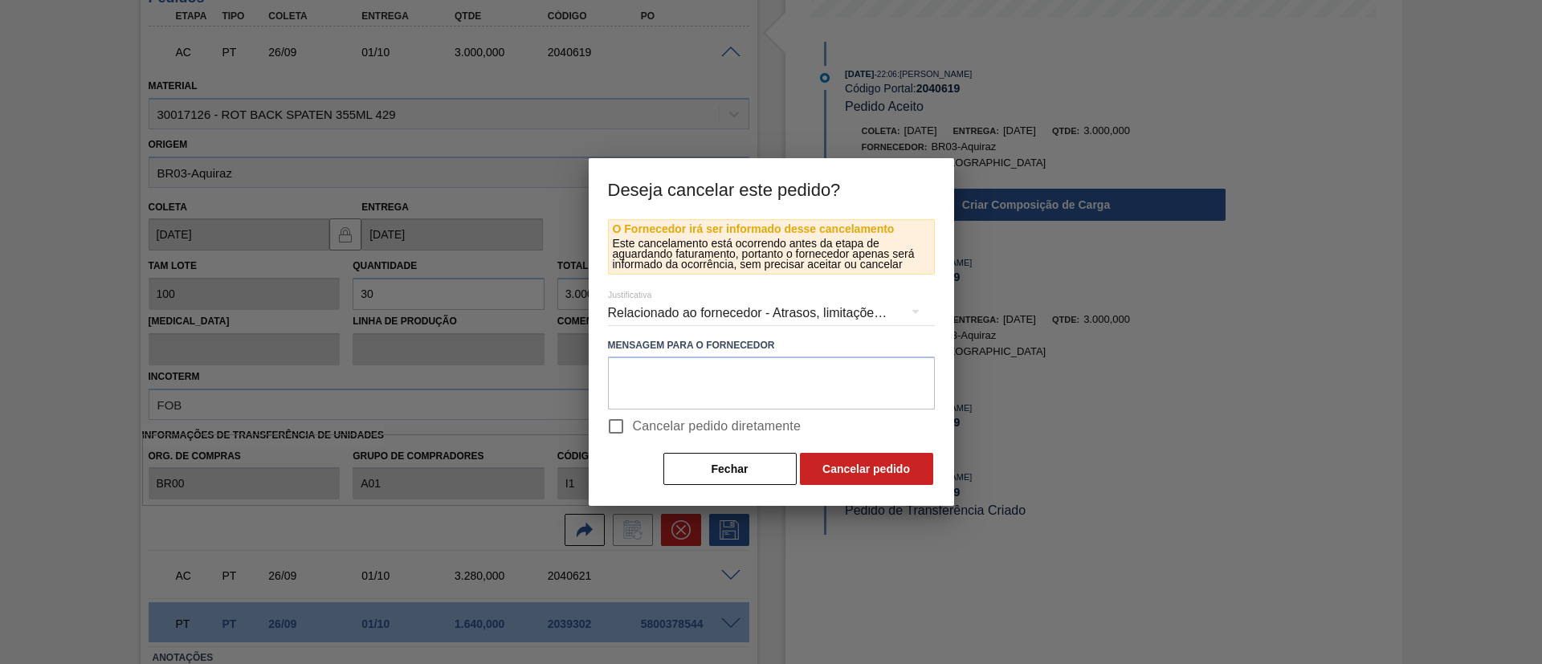
click at [650, 424] on span "Cancelar pedido diretamente" at bounding box center [717, 426] width 169 height 19
click at [633, 424] on input "Cancelar pedido diretamente" at bounding box center [616, 426] width 34 height 34
checkbox input "true"
click at [832, 470] on button "Cancelar pedido" at bounding box center [866, 469] width 133 height 32
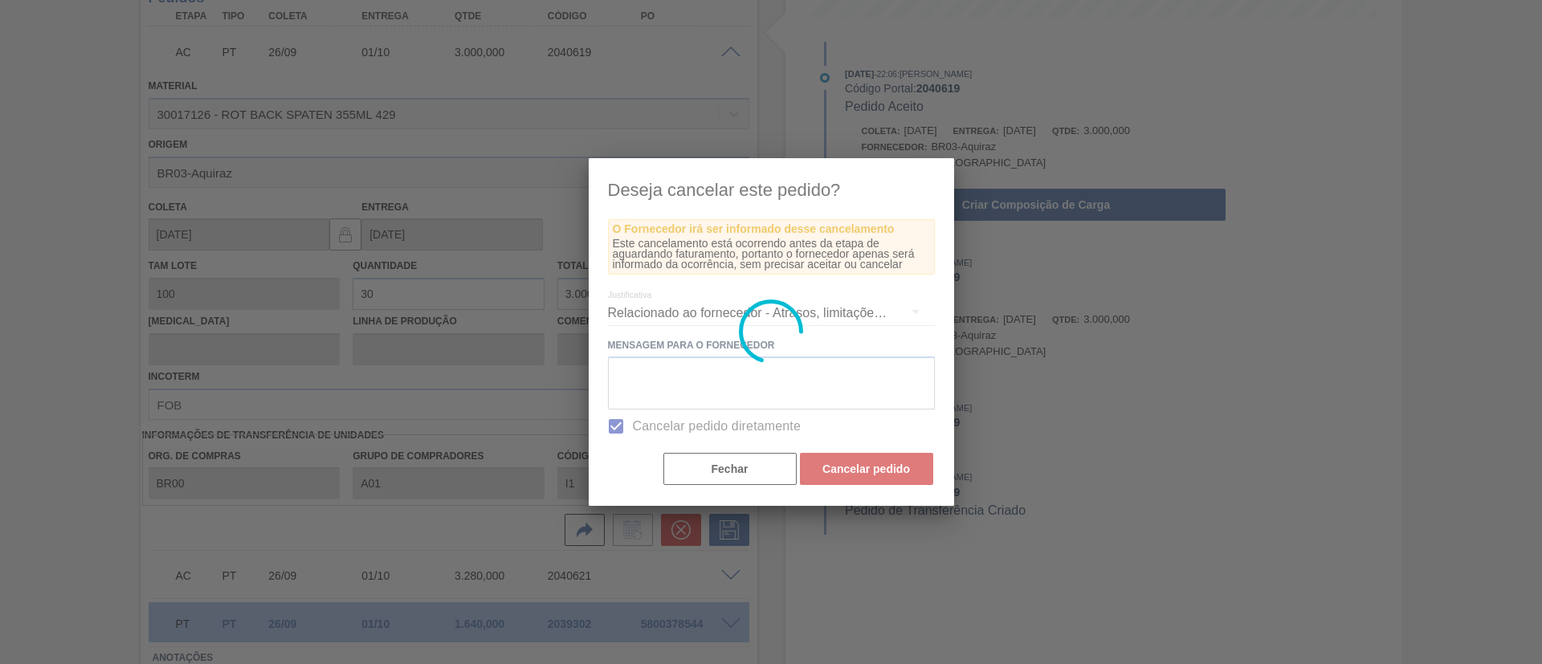
scroll to position [43, 0]
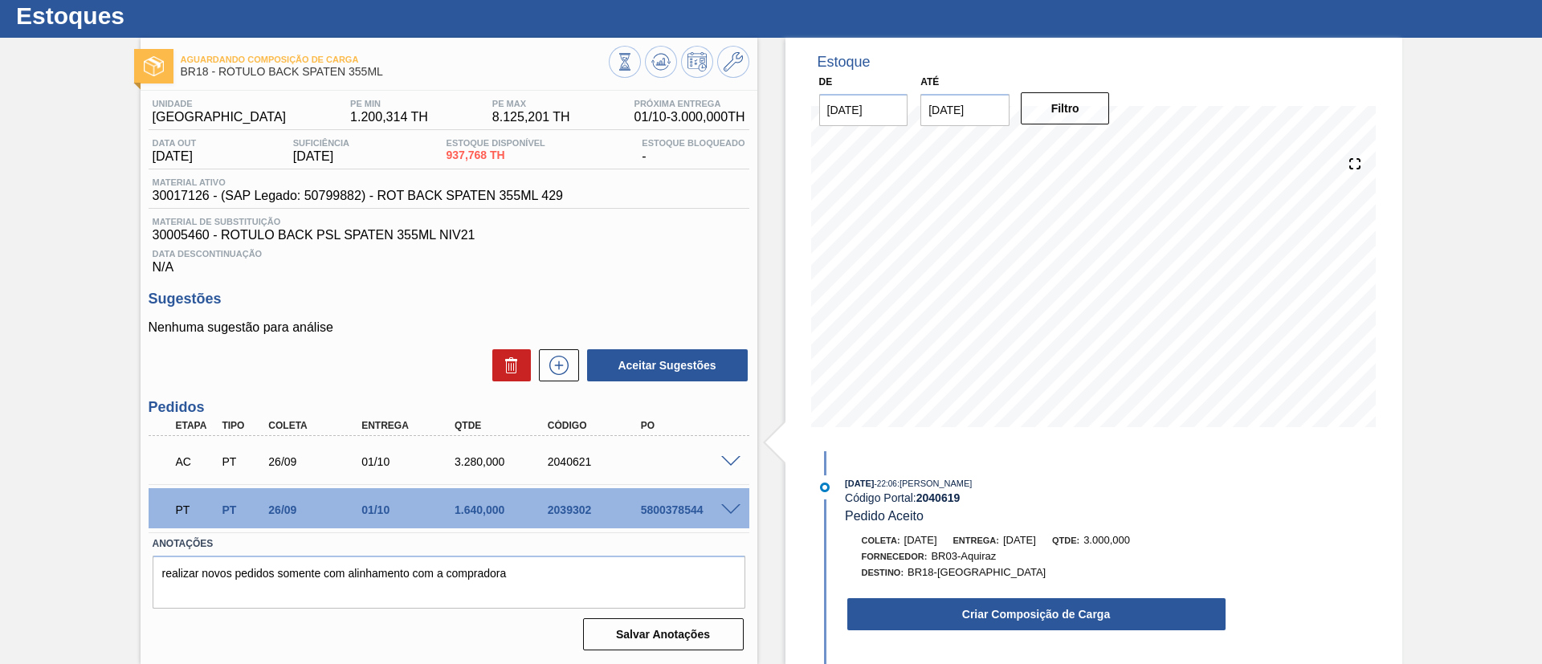
click at [732, 459] on span at bounding box center [730, 462] width 19 height 12
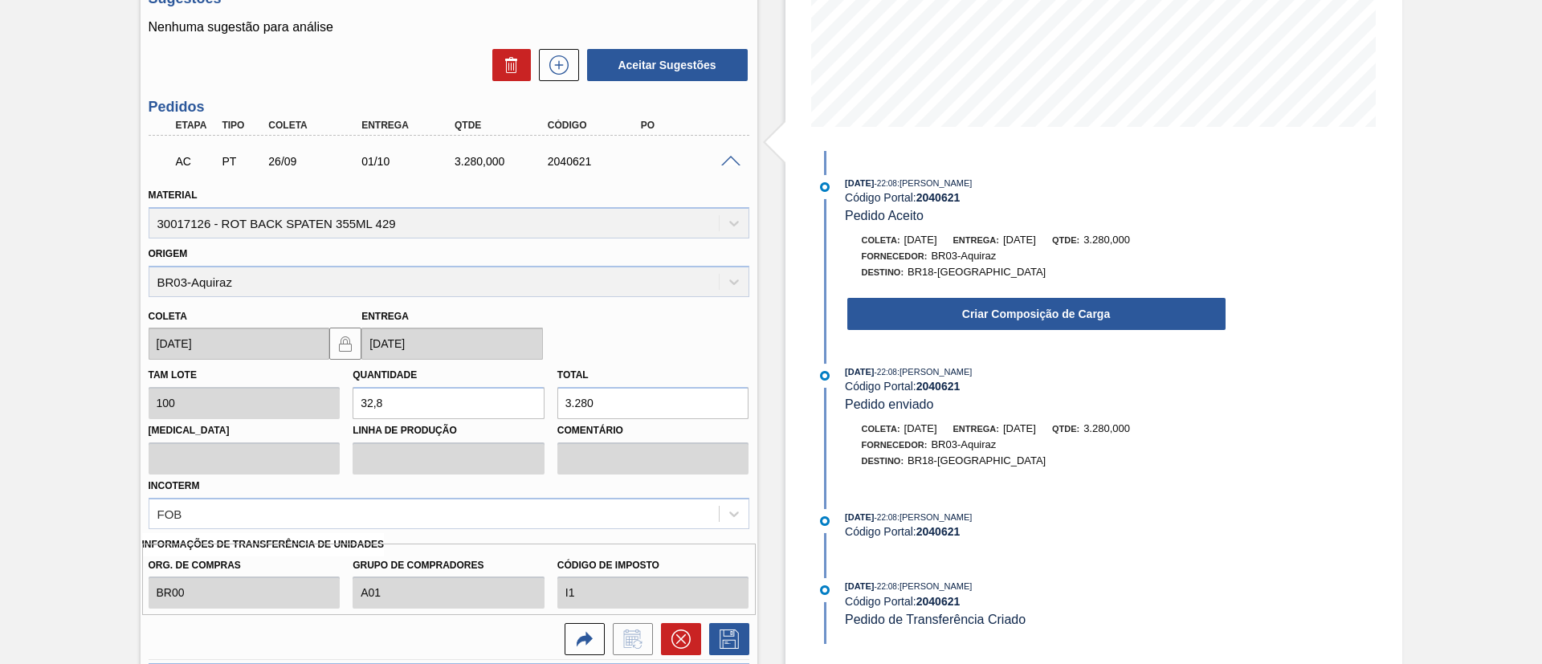
scroll to position [211, 0]
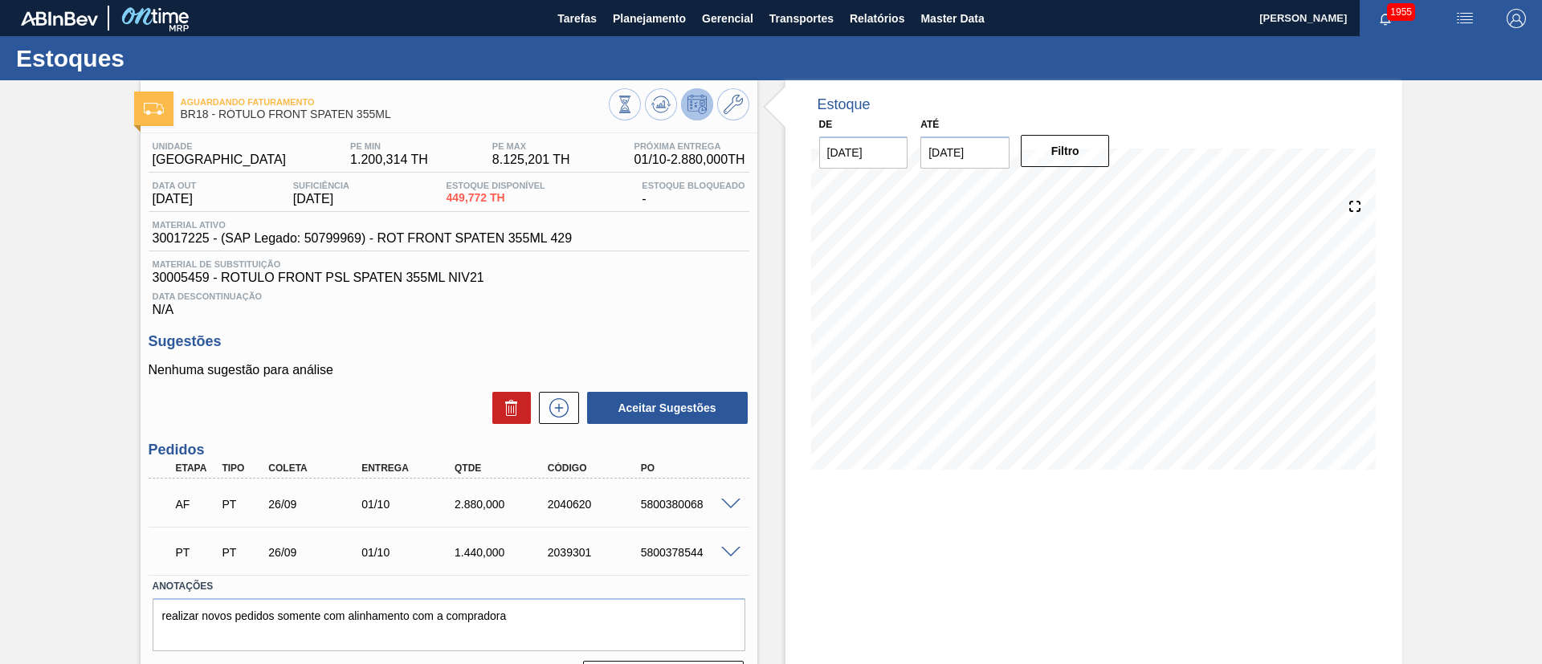
click at [668, 508] on div "5800380068" at bounding box center [689, 504] width 104 height 13
click at [673, 506] on div "5800380068" at bounding box center [689, 504] width 104 height 13
copy div "5800380068"
